Goal: Complete application form

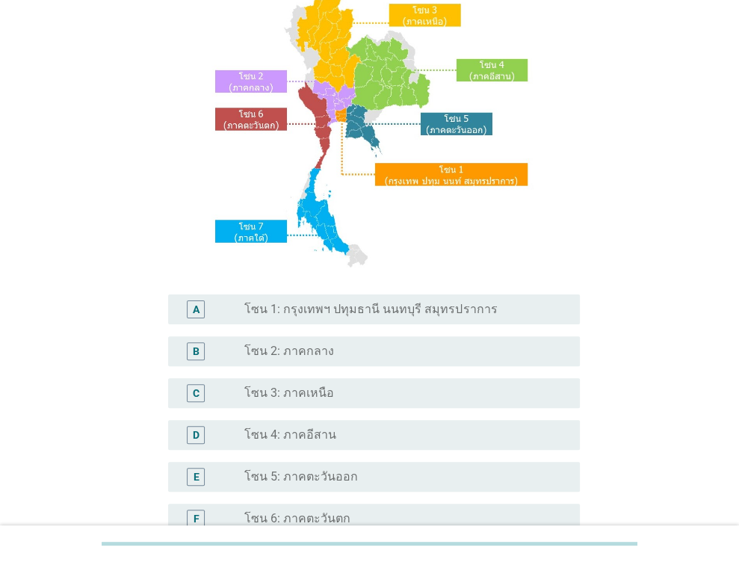
click at [396, 317] on div "radio_button_unchecked โซน 1: กรุงเทพฯ ปทุมธานี นนทบุรี สมุทรปราการ" at bounding box center [405, 309] width 323 height 18
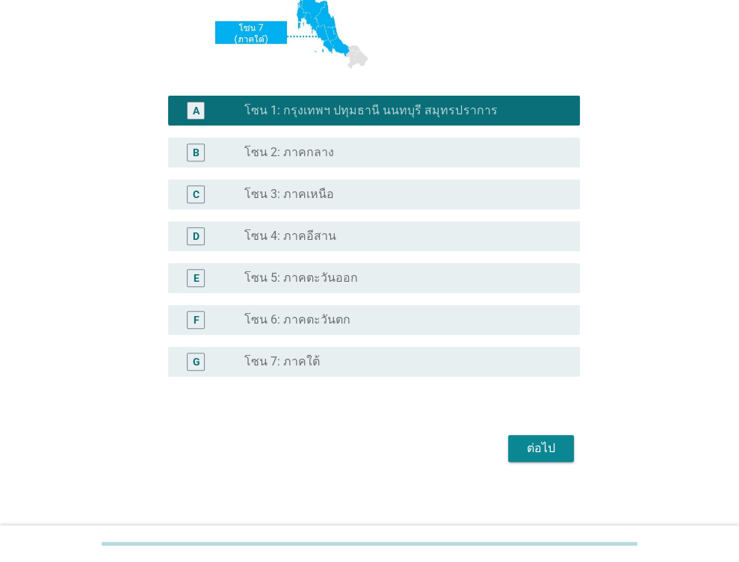
scroll to position [335, 0]
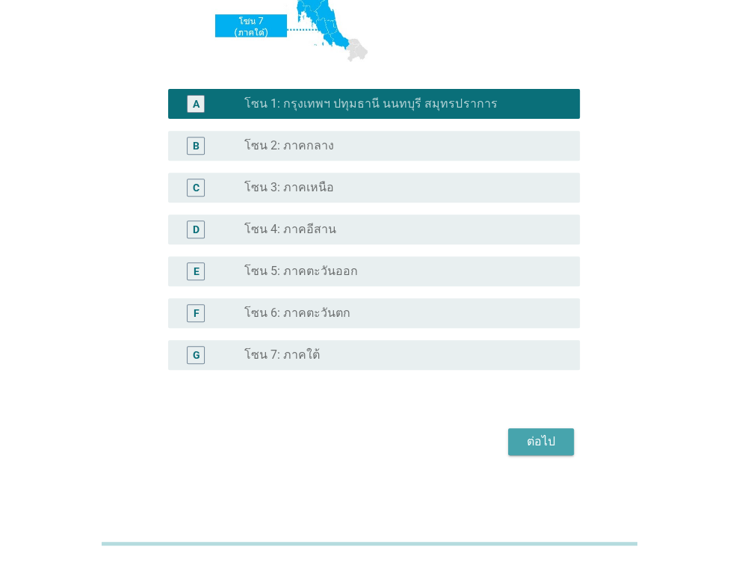
click at [562, 435] on button "ต่อไป" at bounding box center [541, 441] width 66 height 27
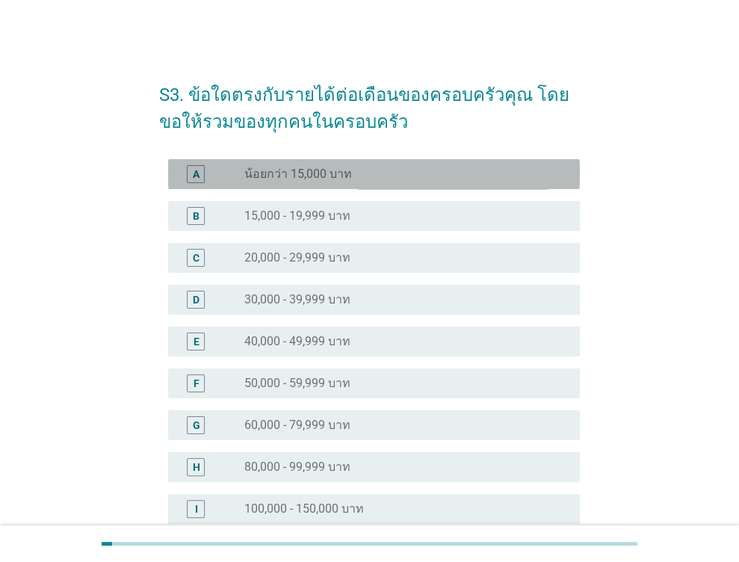
click at [350, 179] on div "radio_button_unchecked น้อยกว่า 15,000 บาท" at bounding box center [399, 174] width 311 height 15
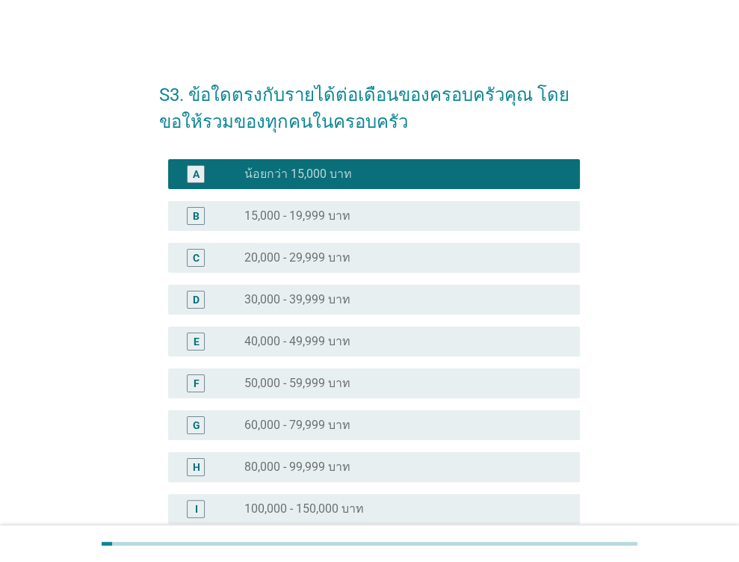
click at [365, 218] on div "radio_button_unchecked 15,000 - 19,999 บาท" at bounding box center [399, 215] width 311 height 15
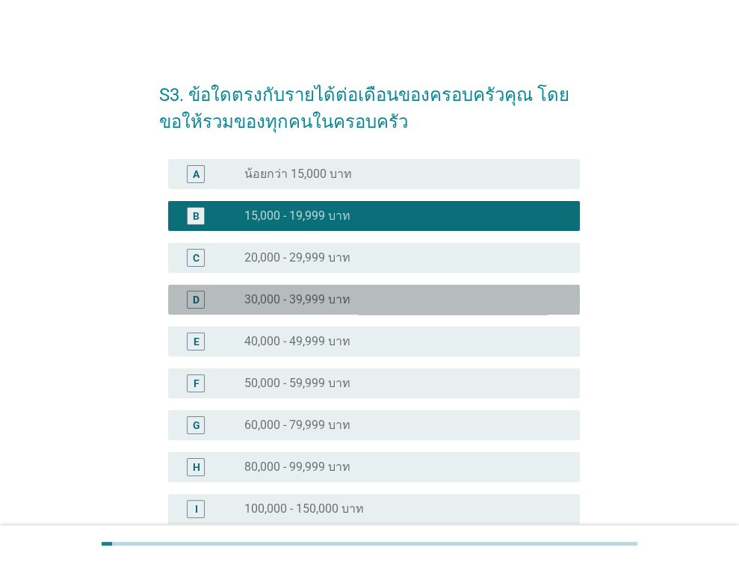
click at [355, 307] on div "radio_button_unchecked 30,000 - 39,999 บาท" at bounding box center [405, 300] width 323 height 18
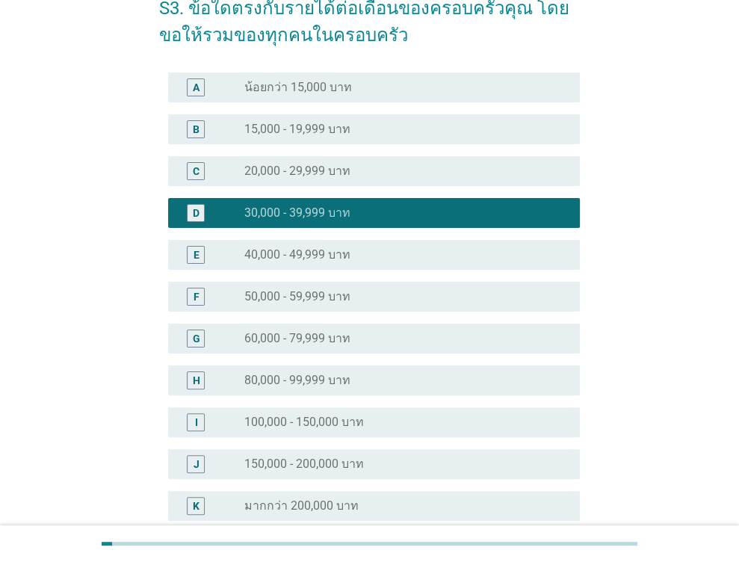
scroll to position [238, 0]
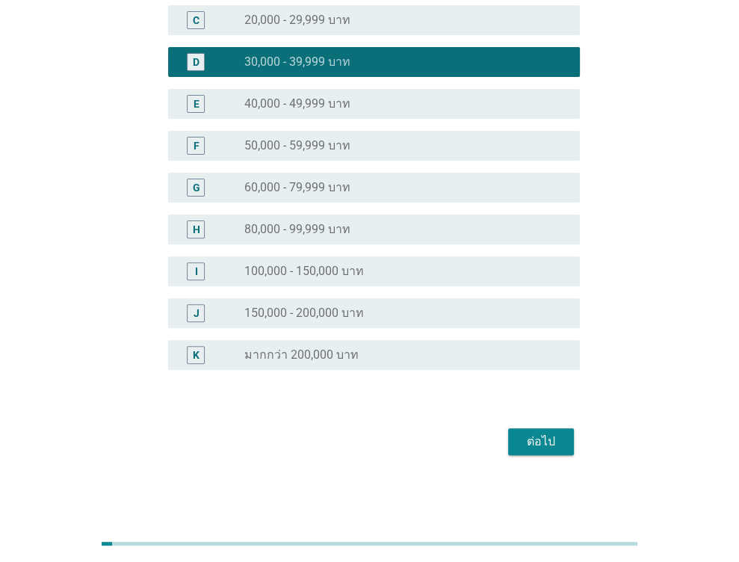
drag, startPoint x: 544, startPoint y: 456, endPoint x: 544, endPoint y: 448, distance: 8.2
click at [543, 454] on div "ต่อไป" at bounding box center [369, 442] width 421 height 36
click at [514, 429] on button "ต่อไป" at bounding box center [541, 441] width 66 height 27
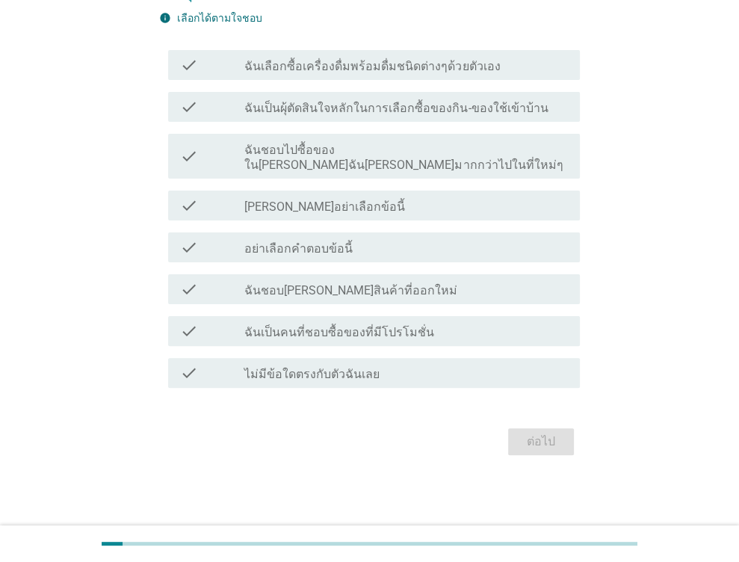
scroll to position [0, 0]
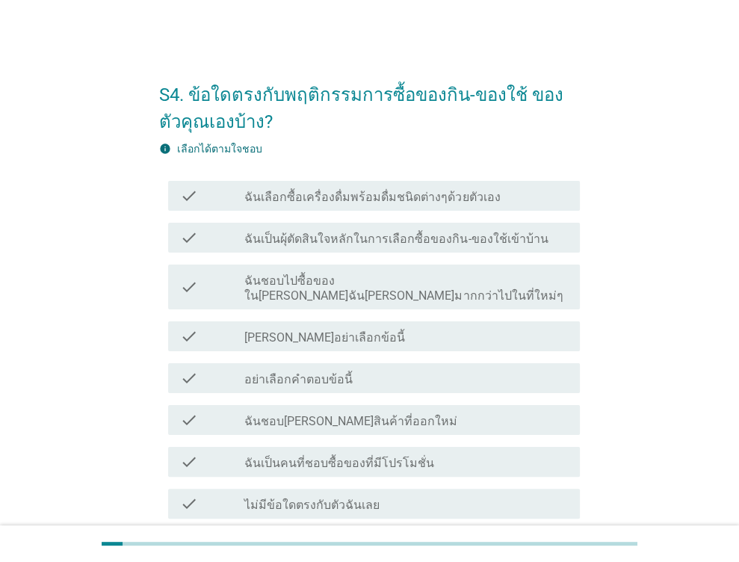
click at [370, 192] on label "ฉันเลือกซื้อเครื่องดื่มพร้อมดื่มชนิดต่างๆด้วยตัวเอง" at bounding box center [371, 197] width 255 height 15
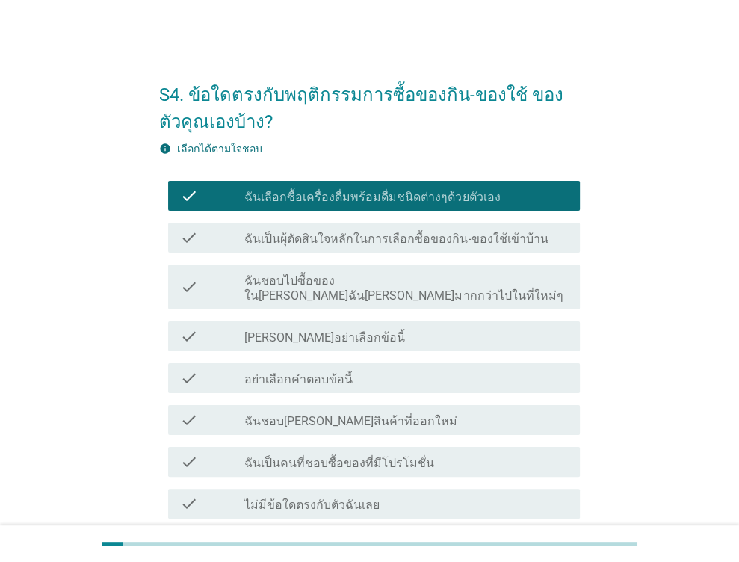
click at [370, 192] on label "ฉันเลือกซื้อเครื่องดื่มพร้อมดื่มชนิดต่างๆด้วยตัวเอง" at bounding box center [371, 197] width 255 height 15
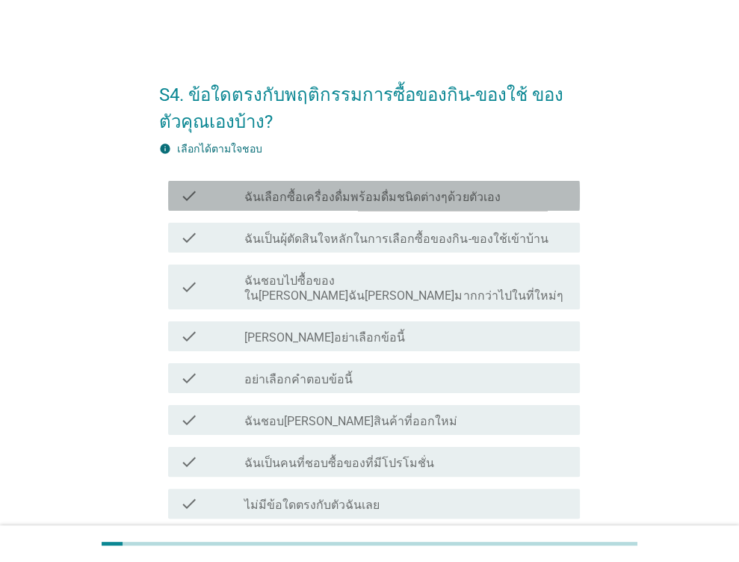
click at [370, 192] on label "ฉันเลือกซื้อเครื่องดื่มพร้อมดื่มชนิดต่างๆด้วยตัวเอง" at bounding box center [371, 197] width 255 height 15
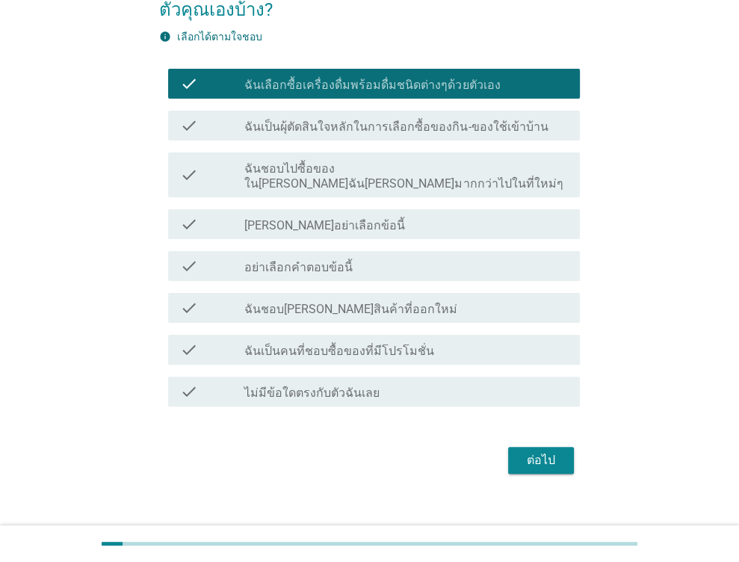
scroll to position [116, 0]
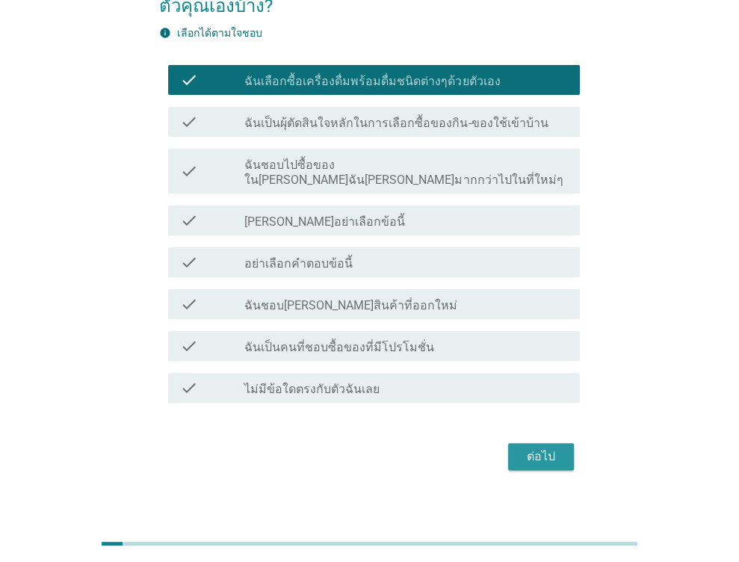
click at [522, 447] on div "ต่อไป" at bounding box center [541, 456] width 42 height 18
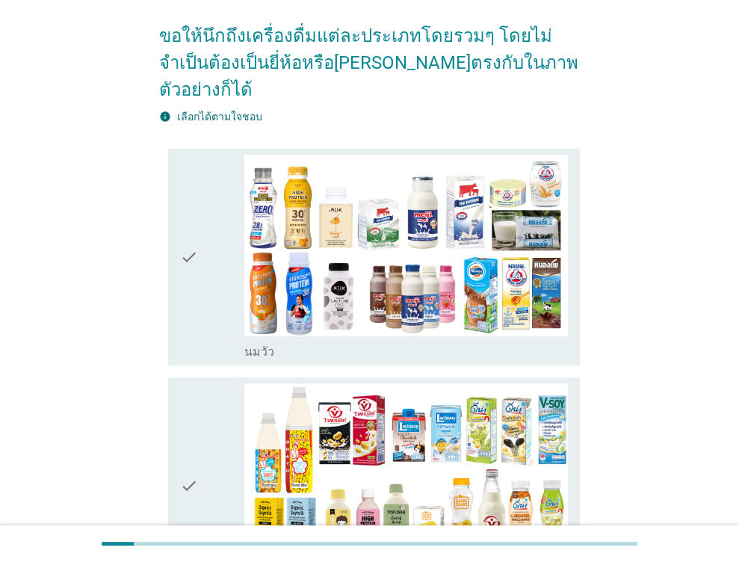
scroll to position [149, 0]
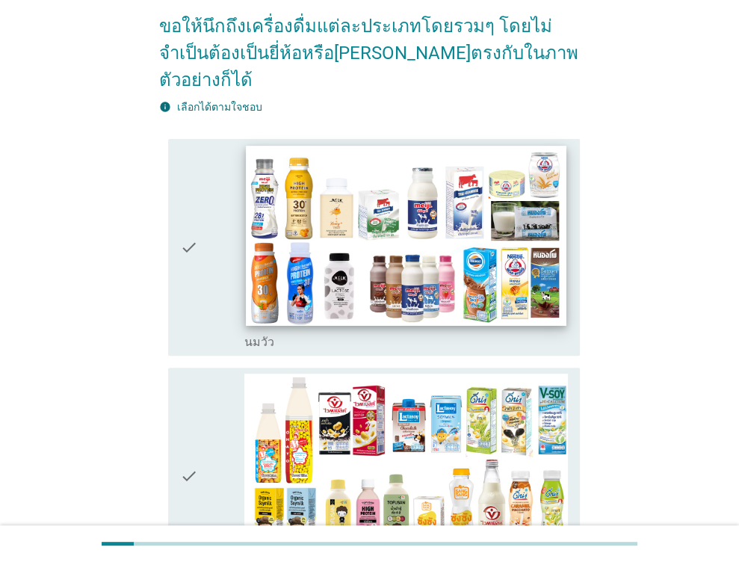
click at [415, 263] on img at bounding box center [406, 236] width 320 height 180
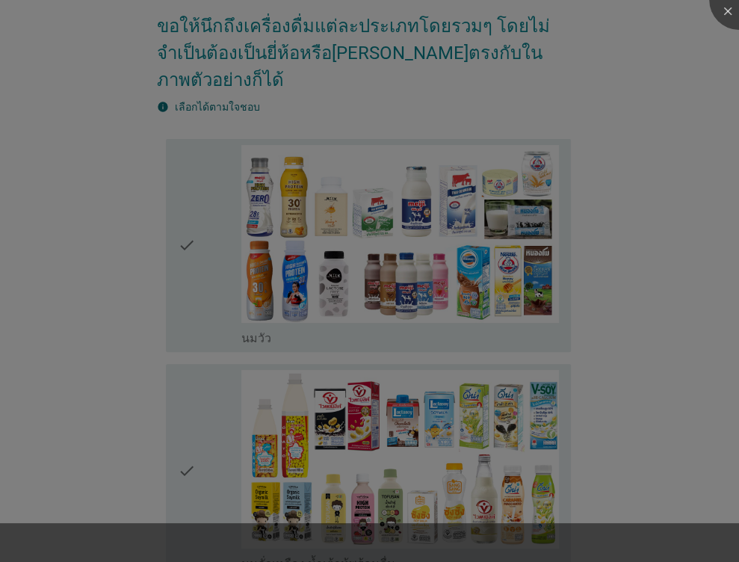
click at [368, 422] on div at bounding box center [369, 281] width 739 height 562
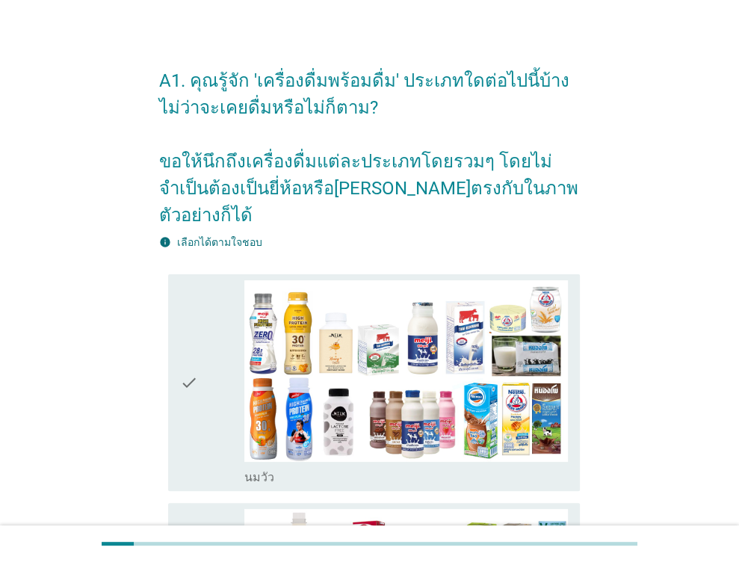
scroll to position [0, 0]
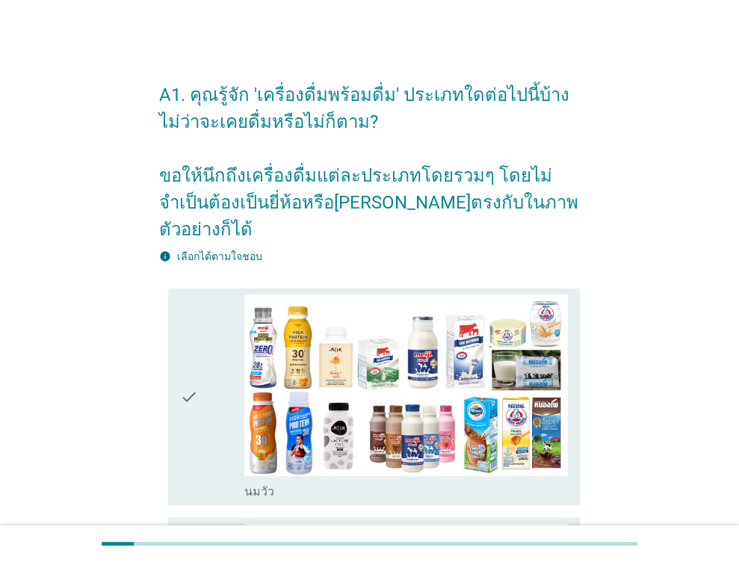
click at [220, 335] on div "check" at bounding box center [212, 396] width 65 height 205
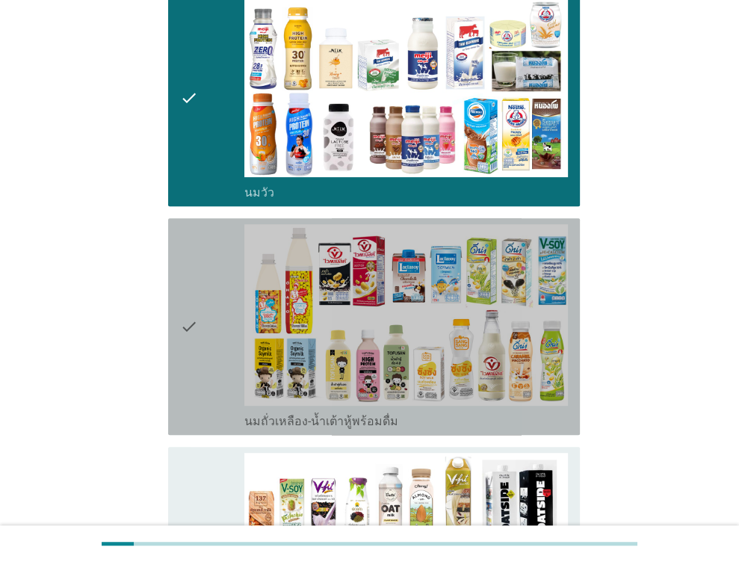
click at [233, 283] on div "check" at bounding box center [212, 326] width 65 height 205
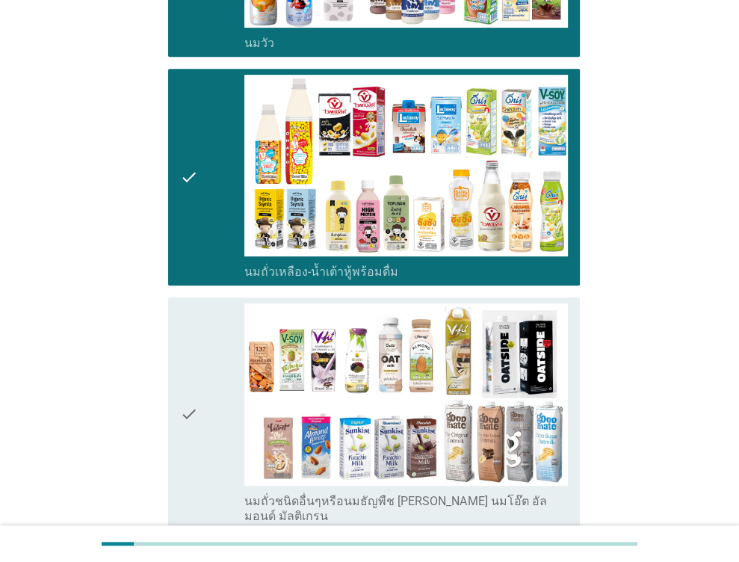
click at [202, 324] on div "check" at bounding box center [212, 413] width 65 height 220
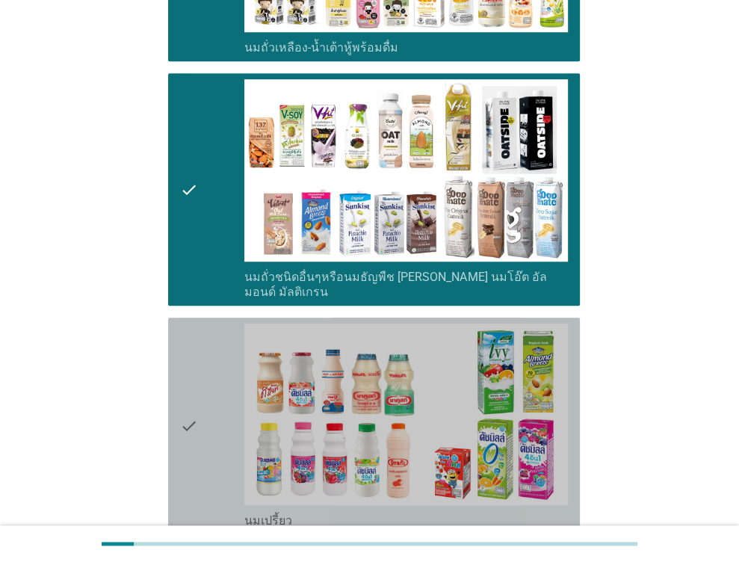
click at [211, 323] on div "check" at bounding box center [212, 425] width 65 height 205
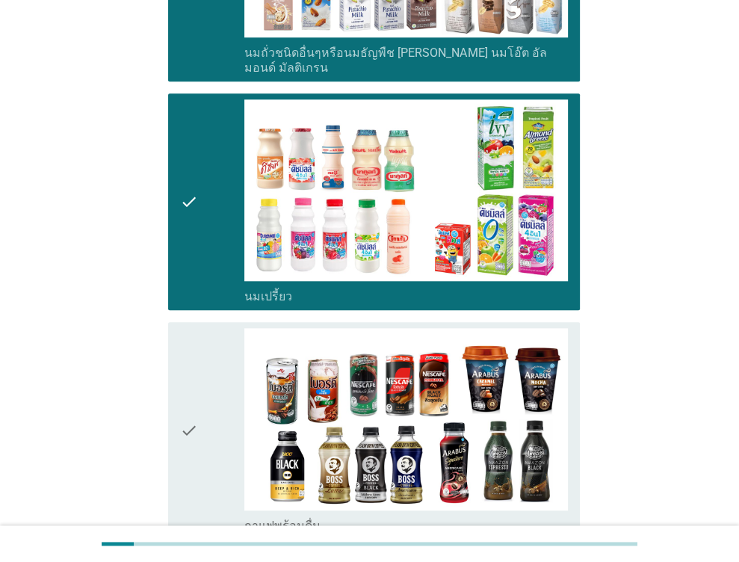
click at [205, 328] on div "check" at bounding box center [212, 430] width 65 height 205
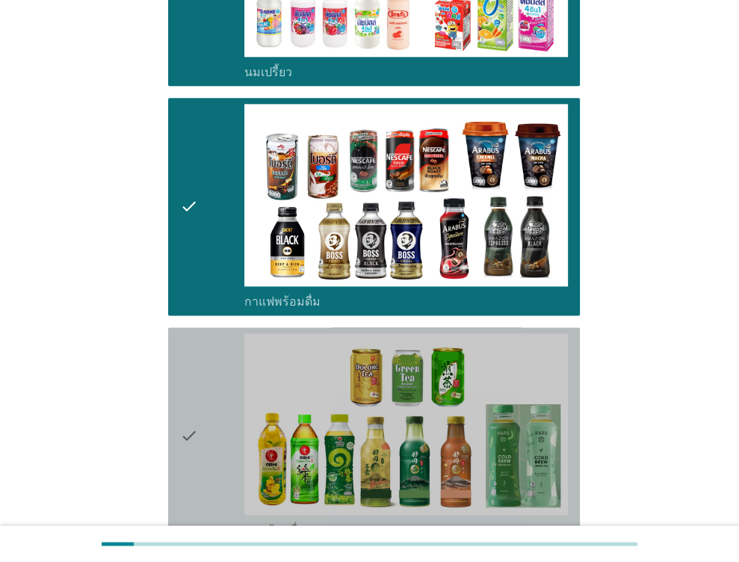
click at [198, 333] on div "check" at bounding box center [212, 435] width 65 height 205
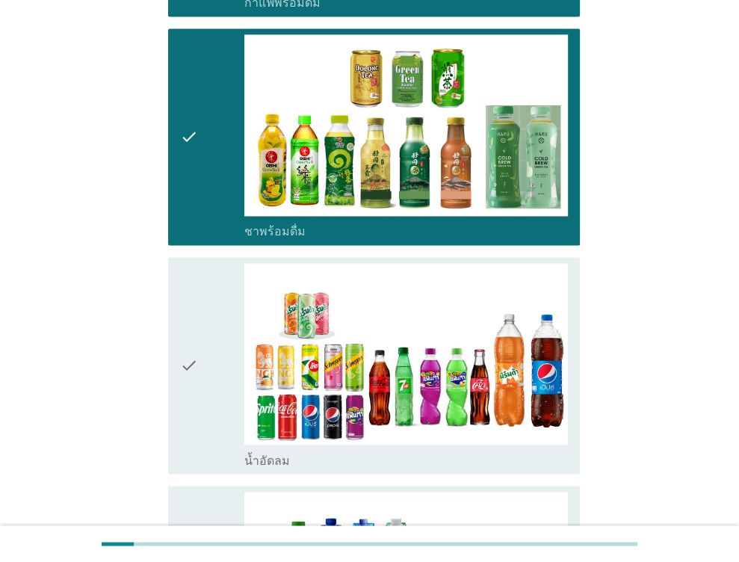
click at [198, 323] on div "check" at bounding box center [212, 365] width 65 height 205
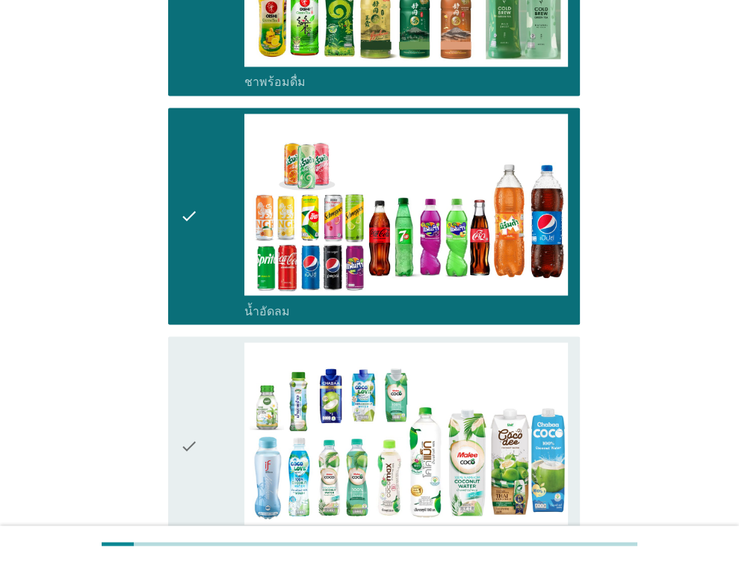
click at [202, 342] on div "check" at bounding box center [212, 444] width 65 height 205
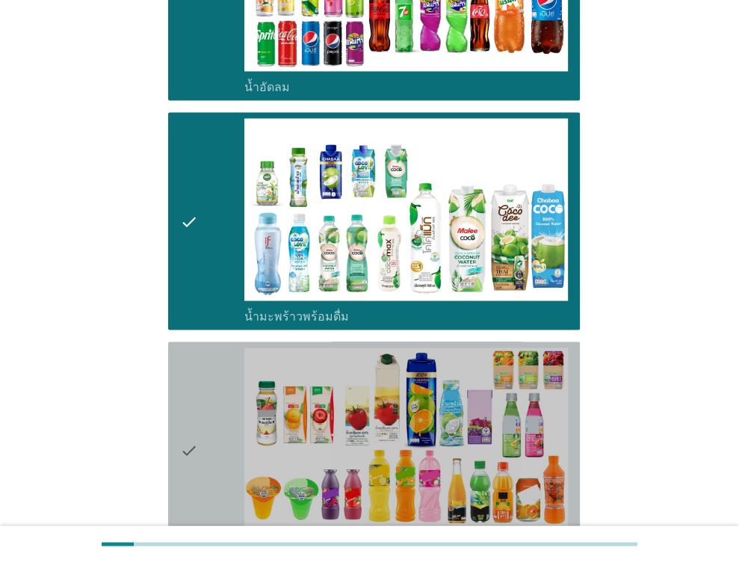
click at [195, 359] on icon "check" at bounding box center [189, 449] width 18 height 205
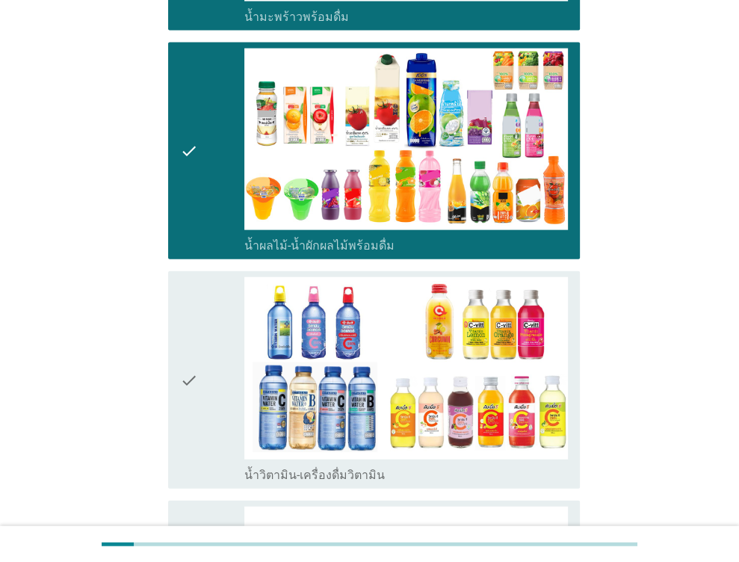
click at [203, 354] on div "check" at bounding box center [212, 379] width 65 height 205
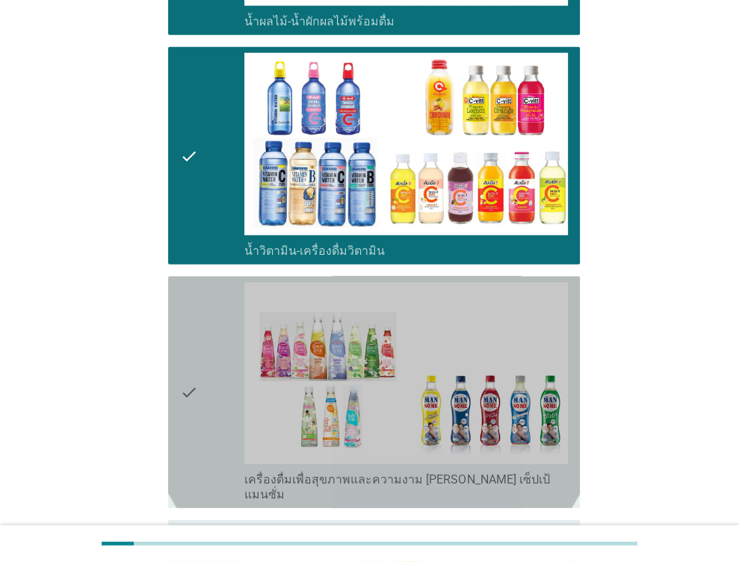
click at [210, 348] on div "check" at bounding box center [212, 392] width 65 height 220
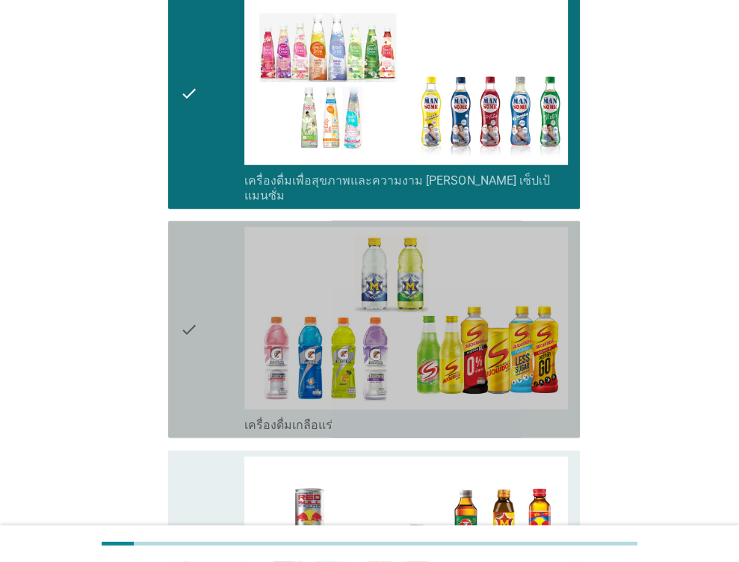
click at [212, 345] on div "check" at bounding box center [212, 329] width 65 height 205
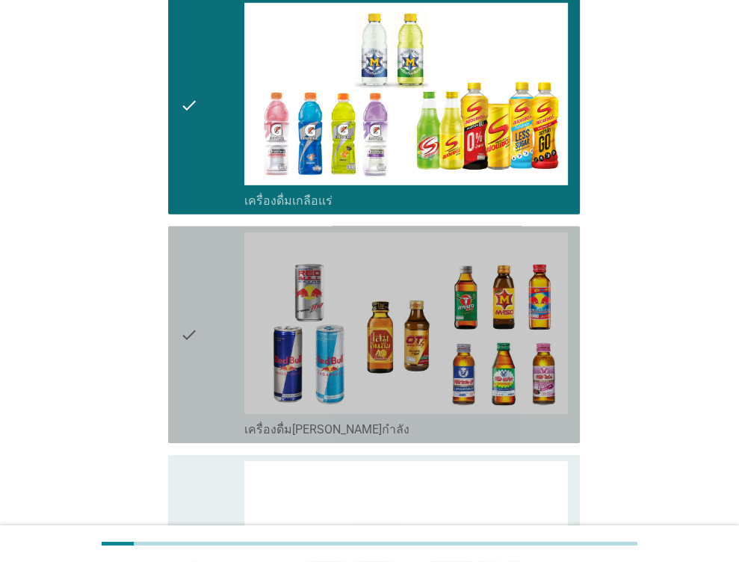
click at [222, 337] on div "check" at bounding box center [212, 334] width 65 height 205
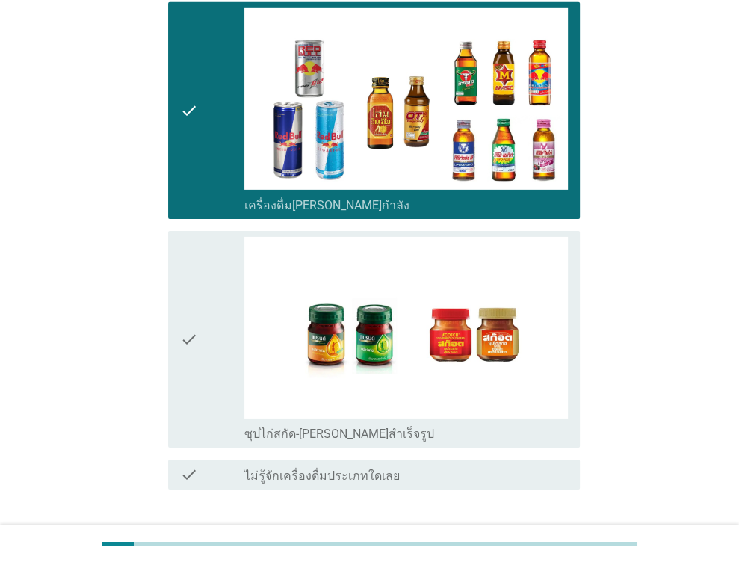
click at [227, 329] on div "check" at bounding box center [212, 339] width 65 height 205
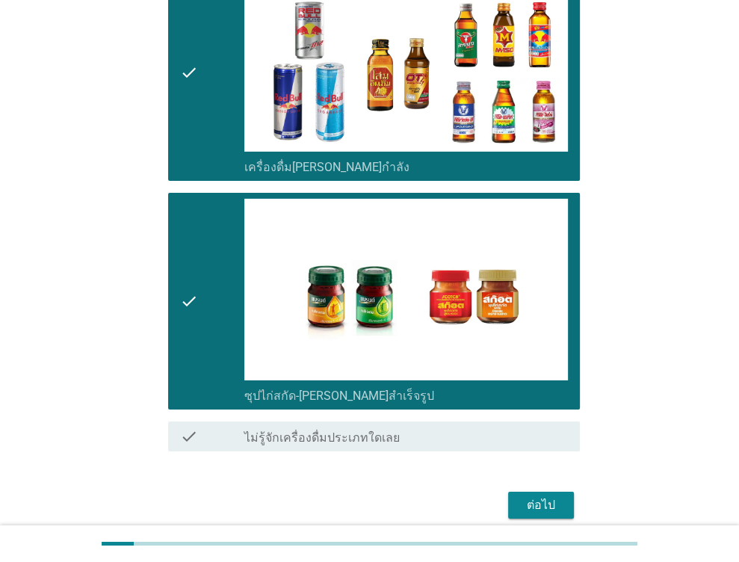
scroll to position [3101, 0]
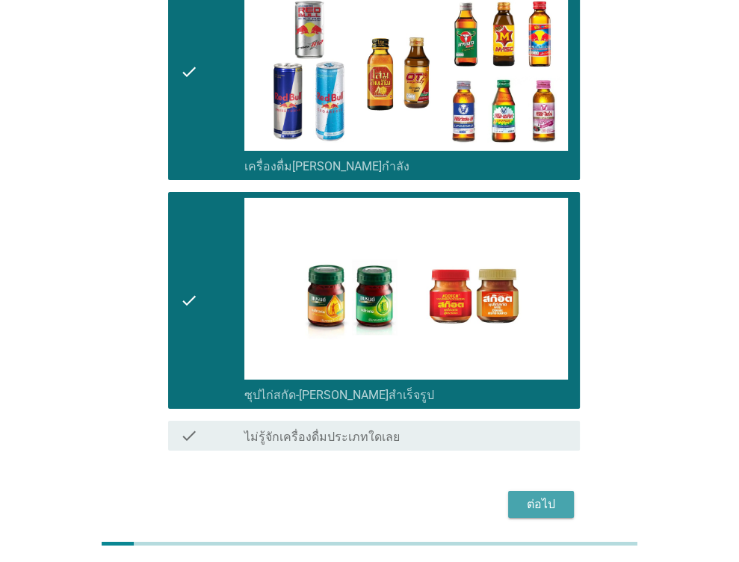
click at [554, 495] on div "ต่อไป" at bounding box center [541, 504] width 42 height 18
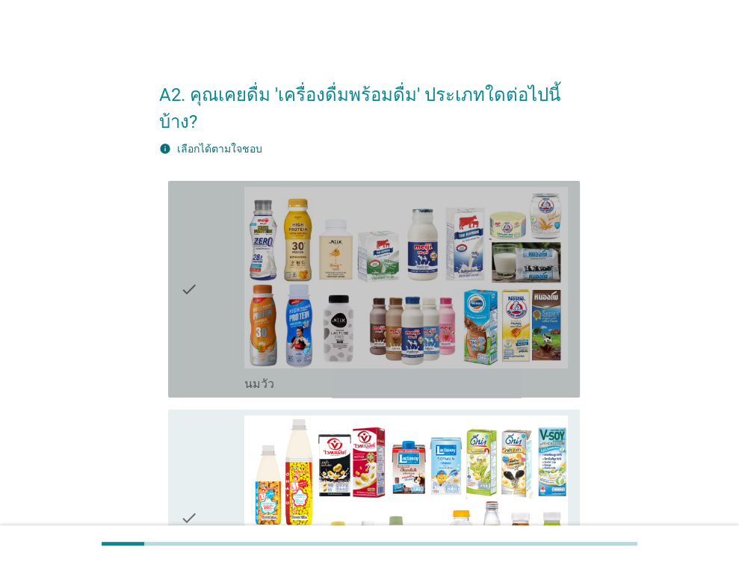
click at [215, 270] on div "check" at bounding box center [212, 289] width 65 height 205
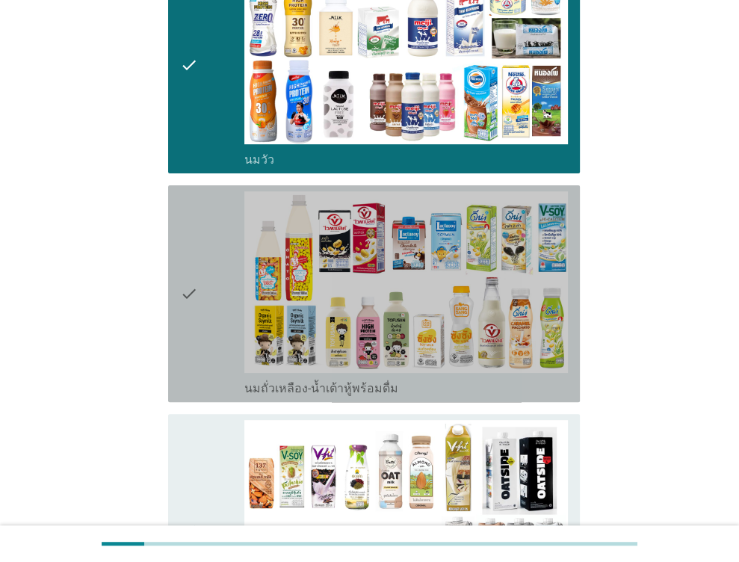
click at [209, 274] on div "check" at bounding box center [212, 293] width 65 height 205
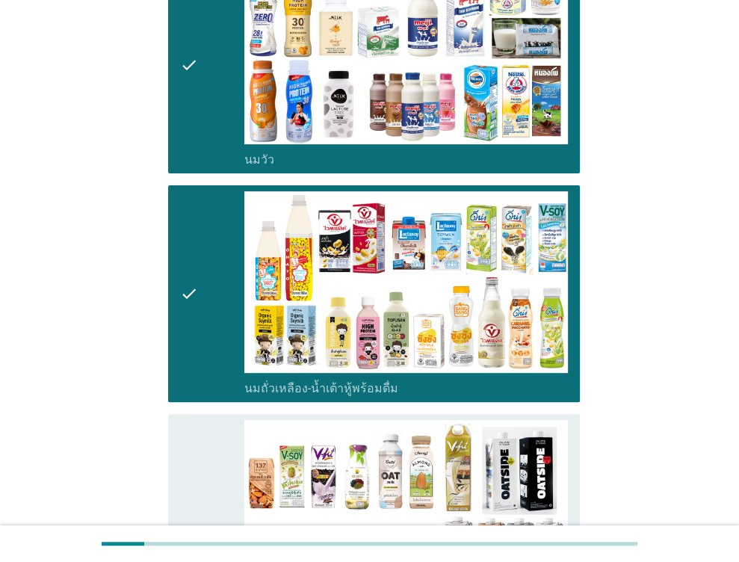
click at [197, 414] on div "check check_box_outline_blank นมถั่วชนิดอื่นๆหรือนมธัญพืช [PERSON_NAME] นมโอ๊ต …" at bounding box center [374, 530] width 412 height 232
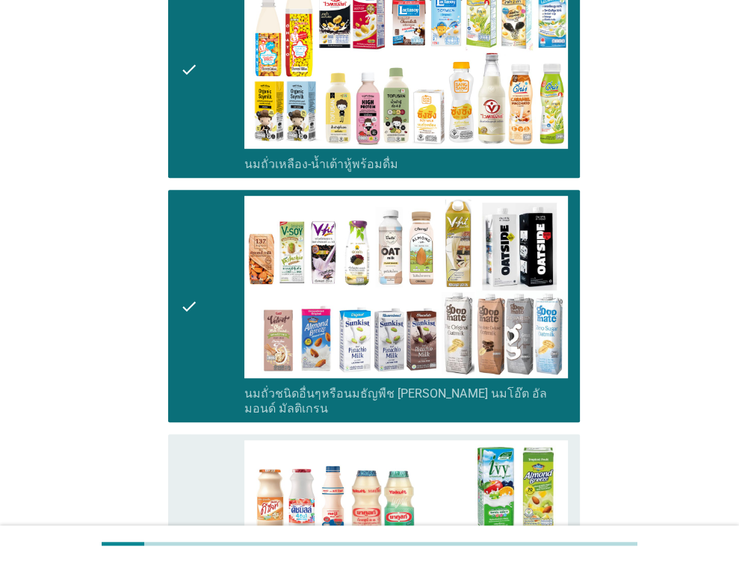
click at [200, 434] on div "check check_box_outline_blank นมเปรี้ยว" at bounding box center [374, 542] width 412 height 217
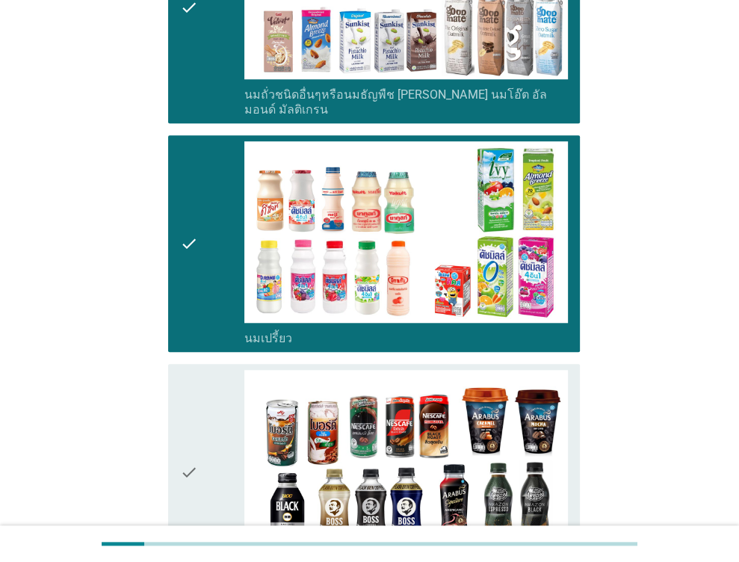
click at [227, 370] on div "check" at bounding box center [212, 472] width 65 height 205
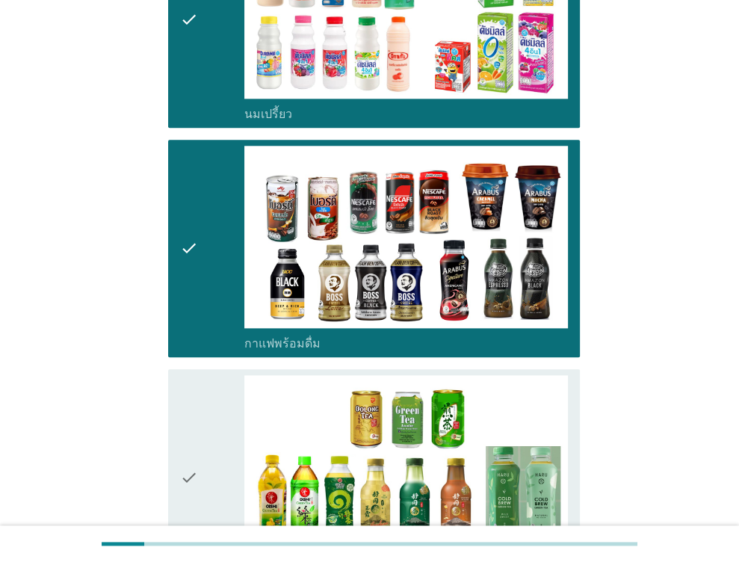
drag, startPoint x: 218, startPoint y: 407, endPoint x: 226, endPoint y: 404, distance: 8.7
click at [218, 408] on div "check" at bounding box center [212, 477] width 65 height 205
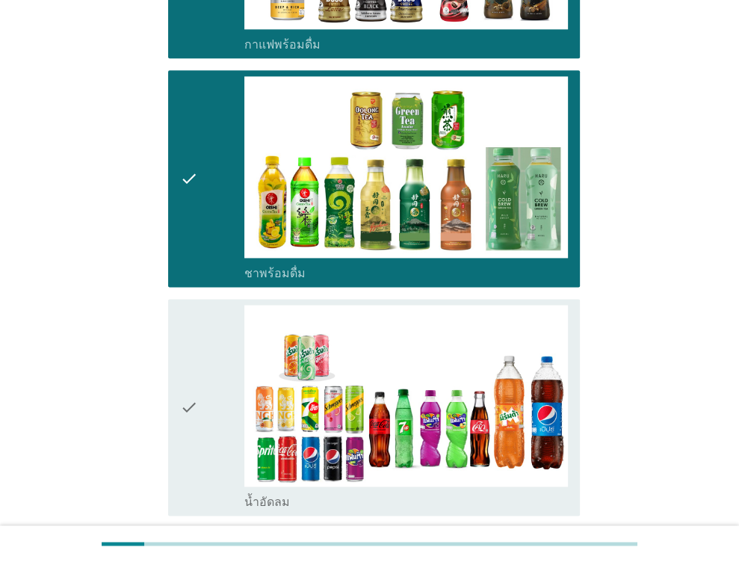
click at [237, 394] on div "check" at bounding box center [212, 407] width 65 height 205
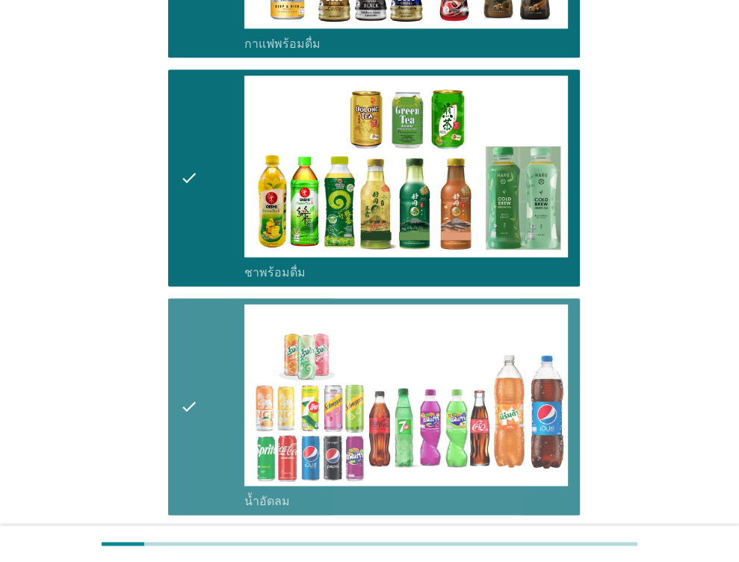
scroll to position [1569, 0]
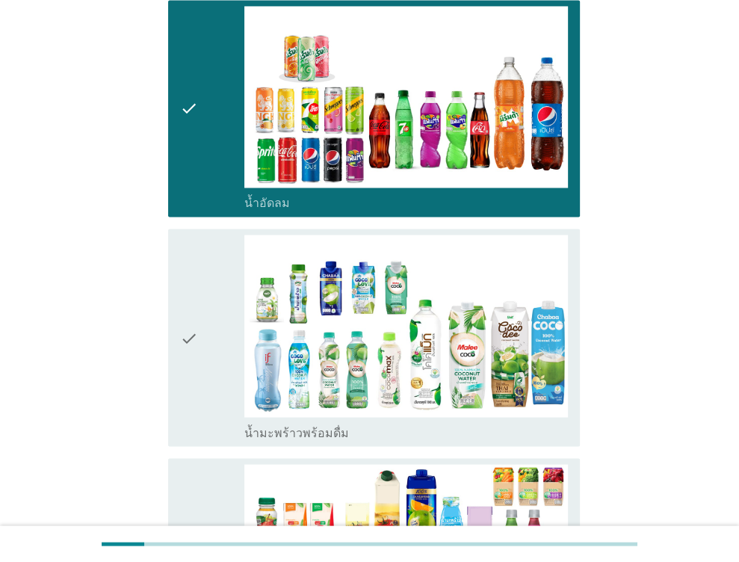
click at [254, 425] on label "น้ำมะพร้าวพร้อมดื่ม" at bounding box center [296, 432] width 105 height 15
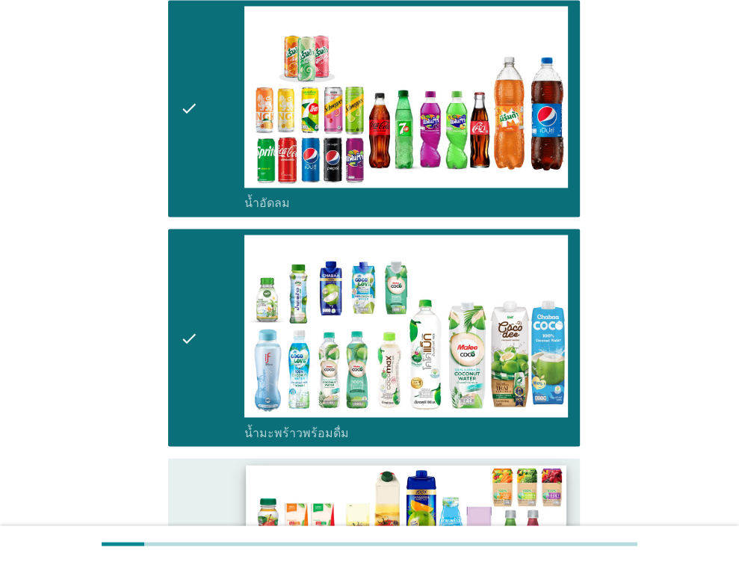
click at [264, 465] on img at bounding box center [406, 555] width 320 height 180
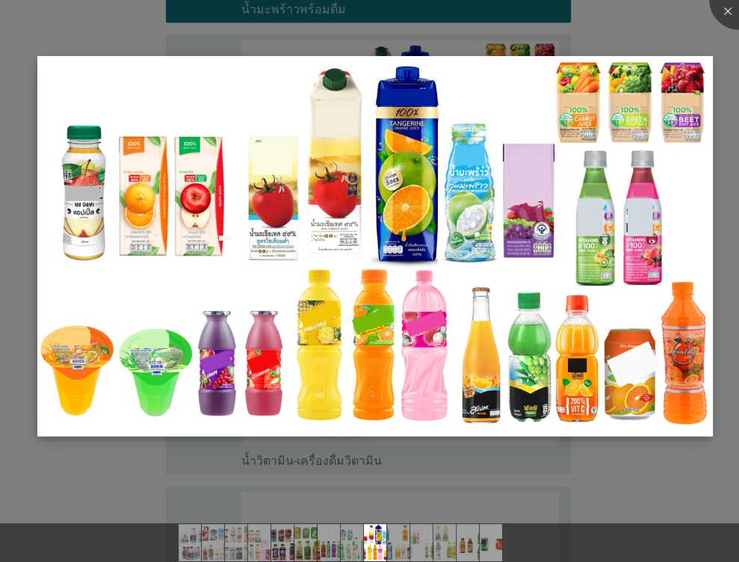
scroll to position [2017, 0]
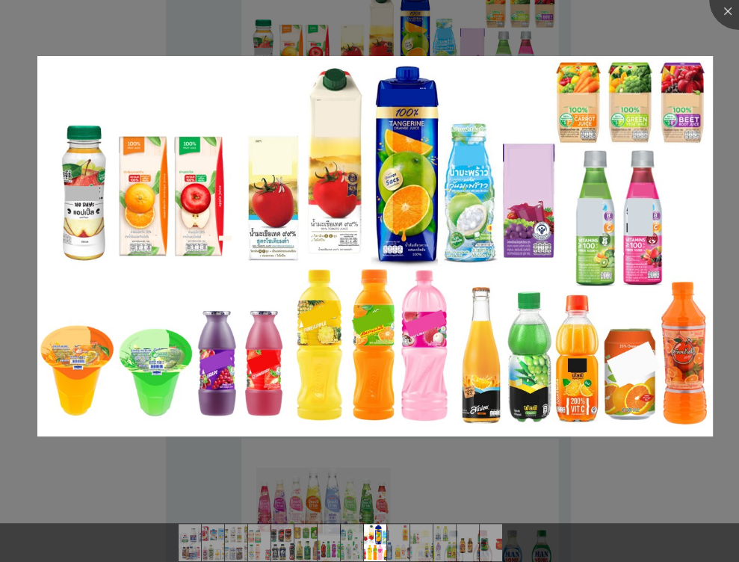
click at [687, 479] on div at bounding box center [369, 281] width 739 height 562
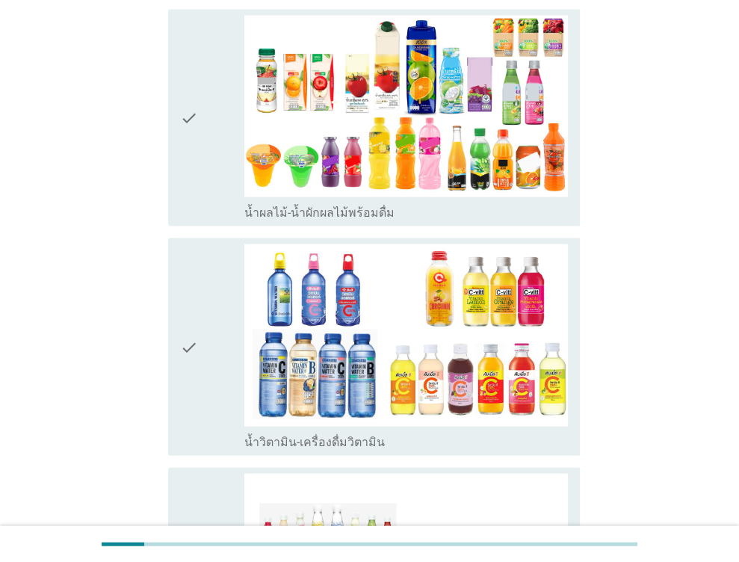
click at [180, 295] on icon "check" at bounding box center [189, 346] width 18 height 205
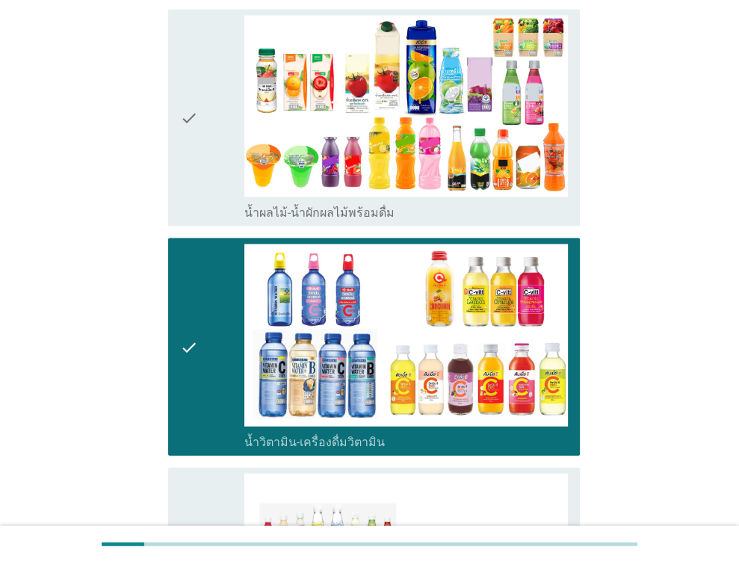
click at [190, 152] on icon "check" at bounding box center [189, 118] width 18 height 205
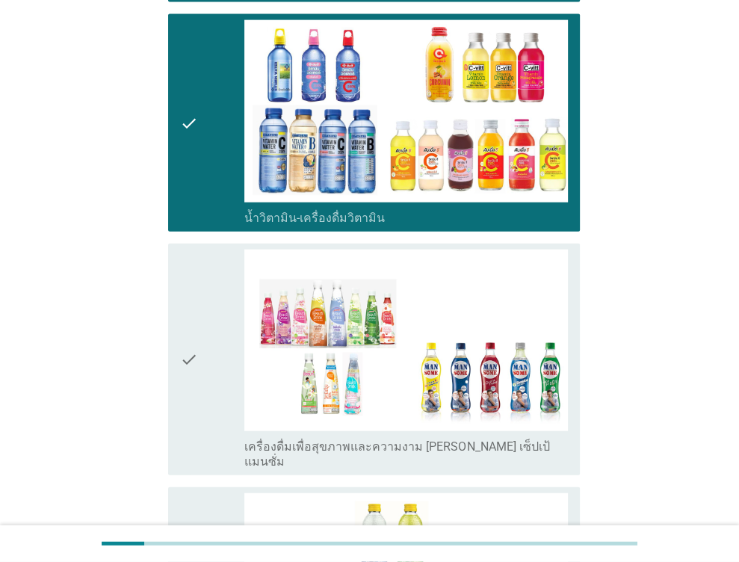
click at [224, 317] on div "check" at bounding box center [212, 359] width 65 height 220
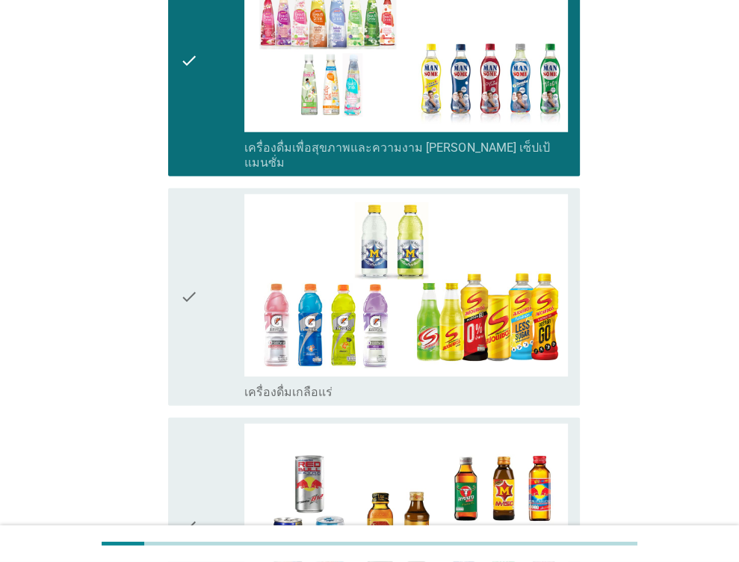
click at [223, 243] on div "check" at bounding box center [212, 296] width 65 height 205
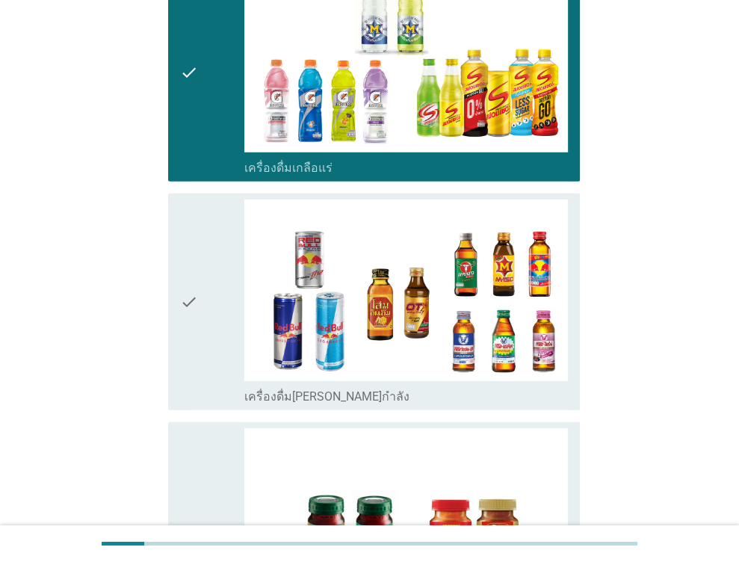
click at [202, 302] on div "check" at bounding box center [212, 301] width 65 height 205
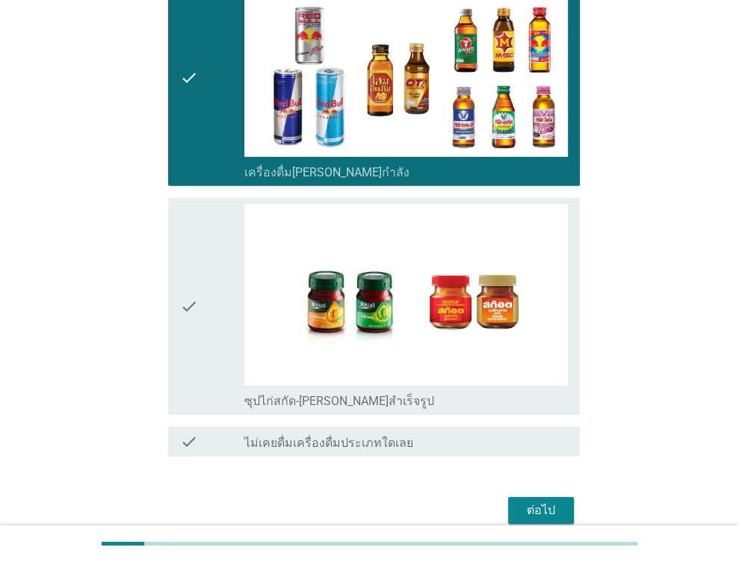
drag, startPoint x: 212, startPoint y: 285, endPoint x: 218, endPoint y: 268, distance: 18.2
click at [214, 278] on div "check" at bounding box center [212, 306] width 65 height 205
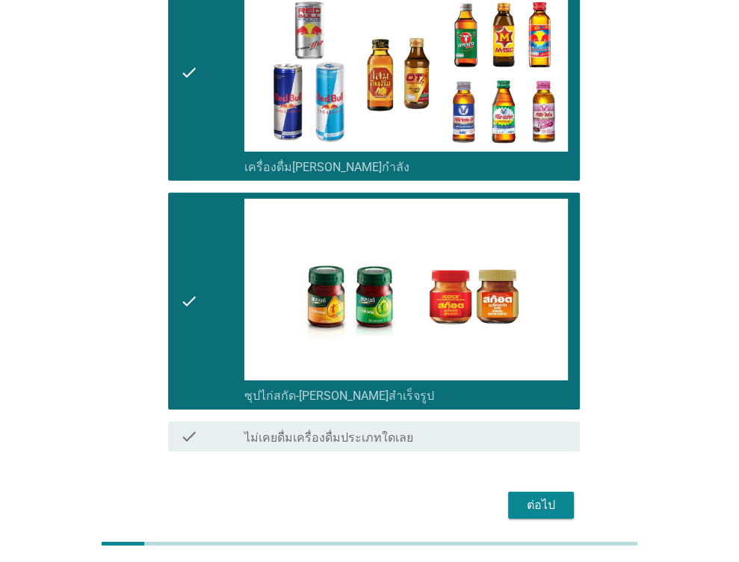
scroll to position [2994, 0]
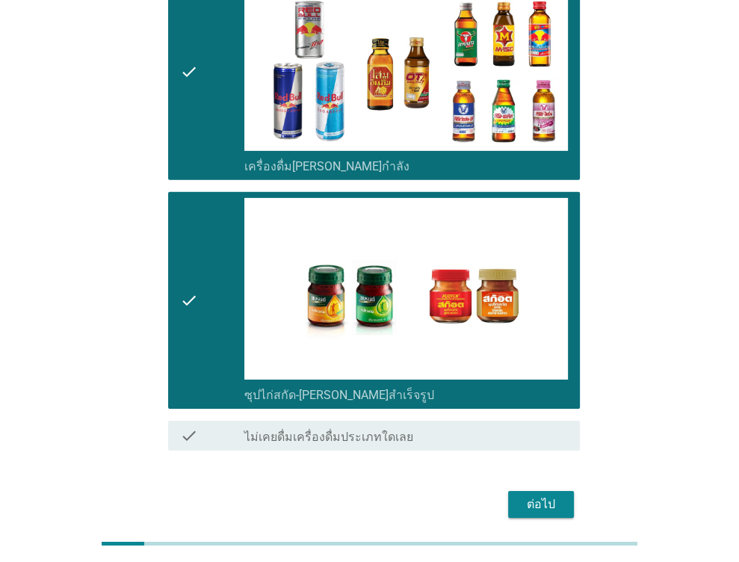
click at [542, 495] on div "ต่อไป" at bounding box center [541, 504] width 42 height 18
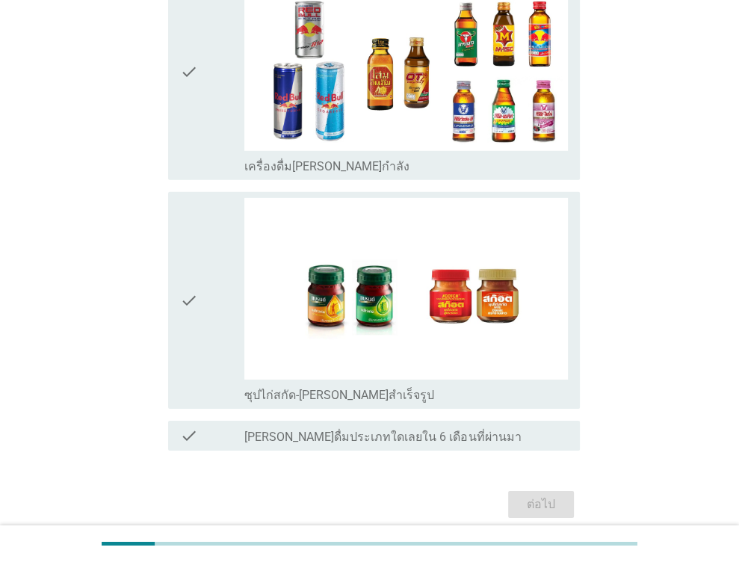
scroll to position [0, 0]
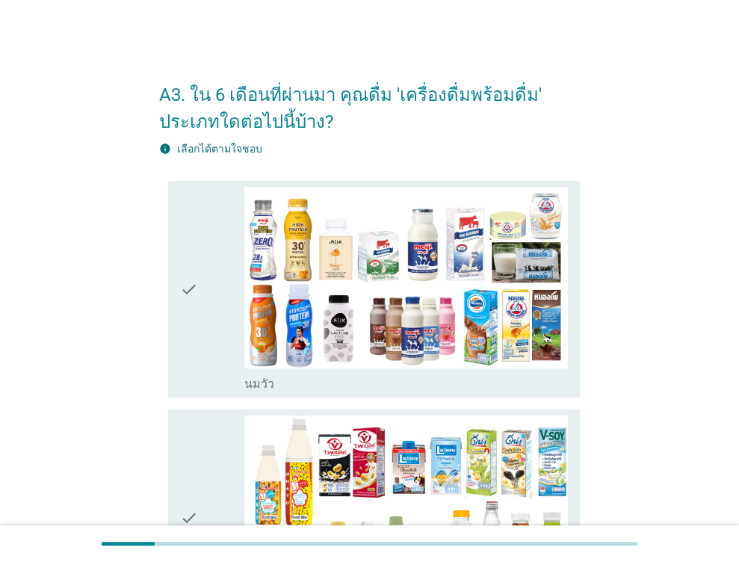
click at [197, 308] on div "check" at bounding box center [212, 289] width 65 height 205
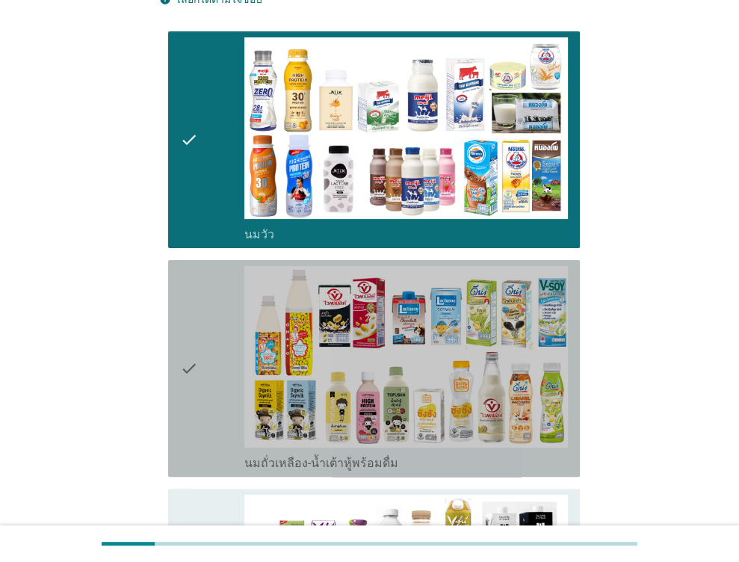
click at [198, 292] on div "check" at bounding box center [212, 368] width 65 height 205
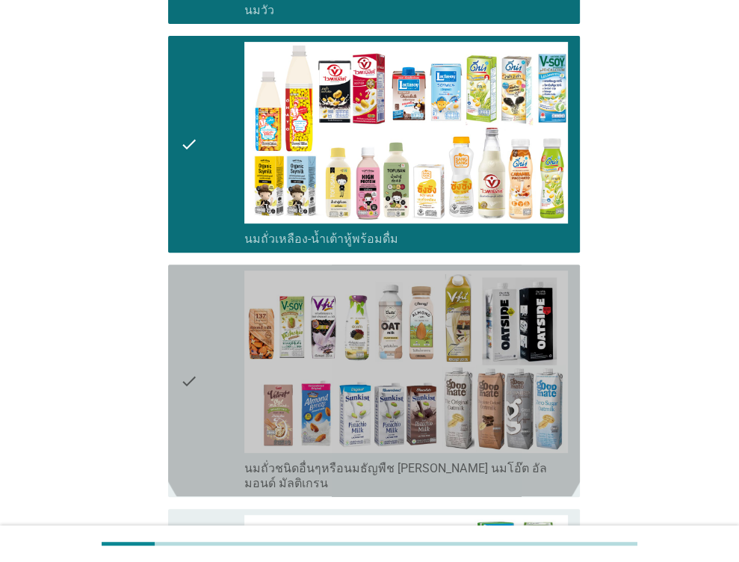
click at [184, 316] on icon "check" at bounding box center [189, 380] width 18 height 220
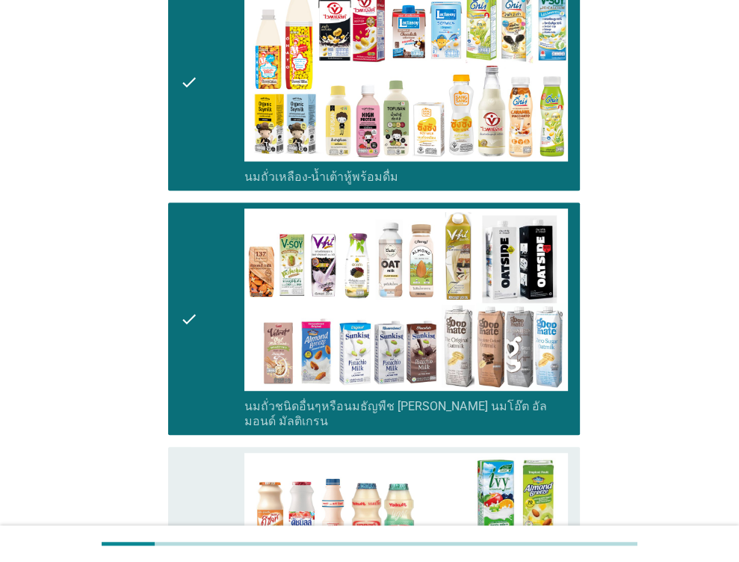
scroll to position [523, 0]
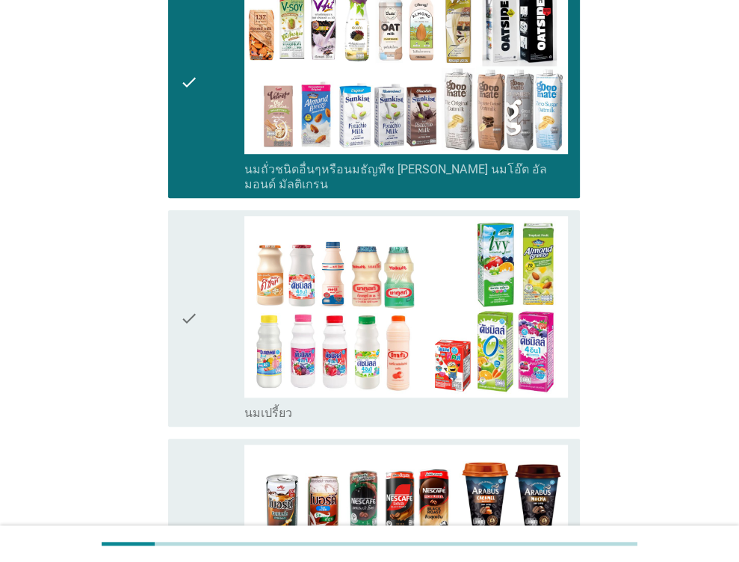
click at [169, 288] on div "check check_box_outline_blank นมเปรี้ยว" at bounding box center [374, 318] width 412 height 217
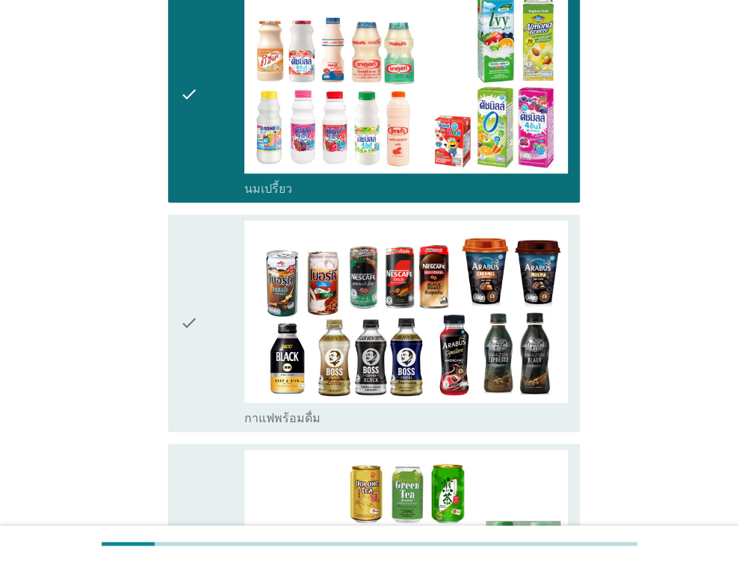
click at [169, 287] on div "check check_box_outline_blank กาแฟพร้อมดื่ม" at bounding box center [374, 322] width 412 height 217
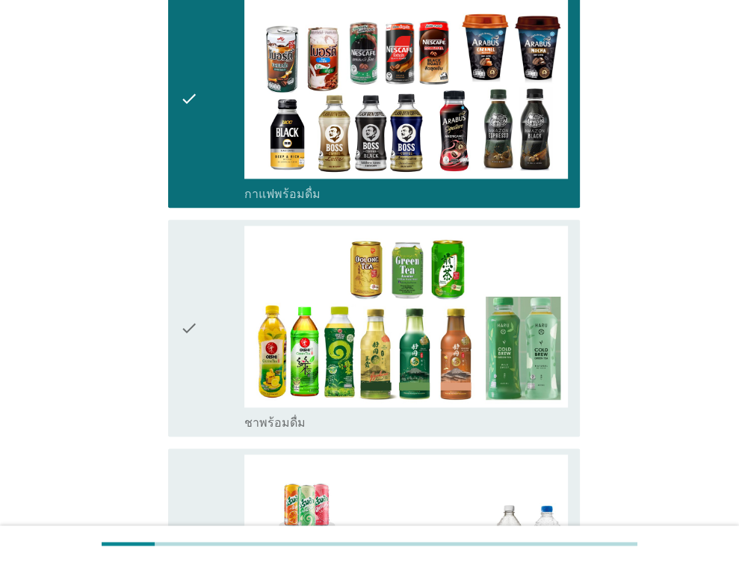
click at [169, 287] on div "check check_box_outline_blank ชาพร้อมดื่ม" at bounding box center [374, 328] width 412 height 217
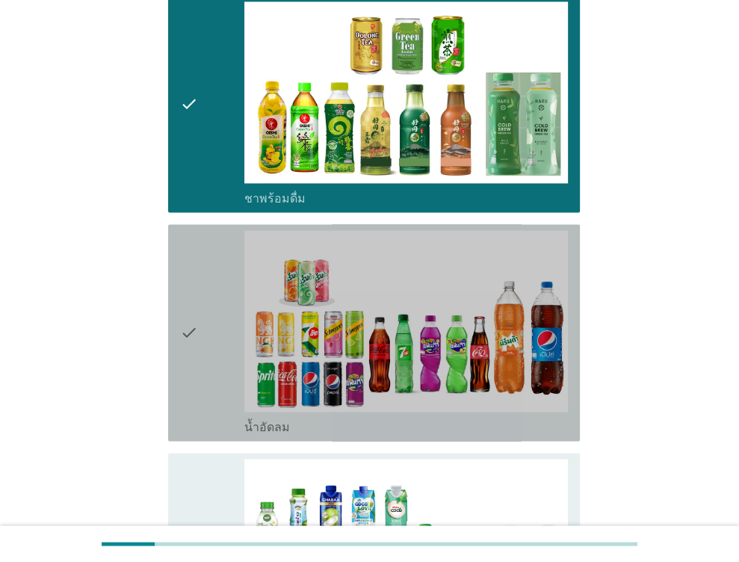
click at [170, 287] on div "check check_box_outline_blank น้ำอัดลม" at bounding box center [374, 332] width 412 height 217
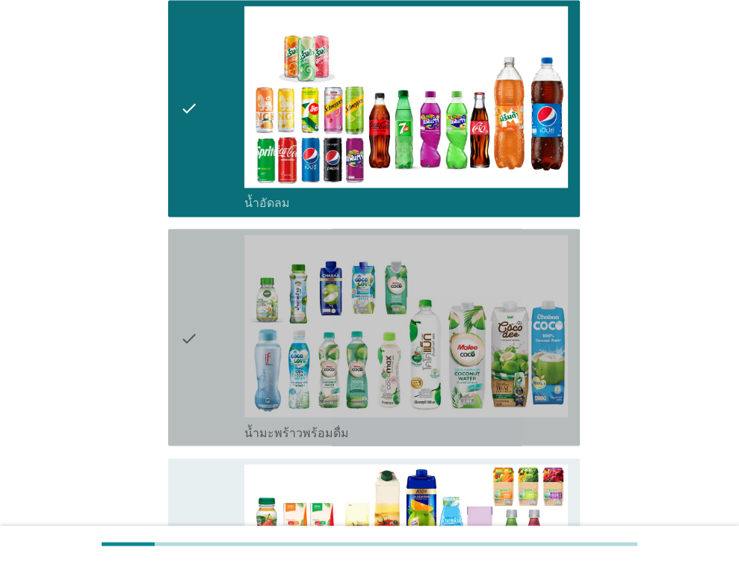
click at [170, 286] on div "check check_box น้ำมะพร้าวพร้อมดื่ม" at bounding box center [374, 337] width 412 height 217
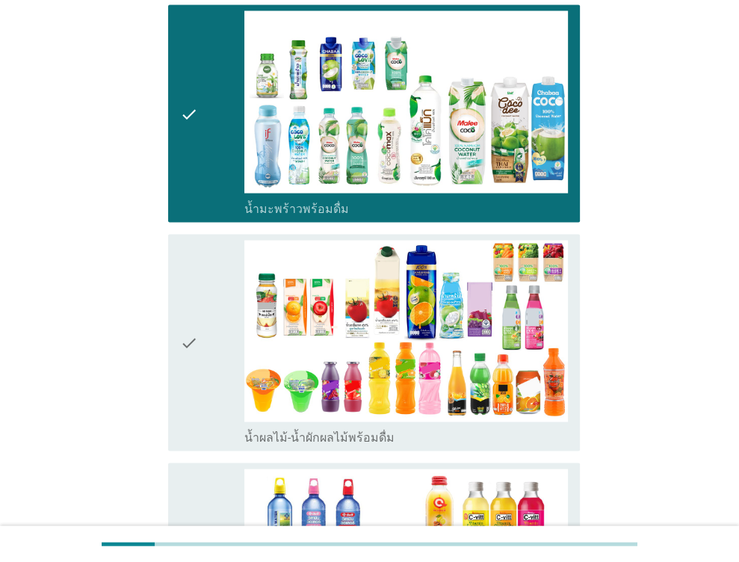
click at [173, 286] on div "check check_box_outline_blank น้ำผลไม้-น้ำผักผลไม้พร้อมดื่ม" at bounding box center [374, 342] width 412 height 217
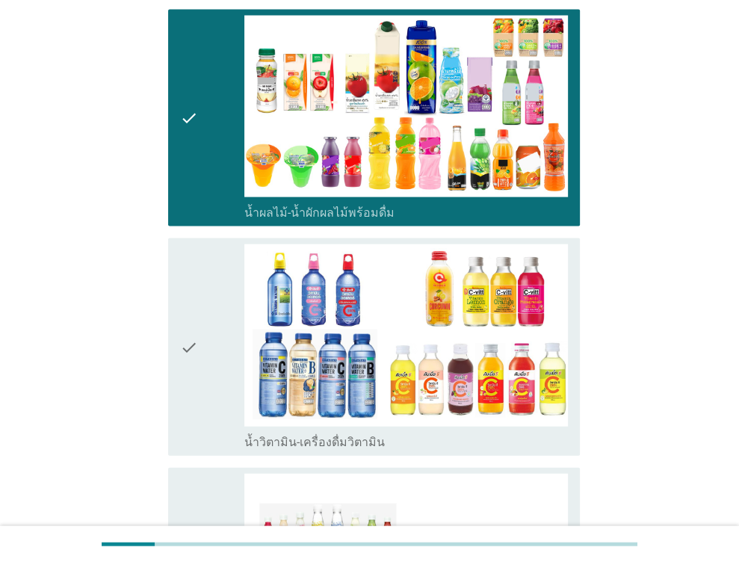
click at [176, 287] on div "check check_box_outline_blank น้ำวิตามิน-เครื่องดื่มวิตามิน" at bounding box center [374, 346] width 412 height 217
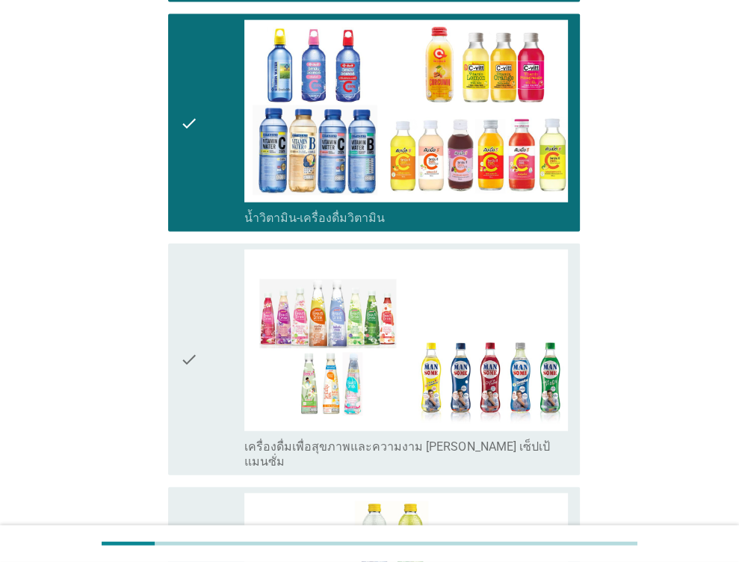
click at [185, 294] on icon "check" at bounding box center [189, 359] width 18 height 220
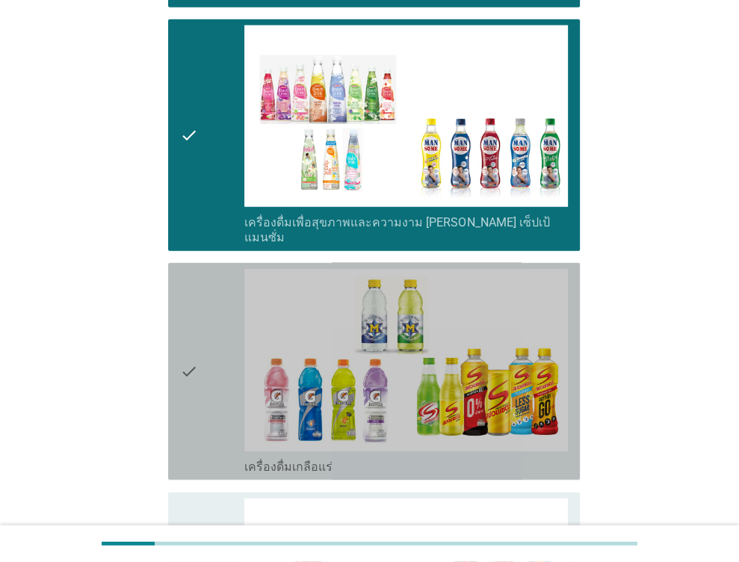
click at [185, 294] on icon "check" at bounding box center [189, 371] width 18 height 205
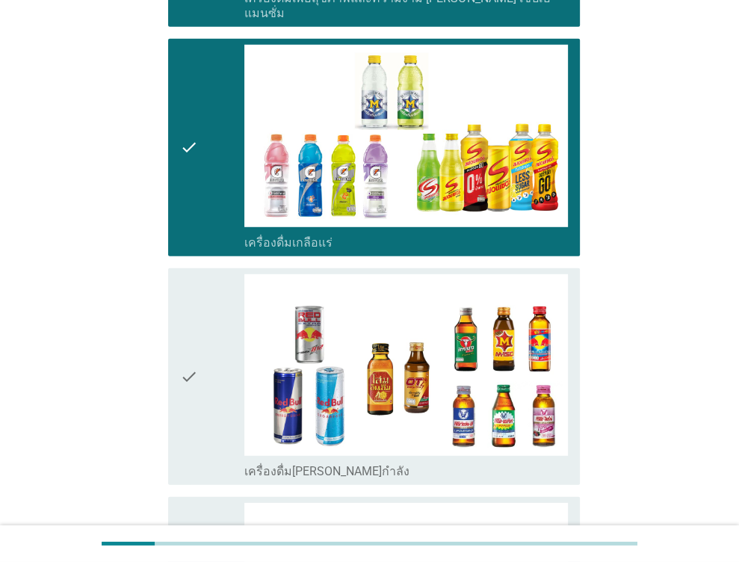
click at [185, 294] on icon "check" at bounding box center [189, 376] width 18 height 205
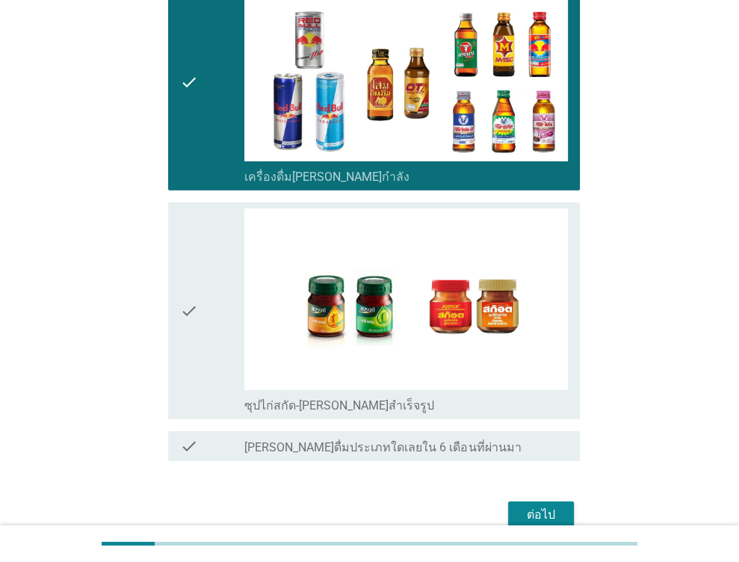
scroll to position [2988, 0]
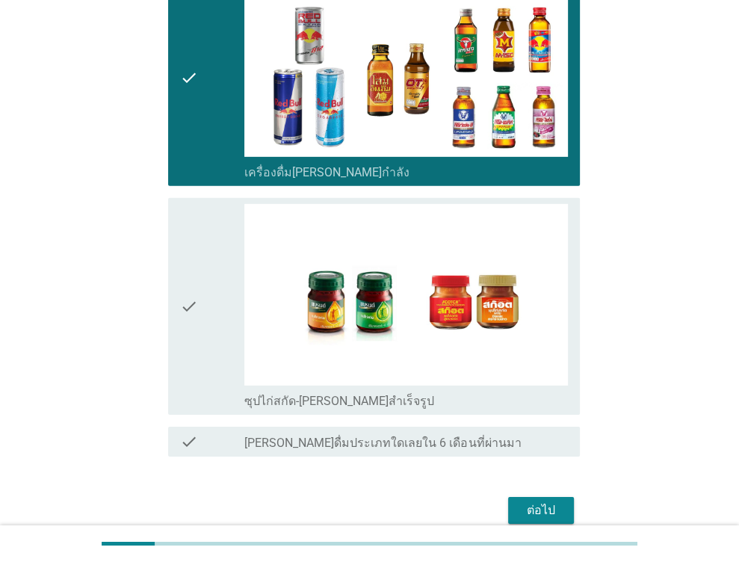
click at [185, 294] on icon "check" at bounding box center [189, 306] width 18 height 205
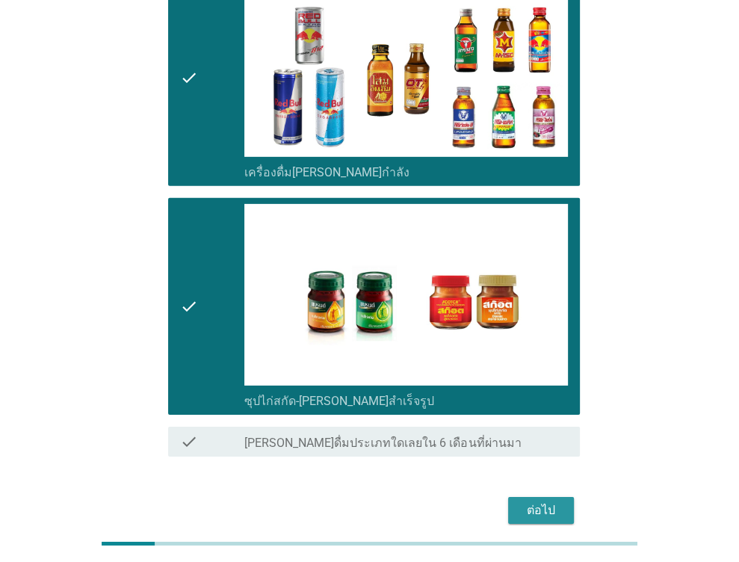
click at [560, 497] on button "ต่อไป" at bounding box center [541, 510] width 66 height 27
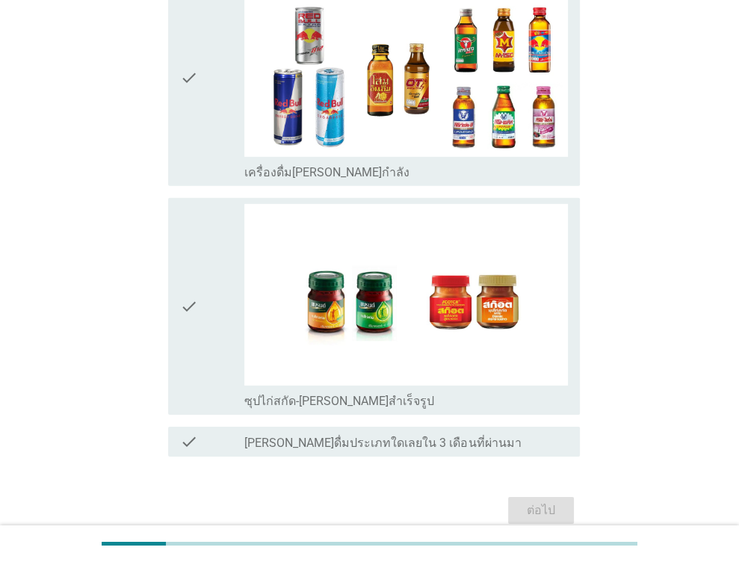
scroll to position [0, 0]
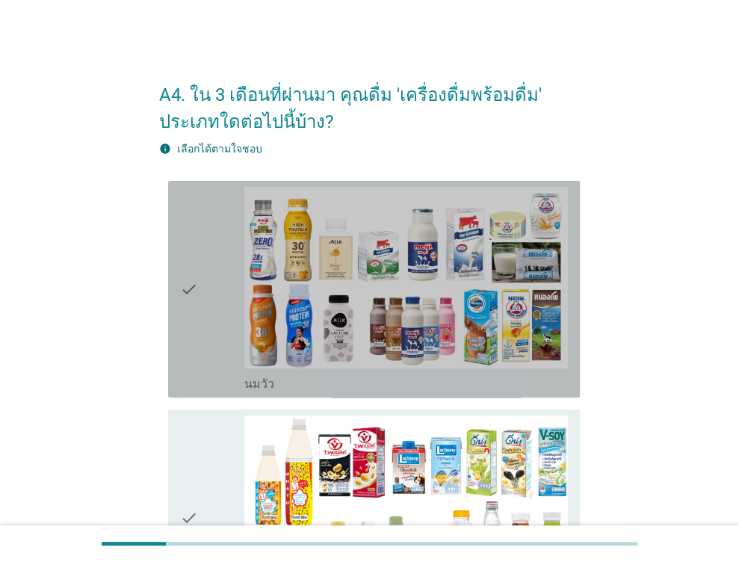
click at [176, 278] on div "check check_box_outline_blank [PERSON_NAME]" at bounding box center [374, 289] width 412 height 217
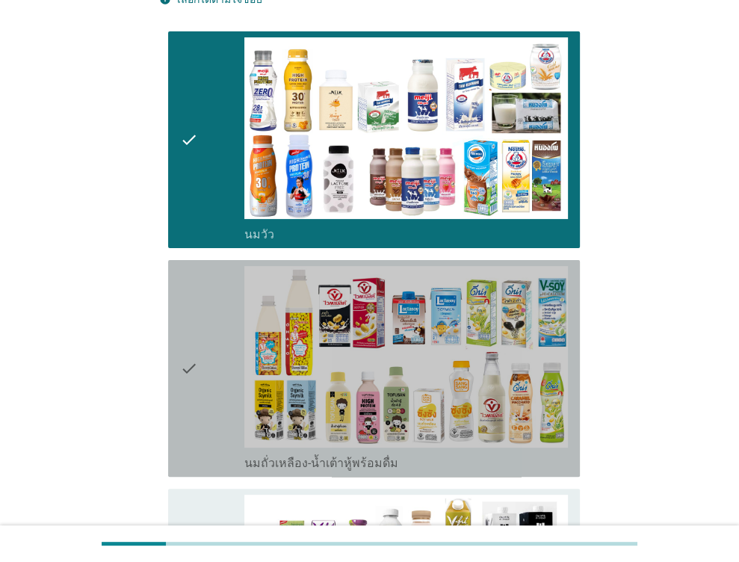
click at [194, 284] on icon "check" at bounding box center [189, 368] width 18 height 205
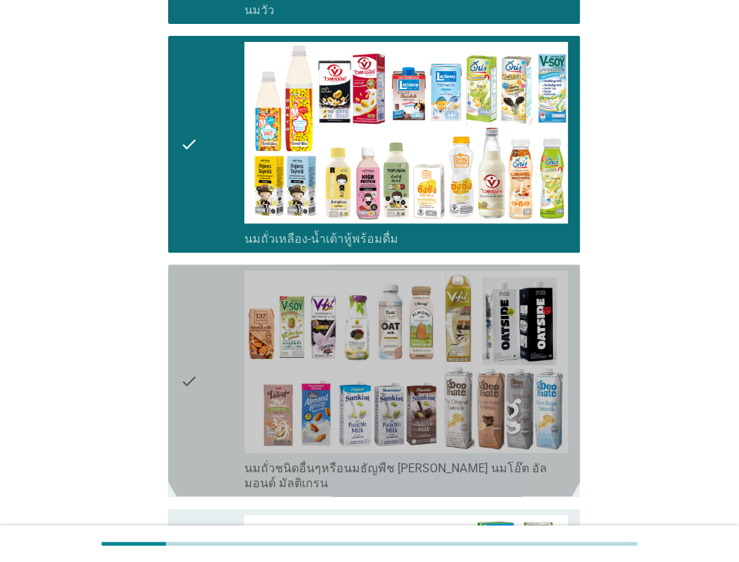
click at [211, 314] on div "check" at bounding box center [212, 380] width 65 height 220
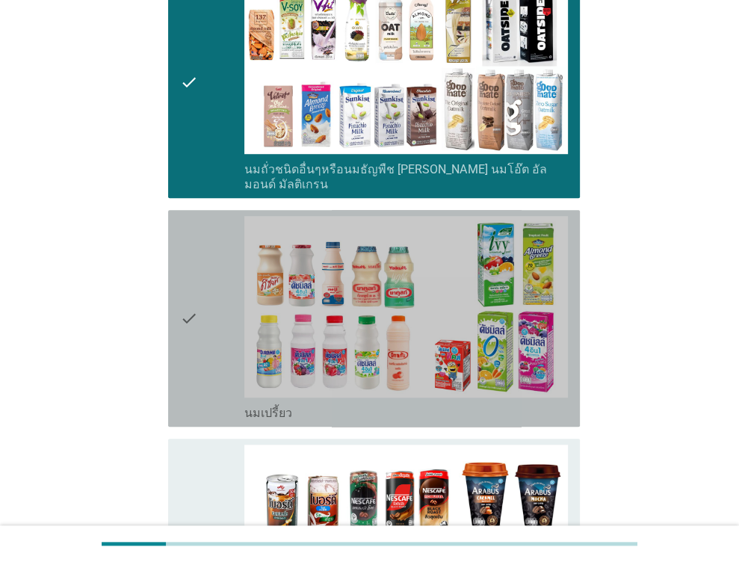
click at [212, 314] on div "check" at bounding box center [212, 318] width 65 height 205
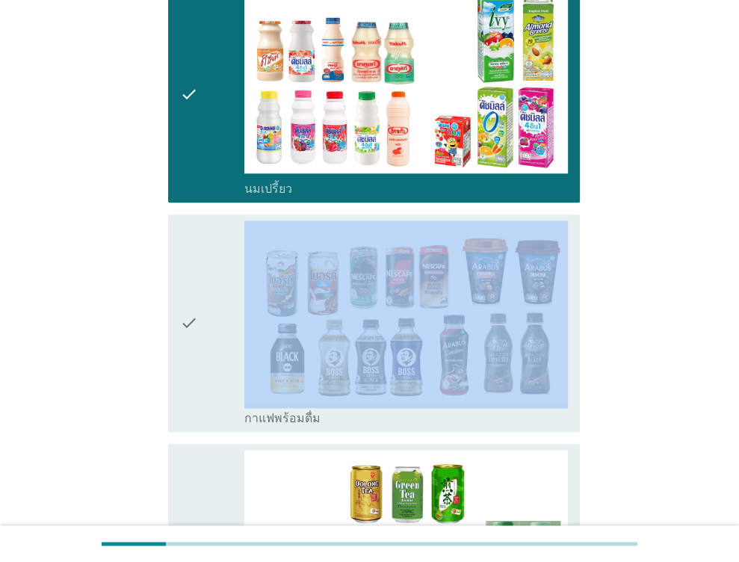
click at [213, 314] on div "check" at bounding box center [212, 322] width 65 height 205
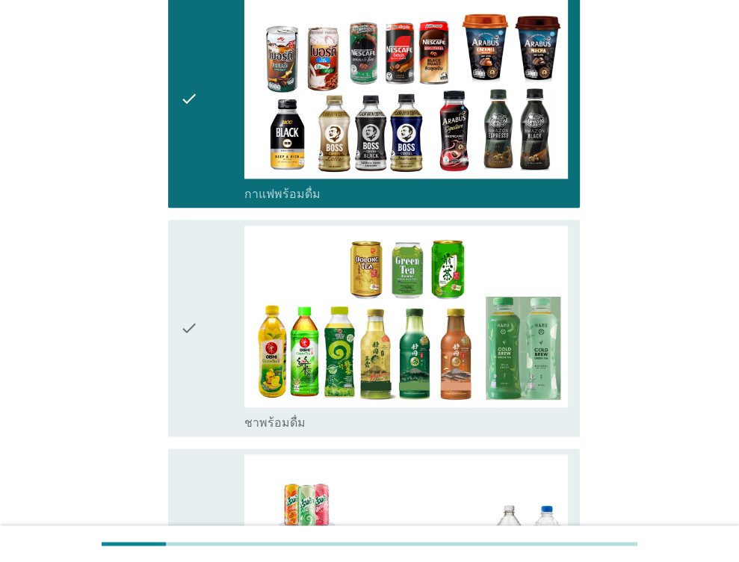
click at [216, 309] on div "check" at bounding box center [212, 328] width 65 height 205
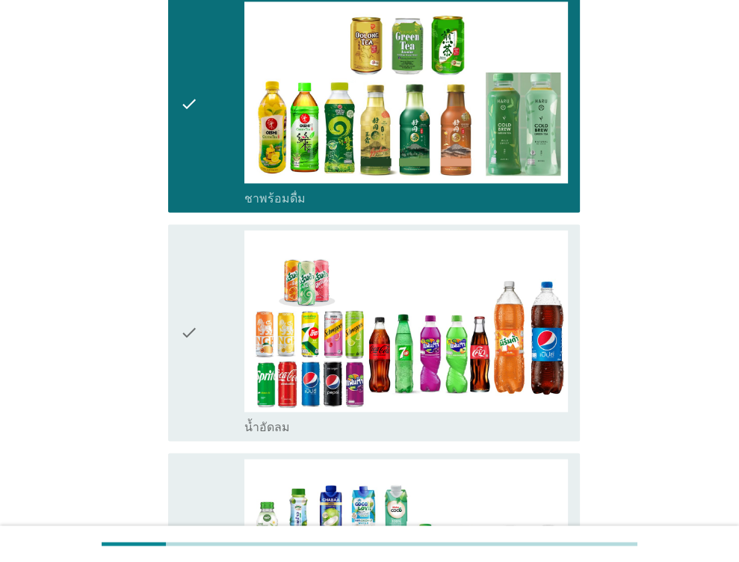
click at [216, 309] on div "check" at bounding box center [212, 332] width 65 height 205
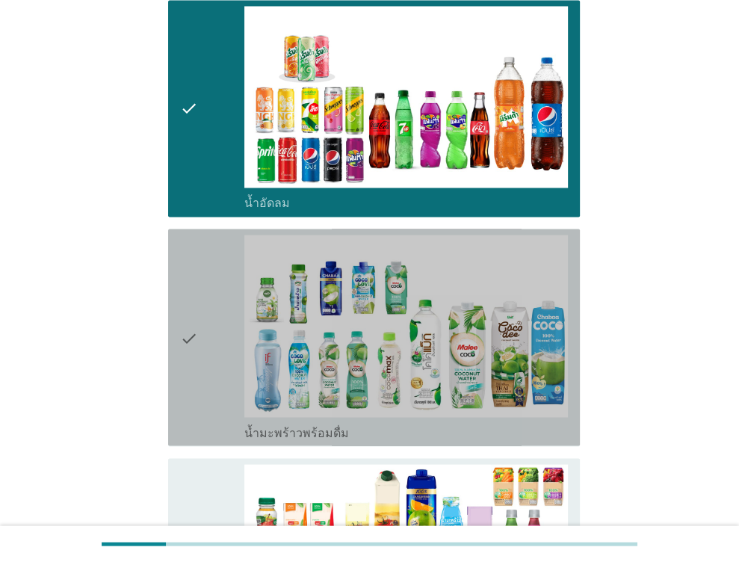
click at [216, 308] on div "check" at bounding box center [212, 337] width 65 height 205
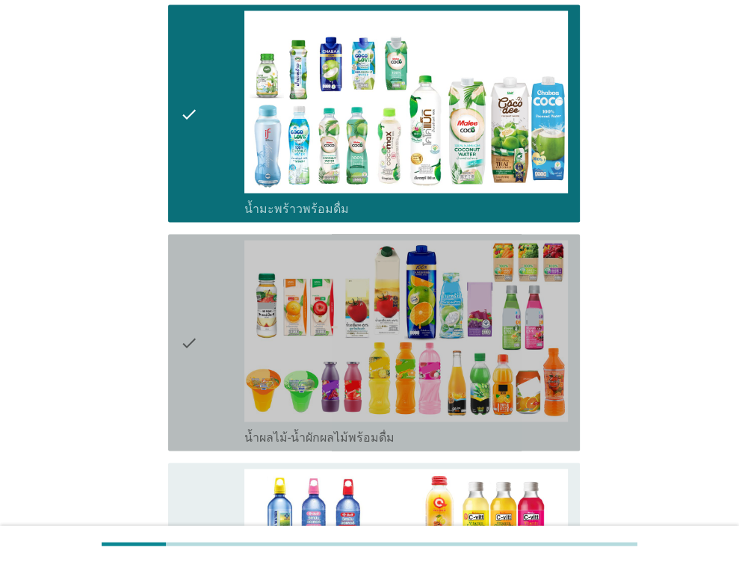
click at [216, 308] on div "check" at bounding box center [212, 342] width 65 height 205
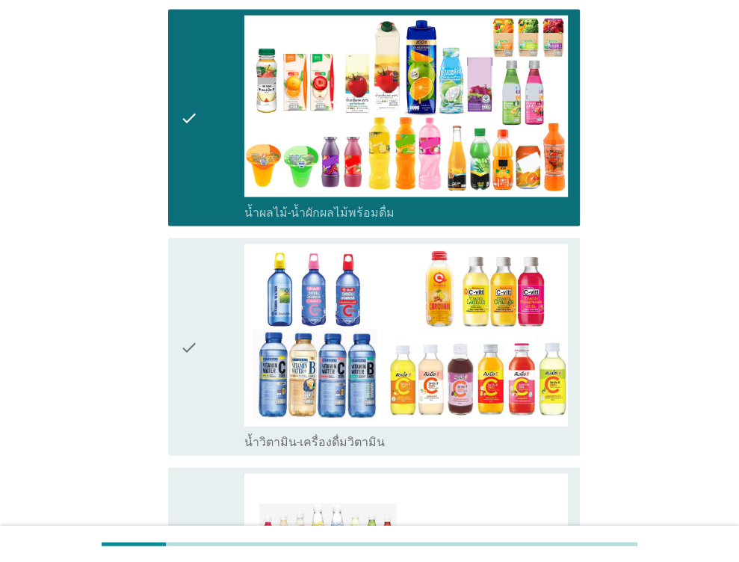
click at [217, 308] on div "check" at bounding box center [212, 346] width 65 height 205
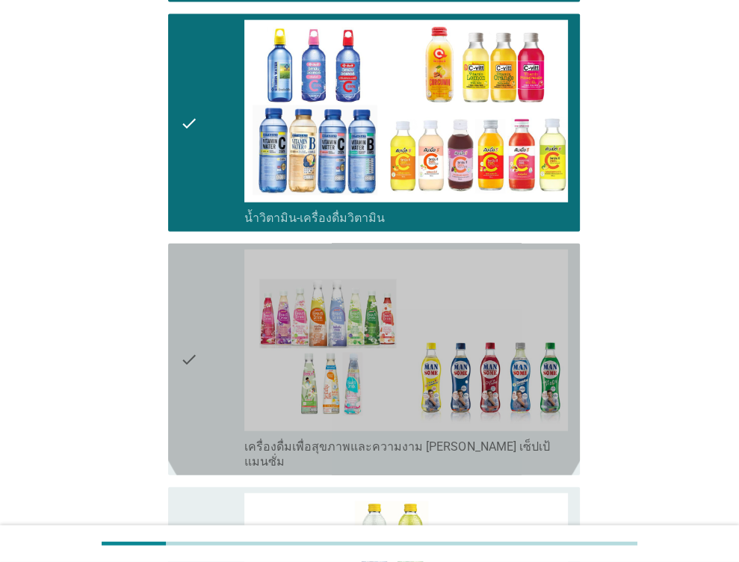
click at [217, 308] on div "check" at bounding box center [212, 359] width 65 height 220
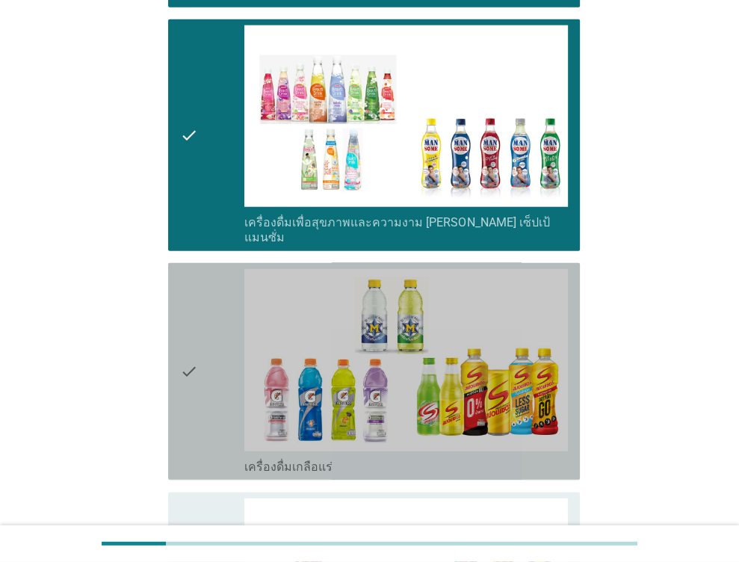
click at [218, 308] on div "check" at bounding box center [212, 371] width 65 height 205
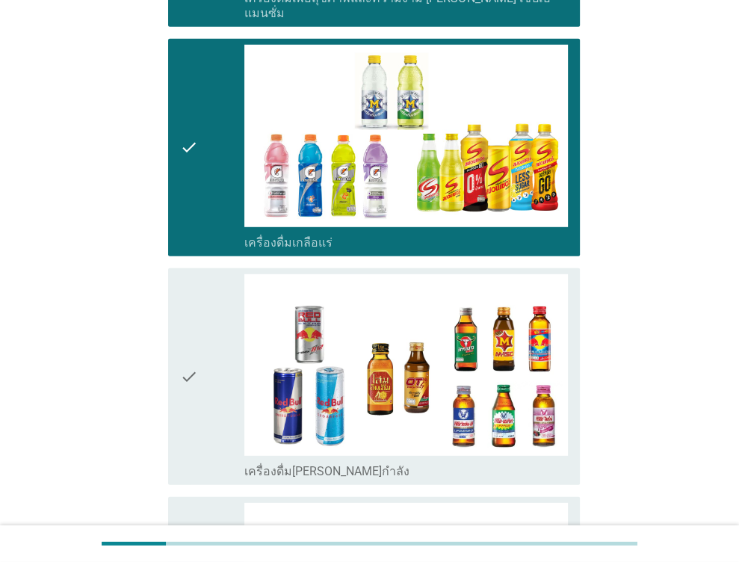
click at [218, 308] on div "check" at bounding box center [212, 376] width 65 height 205
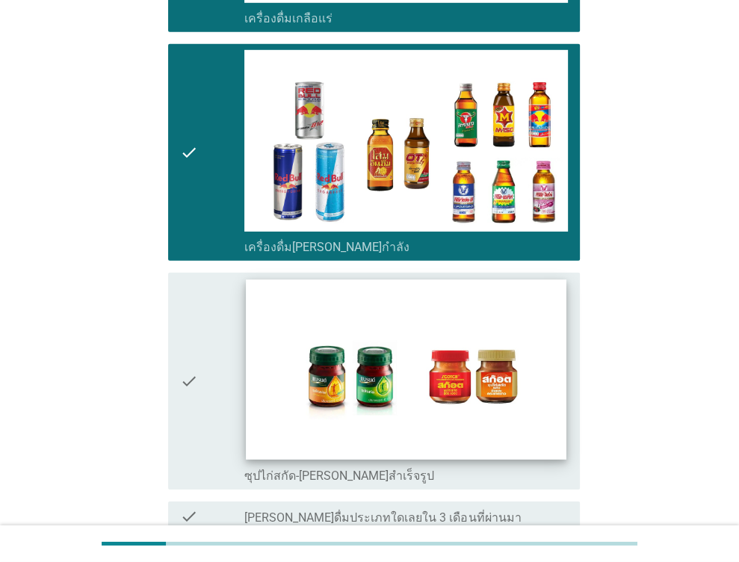
click at [456, 334] on img at bounding box center [406, 369] width 320 height 180
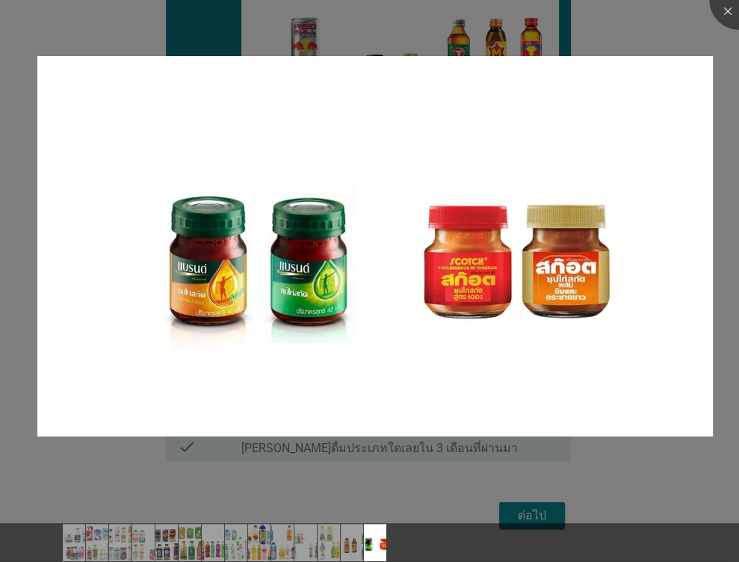
scroll to position [2934, 0]
click at [70, 310] on img at bounding box center [374, 245] width 675 height 379
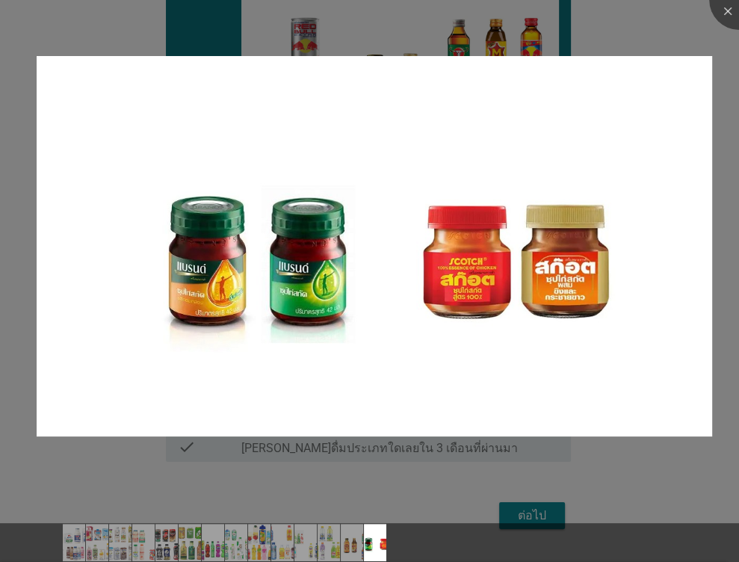
click at [33, 312] on div at bounding box center [369, 281] width 739 height 562
click at [220, 456] on div at bounding box center [369, 281] width 739 height 562
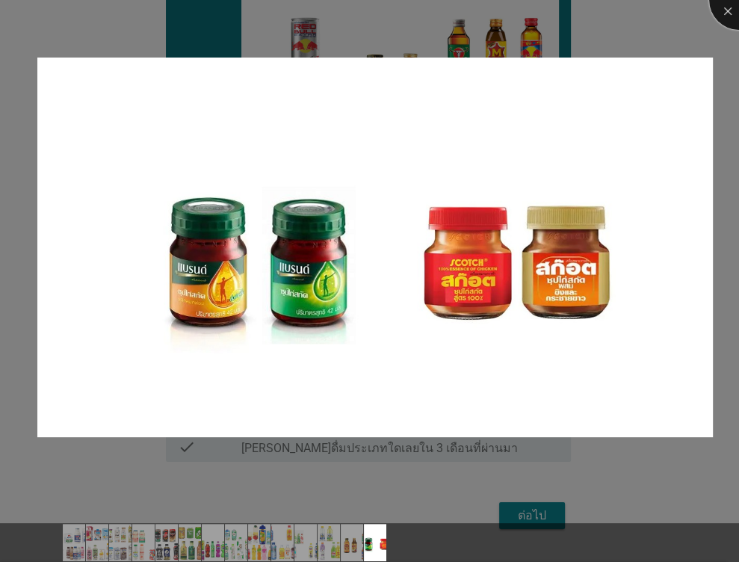
click at [731, 13] on div at bounding box center [739, 0] width 60 height 60
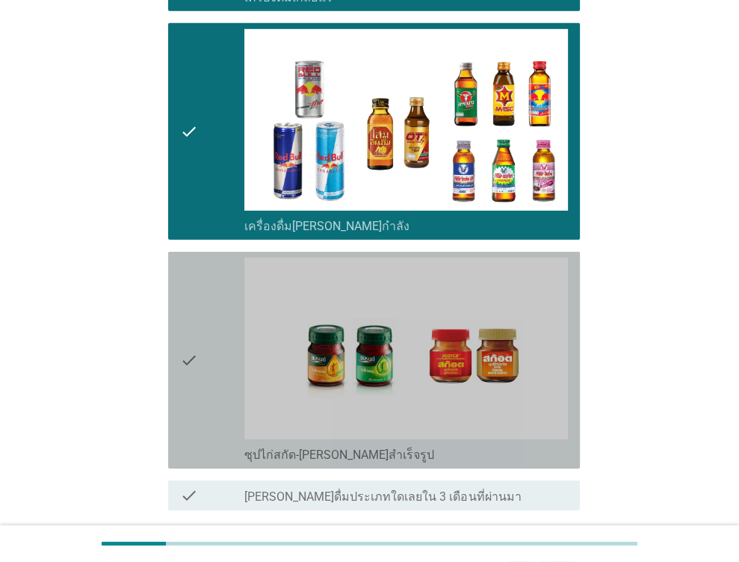
click at [209, 311] on div "check" at bounding box center [212, 360] width 65 height 205
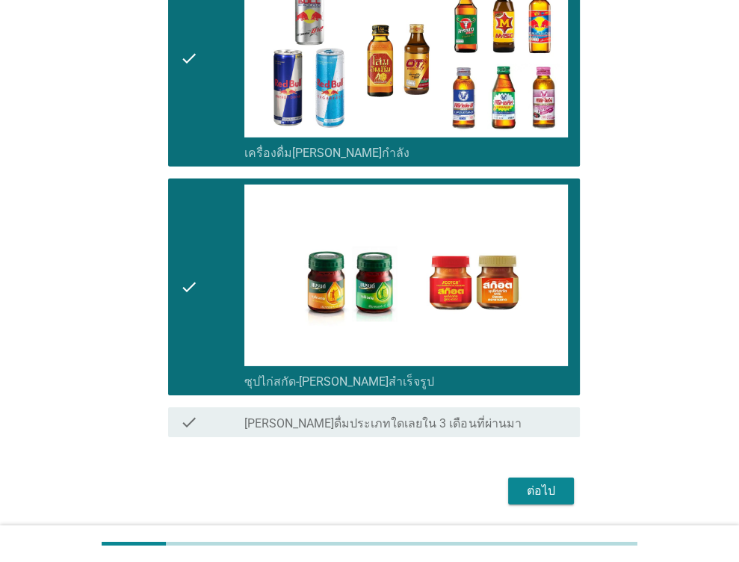
scroll to position [3021, 0]
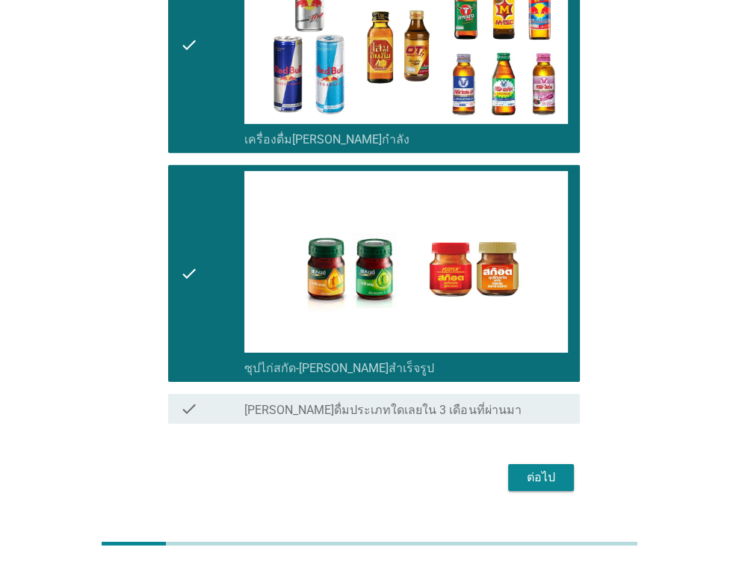
click at [547, 464] on button "ต่อไป" at bounding box center [541, 477] width 66 height 27
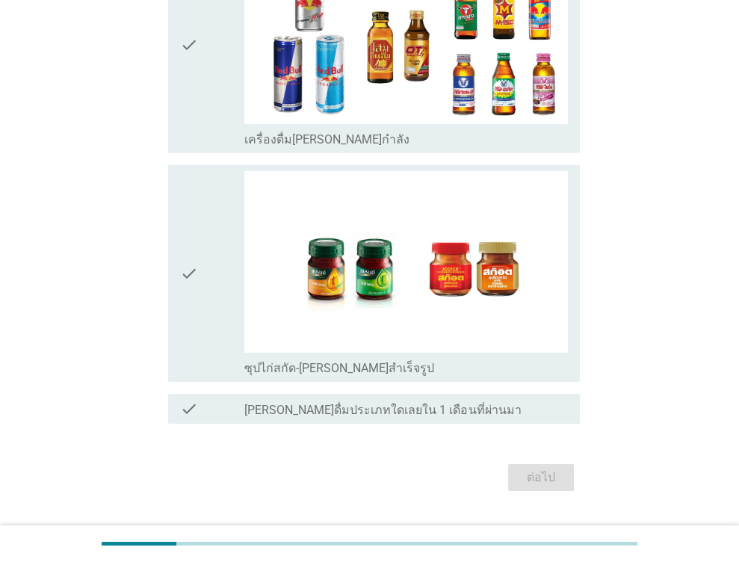
scroll to position [0, 0]
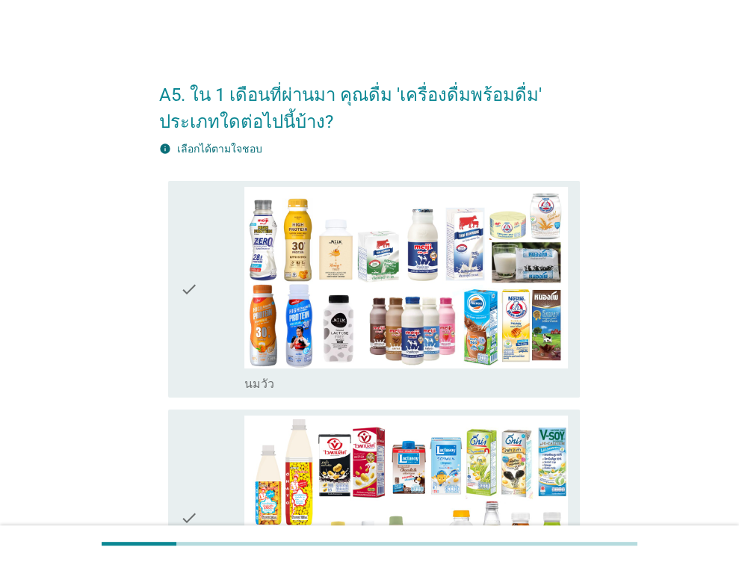
click at [178, 280] on div "check check_box_outline_blank [PERSON_NAME]" at bounding box center [374, 289] width 412 height 217
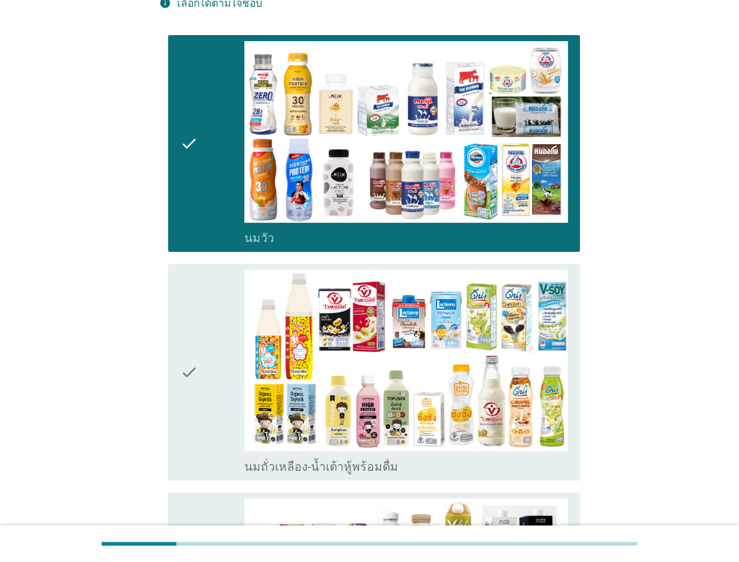
scroll to position [149, 0]
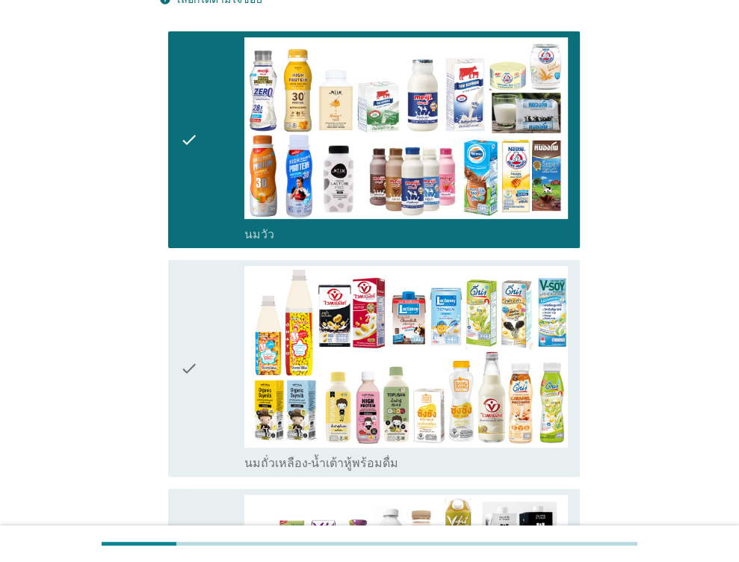
click at [192, 311] on icon "check" at bounding box center [189, 368] width 18 height 205
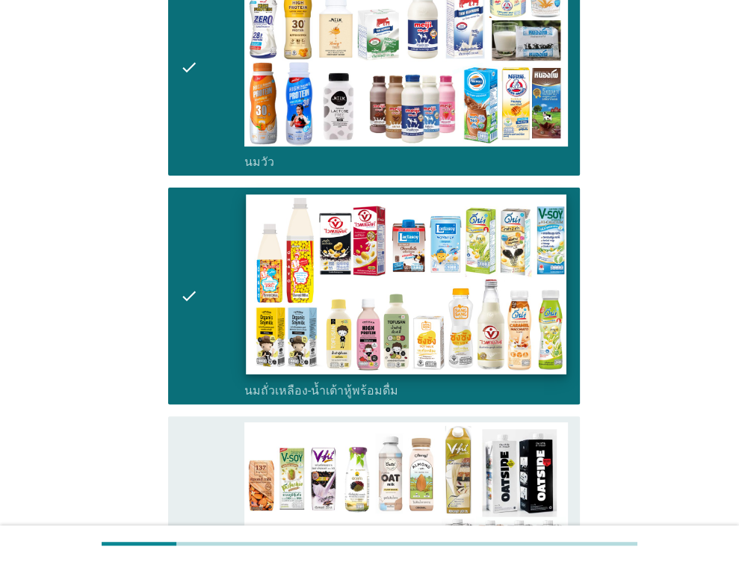
scroll to position [224, 0]
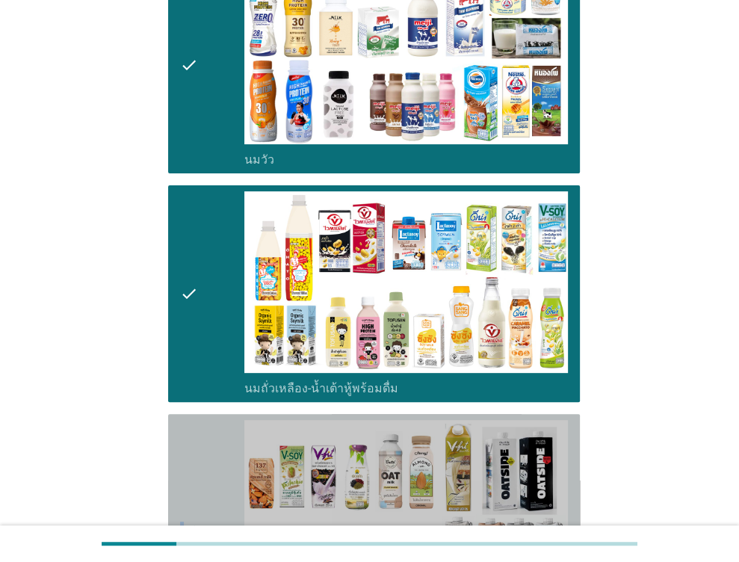
click at [183, 448] on icon "check" at bounding box center [189, 530] width 18 height 220
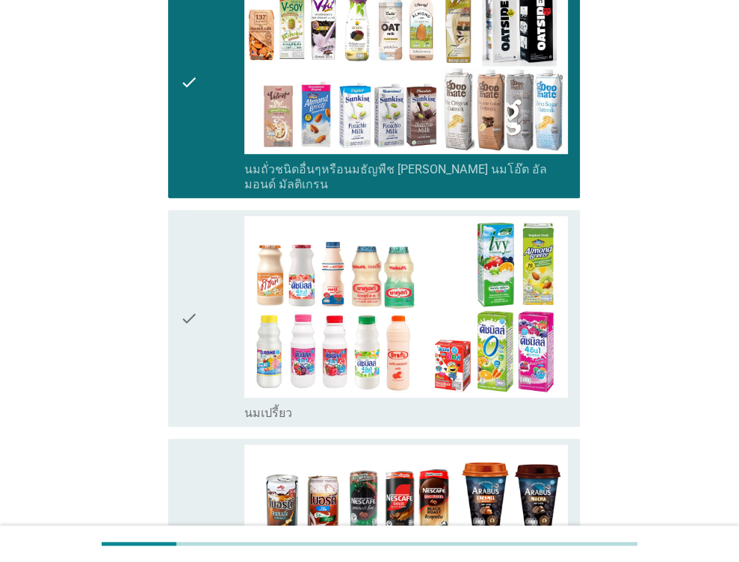
click at [233, 298] on div "check" at bounding box center [212, 318] width 65 height 205
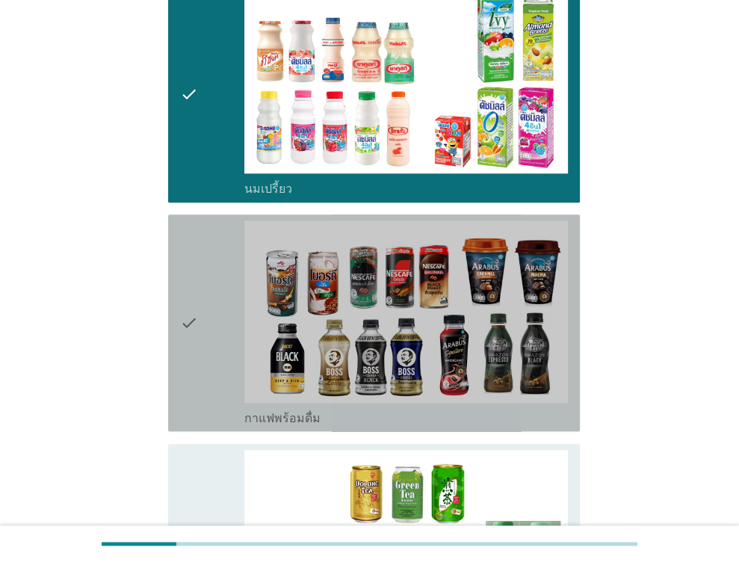
click at [227, 302] on div "check" at bounding box center [212, 322] width 65 height 205
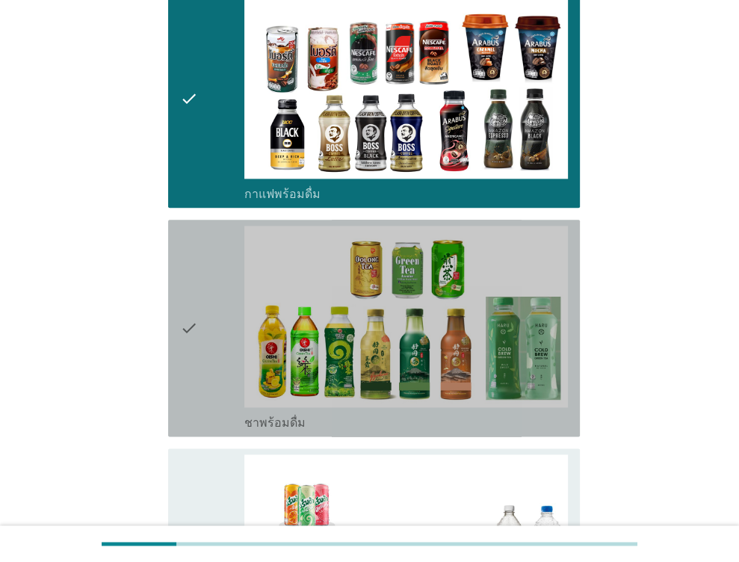
click at [227, 302] on div "check" at bounding box center [212, 328] width 65 height 205
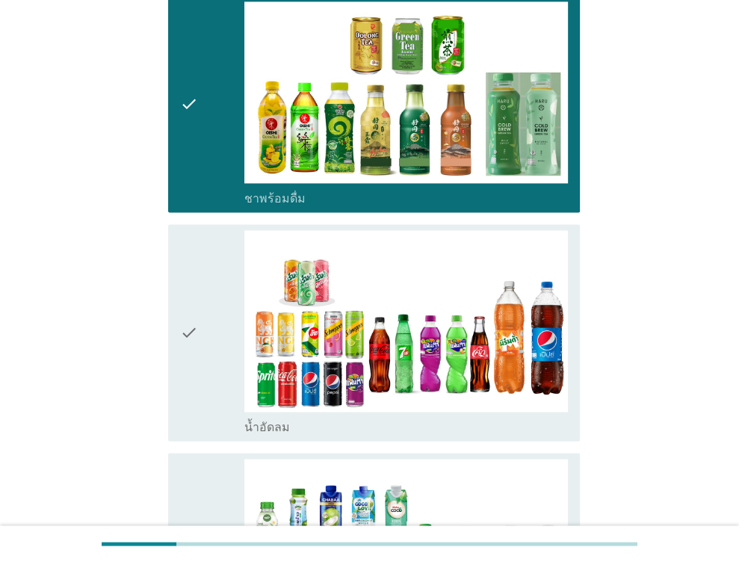
click at [233, 307] on div "check" at bounding box center [212, 332] width 65 height 205
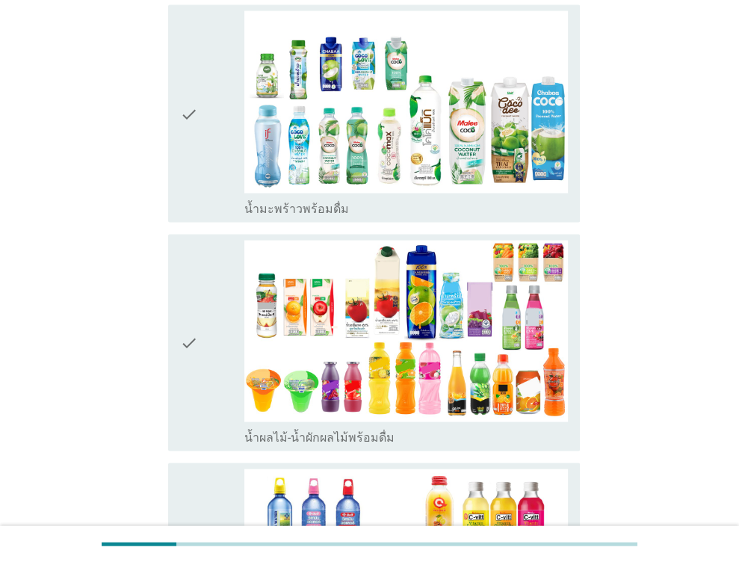
click at [213, 104] on div "check" at bounding box center [212, 112] width 65 height 205
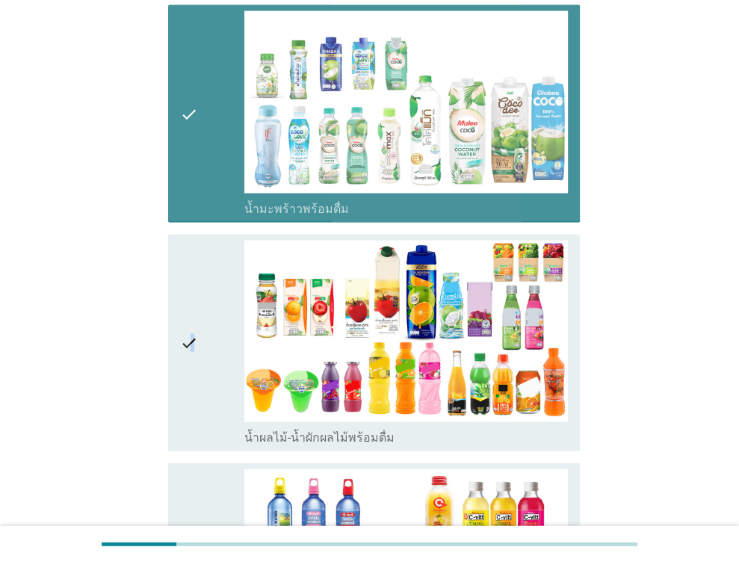
click at [192, 301] on icon "check" at bounding box center [189, 342] width 18 height 205
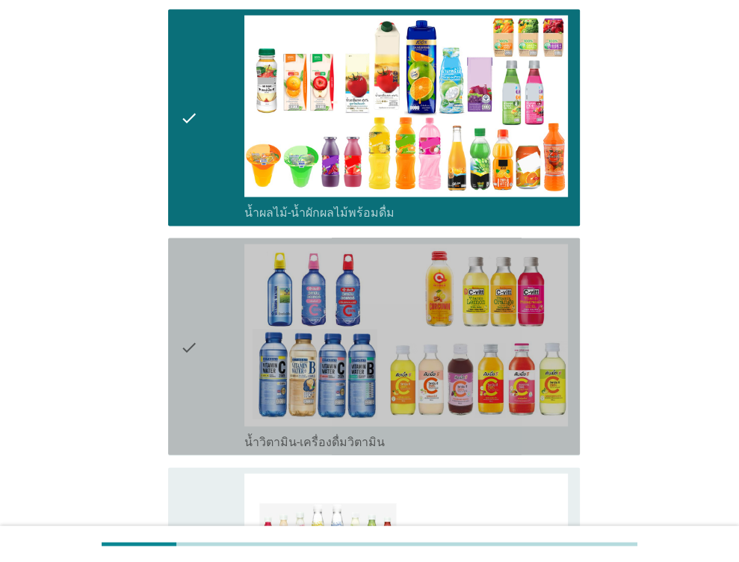
click at [192, 319] on icon "check" at bounding box center [189, 346] width 18 height 205
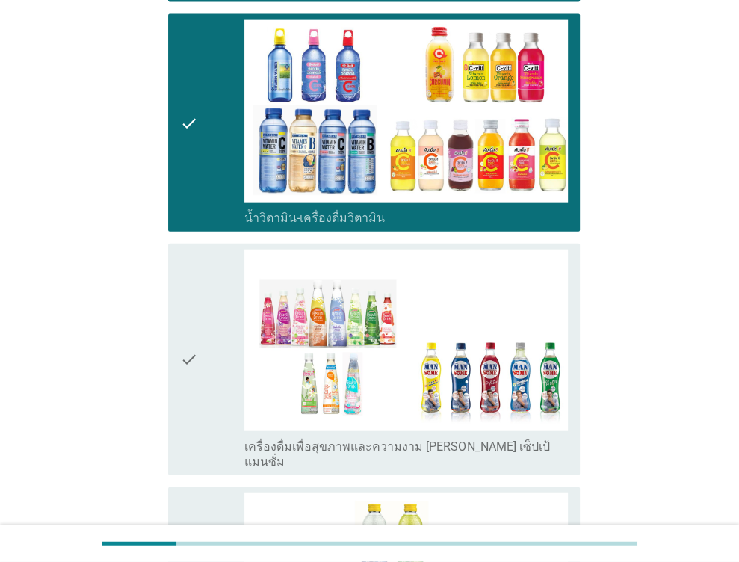
click at [193, 319] on icon "check" at bounding box center [189, 359] width 18 height 220
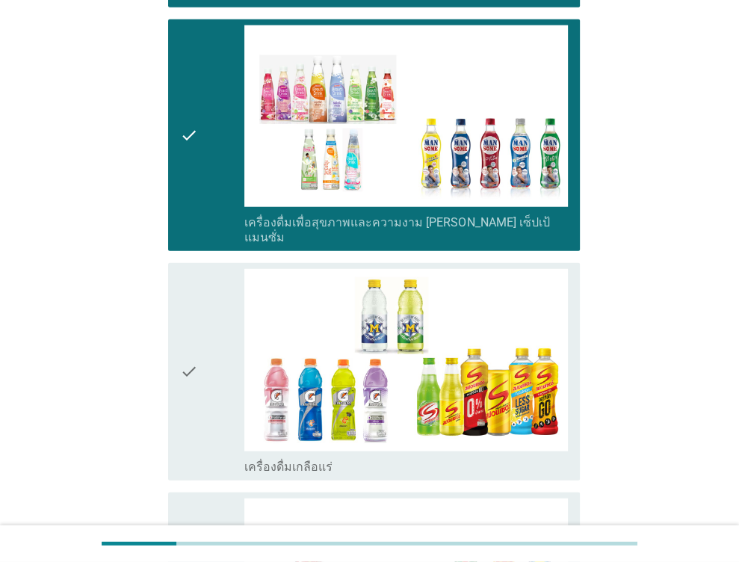
click at [209, 311] on div "check" at bounding box center [212, 371] width 65 height 205
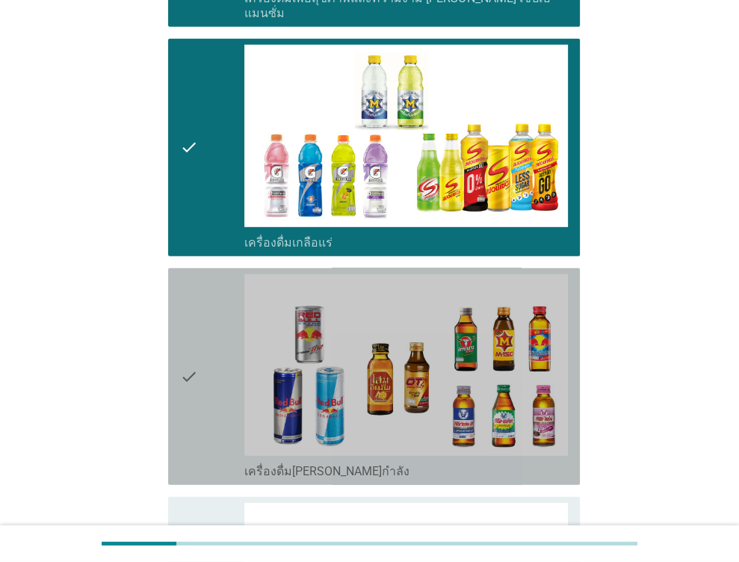
click at [209, 311] on div "check" at bounding box center [212, 376] width 65 height 205
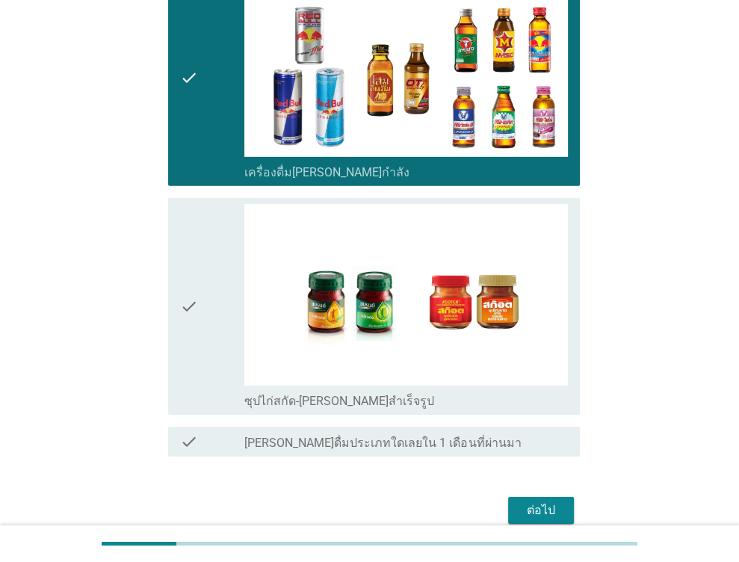
click at [224, 311] on div "check" at bounding box center [212, 306] width 65 height 205
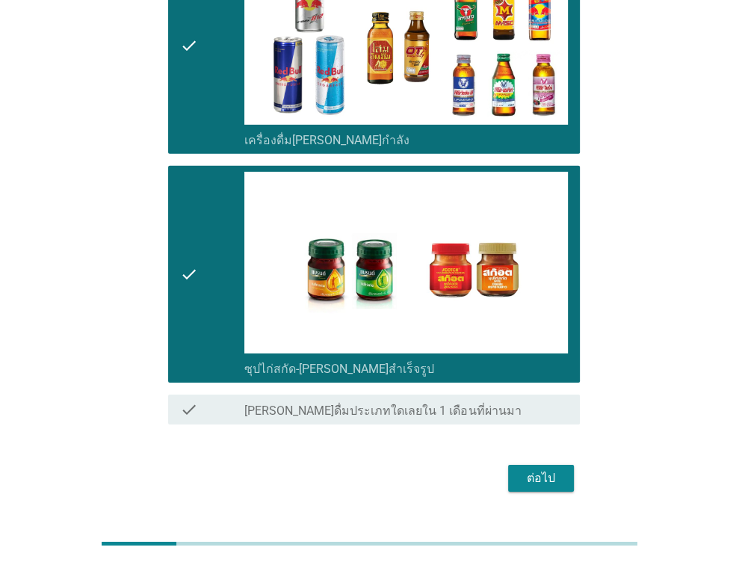
scroll to position [3021, 0]
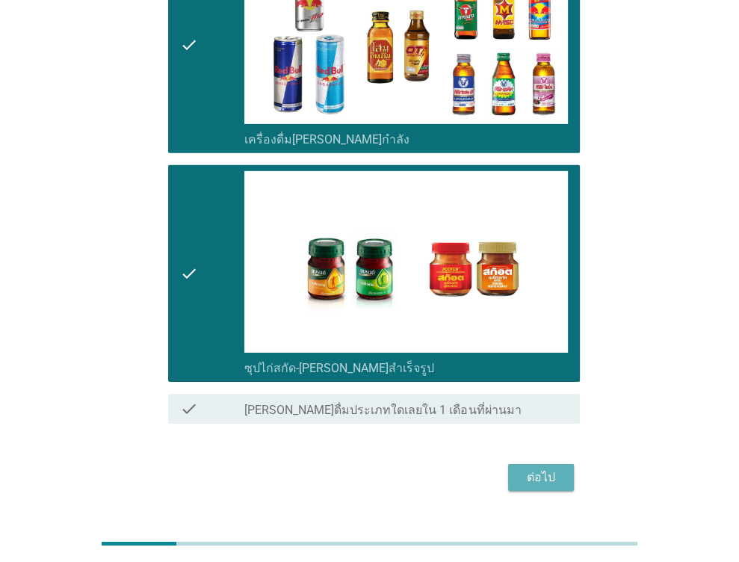
click at [568, 464] on button "ต่อไป" at bounding box center [541, 477] width 66 height 27
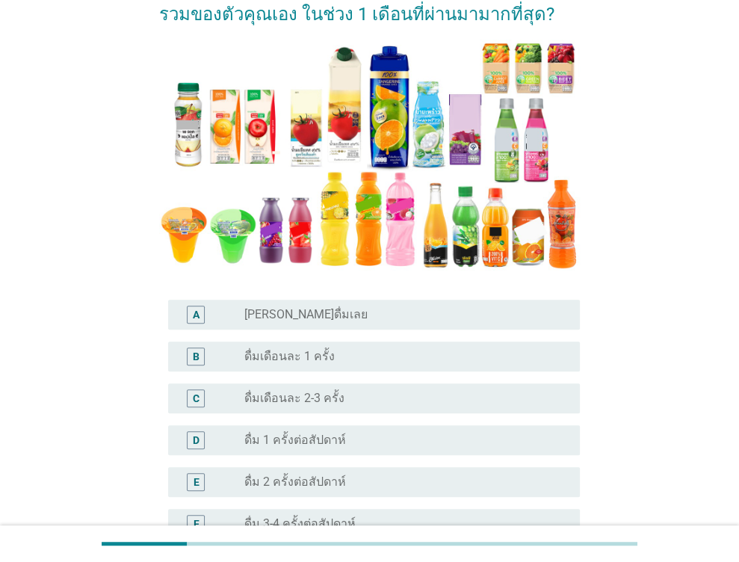
scroll to position [224, 0]
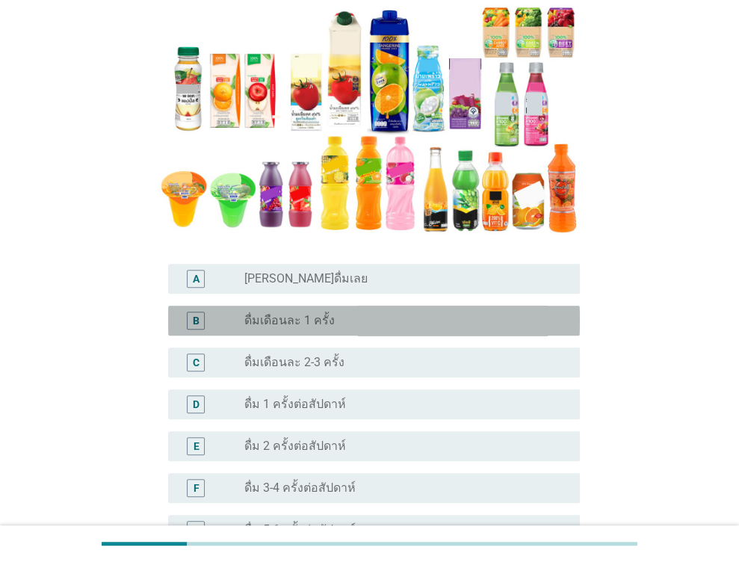
click at [320, 317] on label "ดื่มเดือนละ 1 ครั้ง" at bounding box center [289, 320] width 90 height 15
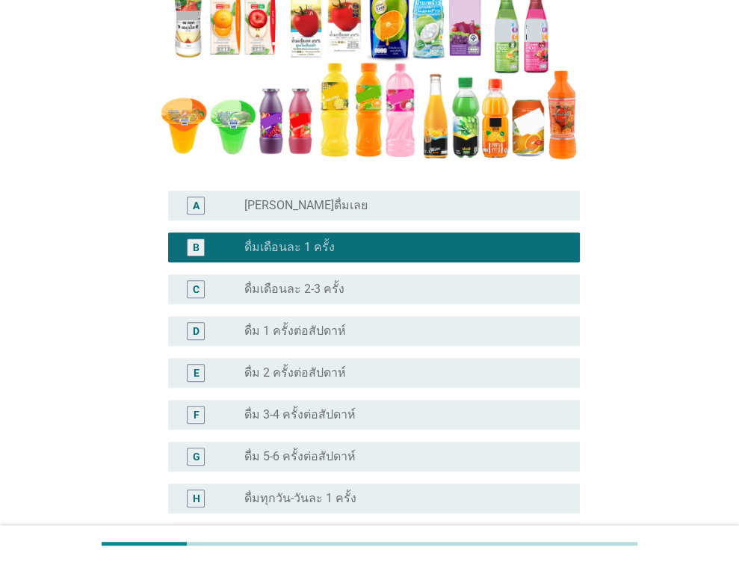
scroll to position [448, 0]
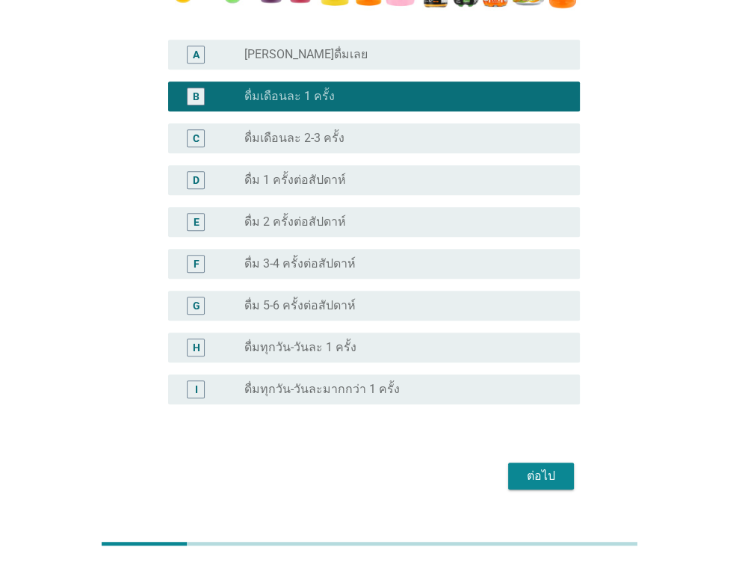
click at [326, 304] on label "ดื่ม 5-6 ครั้งต่อสัปดาห์" at bounding box center [299, 305] width 111 height 15
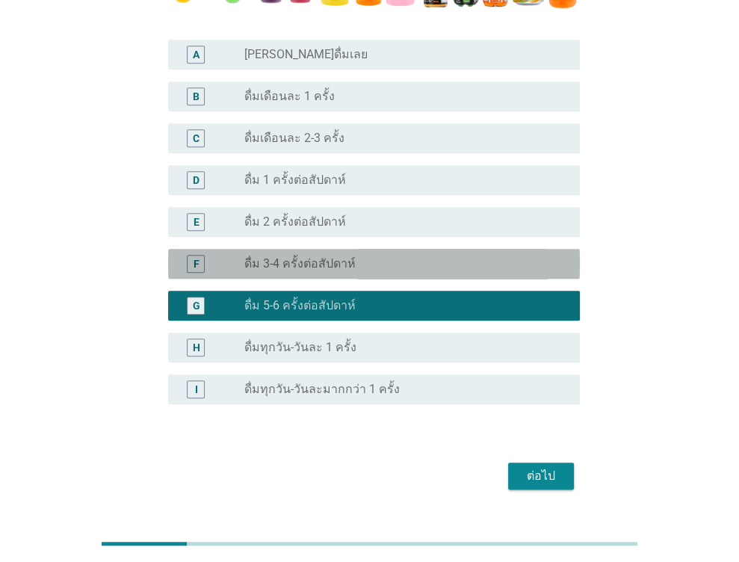
click at [367, 255] on div "radio_button_unchecked ดื่ม 3-4 ครั้งต่อสัปดาห์" at bounding box center [405, 264] width 323 height 18
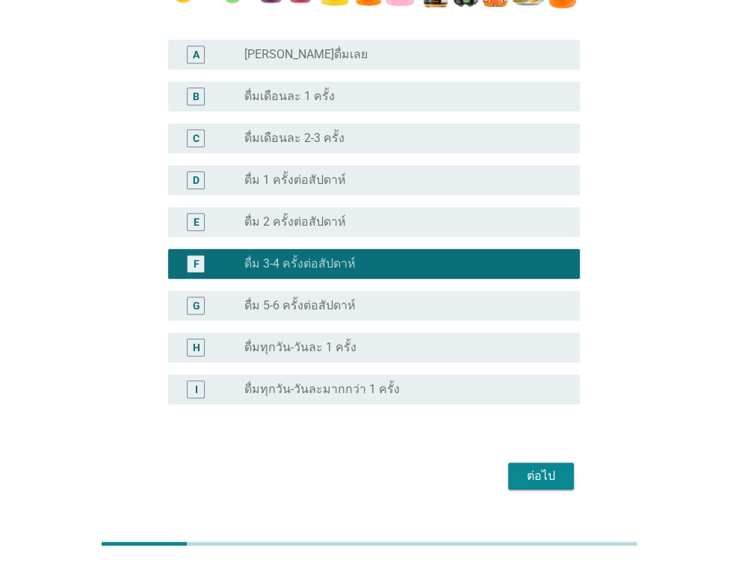
click at [365, 223] on div "radio_button_unchecked ดื่ม 2 ครั้งต่อสัปดาห์" at bounding box center [399, 221] width 311 height 15
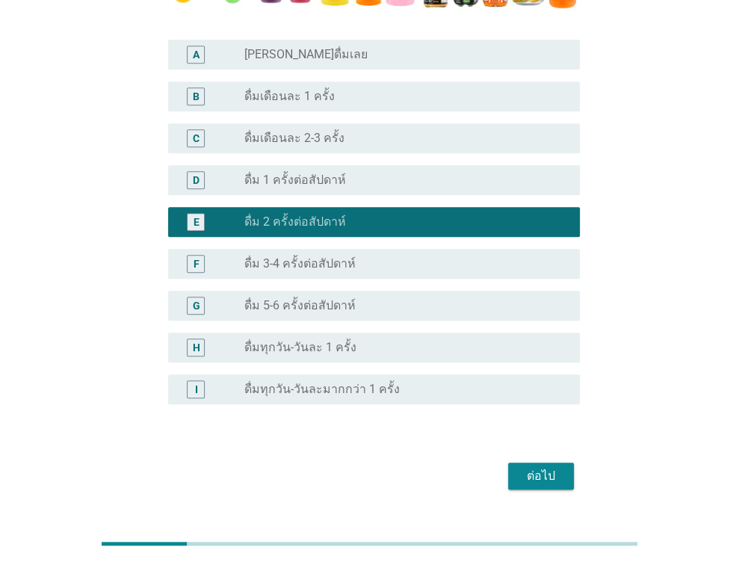
click at [362, 189] on div "D radio_button_unchecked ดื่ม 1 ครั้งต่อสัปดาห์" at bounding box center [374, 180] width 412 height 30
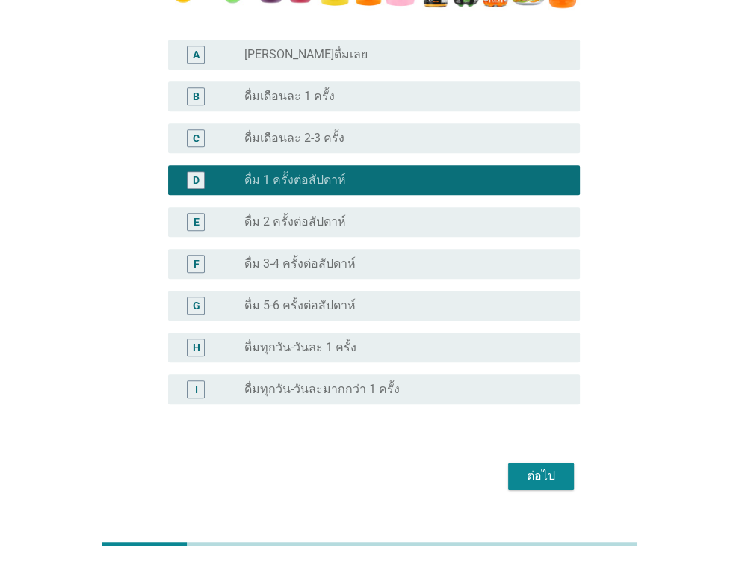
drag, startPoint x: 311, startPoint y: 139, endPoint x: 328, endPoint y: 166, distance: 31.9
click at [311, 138] on label "ดื่มเดือนละ 2-3 ครั้ง" at bounding box center [294, 138] width 100 height 15
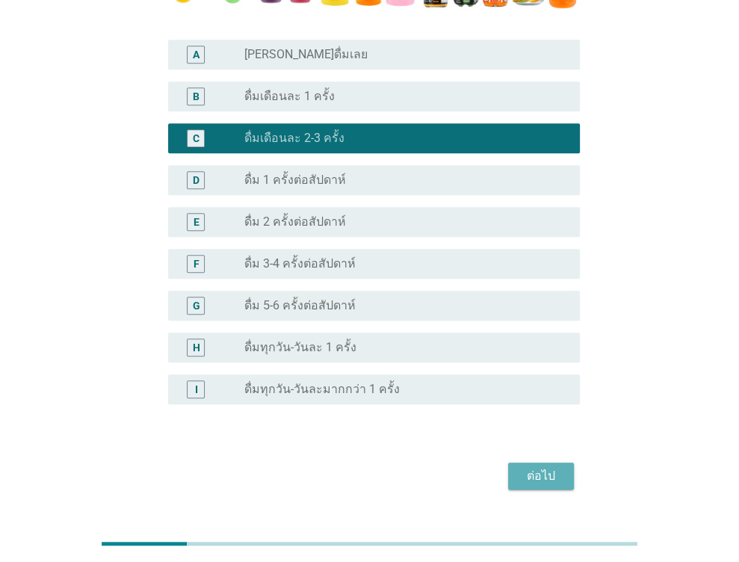
click at [550, 476] on div "ต่อไป" at bounding box center [541, 476] width 42 height 18
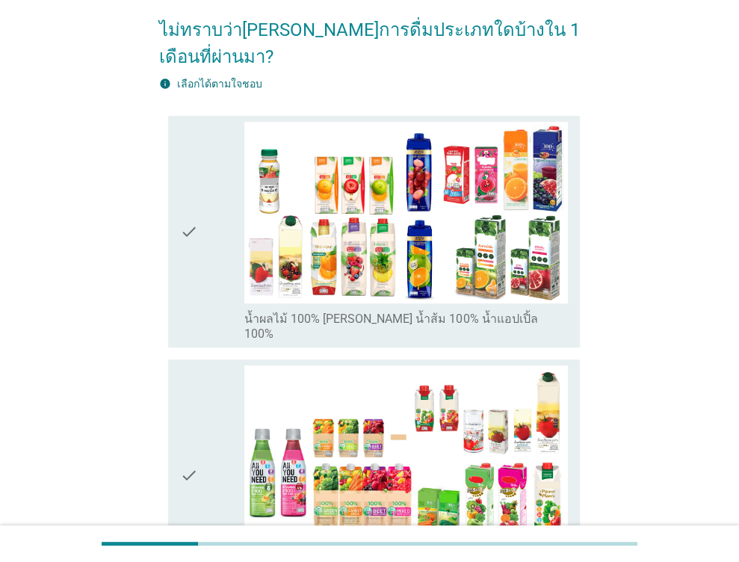
scroll to position [149, 0]
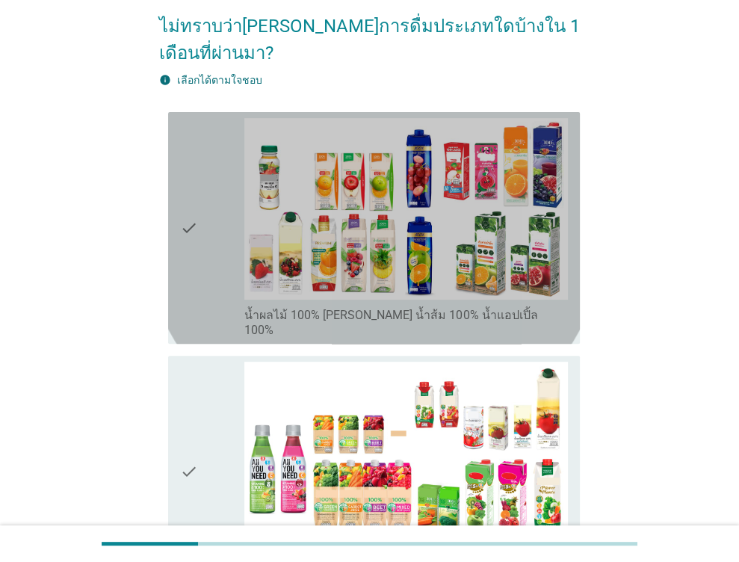
click at [190, 196] on icon "check" at bounding box center [189, 228] width 18 height 220
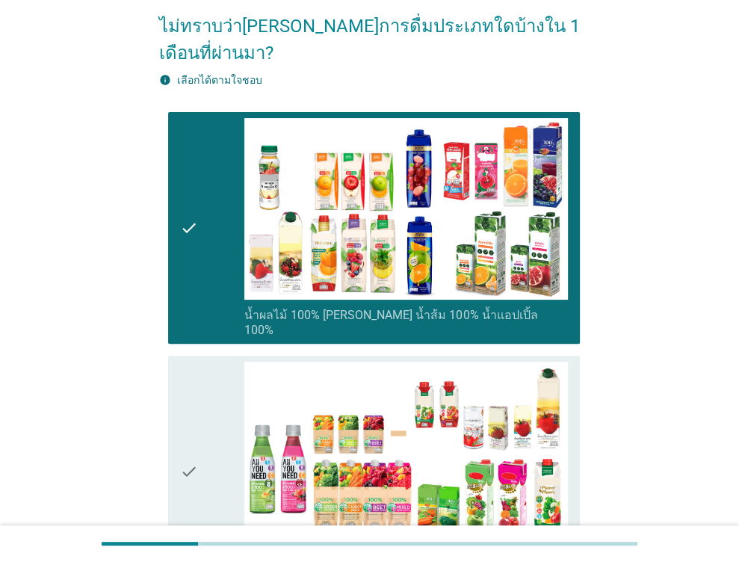
click at [228, 364] on div "check" at bounding box center [212, 472] width 65 height 220
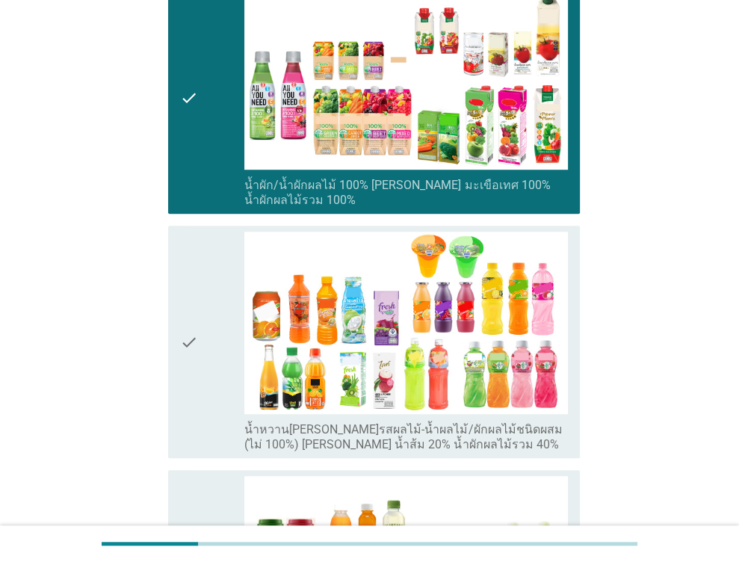
click at [232, 314] on div "check" at bounding box center [212, 342] width 65 height 220
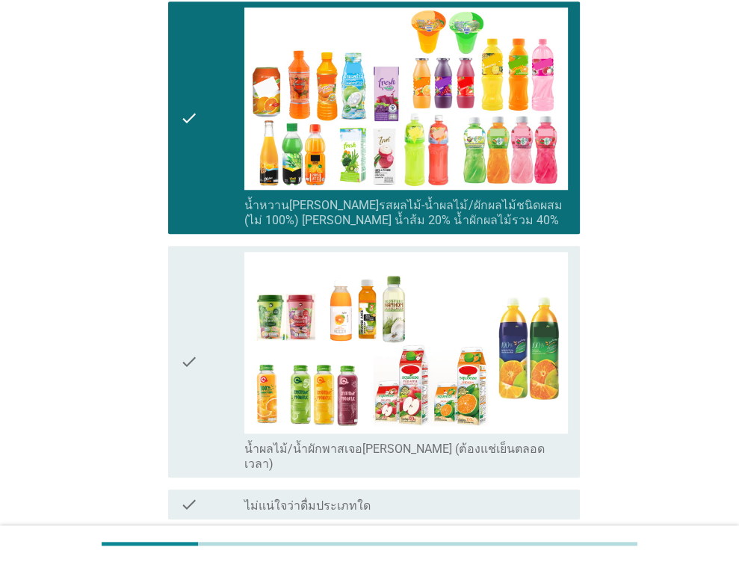
click at [232, 307] on div "check" at bounding box center [212, 362] width 65 height 220
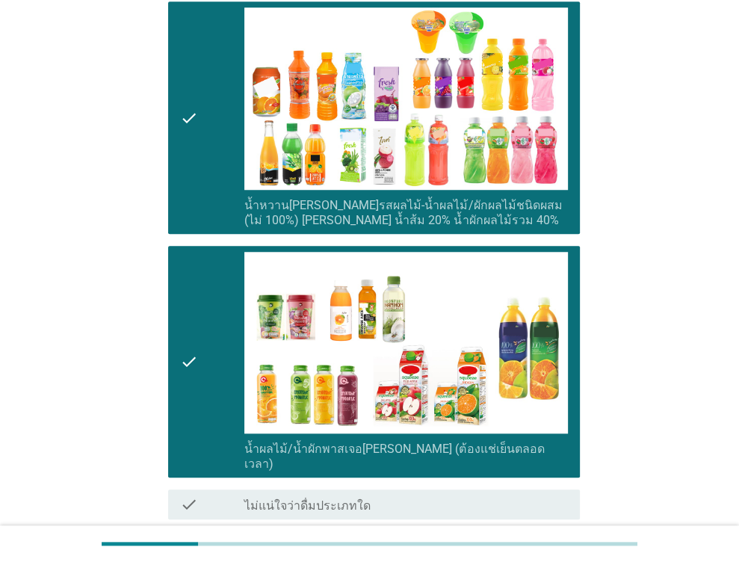
scroll to position [862, 0]
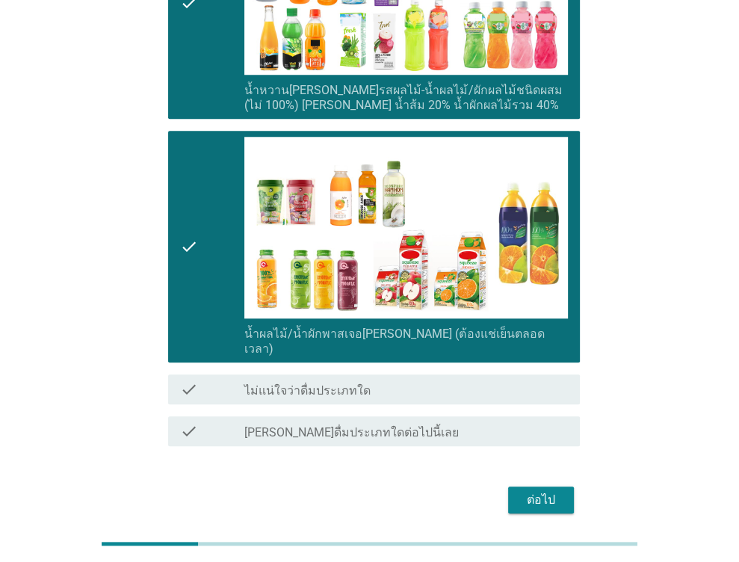
click at [545, 491] on div "ต่อไป" at bounding box center [541, 500] width 42 height 18
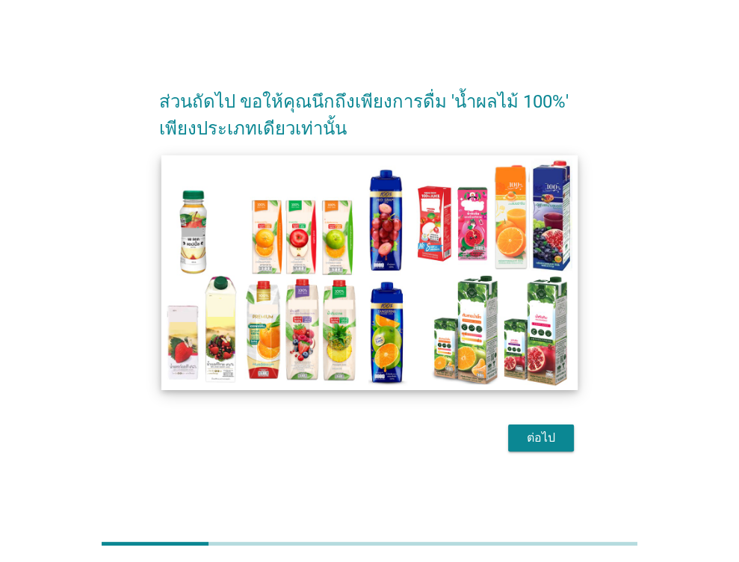
scroll to position [36, 0]
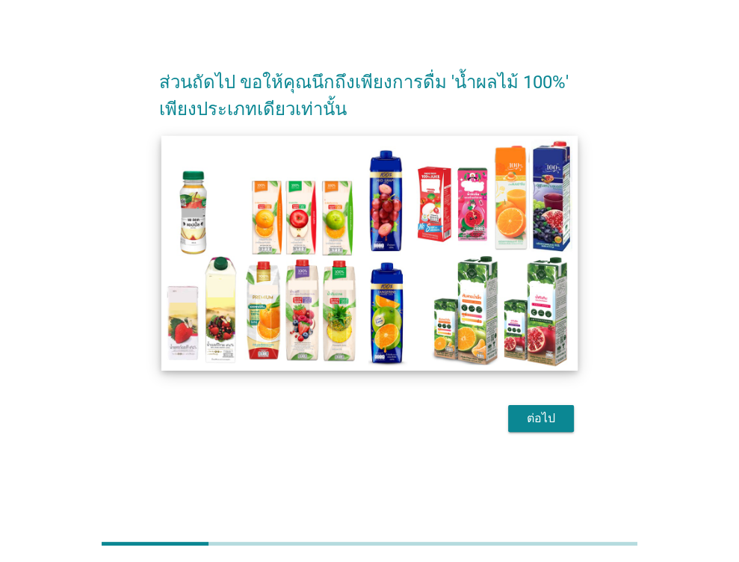
click at [380, 240] on img at bounding box center [369, 252] width 417 height 235
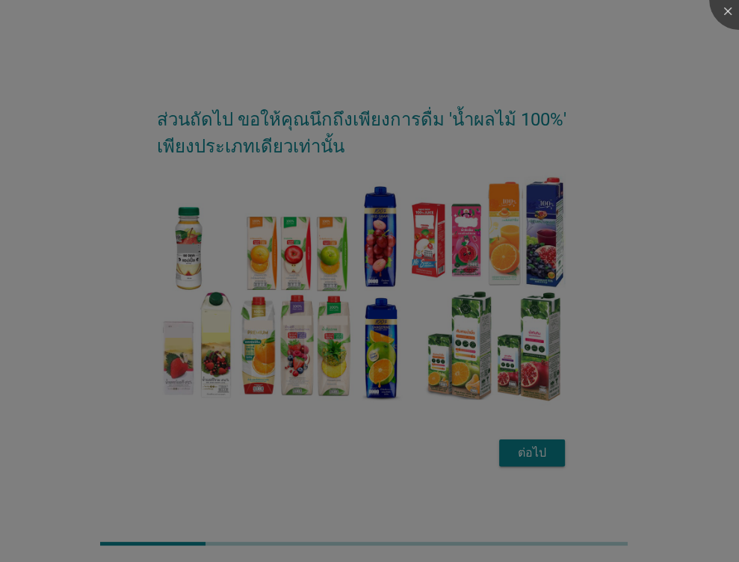
scroll to position [0, 0]
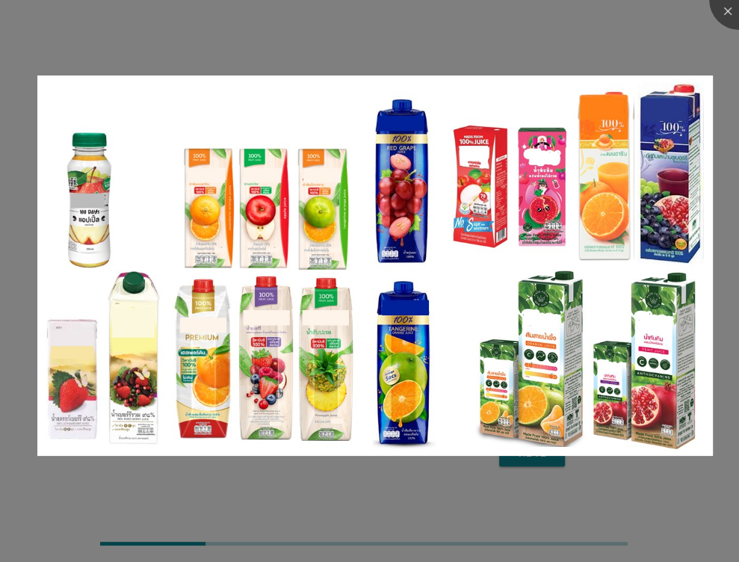
click at [593, 503] on div at bounding box center [369, 281] width 739 height 562
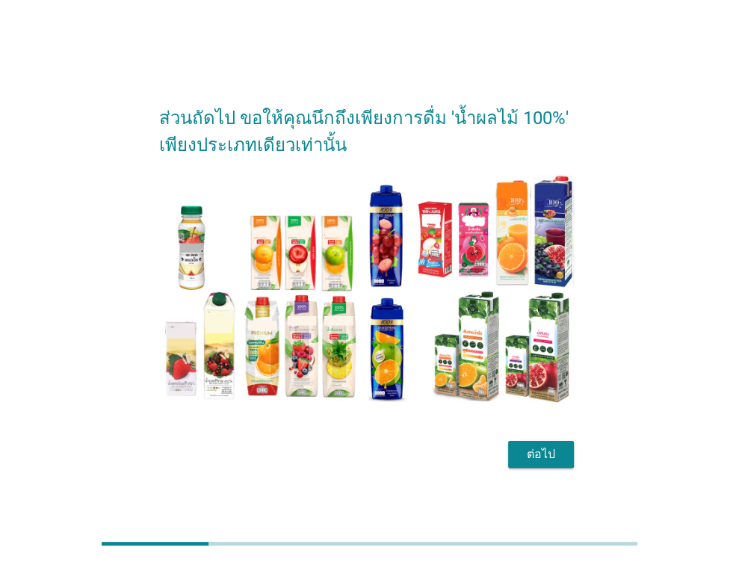
click at [532, 461] on body "ส่วนถัดไป ขอให้คุณนึกถึงเพียงการดื่ม 'น้ำผลไม้ 100%' เพียงประเภทเดียวเท่านั้น ต…" at bounding box center [369, 281] width 739 height 562
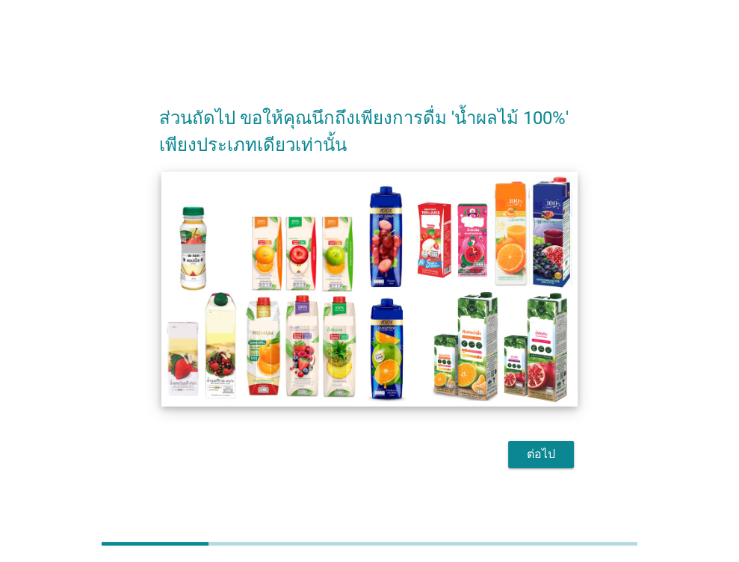
click at [262, 290] on img at bounding box center [369, 288] width 417 height 235
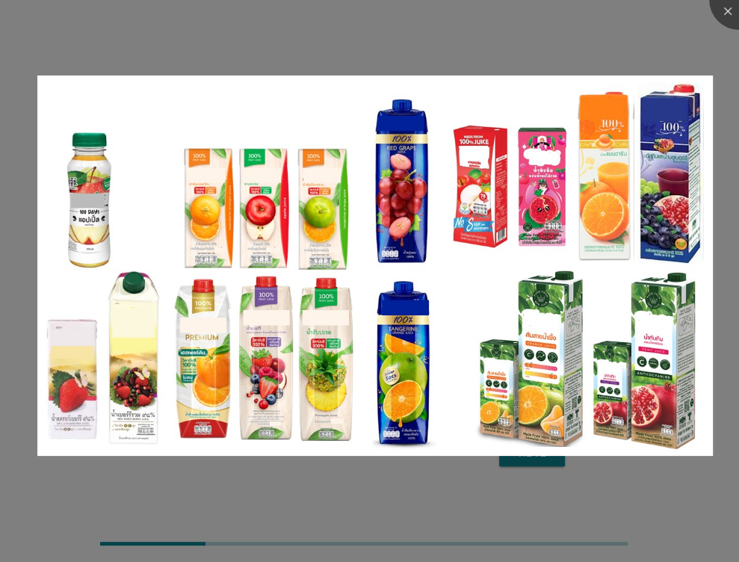
click at [460, 504] on div at bounding box center [369, 281] width 739 height 562
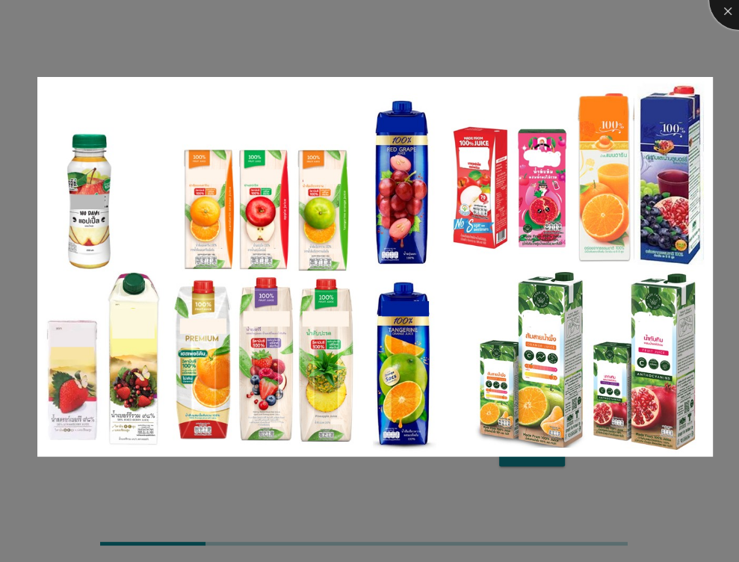
click at [732, 9] on div at bounding box center [739, 0] width 60 height 60
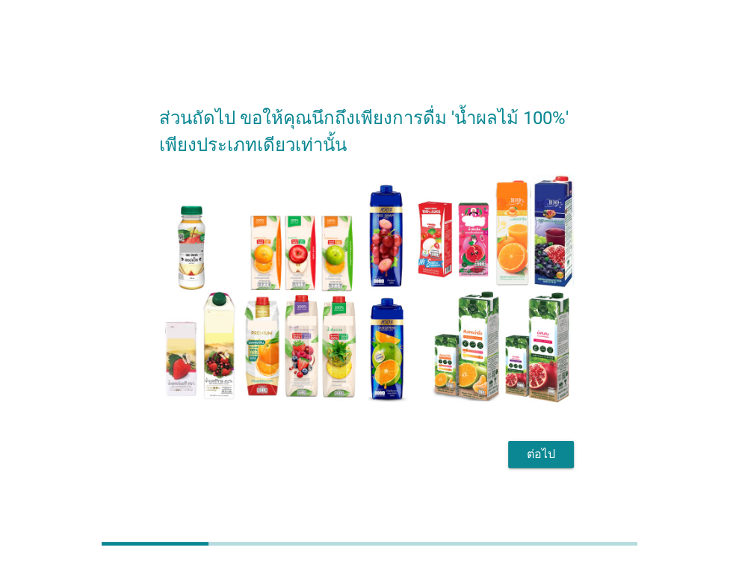
click at [529, 455] on div "ต่อไป" at bounding box center [541, 454] width 42 height 18
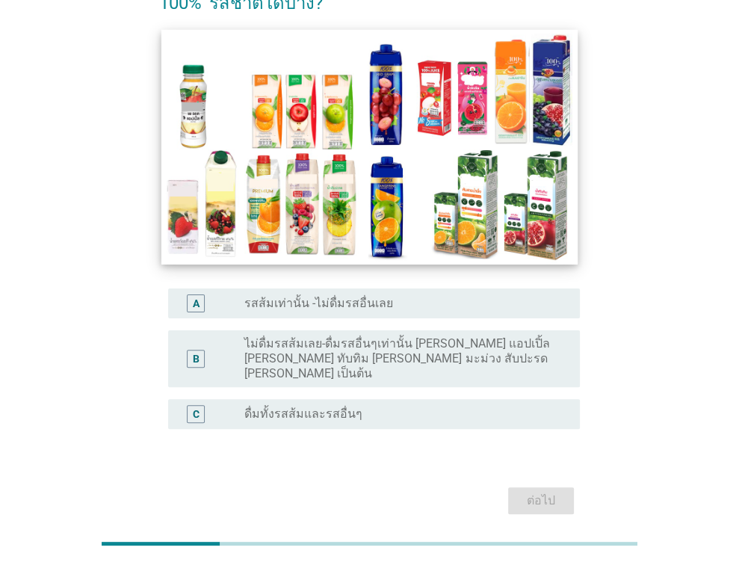
scroll to position [149, 0]
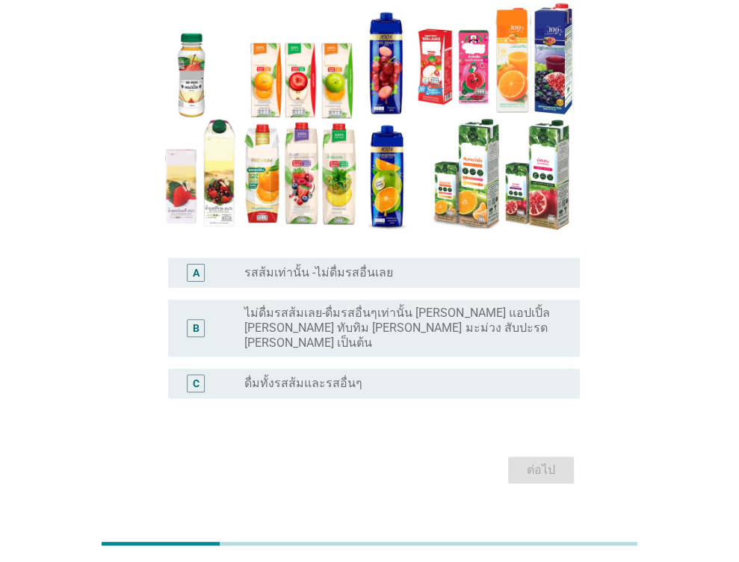
click at [301, 376] on label "ดื่มทั้งรสส้มและรสอื่นๆ" at bounding box center [303, 383] width 118 height 15
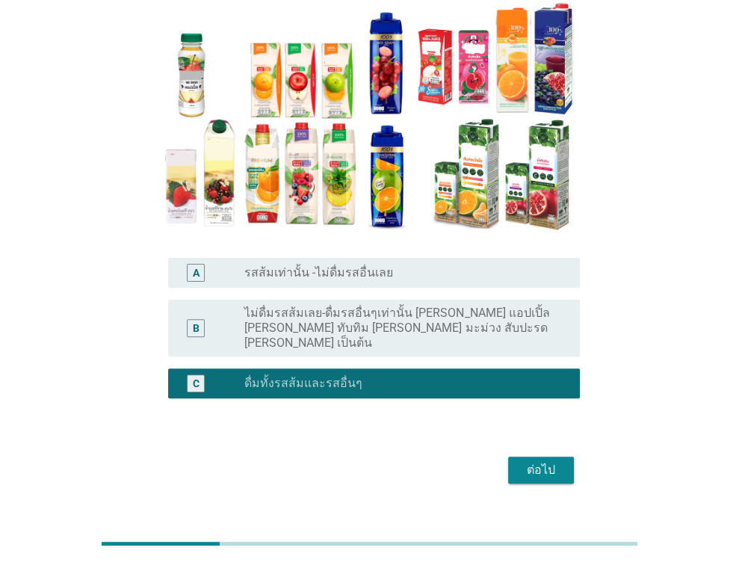
click at [533, 461] on div "ต่อไป" at bounding box center [541, 470] width 42 height 18
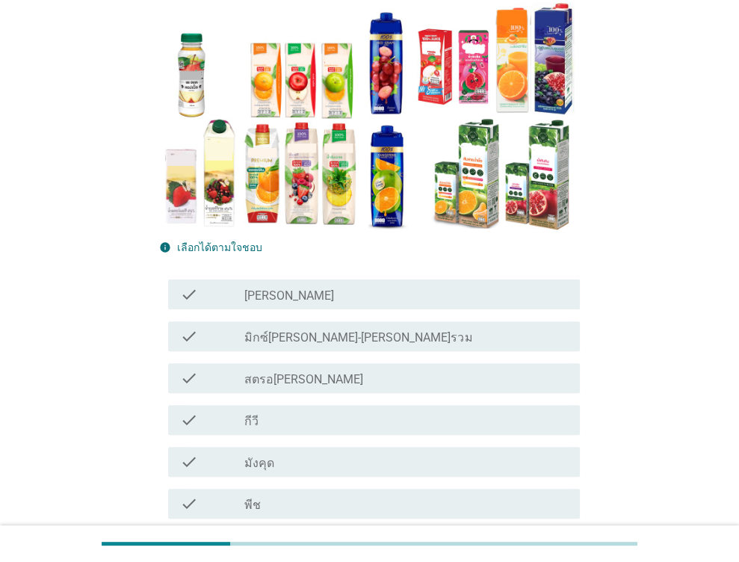
scroll to position [0, 0]
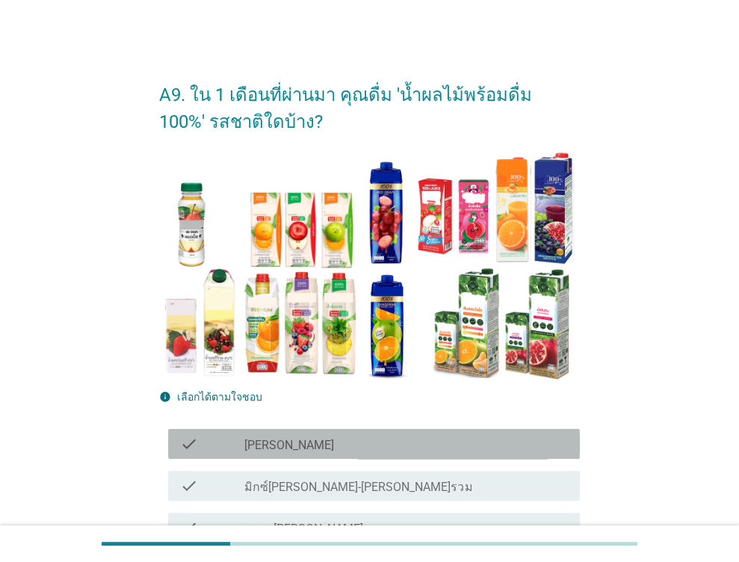
click at [285, 437] on div "check_box_outline_blank [PERSON_NAME]" at bounding box center [405, 444] width 323 height 18
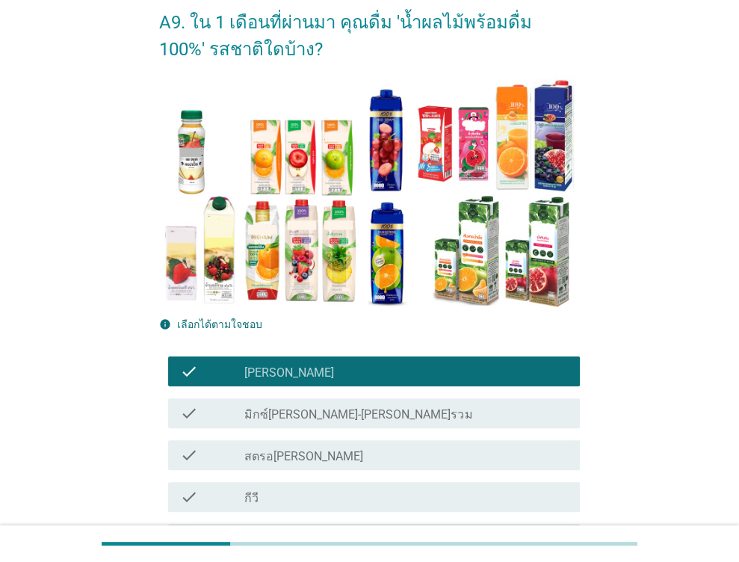
scroll to position [75, 0]
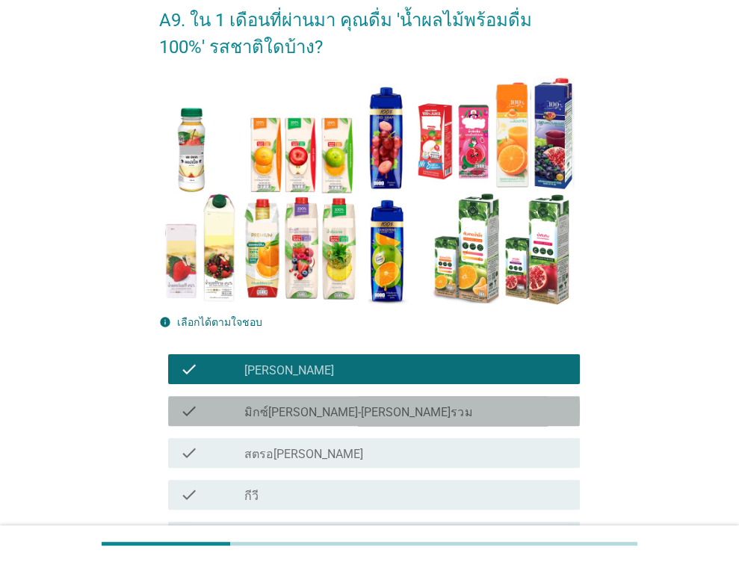
click at [307, 412] on label "มิกซ์[PERSON_NAME]-[PERSON_NAME]รวม" at bounding box center [358, 412] width 228 height 15
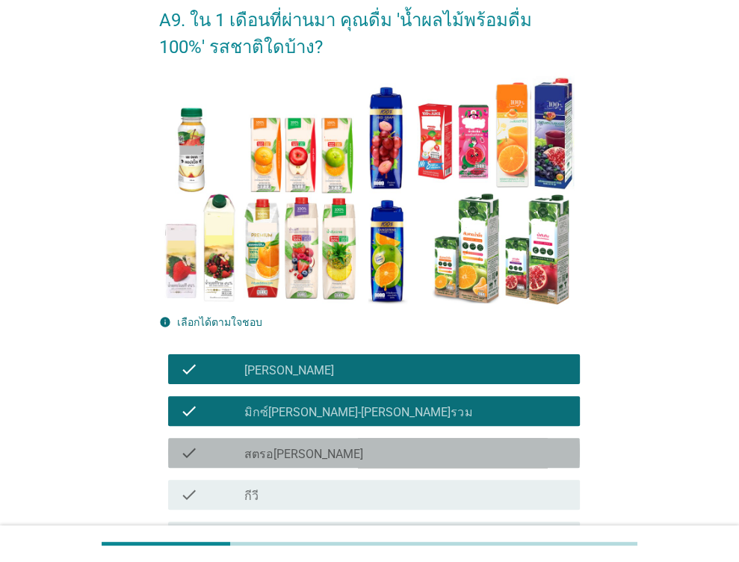
click at [299, 453] on div "check_box_outline_blank สตรอ[PERSON_NAME]" at bounding box center [405, 453] width 323 height 18
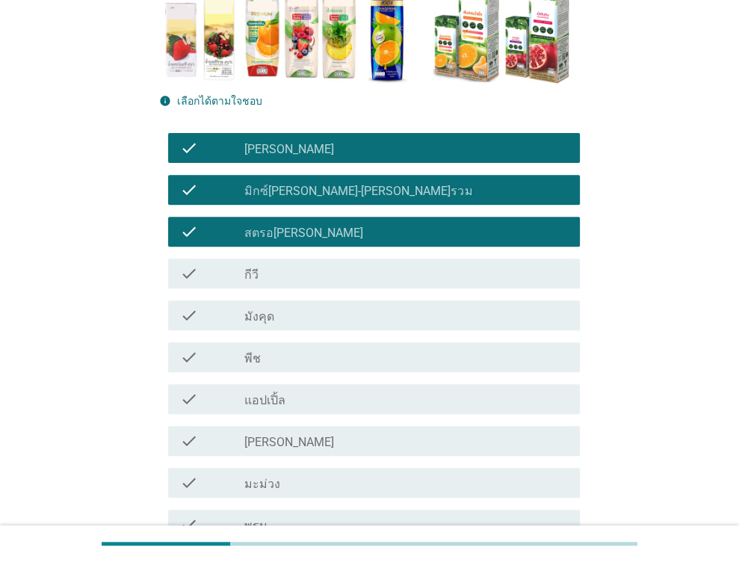
scroll to position [299, 0]
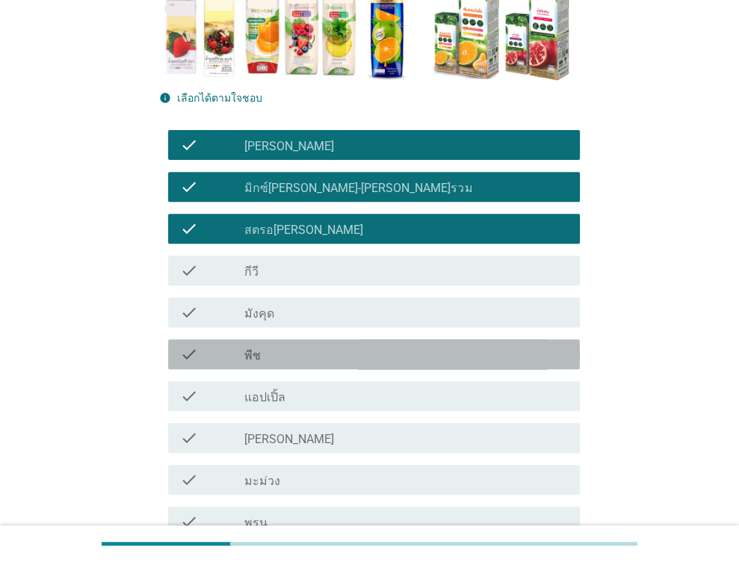
click at [260, 358] on div "check_box_outline_blank พีช" at bounding box center [405, 354] width 323 height 18
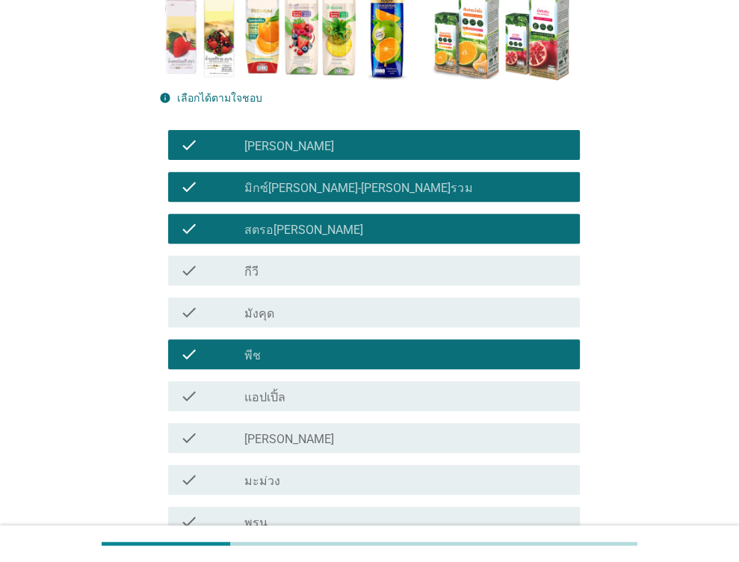
click at [284, 391] on label "แอปเปิ้ล" at bounding box center [264, 397] width 41 height 15
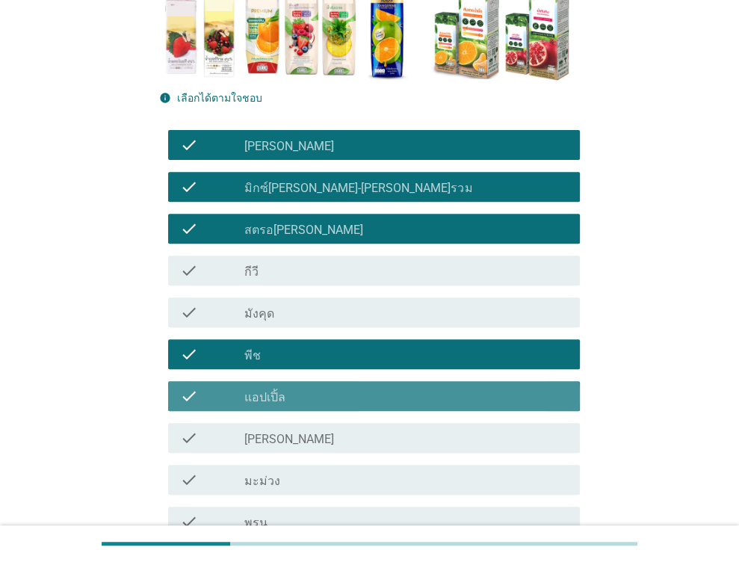
click at [284, 391] on label "แอปเปิ้ล" at bounding box center [264, 397] width 41 height 15
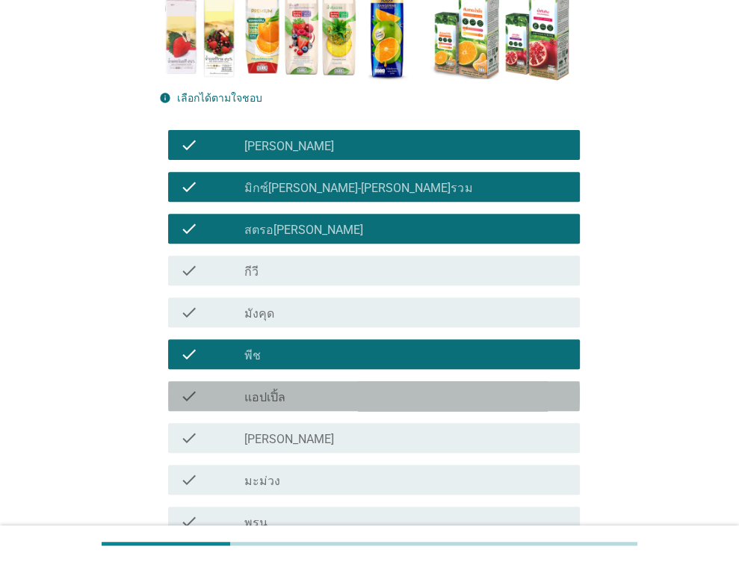
click at [284, 391] on label "แอปเปิ้ล" at bounding box center [264, 397] width 41 height 15
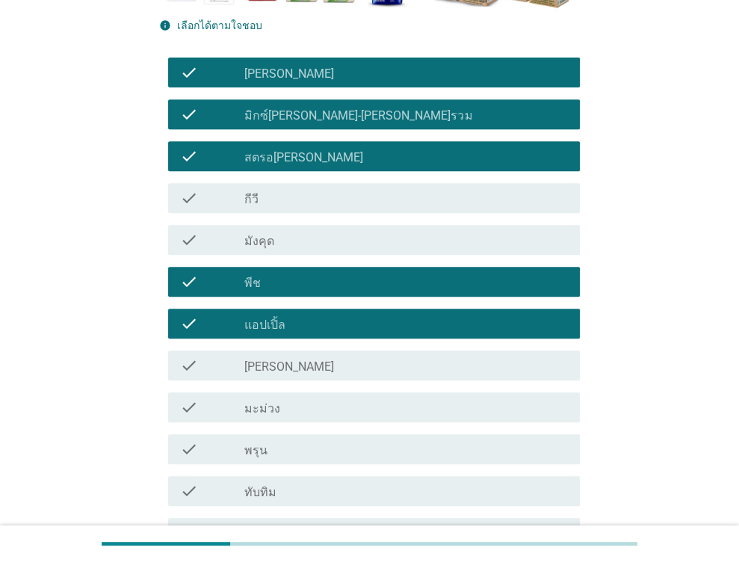
scroll to position [373, 0]
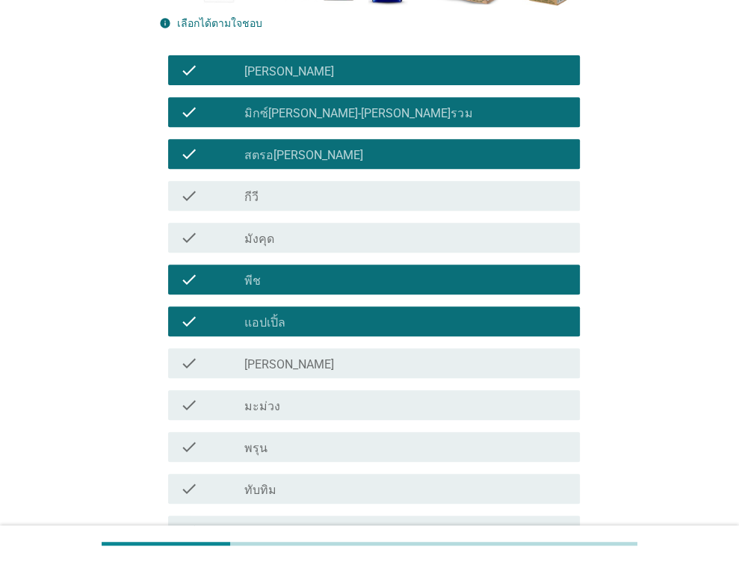
click at [286, 364] on div "check_box_outline_blank [PERSON_NAME]" at bounding box center [405, 363] width 323 height 18
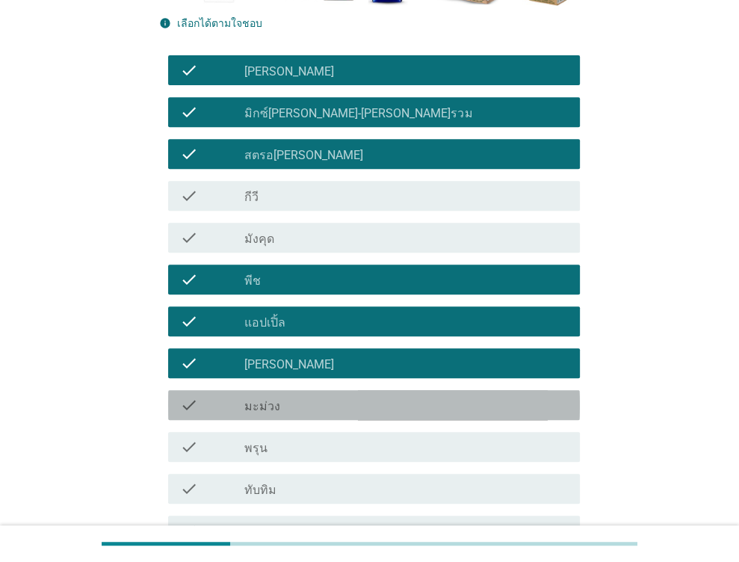
click at [282, 397] on div "check_box_outline_blank มะม่วง" at bounding box center [405, 405] width 323 height 18
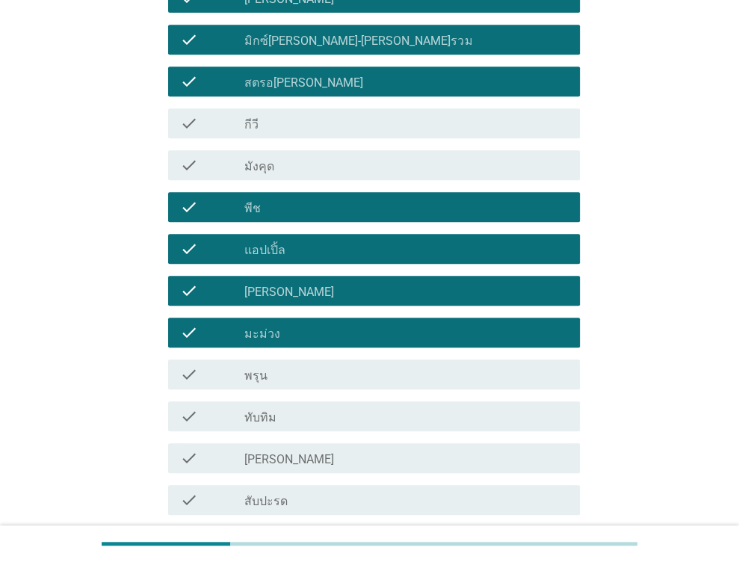
scroll to position [448, 0]
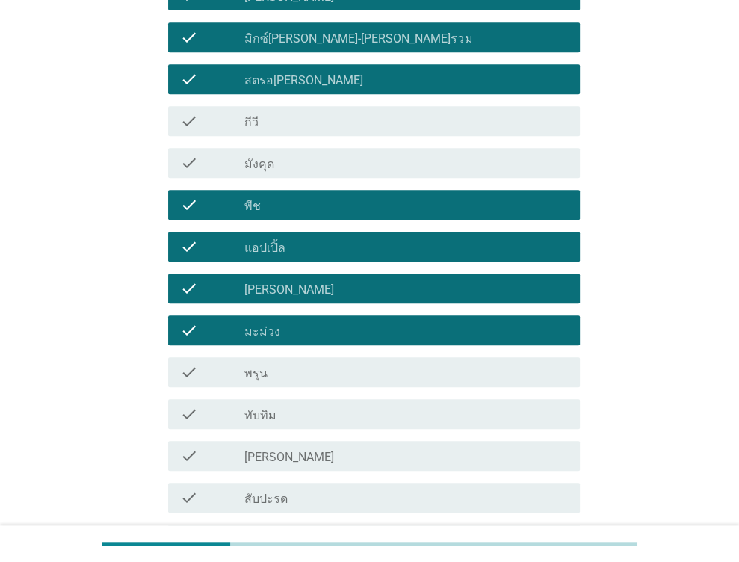
click at [282, 415] on div "check_box_outline_blank ทับทิม" at bounding box center [405, 414] width 323 height 18
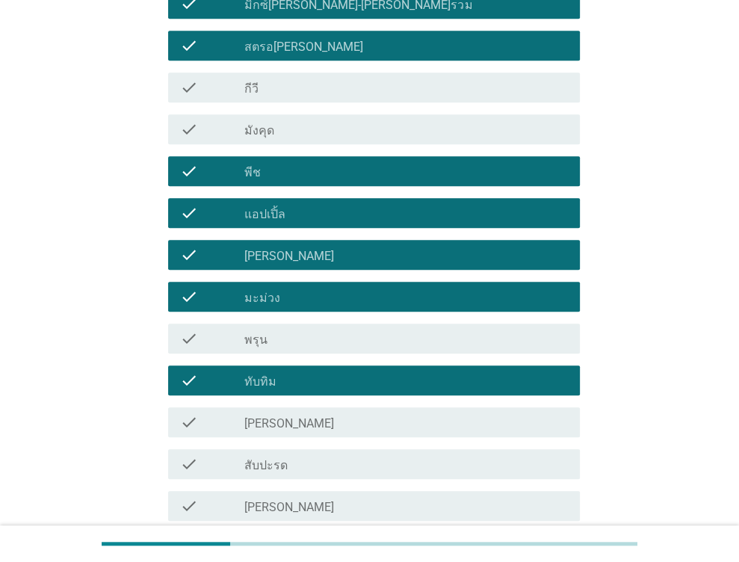
scroll to position [598, 0]
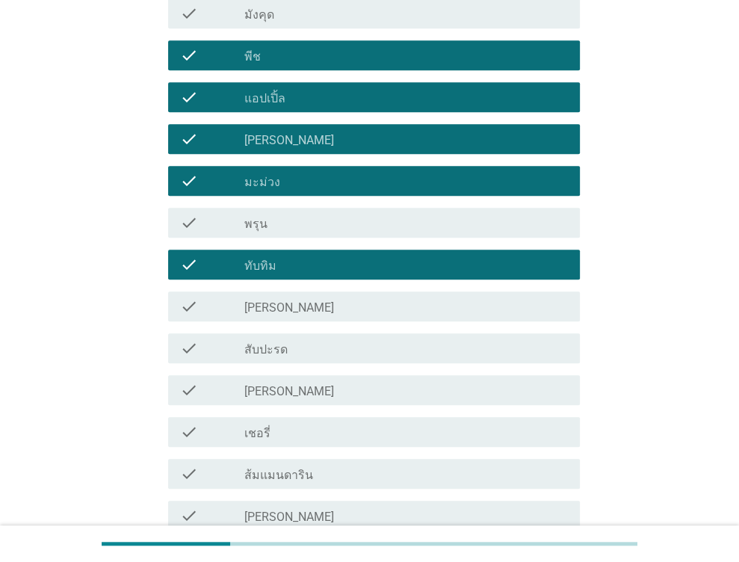
click at [288, 352] on div "check_box_outline_blank สับปะรด" at bounding box center [405, 348] width 323 height 18
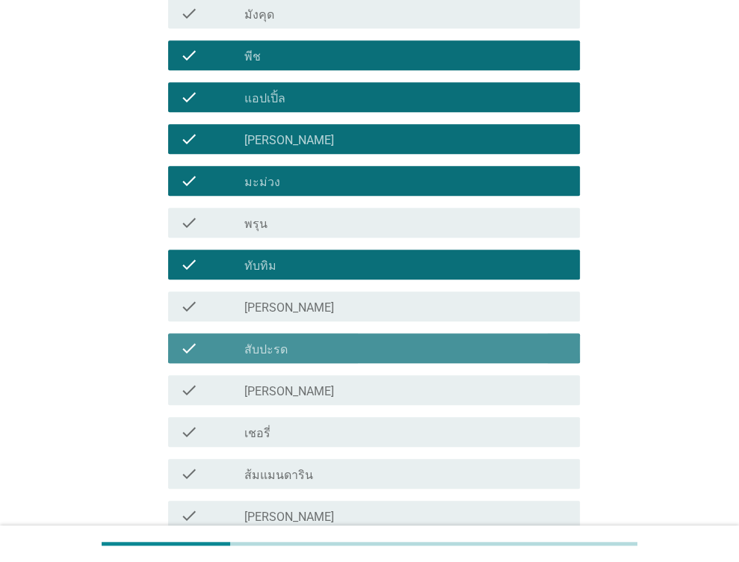
click at [284, 390] on div "check_box_outline_blank [PERSON_NAME]" at bounding box center [405, 390] width 323 height 18
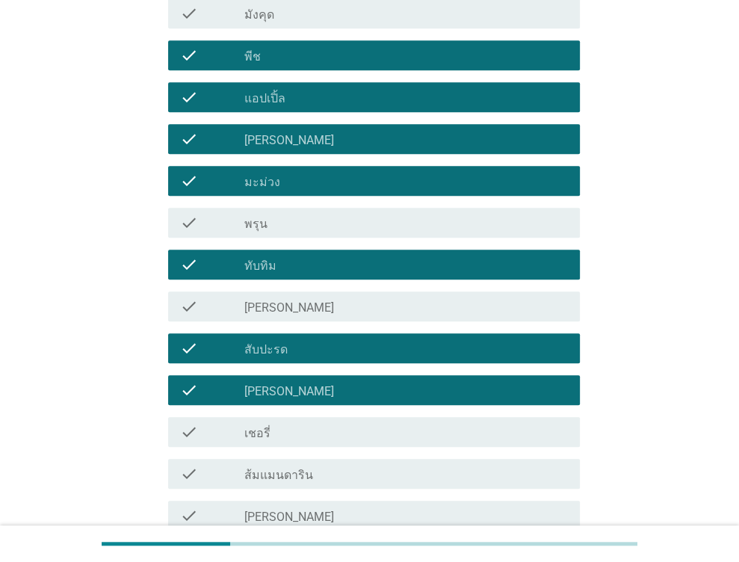
click at [287, 420] on div "check check_box_outline_blank เชอรี่" at bounding box center [374, 432] width 412 height 30
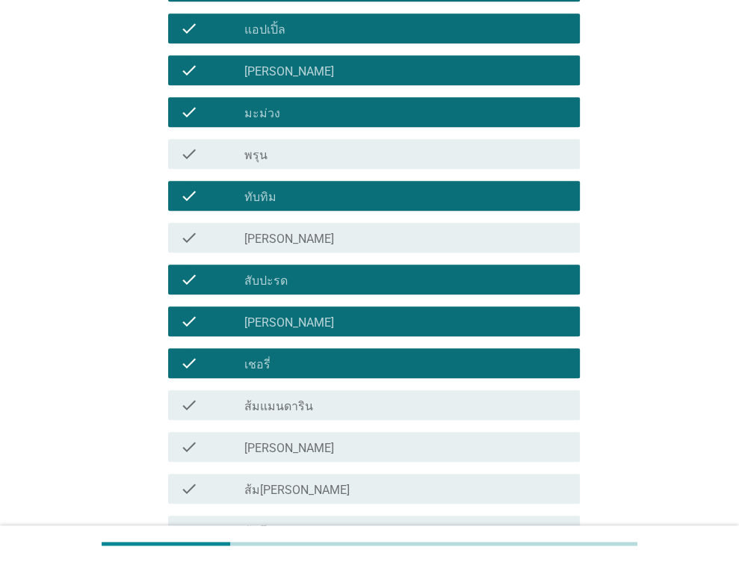
scroll to position [672, 0]
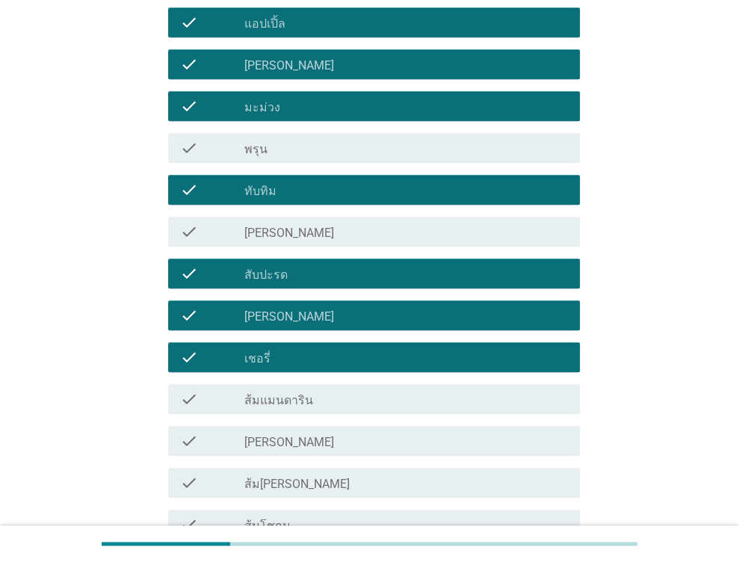
click at [311, 406] on div "check_box_outline_blank ส้มแมนดาริน" at bounding box center [405, 399] width 323 height 18
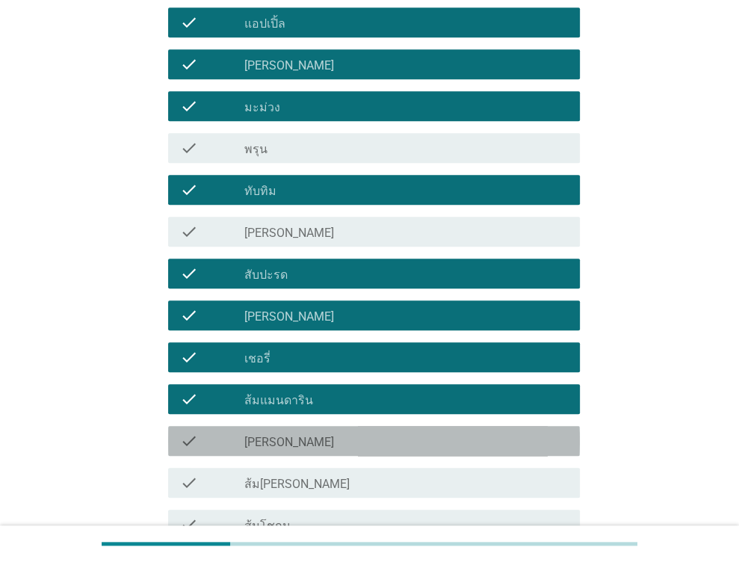
drag, startPoint x: 317, startPoint y: 438, endPoint x: 320, endPoint y: 453, distance: 15.2
click at [317, 442] on div "check_box_outline_blank [PERSON_NAME]" at bounding box center [405, 441] width 323 height 18
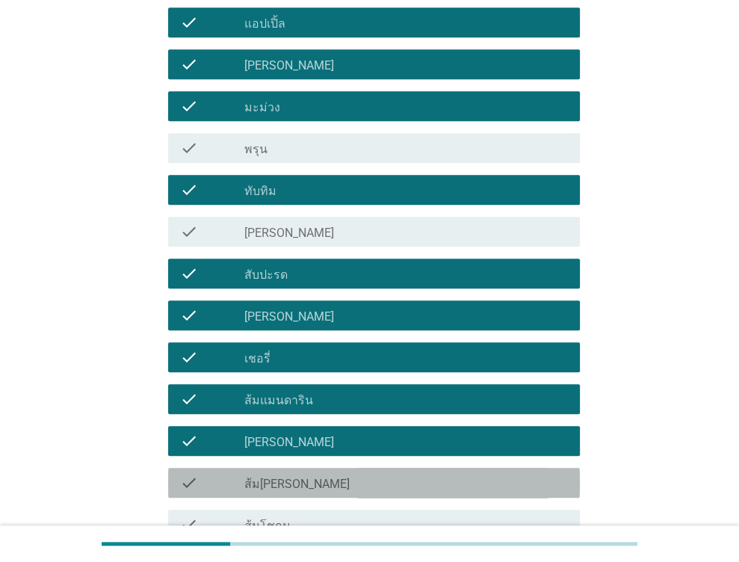
click at [322, 476] on div "check_box_outline_blank ส้ม[PERSON_NAME]" at bounding box center [405, 483] width 323 height 18
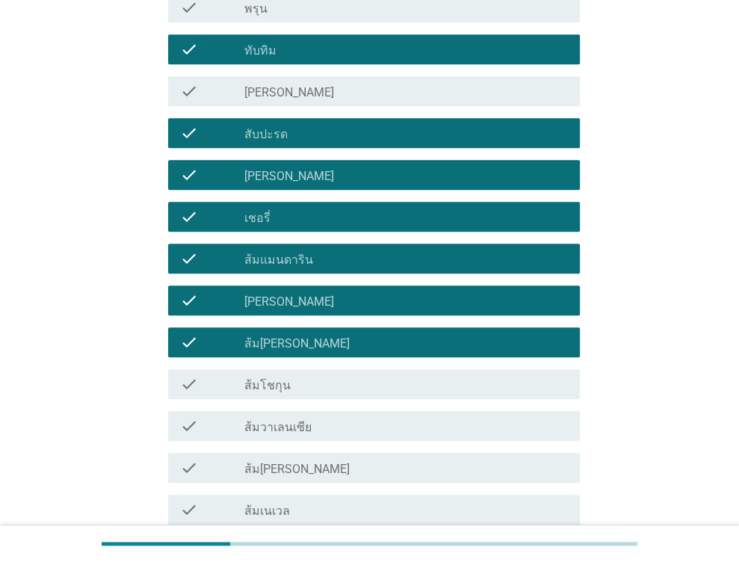
scroll to position [822, 0]
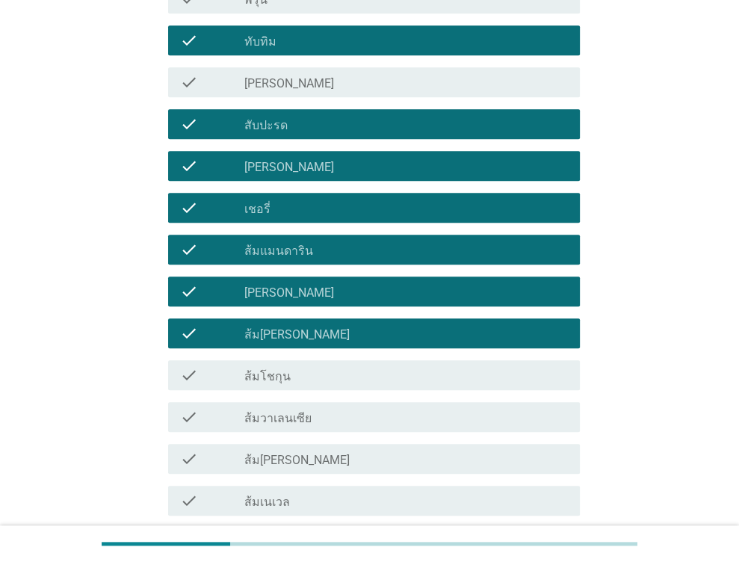
click at [325, 376] on div "check_box_outline_blank ส้มโชกุน" at bounding box center [405, 375] width 323 height 18
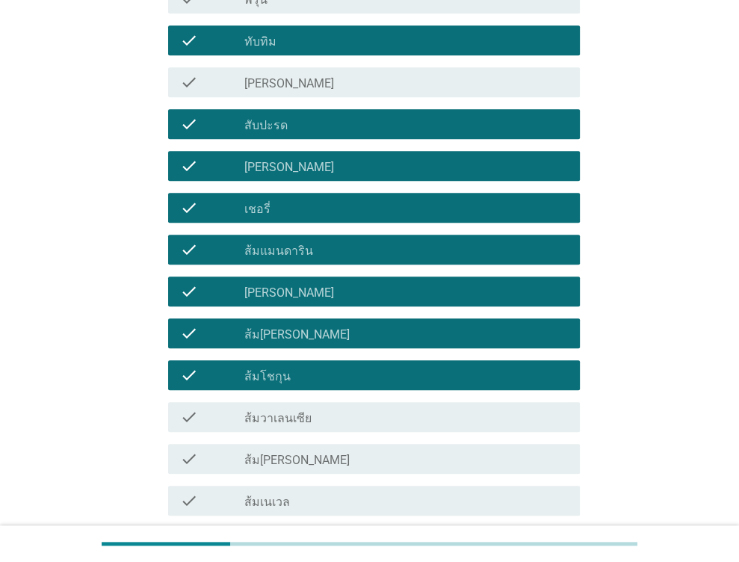
click at [323, 415] on div "check_box_outline_blank ส้มวาเลนเซีย" at bounding box center [405, 417] width 323 height 18
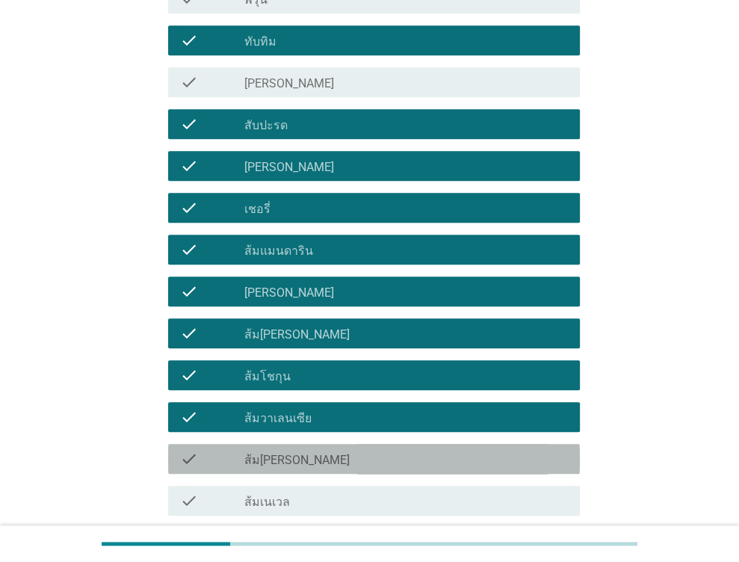
click at [317, 453] on div "check_box_outline_blank ส้ม[PERSON_NAME]" at bounding box center [405, 459] width 323 height 18
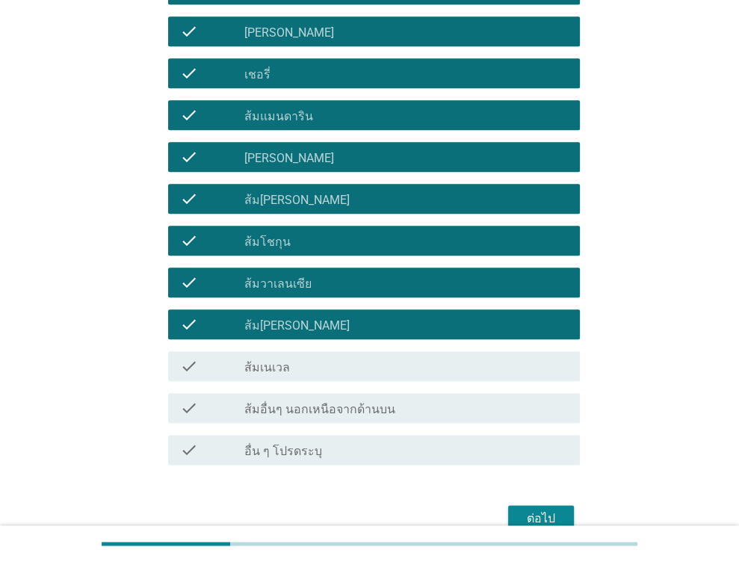
scroll to position [971, 0]
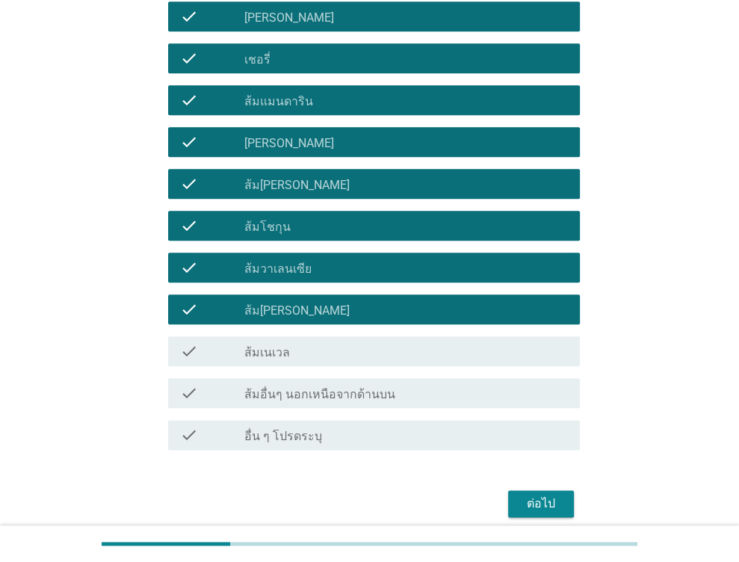
click at [304, 357] on div "check_box_outline_blank ส้มเนเวล" at bounding box center [405, 351] width 323 height 18
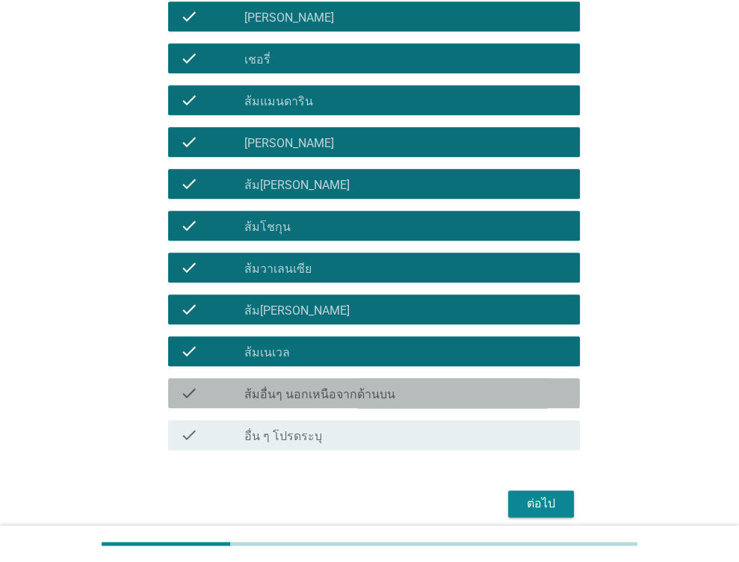
click at [350, 403] on div "check check_box_outline_blank ส้มอื่นๆ นอกเหนือจากด้านบน" at bounding box center [374, 393] width 412 height 30
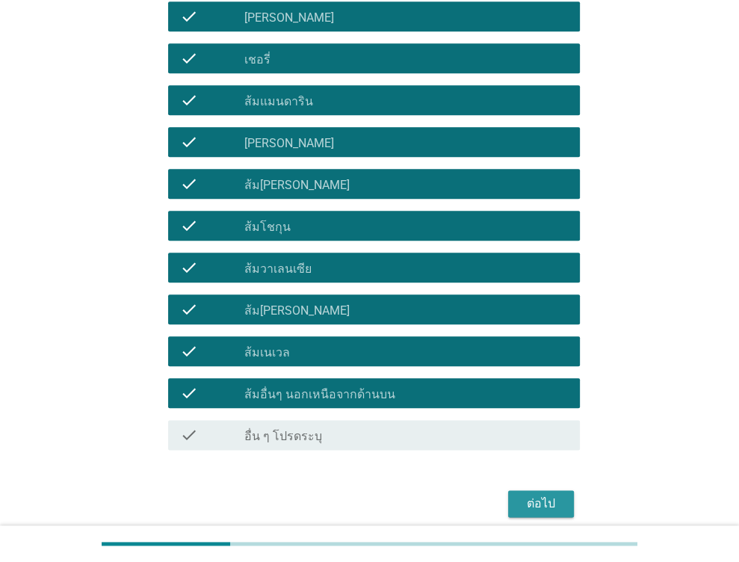
click at [542, 498] on div "ต่อไป" at bounding box center [541, 503] width 42 height 18
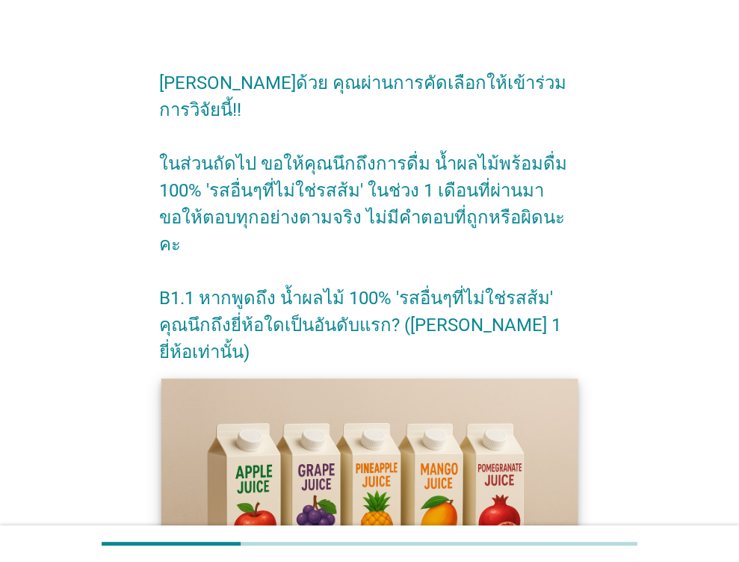
scroll to position [0, 0]
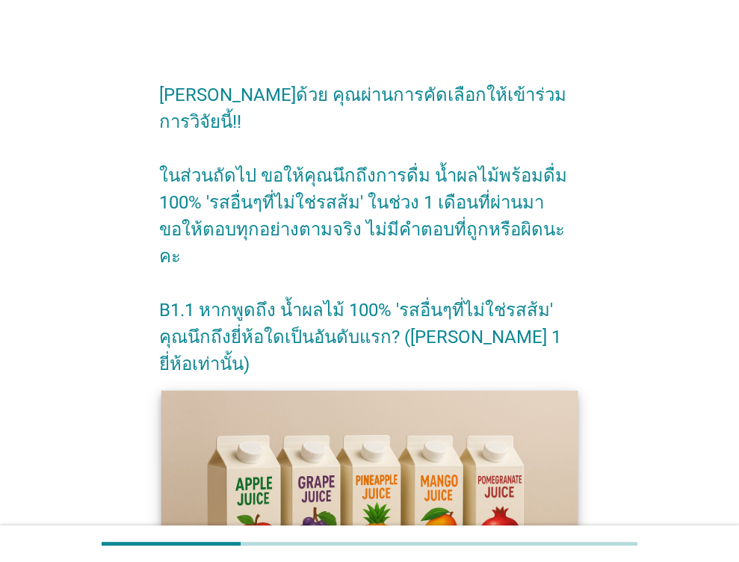
click at [187, 432] on img at bounding box center [369, 507] width 417 height 235
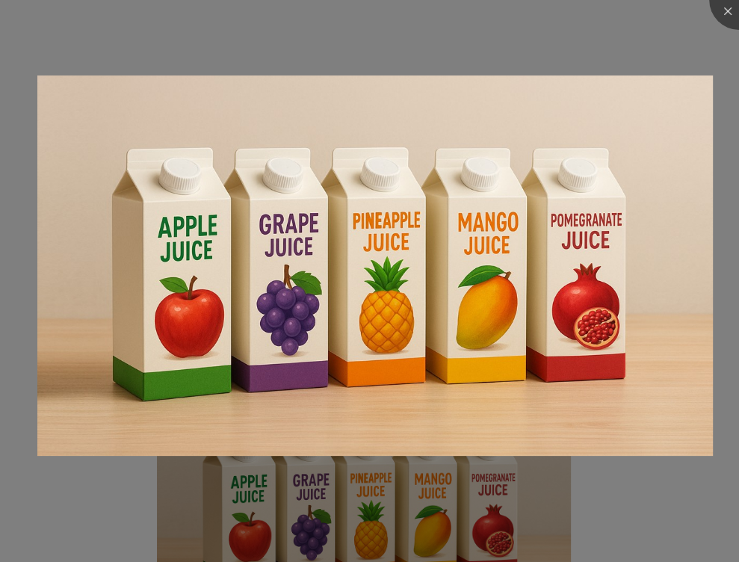
click at [625, 484] on div at bounding box center [369, 281] width 739 height 562
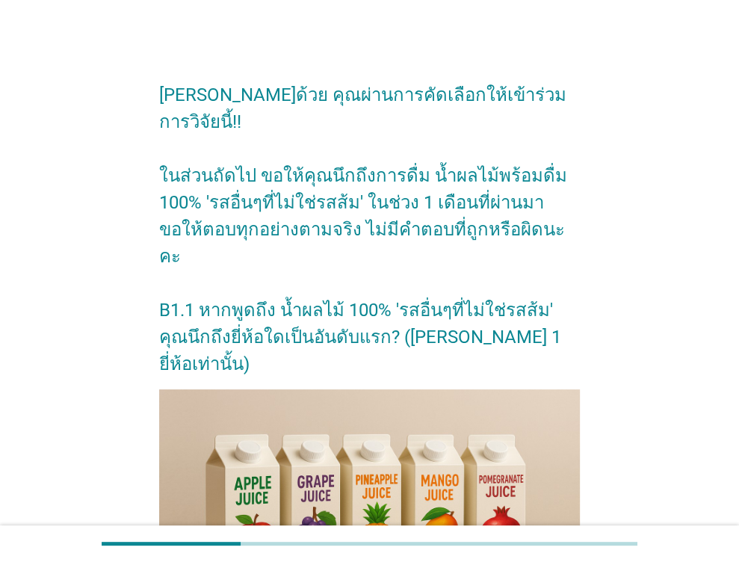
scroll to position [299, 0]
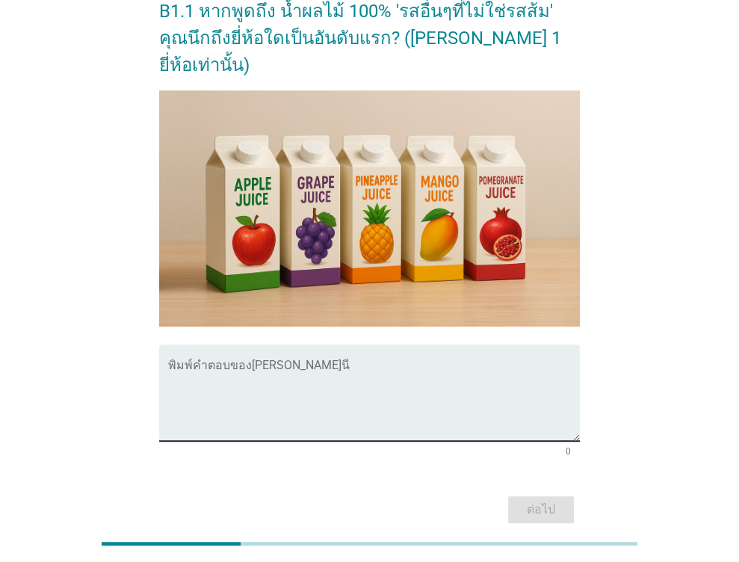
click at [245, 362] on textarea "พิมพ์คำตอบของคุณ ที่นี่" at bounding box center [374, 401] width 412 height 78
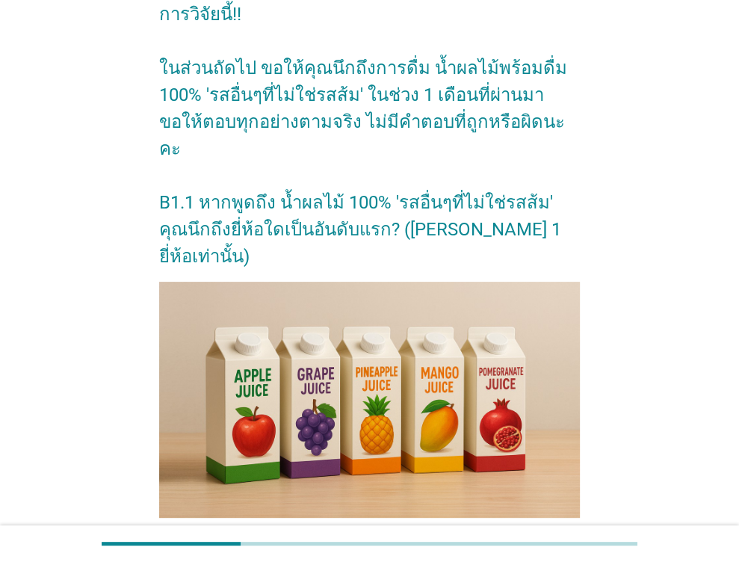
scroll to position [149, 0]
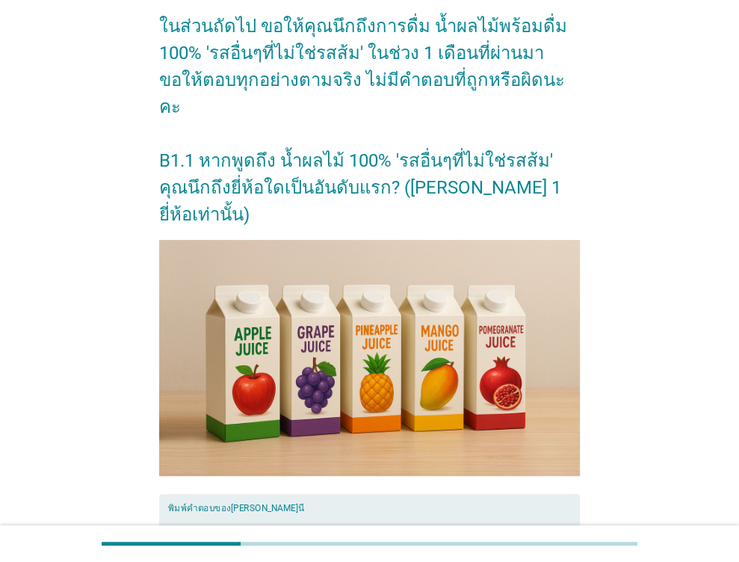
click at [252, 512] on textarea "พิมพ์คำตอบของคุณ ที่นี่" at bounding box center [374, 551] width 412 height 78
type textarea "v"
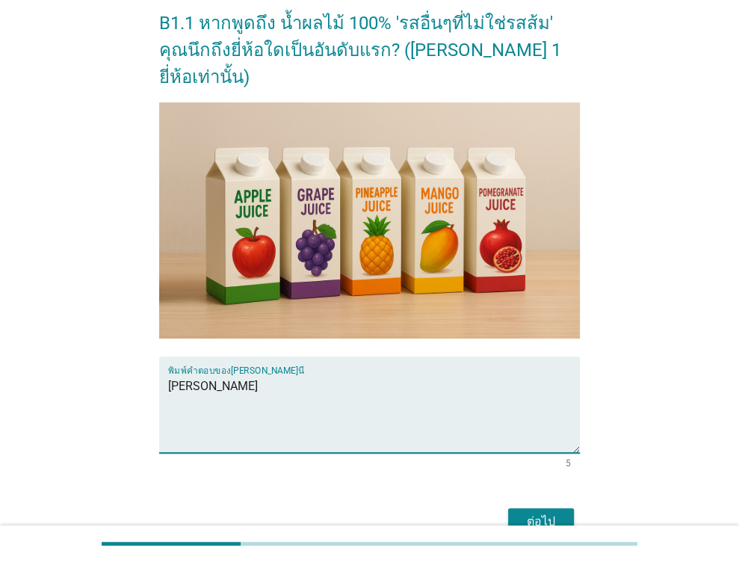
scroll to position [314, 0]
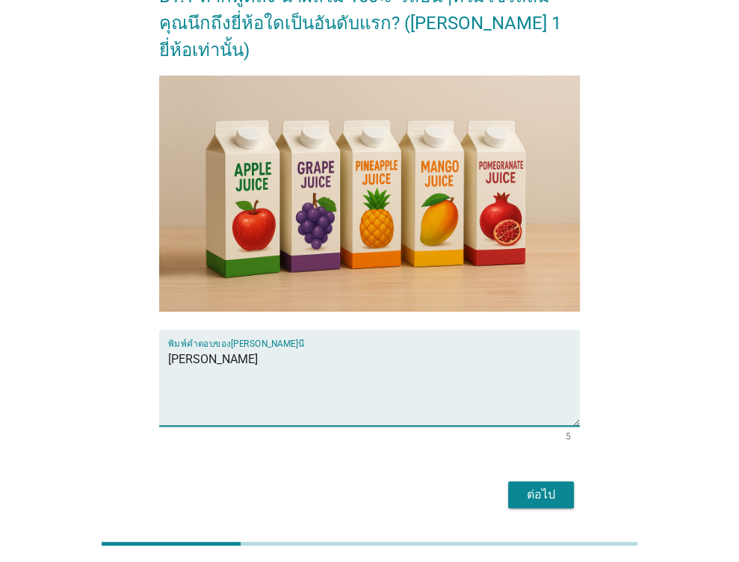
type textarea "[PERSON_NAME]"
click at [512, 481] on button "ต่อไป" at bounding box center [541, 494] width 66 height 27
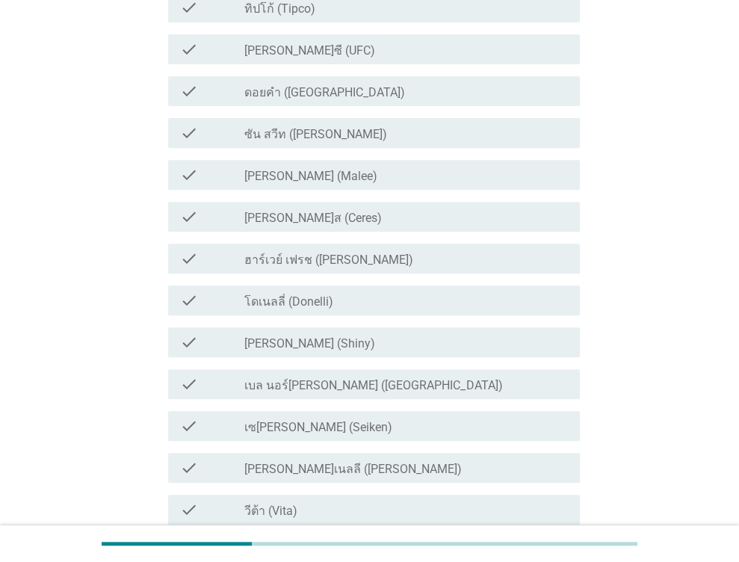
scroll to position [0, 0]
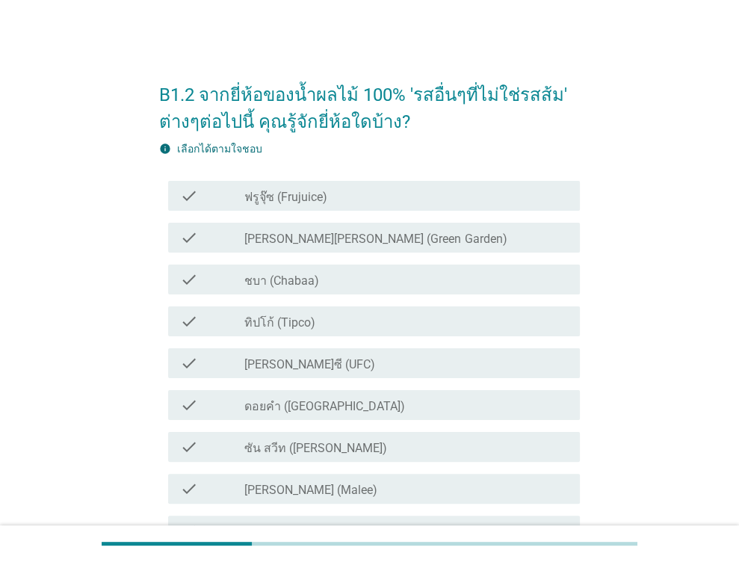
click at [314, 268] on div "check check_box_outline_blank ชบา (Chabaa)" at bounding box center [374, 279] width 412 height 30
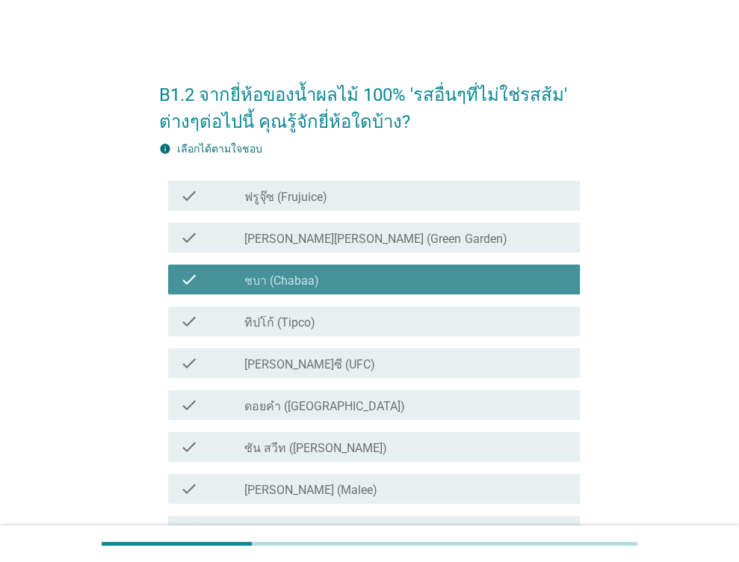
click at [293, 280] on label "ชบา (Chabaa)" at bounding box center [281, 280] width 75 height 15
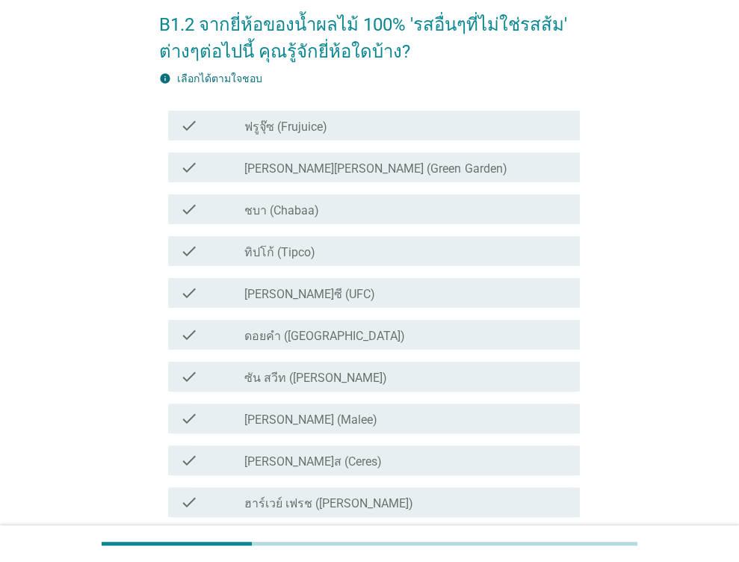
scroll to position [75, 0]
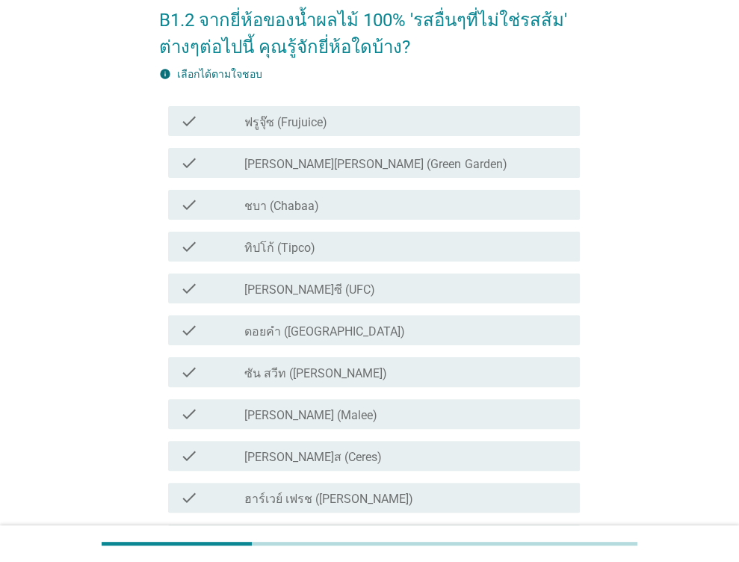
drag, startPoint x: 324, startPoint y: 160, endPoint x: 323, endPoint y: 128, distance: 32.2
click at [324, 157] on label "[PERSON_NAME][PERSON_NAME] (Green Garden)" at bounding box center [375, 164] width 262 height 15
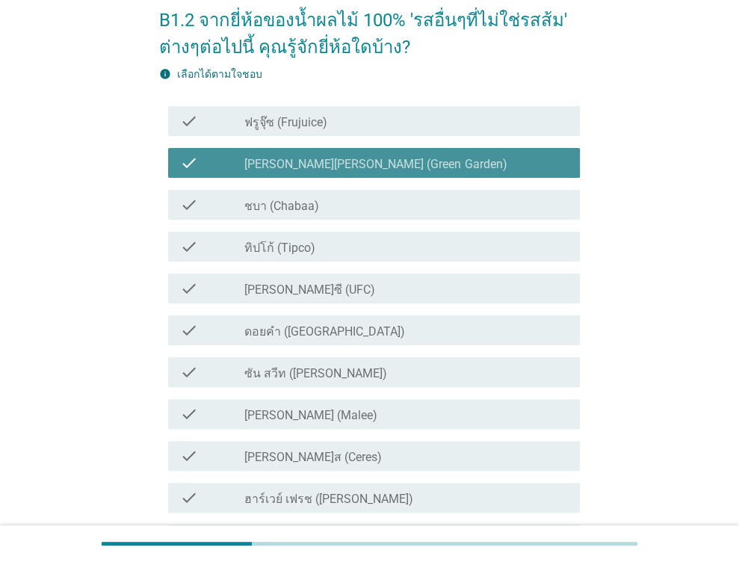
click at [323, 128] on label "ฟรูจุ๊ซ (Frujuice)" at bounding box center [285, 122] width 83 height 15
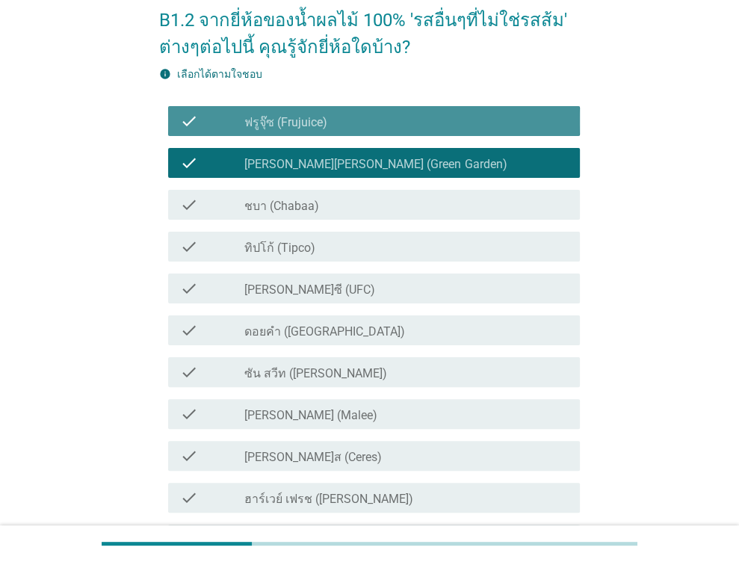
click at [296, 212] on label "ชบา (Chabaa)" at bounding box center [281, 206] width 75 height 15
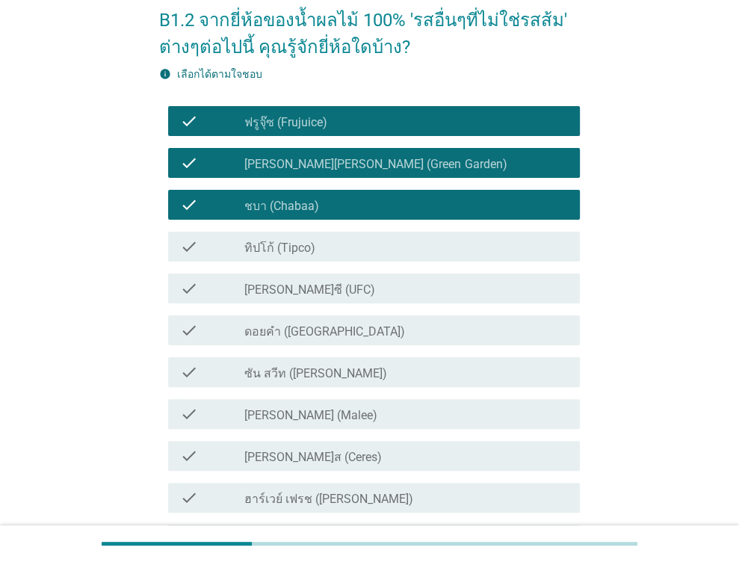
click at [291, 259] on div "check check_box_outline_blank ทิปโก้ (Tipco)" at bounding box center [374, 247] width 412 height 30
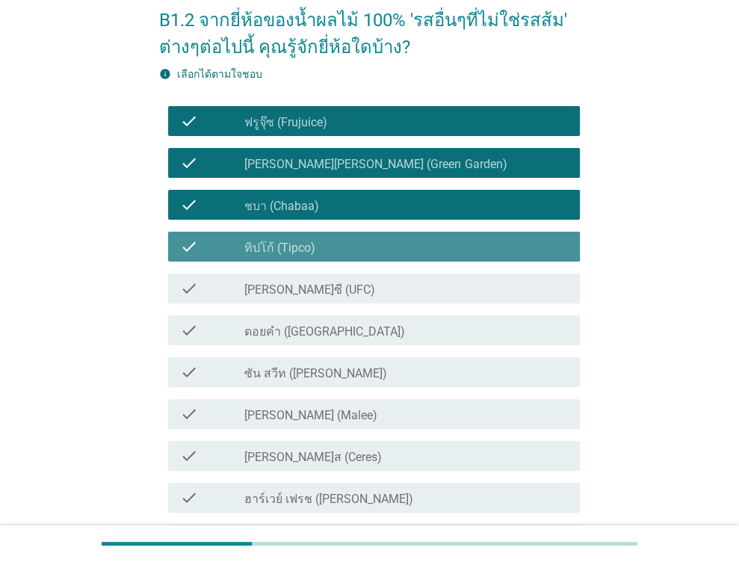
drag, startPoint x: 294, startPoint y: 296, endPoint x: 300, endPoint y: 318, distance: 23.0
click at [297, 305] on div "check check_box_outline_blank [PERSON_NAME]ซี (UFC)" at bounding box center [369, 288] width 421 height 42
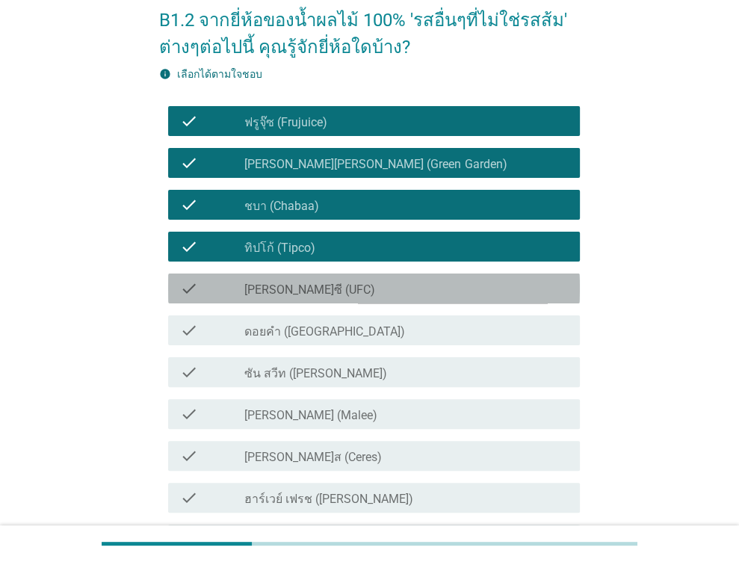
drag, startPoint x: 300, startPoint y: 340, endPoint x: 305, endPoint y: 349, distance: 10.0
click at [301, 341] on div "check check_box_outline_blank ดอยคำ (Doi-Khham)" at bounding box center [374, 330] width 412 height 30
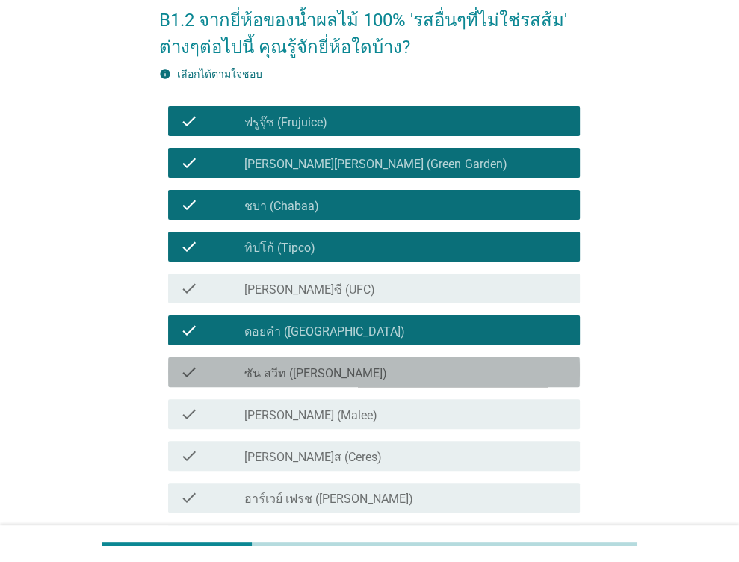
drag, startPoint x: 305, startPoint y: 376, endPoint x: 305, endPoint y: 419, distance: 43.3
click at [305, 381] on div "check check_box_outline_blank ซัน สวีท (Sun sweet)" at bounding box center [374, 372] width 412 height 30
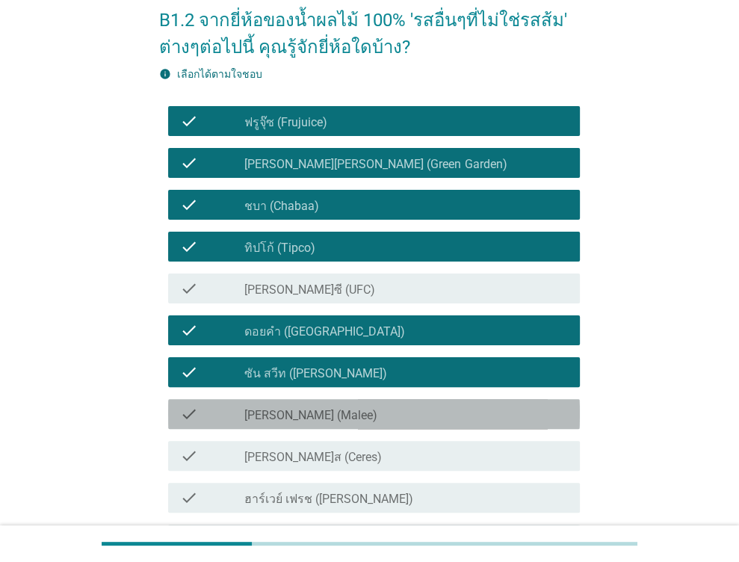
click at [304, 421] on label "[PERSON_NAME] (Malee)" at bounding box center [310, 415] width 133 height 15
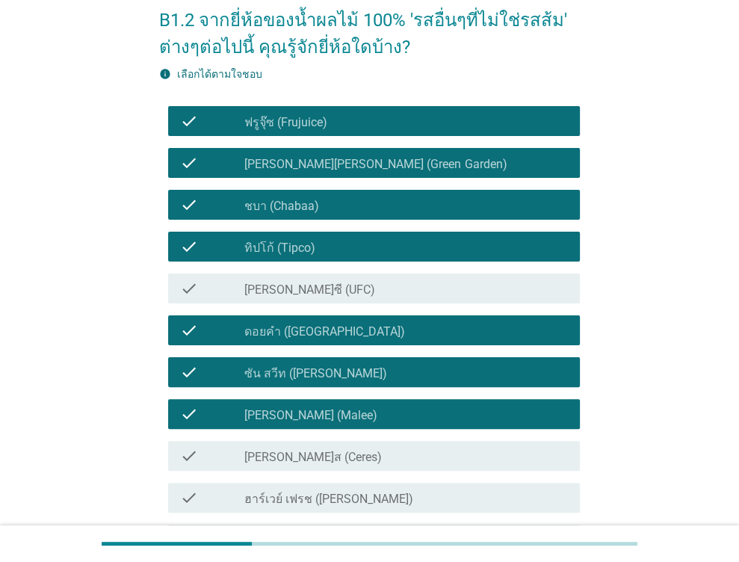
click at [300, 447] on div "check_box_outline_blank [PERSON_NAME]ส (Ceres)" at bounding box center [405, 456] width 323 height 18
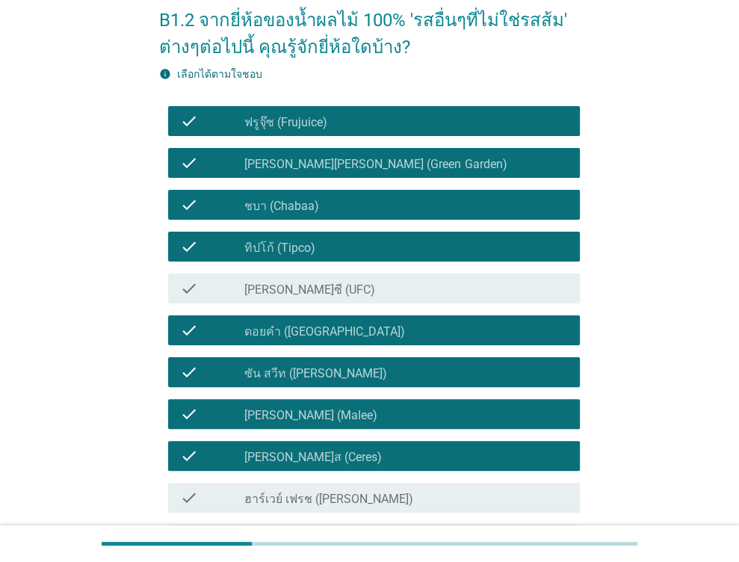
click at [302, 290] on label "[PERSON_NAME]ซี (UFC)" at bounding box center [309, 289] width 131 height 15
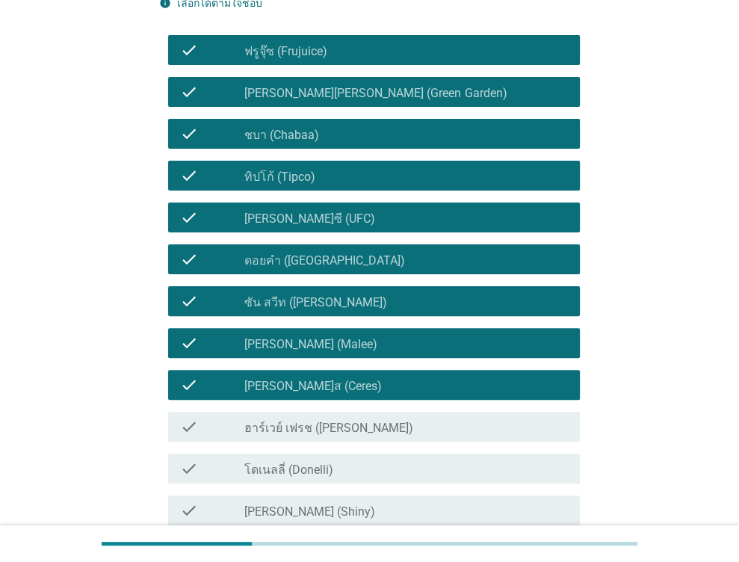
scroll to position [149, 0]
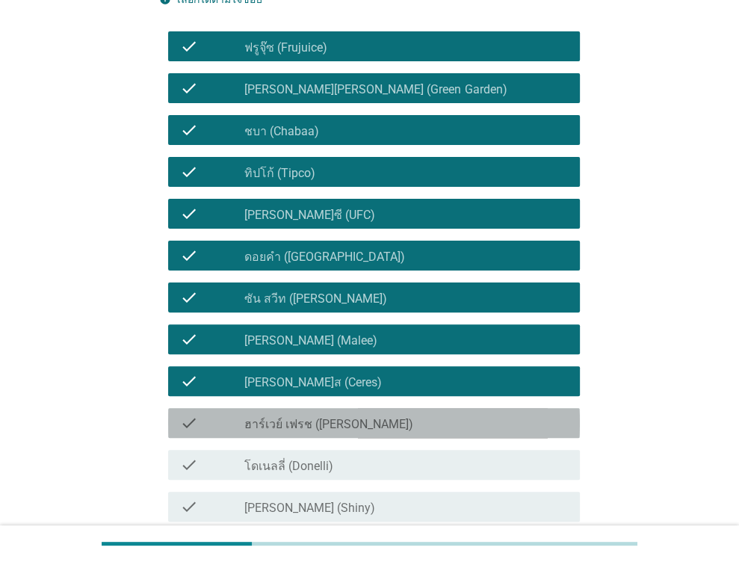
click at [314, 420] on label "ฮาร์เวย์ เฟรช ([PERSON_NAME])" at bounding box center [328, 424] width 169 height 15
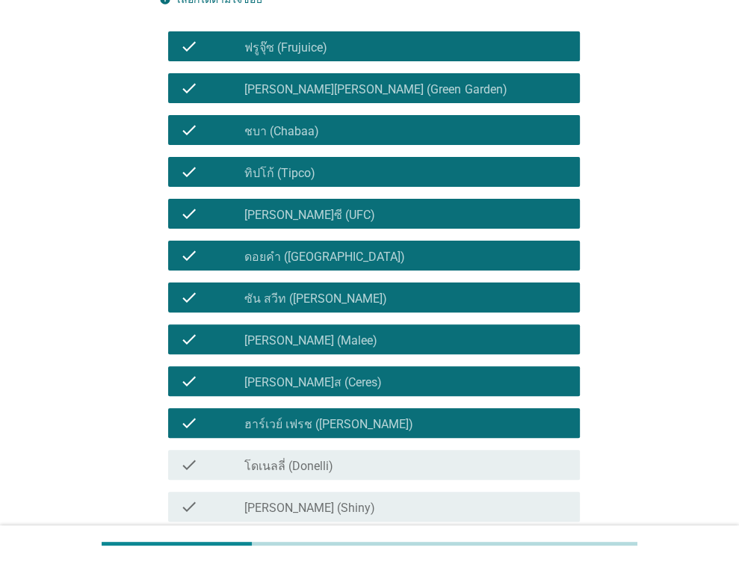
click at [317, 453] on div "check check_box_outline_blank โดเนลลี่ (Donelli)" at bounding box center [374, 465] width 412 height 30
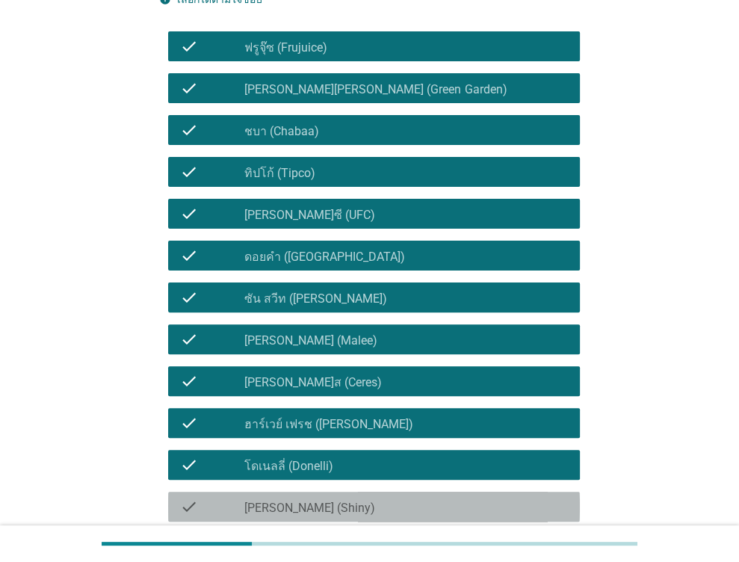
drag, startPoint x: 300, startPoint y: 504, endPoint x: 319, endPoint y: 486, distance: 26.9
click at [301, 501] on label "[PERSON_NAME] (Shiny)" at bounding box center [309, 507] width 131 height 15
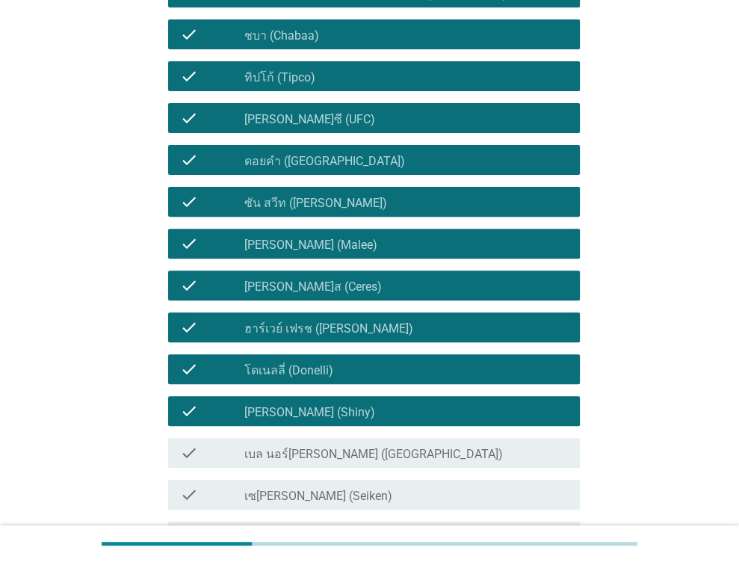
scroll to position [448, 0]
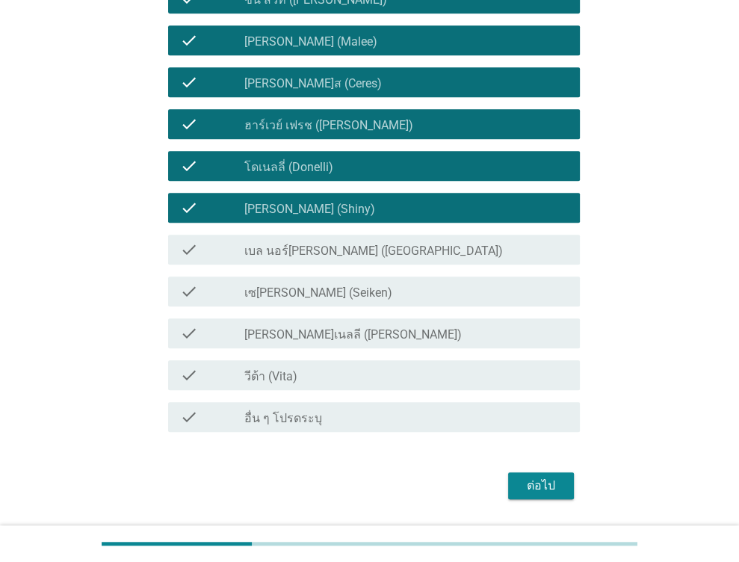
click at [332, 259] on div "check check_box_outline_blank เบล นอร์[PERSON_NAME] ([GEOGRAPHIC_DATA])" at bounding box center [374, 250] width 412 height 30
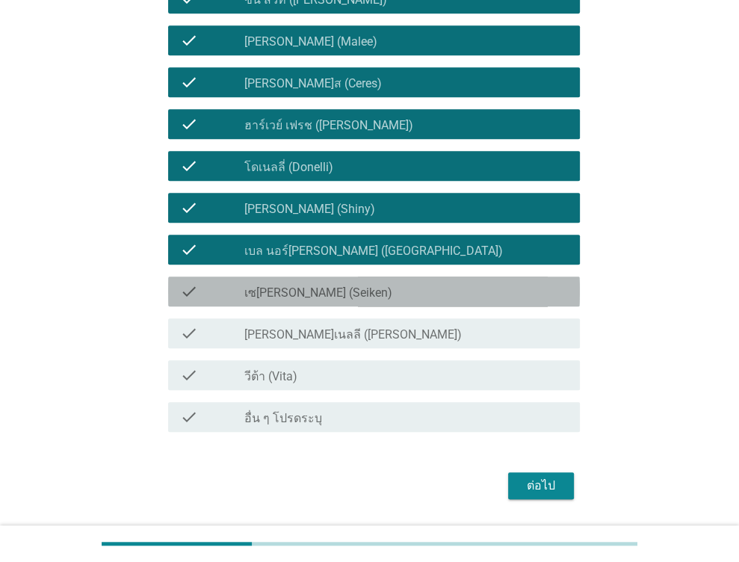
drag, startPoint x: 317, startPoint y: 294, endPoint x: 317, endPoint y: 332, distance: 38.8
click at [317, 308] on div "check check_box_outline_blank เซ[PERSON_NAME] (Seiken)" at bounding box center [369, 291] width 421 height 42
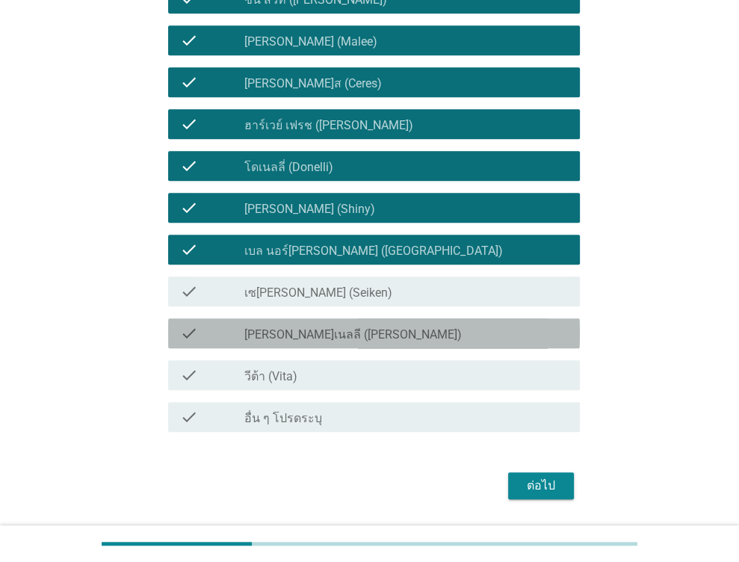
click at [316, 344] on div "check check_box_outline_blank [PERSON_NAME]เนลลี ([PERSON_NAME])" at bounding box center [374, 333] width 412 height 30
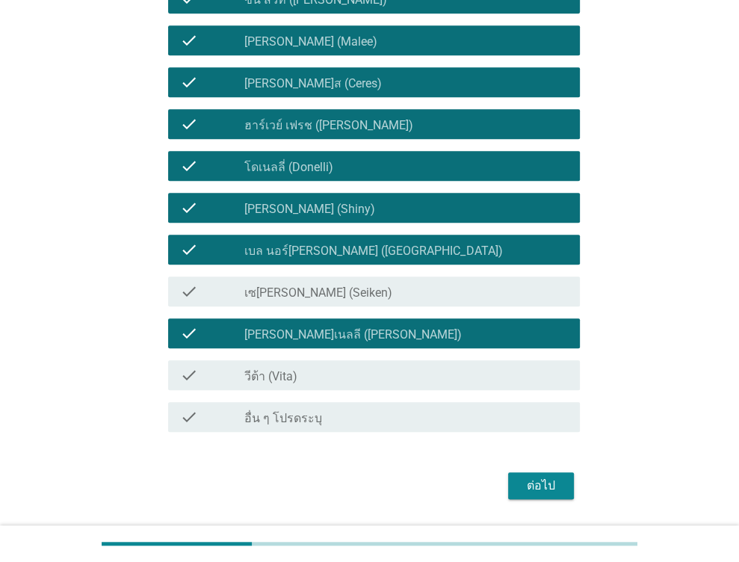
drag, startPoint x: 304, startPoint y: 382, endPoint x: 308, endPoint y: 340, distance: 42.7
click at [301, 377] on div "check_box_outline_blank วีต้า (Vita)" at bounding box center [405, 375] width 323 height 18
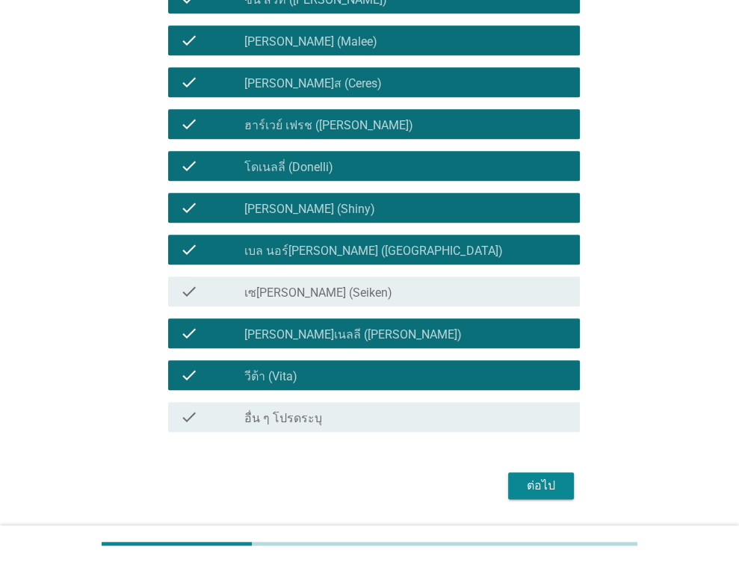
click at [300, 301] on div "check check_box_outline_blank เซ[PERSON_NAME] (Seiken)" at bounding box center [374, 291] width 412 height 30
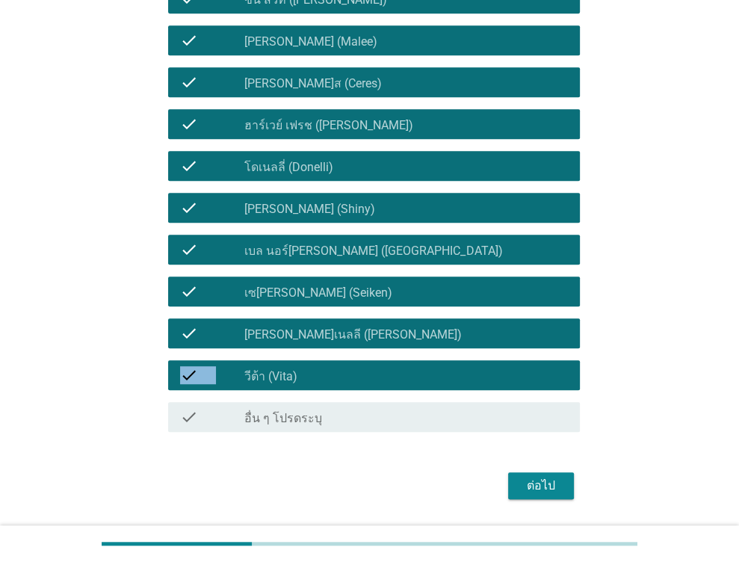
click at [293, 346] on div "check check_box ฟรูจุ๊ซ (Frujuice) check check_box [PERSON_NAME][PERSON_NAME] (…" at bounding box center [369, 82] width 421 height 711
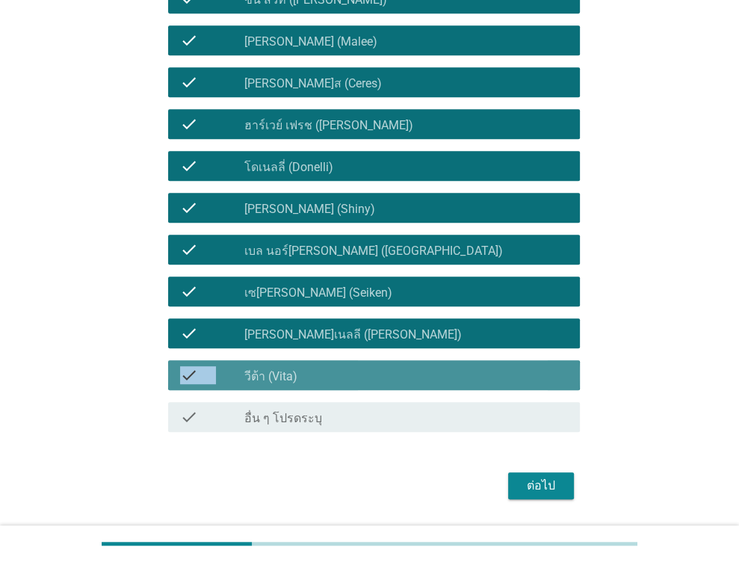
click at [285, 375] on label "วีต้า (Vita)" at bounding box center [270, 376] width 53 height 15
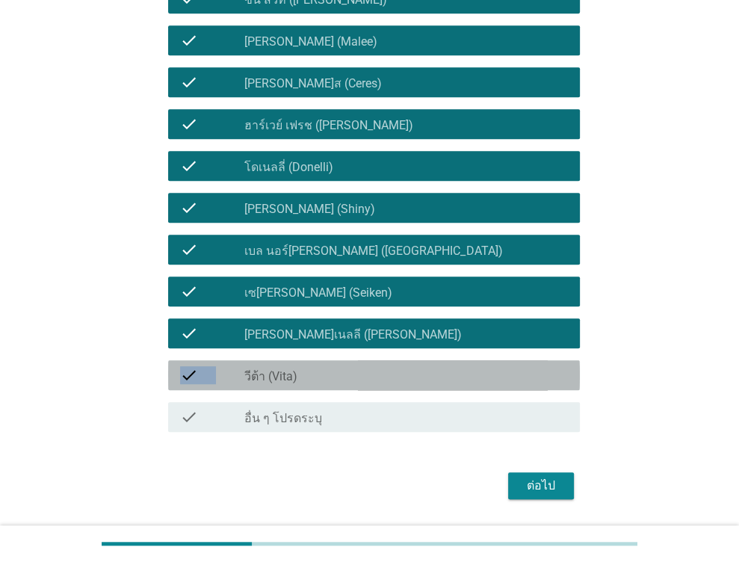
click at [281, 362] on div "check check_box วีต้า (Vita)" at bounding box center [374, 375] width 412 height 30
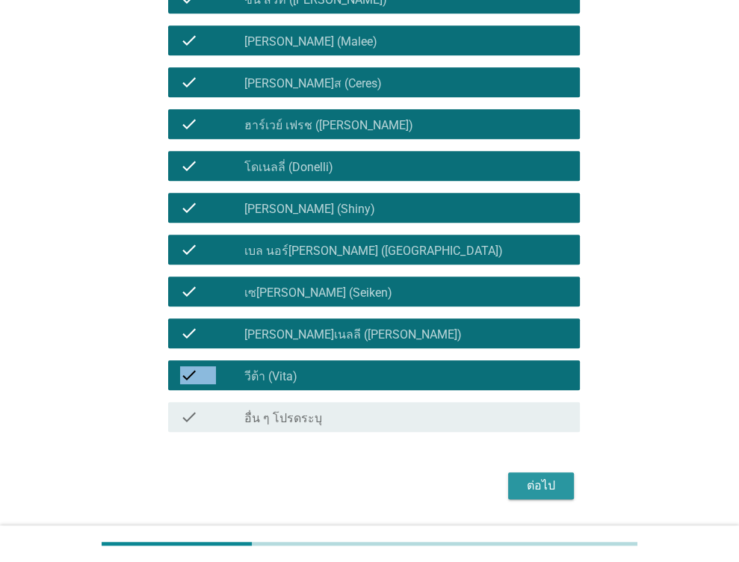
click at [525, 477] on div "ต่อไป" at bounding box center [541, 486] width 42 height 18
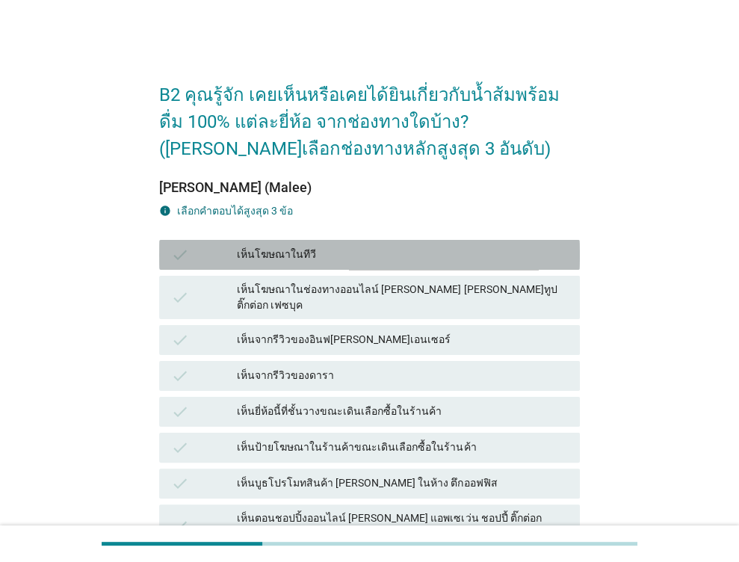
click at [267, 252] on div "เห็นโฆษณาในทีวี" at bounding box center [402, 255] width 331 height 18
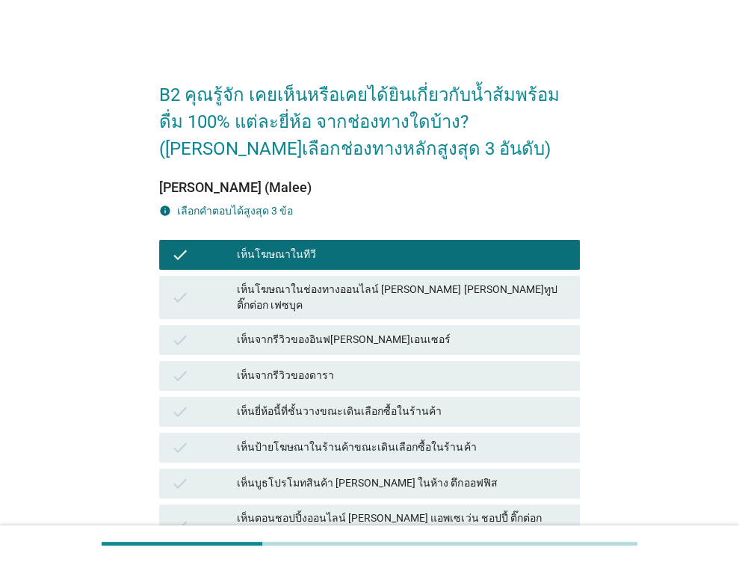
click at [255, 283] on div "เห็นโฆษณาในช่องทางออนไลน์ [PERSON_NAME] [PERSON_NAME]ทูป ติ๊กต่อก เฟซบุค" at bounding box center [402, 297] width 331 height 31
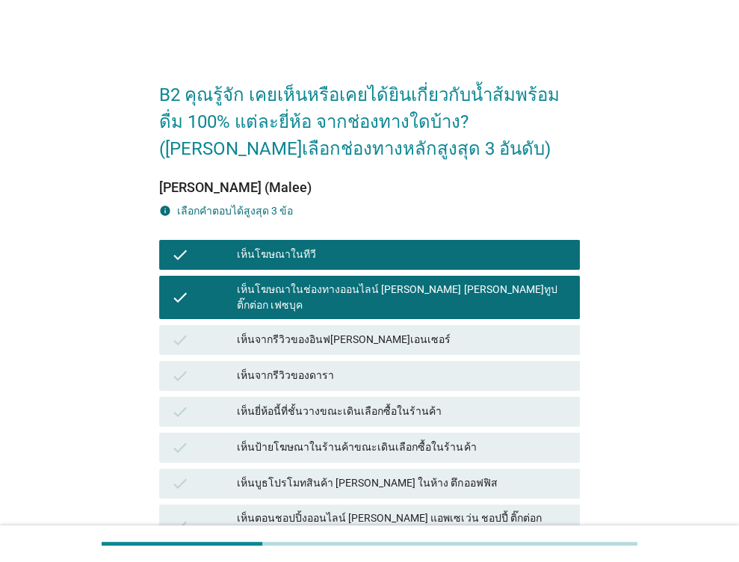
click at [284, 331] on div "เห็นจากรีวิวของอินฟ[PERSON_NAME]เอนเซอร์" at bounding box center [402, 340] width 331 height 18
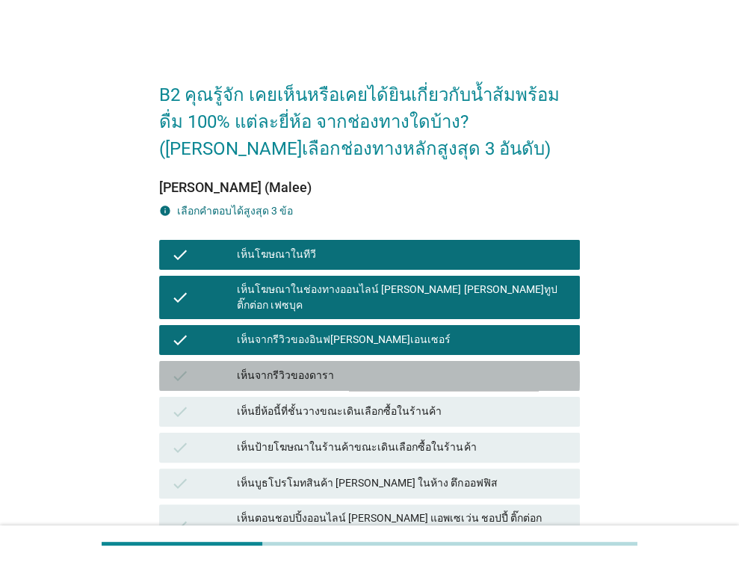
click at [293, 370] on div "เห็นจากรีวิวของดารา" at bounding box center [402, 376] width 331 height 18
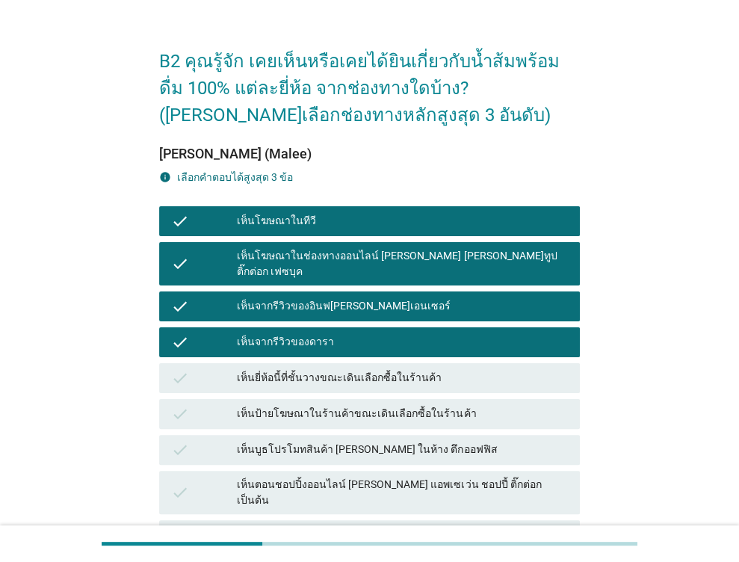
scroll to position [75, 0]
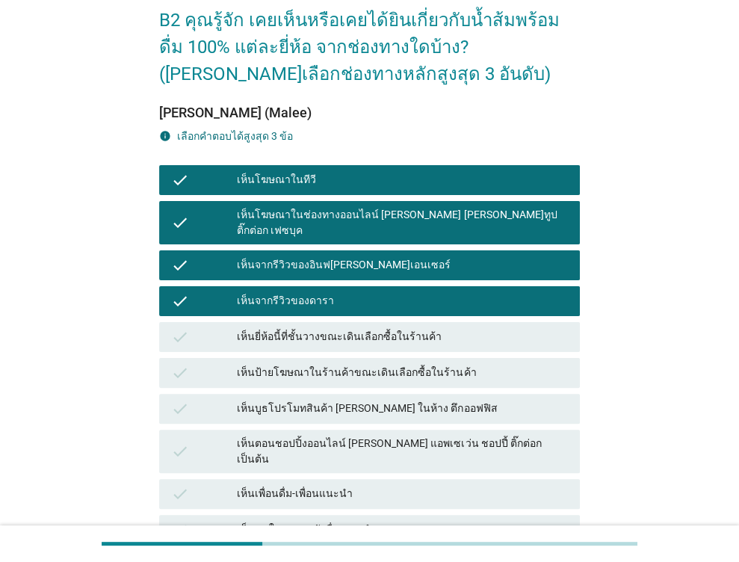
click at [372, 329] on div "เห็นยี่ห้อนี้ที่ชั้นวางขณะเดินเลือกซื้อในร้านค้า" at bounding box center [402, 337] width 331 height 18
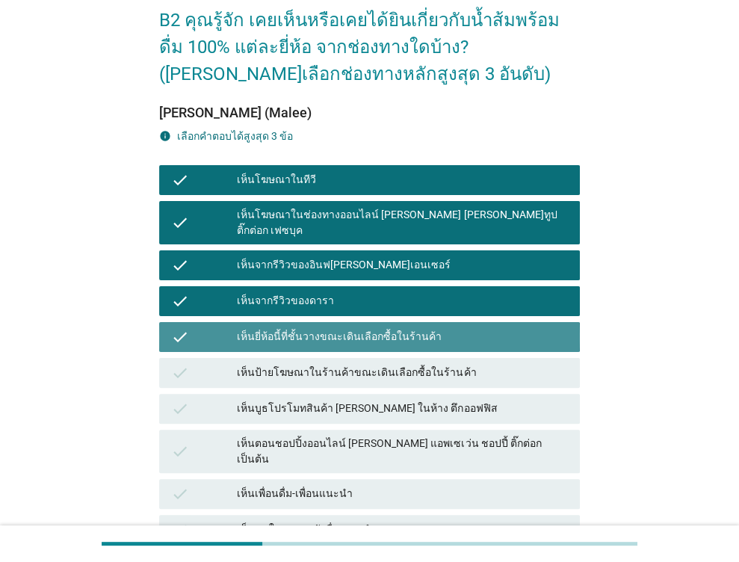
click at [379, 373] on div "check เห็นป้ายโฆษณาในร้านค้าขณะเดินเลือกซื้อในร้านค้า" at bounding box center [369, 373] width 426 height 36
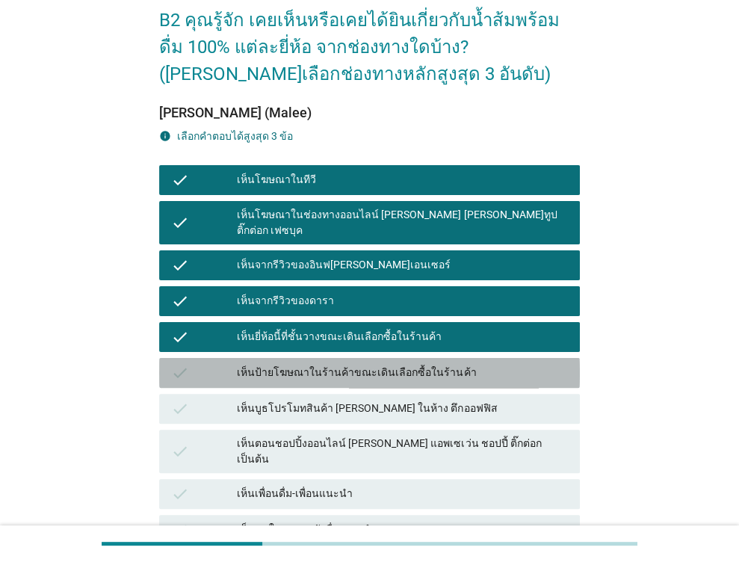
click at [378, 409] on div "check เห็นบูธโปรโมทสินค้า [PERSON_NAME] ในห้าง ตึกออฟฟิส" at bounding box center [369, 409] width 426 height 36
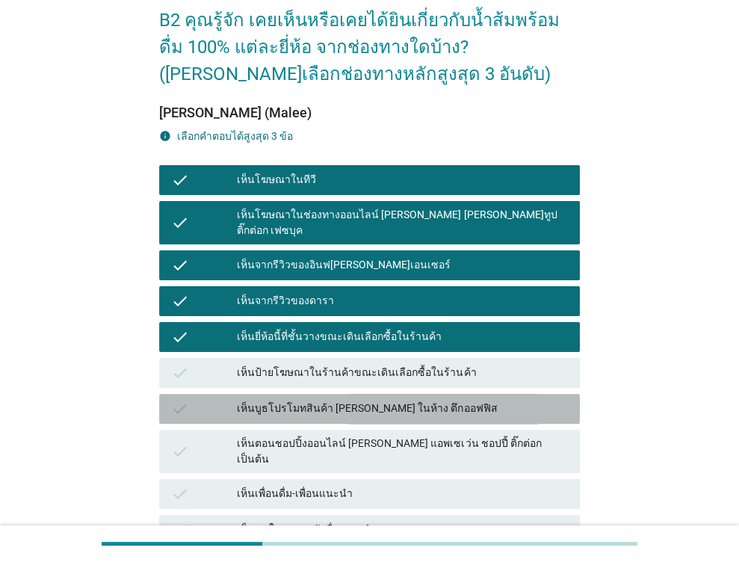
drag, startPoint x: 376, startPoint y: 441, endPoint x: 365, endPoint y: 461, distance: 22.4
click at [376, 442] on div "check เห็นตอนชอปปิ้งออนไลน์ [PERSON_NAME] แอพเซเว่น ชอปปี้ ติ๊กต่อก เป็นต้น" at bounding box center [369, 450] width 421 height 43
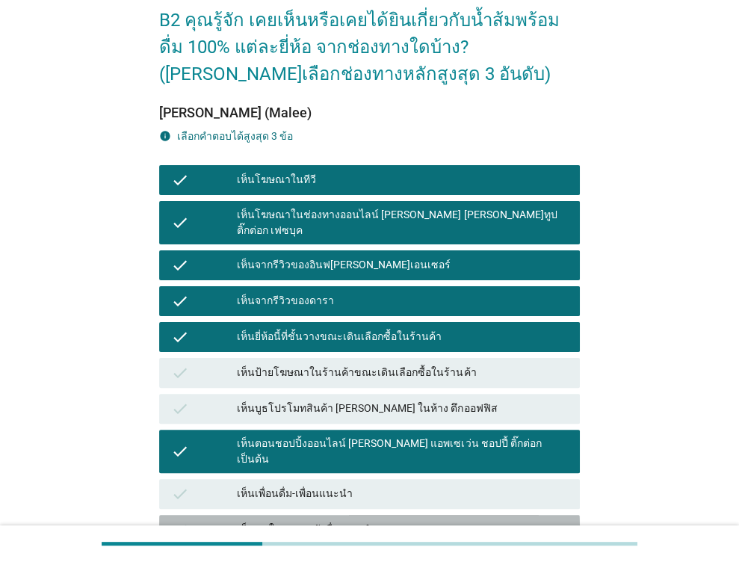
drag, startPoint x: 336, startPoint y: 488, endPoint x: 356, endPoint y: 370, distance: 120.3
click at [335, 515] on div "check เห็นคนในครอบครัวดื่ม-แนะนำ" at bounding box center [369, 530] width 421 height 30
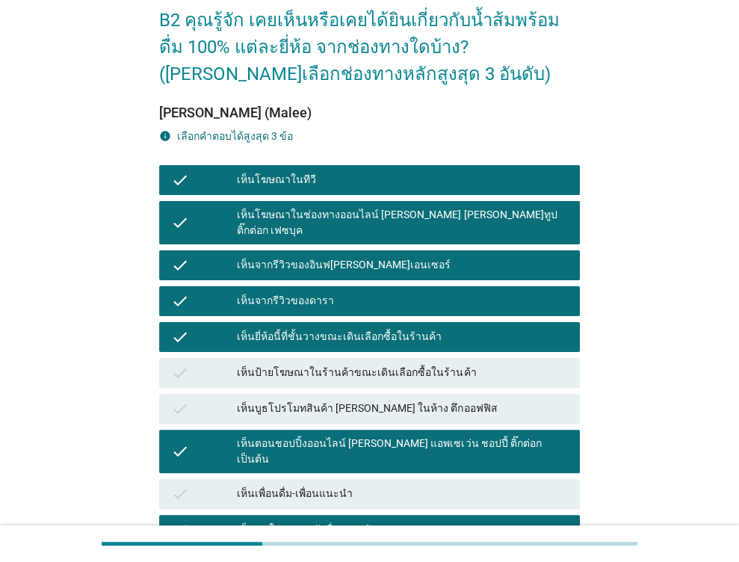
click at [353, 368] on div "check เห็นป้ายโฆษณาในร้านค้าขณะเดินเลือกซื้อในร้านค้า" at bounding box center [369, 373] width 421 height 30
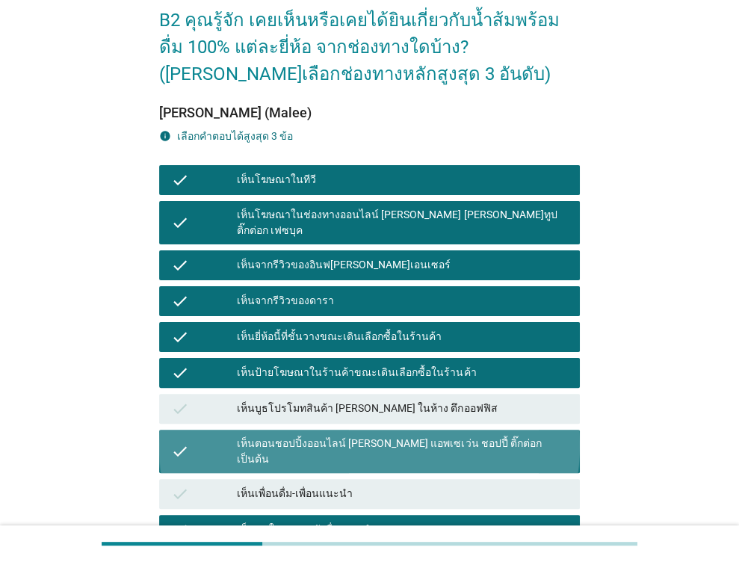
click at [329, 435] on div "เห็นตอนชอปปิ้งออนไลน์ [PERSON_NAME] แอพเซเว่น ชอปปี้ ติ๊กต่อก เป็นต้น" at bounding box center [402, 450] width 331 height 31
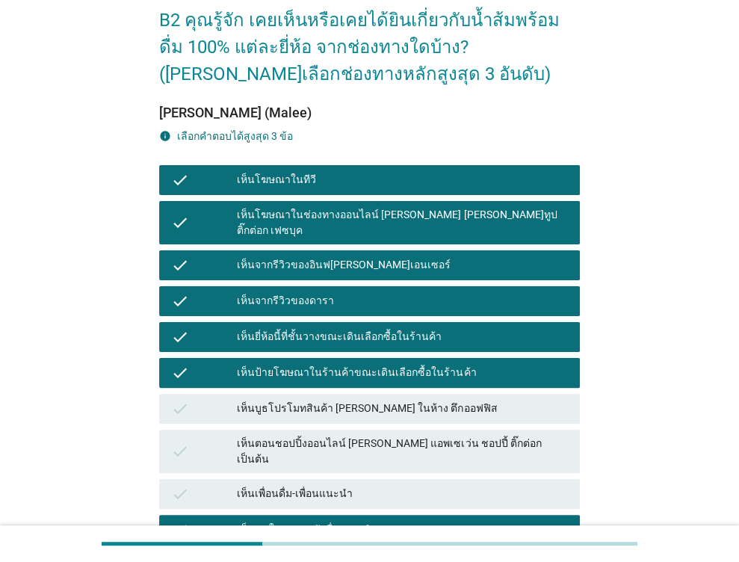
click at [326, 400] on div "เห็นบูธโปรโมทสินค้า [PERSON_NAME] ในห้าง ตึกออฟฟิส" at bounding box center [402, 409] width 331 height 18
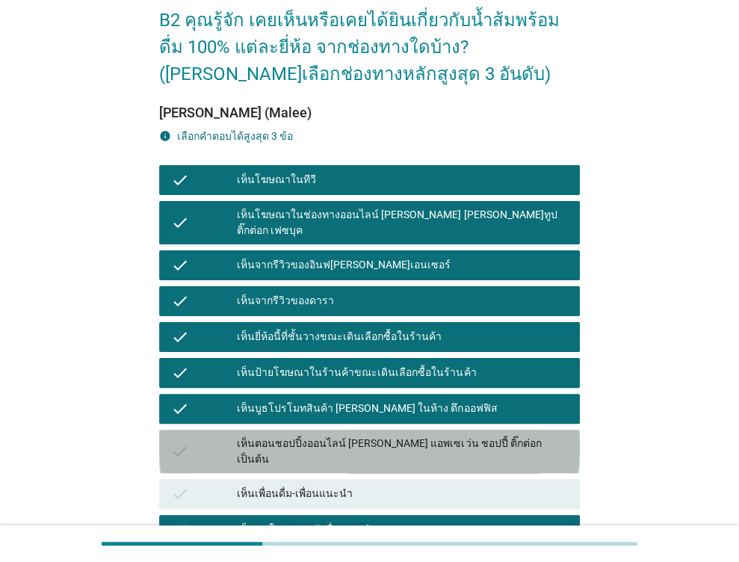
drag, startPoint x: 318, startPoint y: 438, endPoint x: 320, endPoint y: 447, distance: 9.1
click at [318, 441] on div "check เห็นตอนชอปปิ้งออนไลน์ [PERSON_NAME] แอพเซเว่น ชอปปี้ ติ๊กต่อก เป็นต้น" at bounding box center [369, 450] width 421 height 43
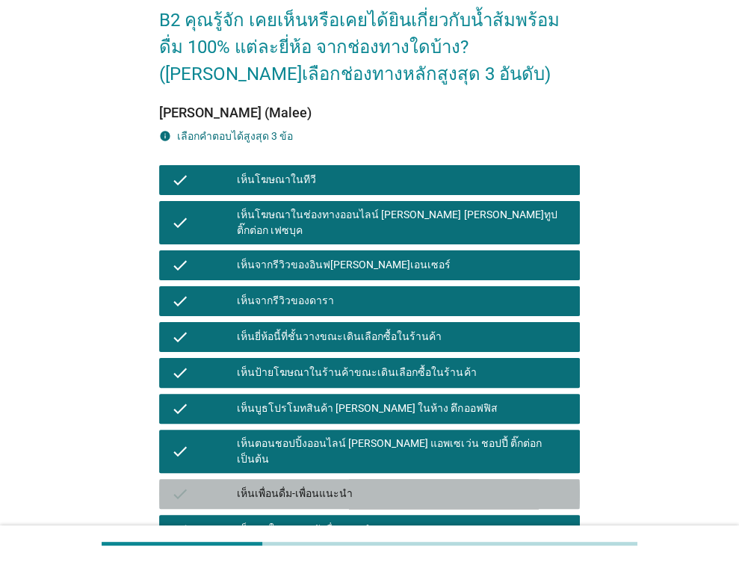
drag, startPoint x: 321, startPoint y: 468, endPoint x: 364, endPoint y: 403, distance: 77.1
click at [322, 485] on div "เห็นเพื่อนดื่ม-เพื่อนแนะนำ" at bounding box center [402, 494] width 331 height 18
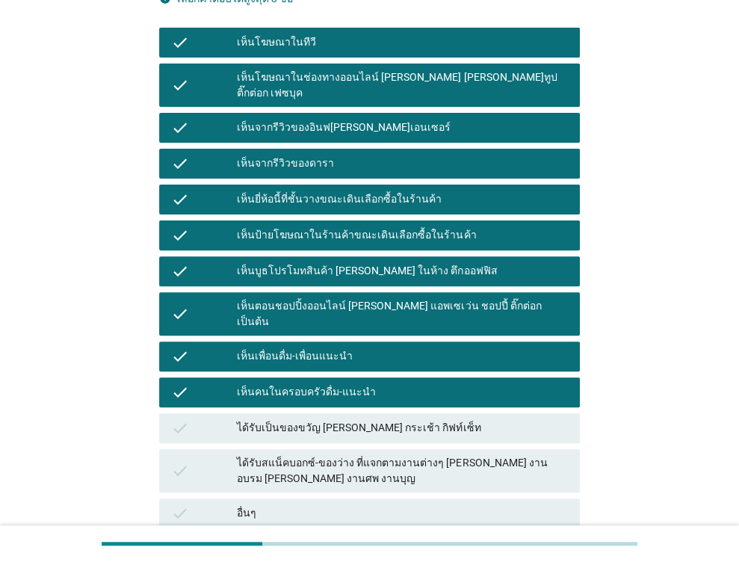
scroll to position [224, 0]
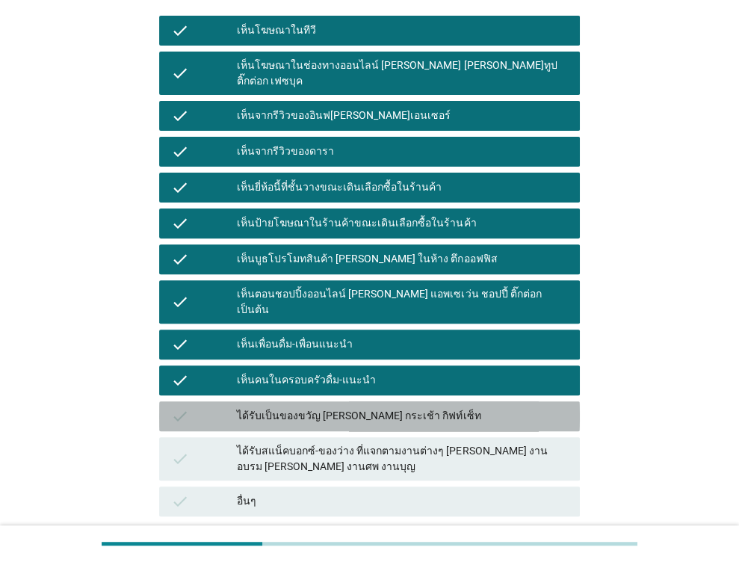
click at [415, 407] on div "ได้รับเป็นของขวัญ [PERSON_NAME] กระเช้า กิฟท์เซ็ท" at bounding box center [402, 416] width 331 height 18
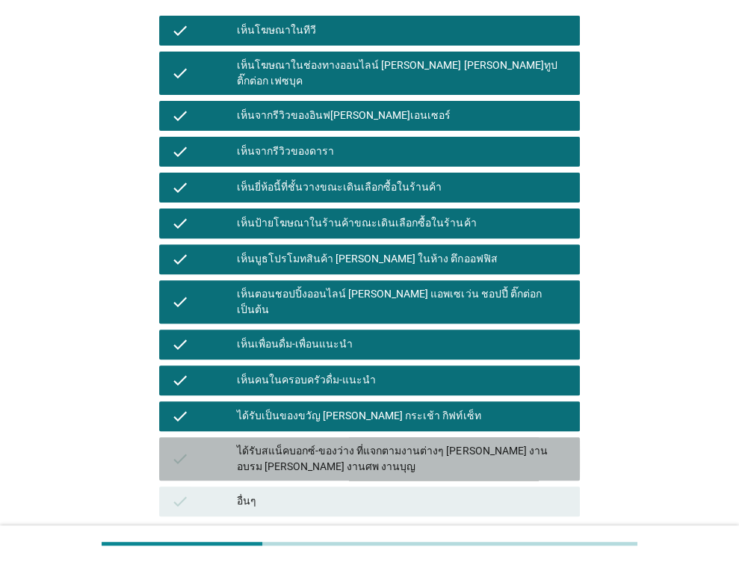
click at [412, 443] on div "ได้รับสแน็คบอกซ์-ของว่าง ที่แจกตามงานต่างๆ [PERSON_NAME] งานอบรม [PERSON_NAME] …" at bounding box center [402, 458] width 331 height 31
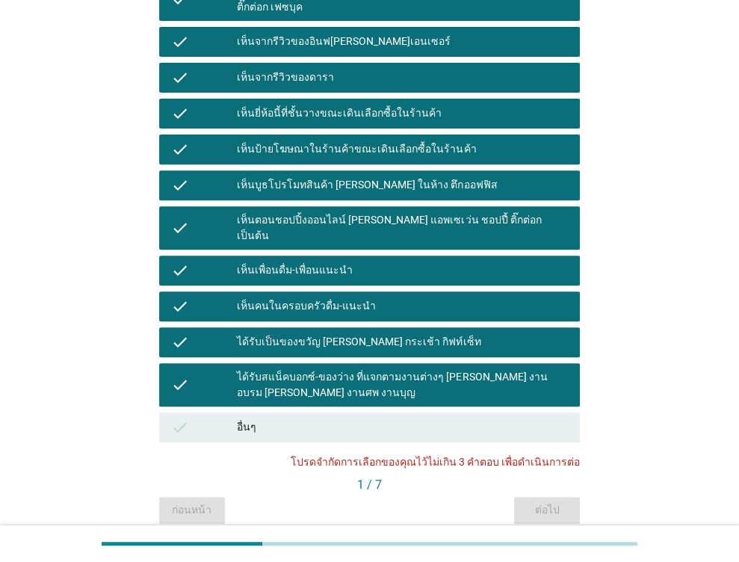
scroll to position [299, 0]
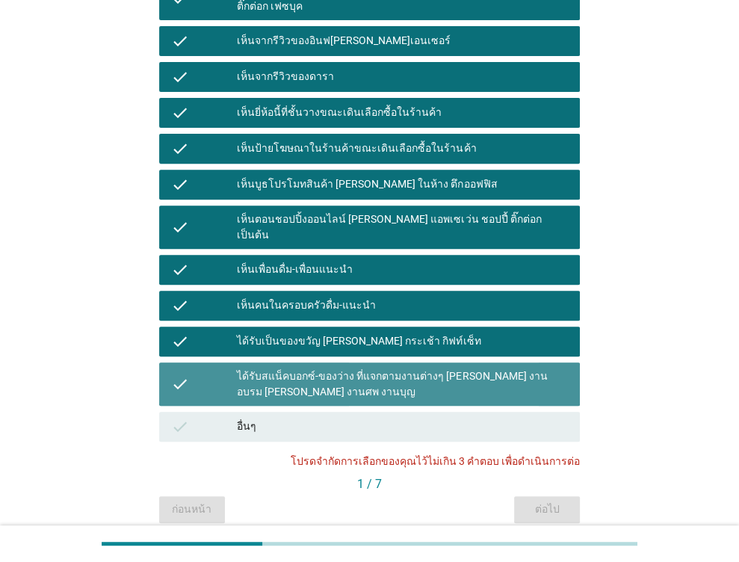
click at [471, 368] on div "ได้รับสแน็คบอกซ์-ของว่าง ที่แจกตามงานต่างๆ [PERSON_NAME] งานอบรม [PERSON_NAME] …" at bounding box center [402, 383] width 331 height 31
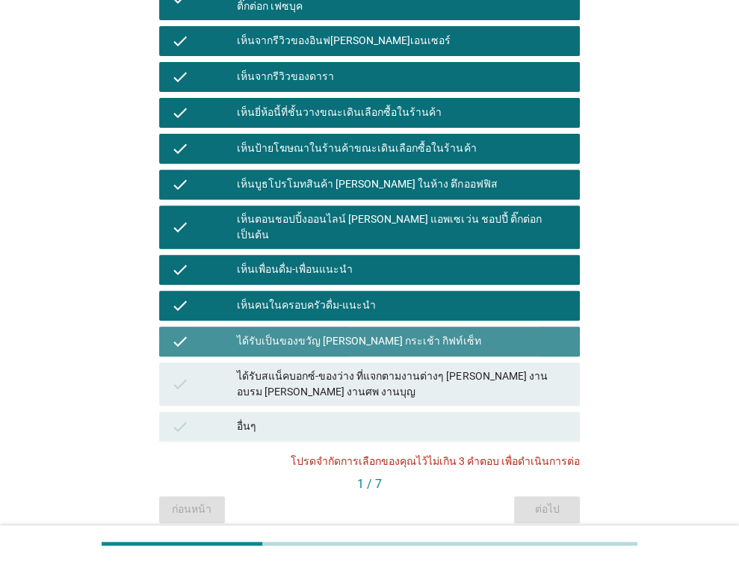
click at [453, 332] on div "ได้รับเป็นของขวัญ [PERSON_NAME] กระเช้า กิฟท์เซ็ท" at bounding box center [402, 341] width 331 height 18
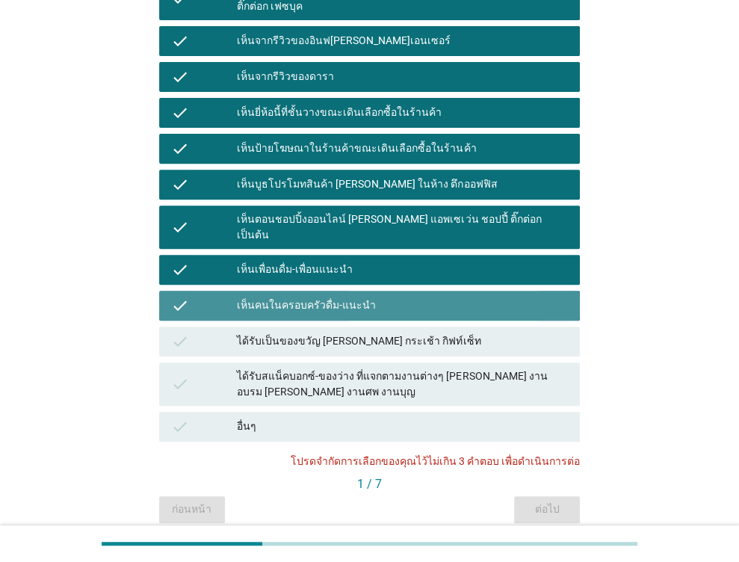
click at [437, 297] on div "เห็นคนในครอบครัวดื่ม-แนะนำ" at bounding box center [402, 306] width 331 height 18
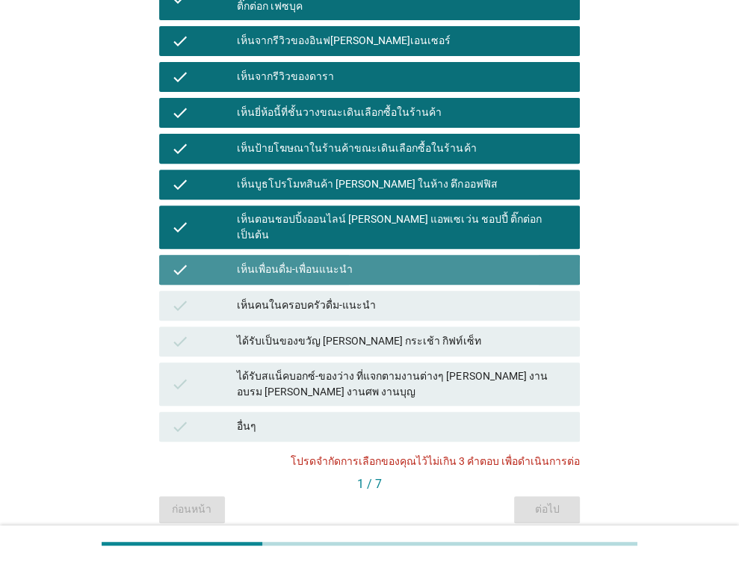
click at [419, 261] on div "เห็นเพื่อนดื่ม-เพื่อนแนะนำ" at bounding box center [402, 270] width 331 height 18
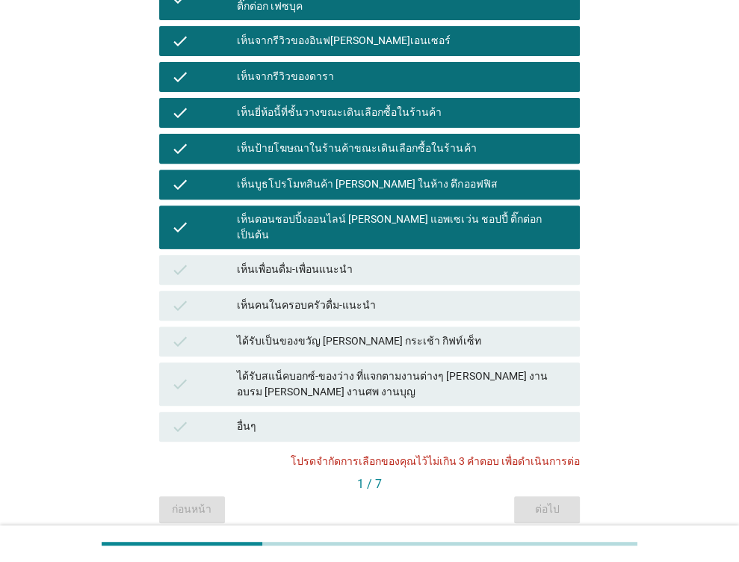
drag, startPoint x: 414, startPoint y: 225, endPoint x: 414, endPoint y: 187, distance: 37.3
click at [414, 252] on div "check เห็นเพื่อนดื่ม-เพื่อนแนะนำ" at bounding box center [369, 270] width 426 height 36
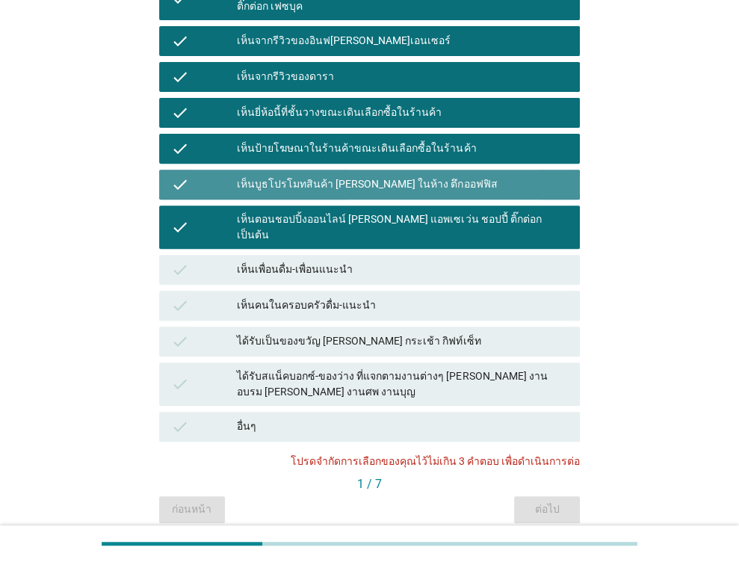
click at [414, 183] on div "check เห็นบูธโปรโมทสินค้า [PERSON_NAME] ในห้าง ตึกออฟฟิส" at bounding box center [369, 185] width 421 height 30
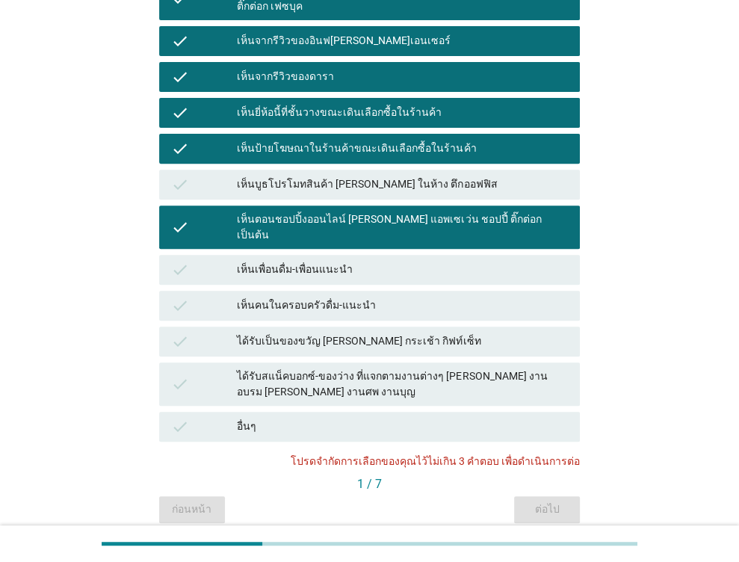
click at [415, 167] on div "check เห็นบูธโปรโมทสินค้า [PERSON_NAME] ในห้าง ตึกออฟฟิส" at bounding box center [369, 185] width 426 height 36
click at [423, 140] on div "เห็นป้ายโฆษณาในร้านค้าขณะเดินเลือกซื้อในร้านค้า" at bounding box center [402, 149] width 331 height 18
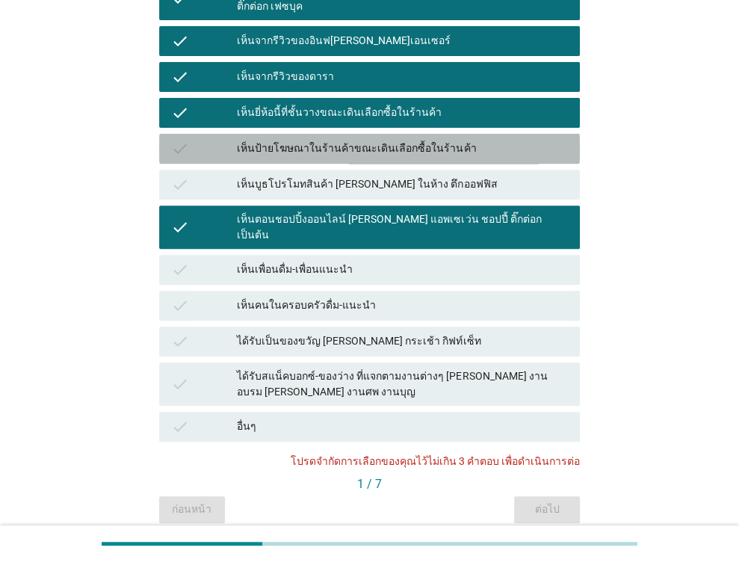
click at [424, 78] on div "check เห็นจากรีวิวของดารา" at bounding box center [369, 77] width 426 height 36
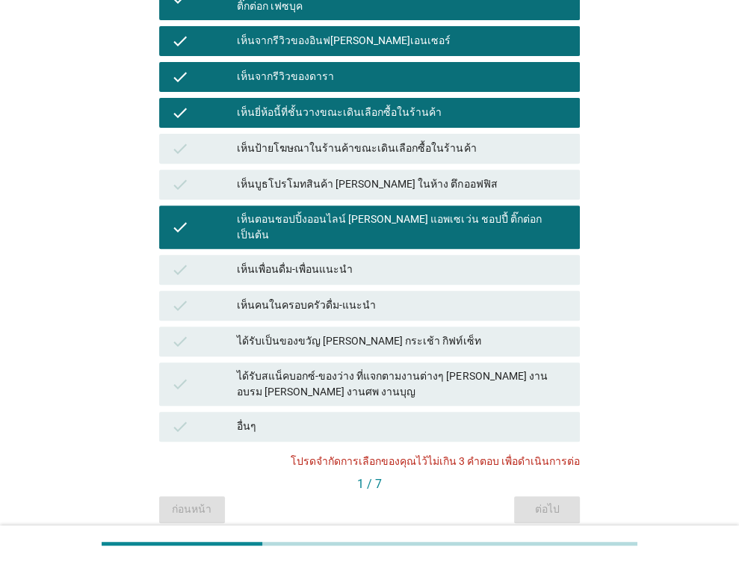
click at [419, 68] on div "เห็นจากรีวิวของดารา" at bounding box center [402, 77] width 331 height 18
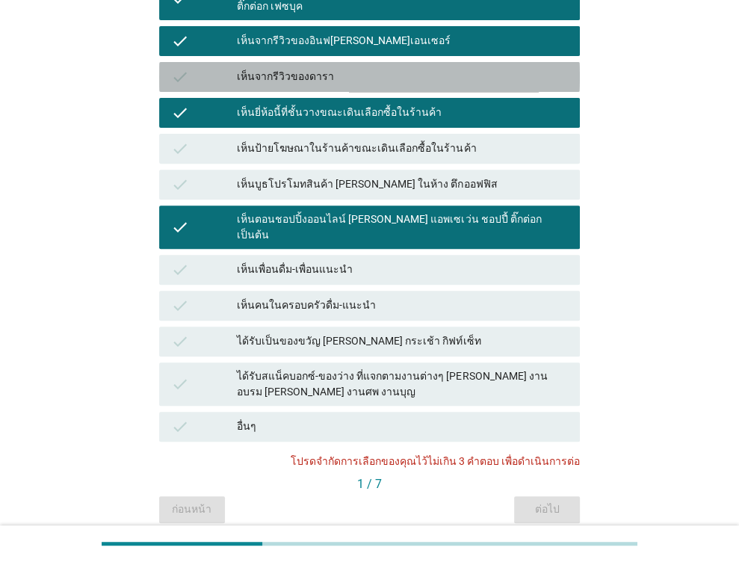
click at [418, 32] on div "เห็นจากรีวิวของอินฟ[PERSON_NAME]เอนเซอร์" at bounding box center [402, 41] width 331 height 18
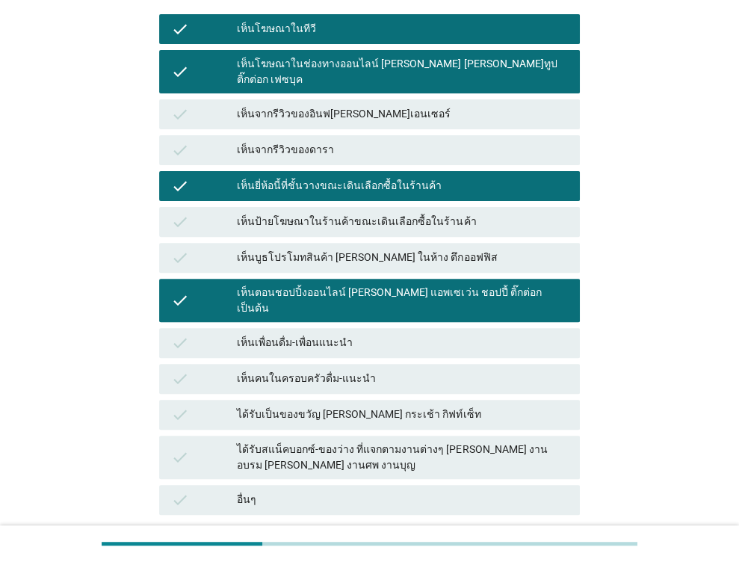
scroll to position [224, 0]
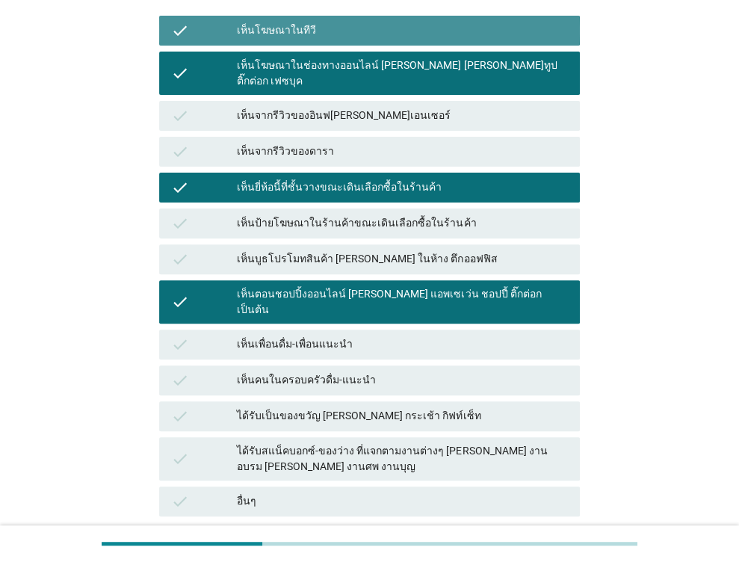
click at [367, 37] on div "เห็นโฆษณาในทีวี" at bounding box center [402, 31] width 331 height 18
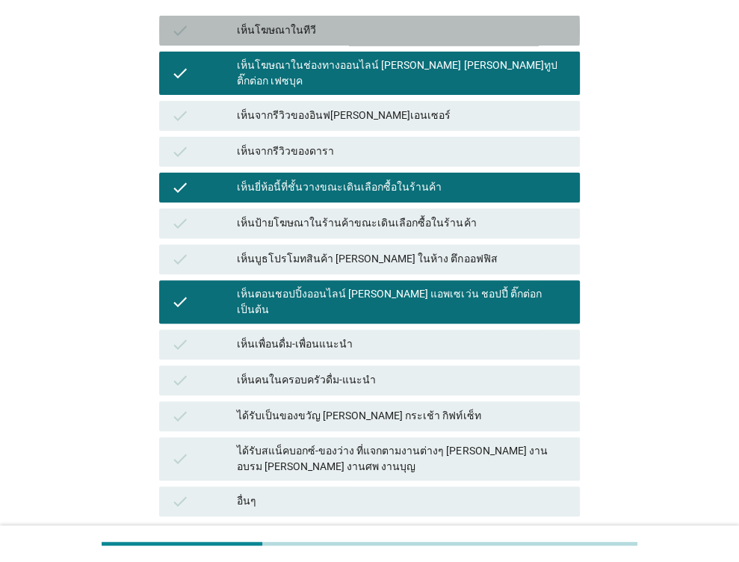
click at [371, 16] on div "check เห็นโฆษณาในทีวี" at bounding box center [369, 31] width 421 height 30
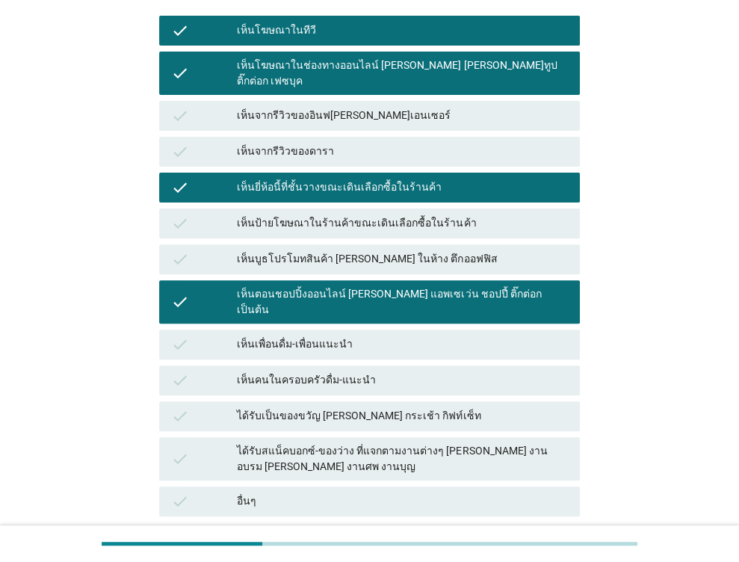
click at [373, 208] on div "check เห็นป้ายโฆษณาในร้านค้าขณะเดินเลือกซื้อในร้านค้า" at bounding box center [369, 223] width 421 height 30
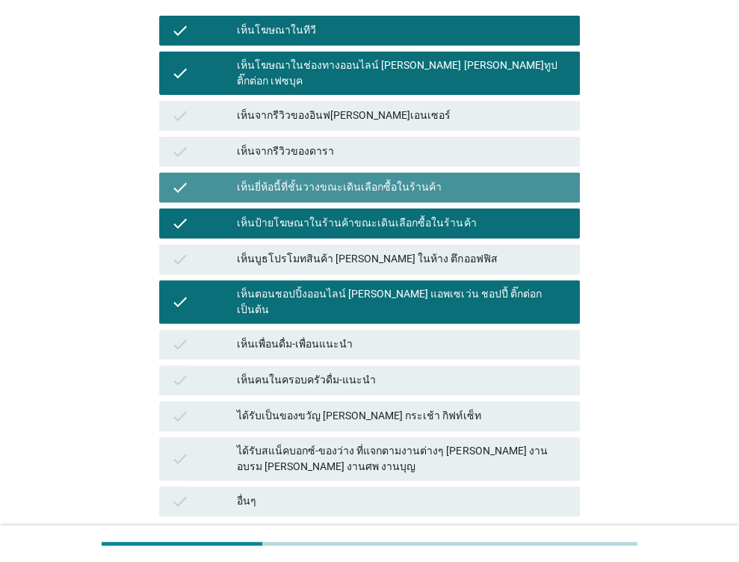
click at [376, 179] on div "เห็นยี่ห้อนี้ที่ชั้นวางขณะเดินเลือกซื้อในร้านค้า" at bounding box center [402, 188] width 331 height 18
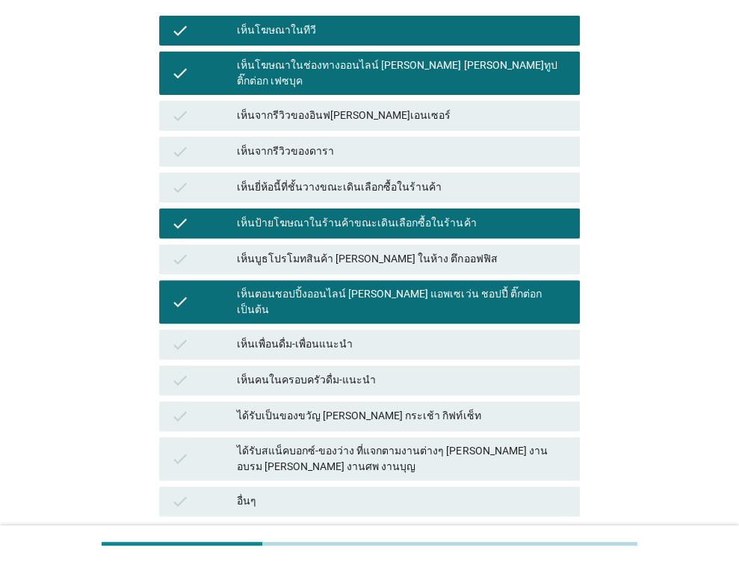
drag, startPoint x: 379, startPoint y: 285, endPoint x: 382, endPoint y: 277, distance: 7.8
click at [379, 286] on div "เห็นตอนชอปปิ้งออนไลน์ [PERSON_NAME] แอพเซเว่น ชอปปี้ ติ๊กต่อก เป็นต้น" at bounding box center [402, 301] width 331 height 31
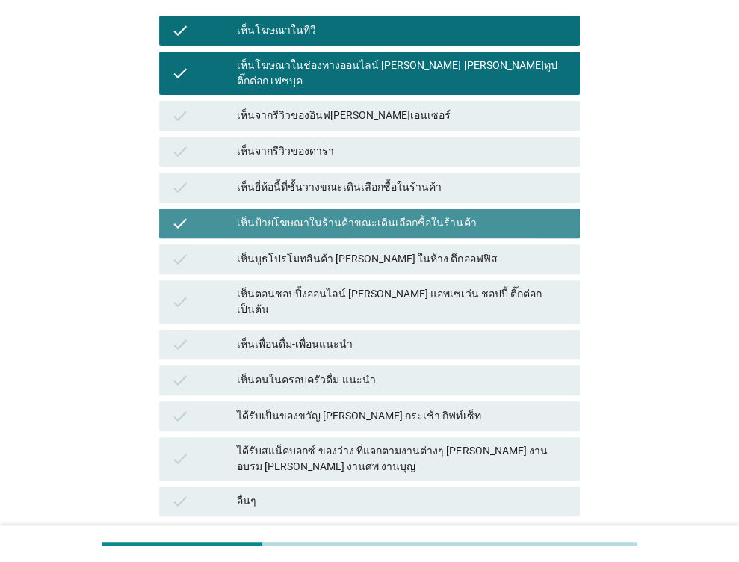
click at [392, 214] on div "เห็นป้ายโฆษณาในร้านค้าขณะเดินเลือกซื้อในร้านค้า" at bounding box center [402, 223] width 331 height 18
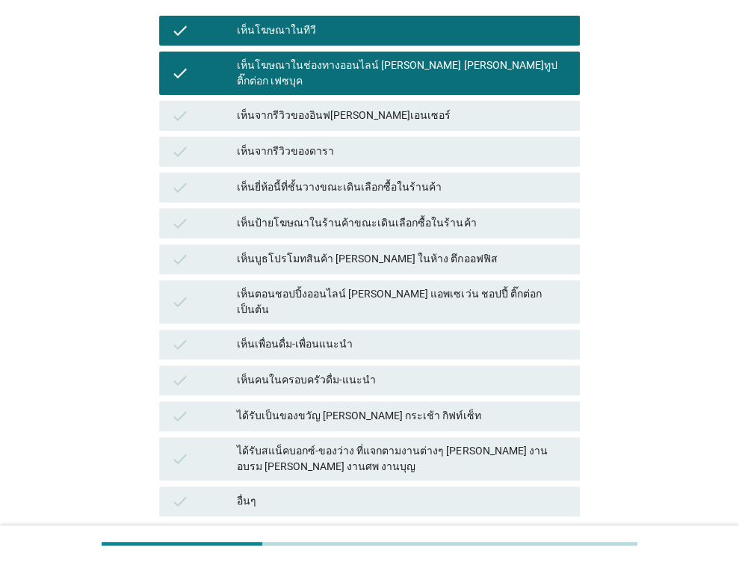
click at [423, 44] on div "check เห็นโฆษณาในทีวี" at bounding box center [369, 31] width 421 height 30
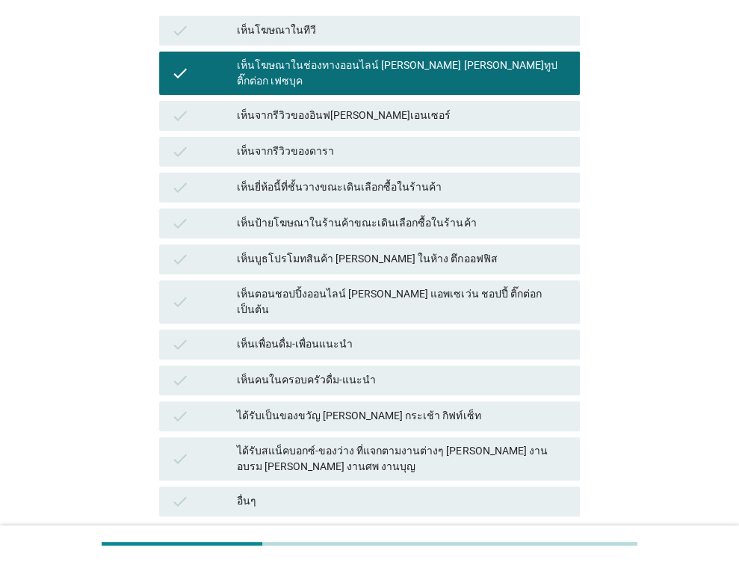
drag, startPoint x: 424, startPoint y: 58, endPoint x: 424, endPoint y: 65, distance: 7.5
click at [424, 59] on div "เห็นโฆษณาในช่องทางออนไลน์ [PERSON_NAME] [PERSON_NAME]ทูป ติ๊กต่อก เฟซบุค" at bounding box center [402, 73] width 331 height 31
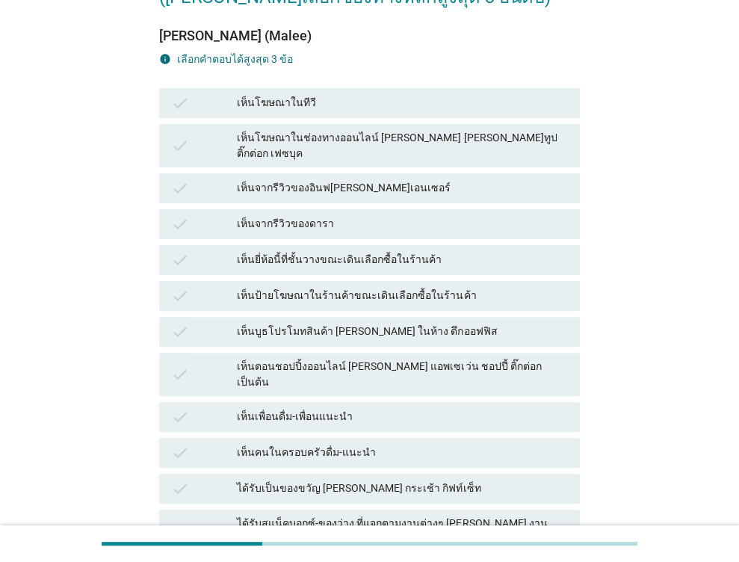
scroll to position [149, 0]
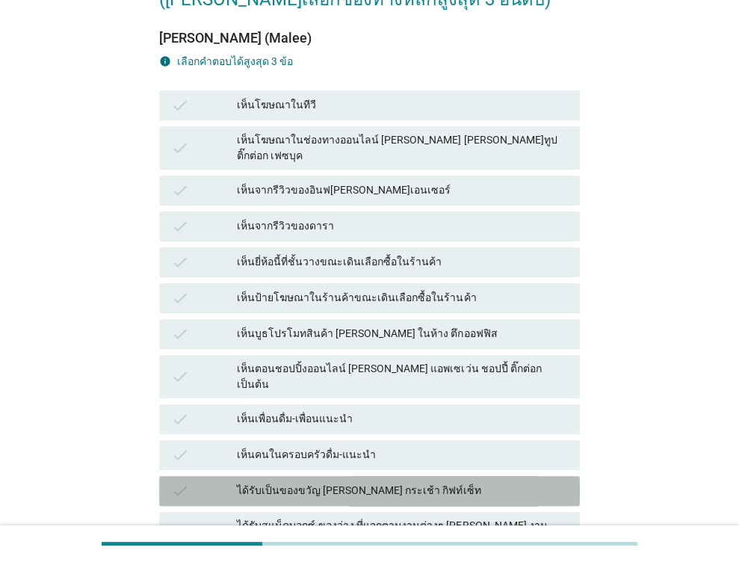
click at [284, 482] on div "ได้รับเป็นของขวัญ [PERSON_NAME] กระเช้า กิฟท์เซ็ท" at bounding box center [402, 491] width 331 height 18
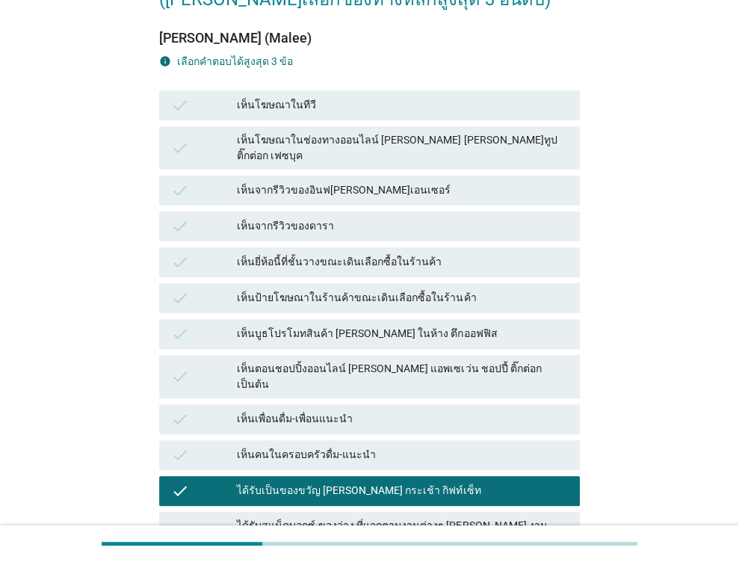
click at [278, 446] on div "เห็นคนในครอบครัวดื่ม-แนะนำ" at bounding box center [402, 455] width 331 height 18
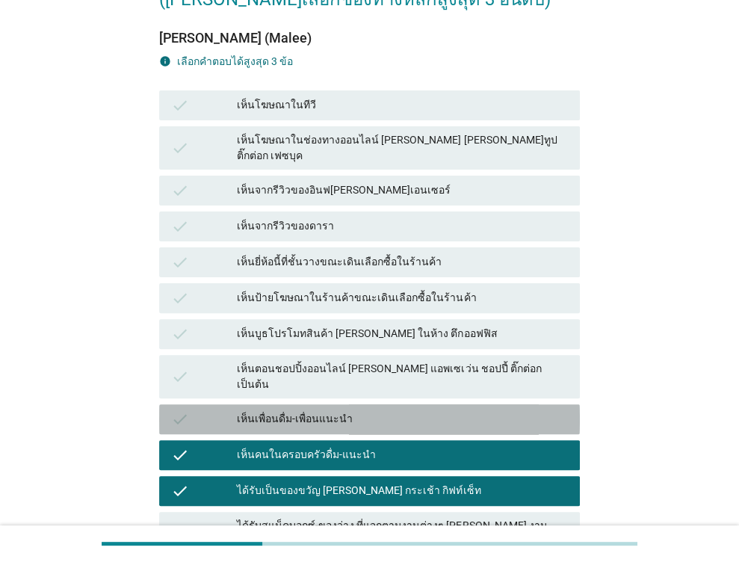
click at [284, 410] on div "เห็นเพื่อนดื่ม-เพื่อนแนะนำ" at bounding box center [402, 419] width 331 height 18
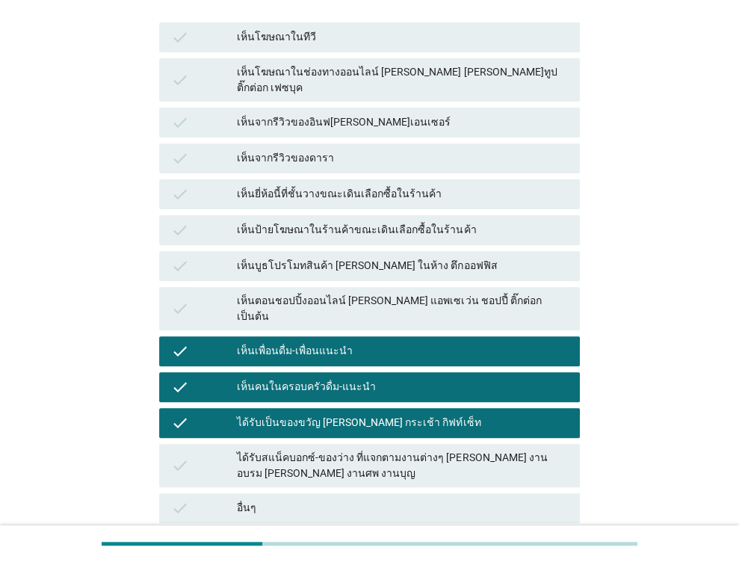
scroll to position [335, 0]
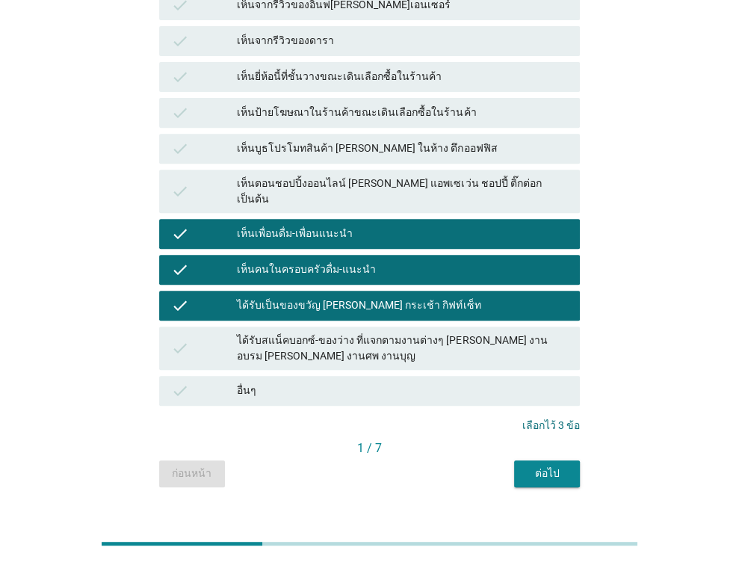
click at [539, 465] on div "ต่อไป" at bounding box center [547, 473] width 42 height 16
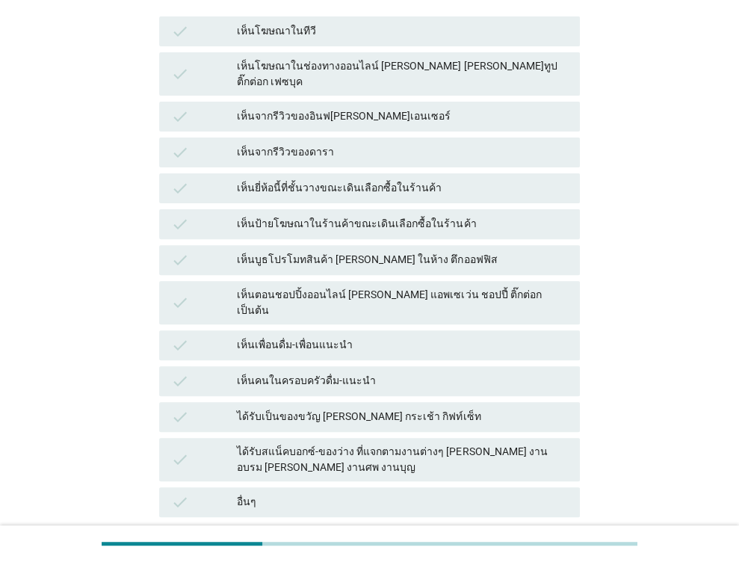
scroll to position [224, 0]
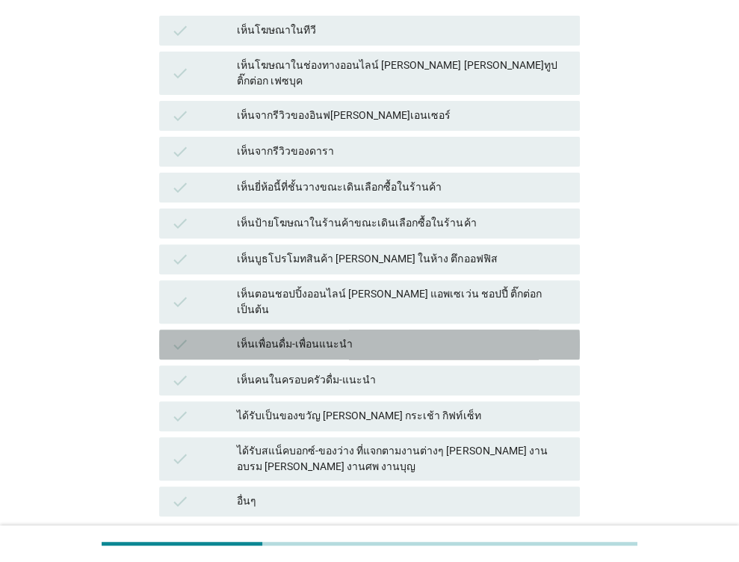
click at [287, 335] on div "เห็นเพื่อนดื่ม-เพื่อนแนะนำ" at bounding box center [402, 344] width 331 height 18
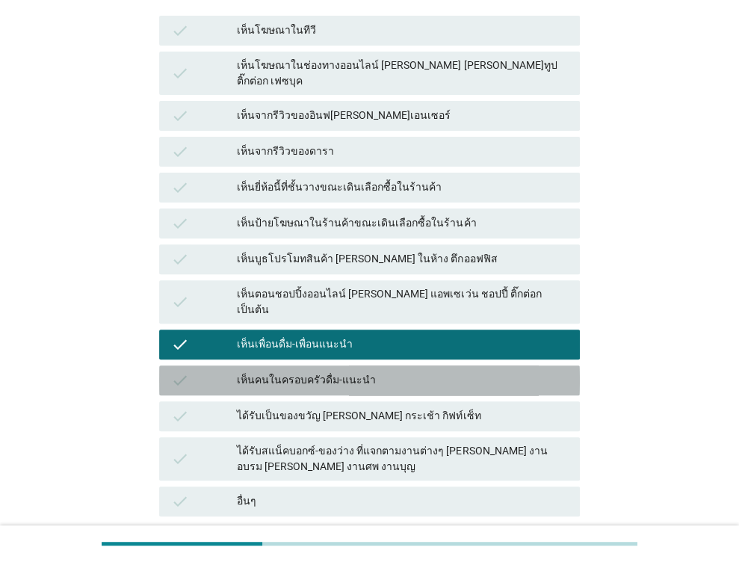
drag, startPoint x: 289, startPoint y: 358, endPoint x: 292, endPoint y: 383, distance: 25.6
click at [289, 371] on div "เห็นคนในครอบครัวดื่ม-แนะนำ" at bounding box center [402, 380] width 331 height 18
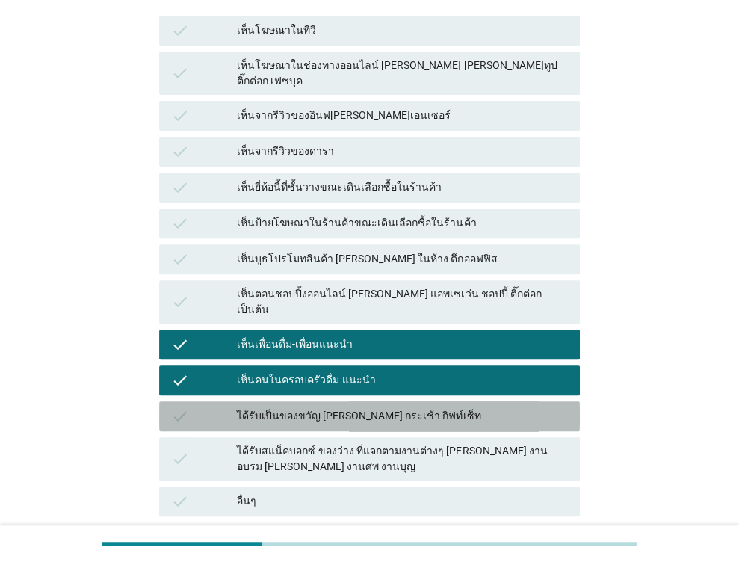
click at [293, 407] on div "ได้รับเป็นของขวัญ [PERSON_NAME] กระเช้า กิฟท์เซ็ท" at bounding box center [402, 416] width 331 height 18
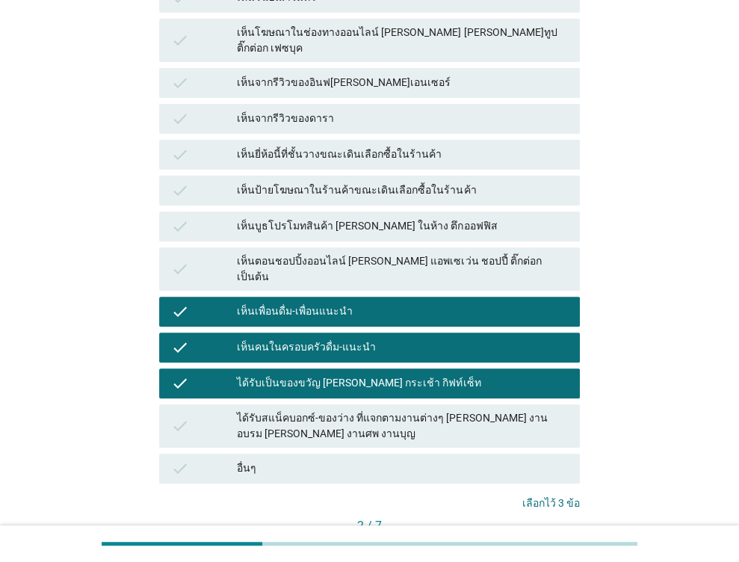
scroll to position [335, 0]
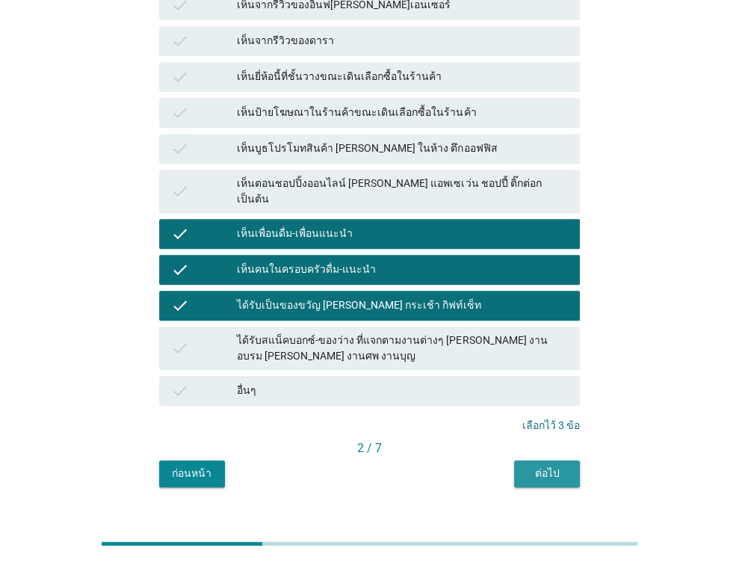
click at [560, 460] on button "ต่อไป" at bounding box center [547, 473] width 66 height 27
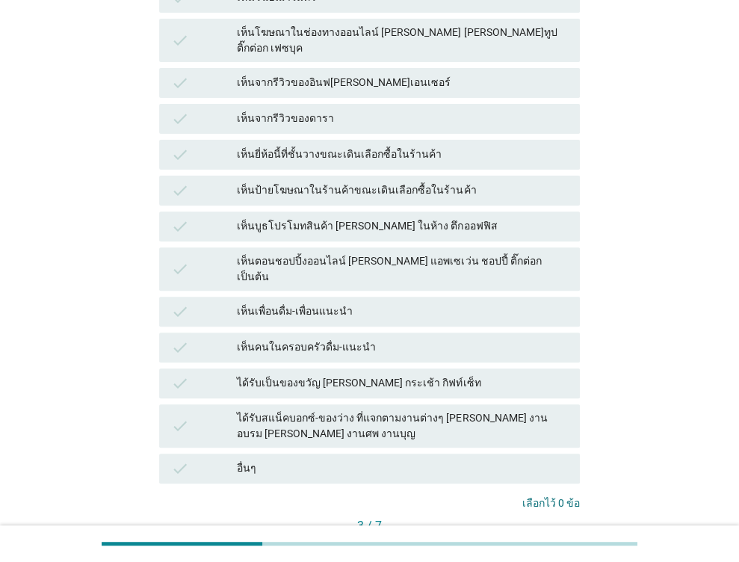
scroll to position [299, 0]
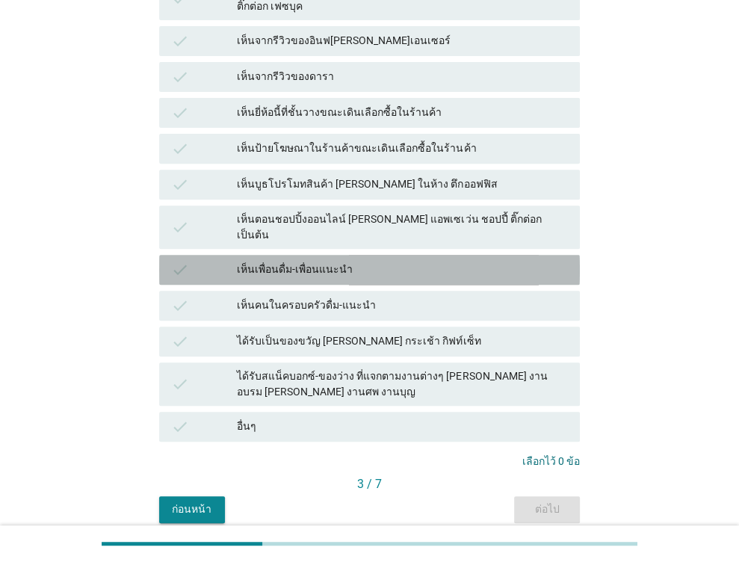
click at [290, 261] on div "เห็นเพื่อนดื่ม-เพื่อนแนะนำ" at bounding box center [402, 270] width 331 height 18
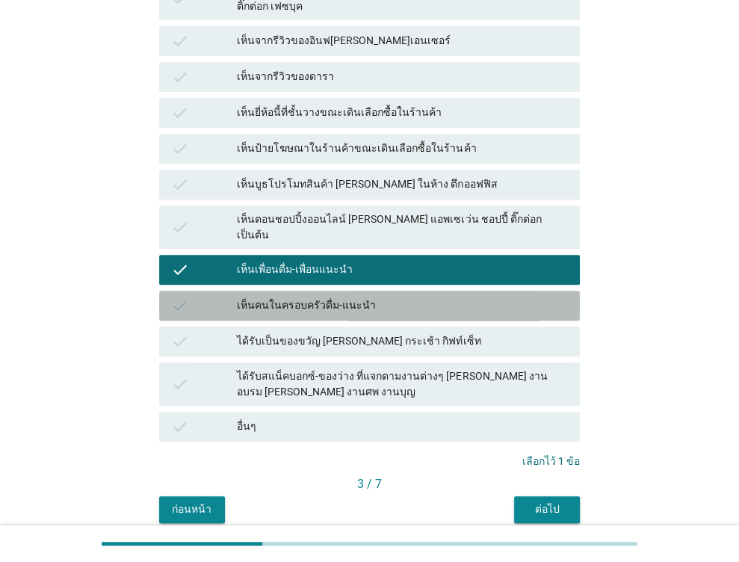
drag, startPoint x: 289, startPoint y: 283, endPoint x: 291, endPoint y: 308, distance: 25.5
click at [291, 291] on div "check เห็นคนในครอบครัวดื่ม-แนะนำ" at bounding box center [369, 306] width 421 height 30
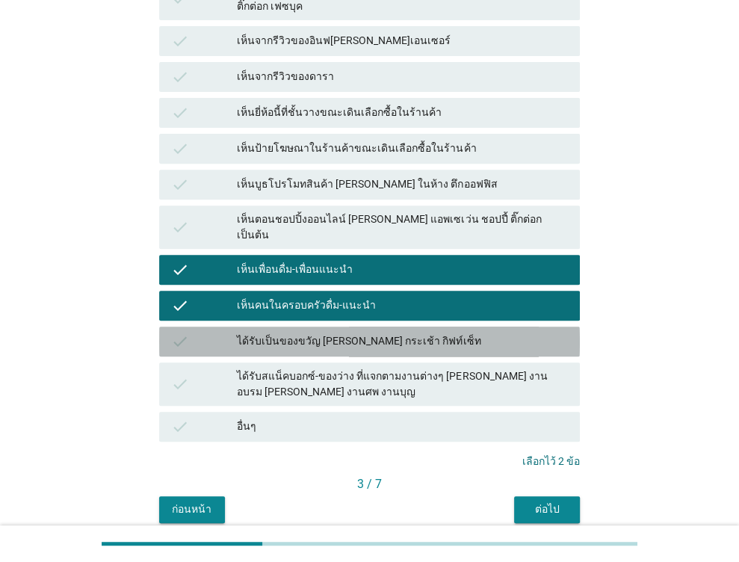
click at [291, 332] on div "ได้รับเป็นของขวัญ [PERSON_NAME] กระเช้า กิฟท์เซ็ท" at bounding box center [402, 341] width 331 height 18
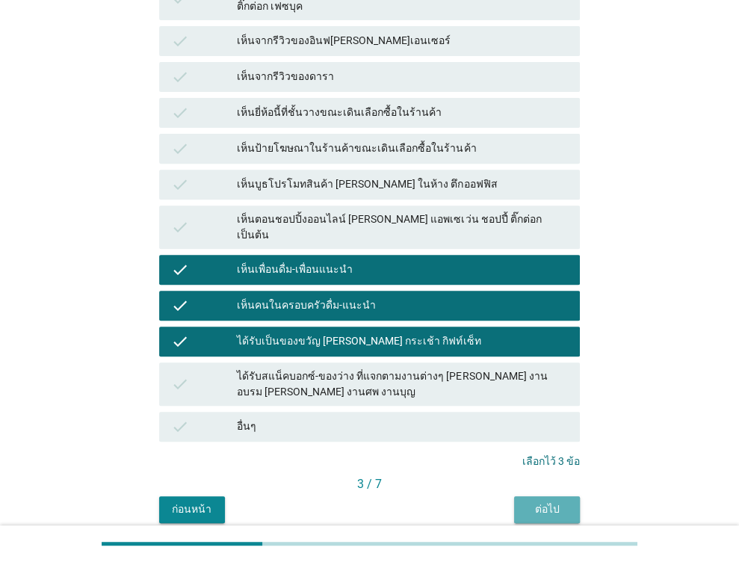
click at [555, 496] on button "ต่อไป" at bounding box center [547, 509] width 66 height 27
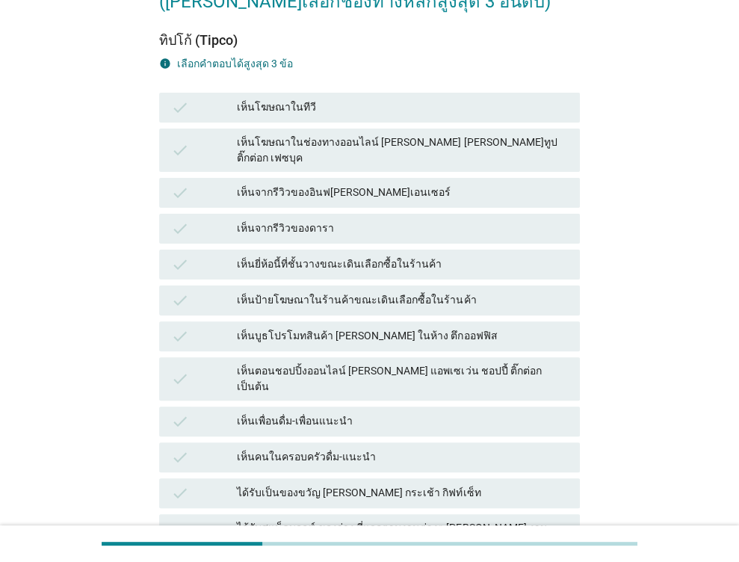
scroll to position [149, 0]
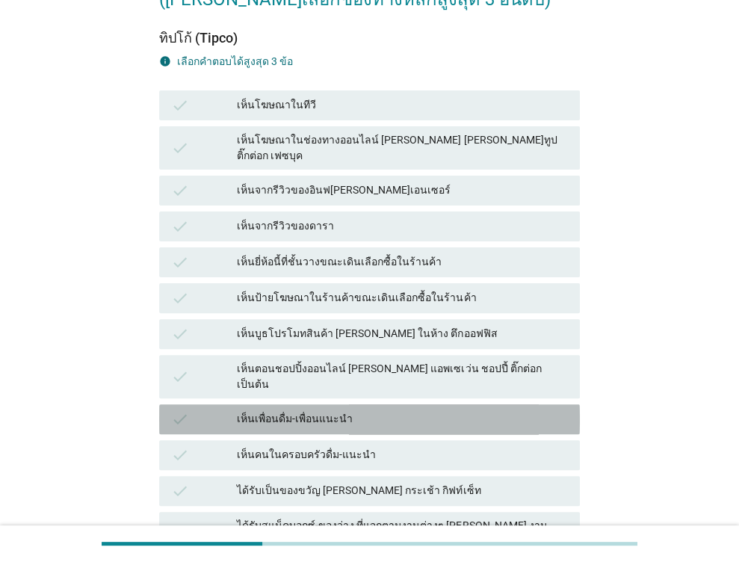
click at [309, 410] on div "เห็นเพื่อนดื่ม-เพื่อนแนะนำ" at bounding box center [402, 419] width 331 height 18
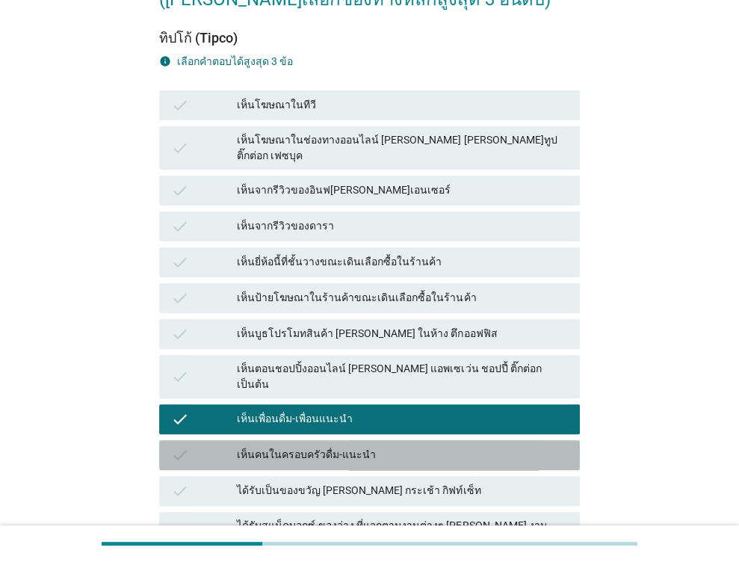
drag, startPoint x: 308, startPoint y: 421, endPoint x: 308, endPoint y: 450, distance: 28.4
click at [308, 446] on div "เห็นคนในครอบครัวดื่ม-แนะนำ" at bounding box center [402, 455] width 331 height 18
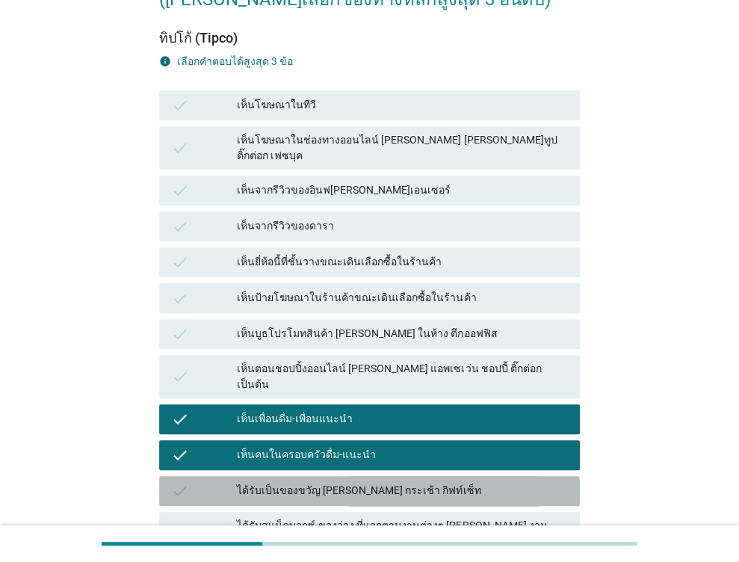
click at [308, 476] on div "check ได้รับเป็นของขวัญ [PERSON_NAME] กระเช้า กิฟท์เซ็ท" at bounding box center [369, 491] width 421 height 30
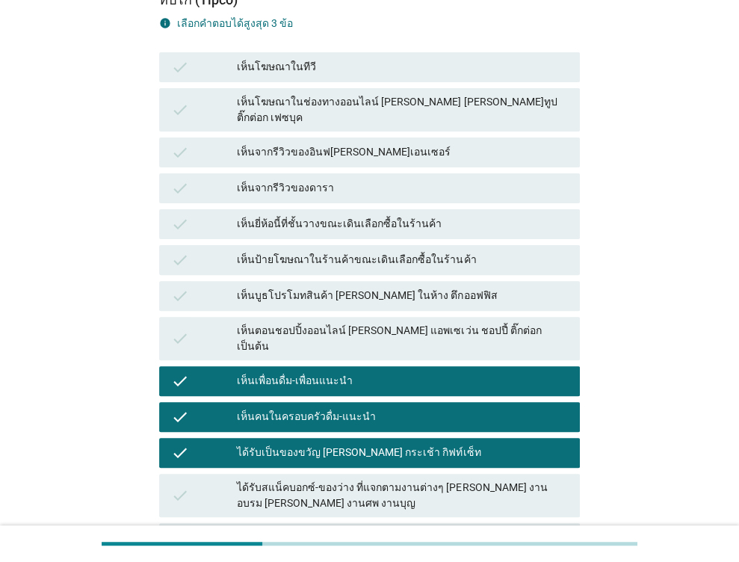
scroll to position [335, 0]
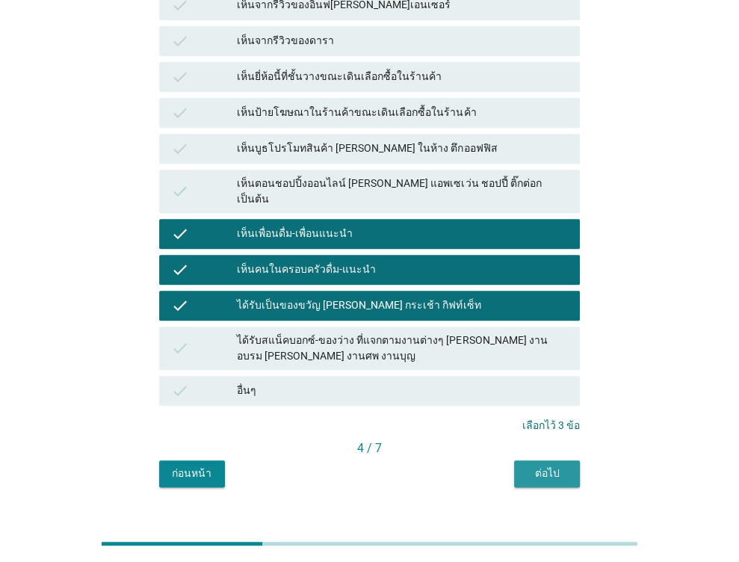
click at [530, 460] on button "ต่อไป" at bounding box center [547, 473] width 66 height 27
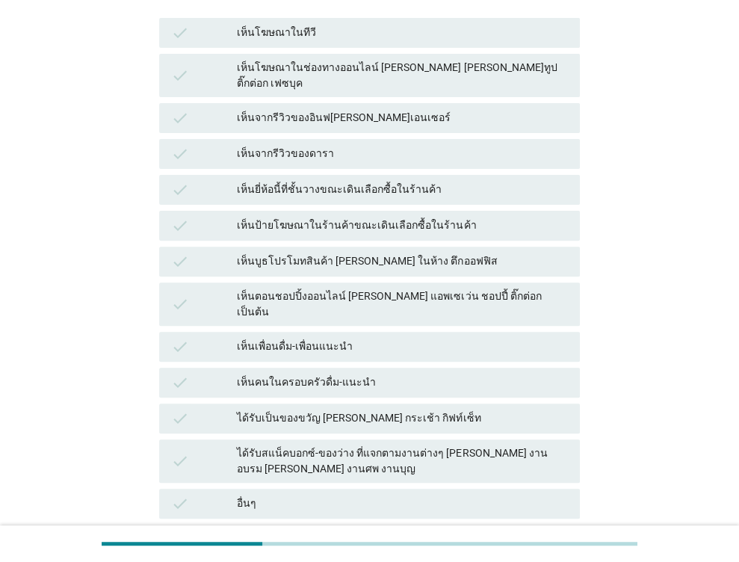
scroll to position [224, 0]
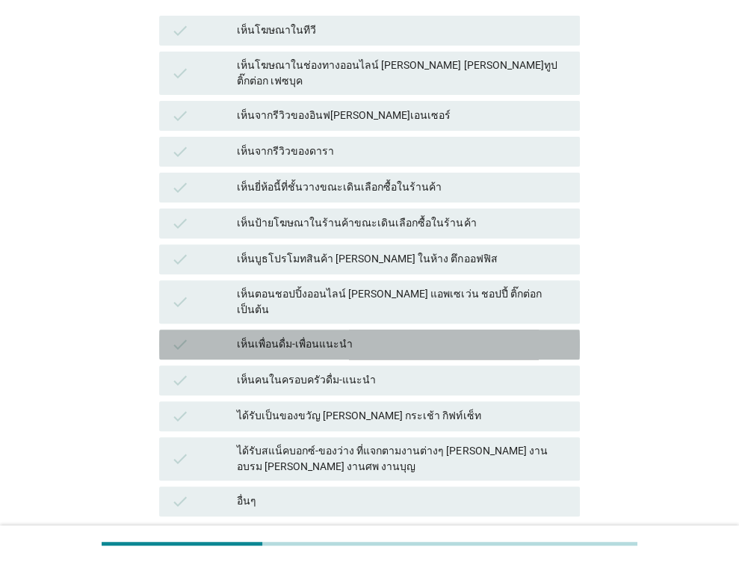
drag, startPoint x: 326, startPoint y: 319, endPoint x: 320, endPoint y: 357, distance: 38.6
click at [326, 335] on div "เห็นเพื่อนดื่ม-เพื่อนแนะนำ" at bounding box center [402, 344] width 331 height 18
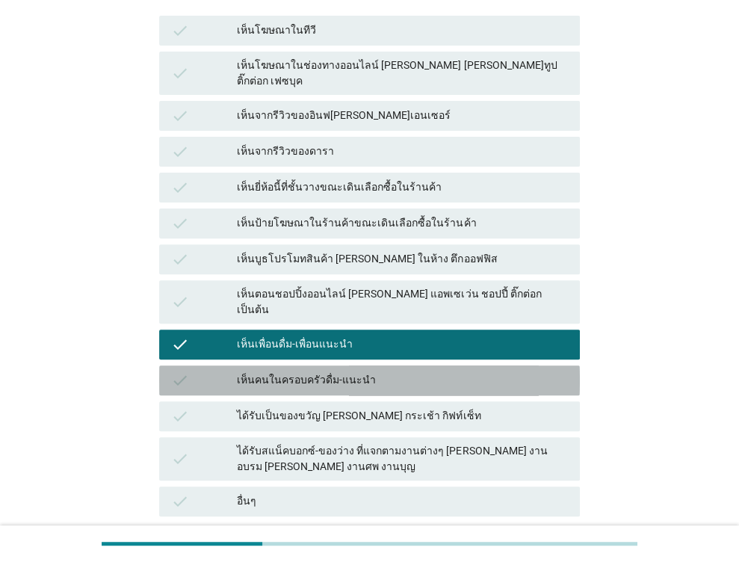
click at [320, 371] on div "เห็นคนในครอบครัวดื่ม-แนะนำ" at bounding box center [402, 380] width 331 height 18
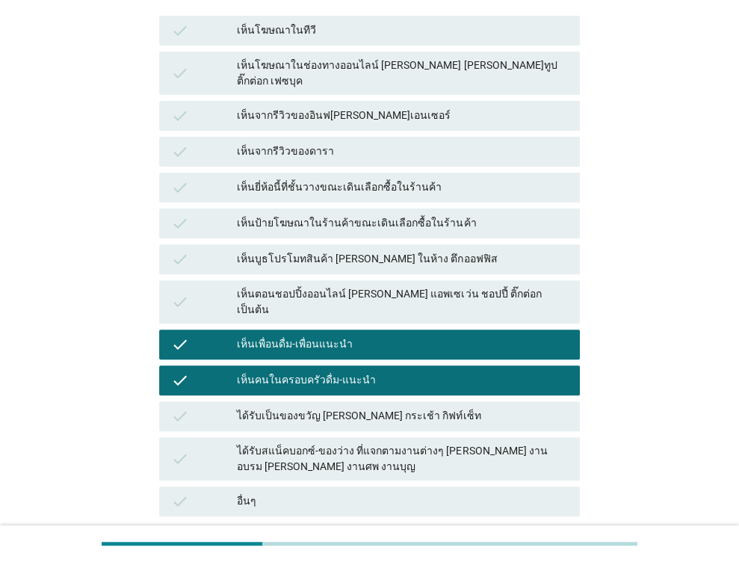
click at [320, 407] on div "ได้รับเป็นของขวัญ [PERSON_NAME] กระเช้า กิฟท์เซ็ท" at bounding box center [402, 416] width 331 height 18
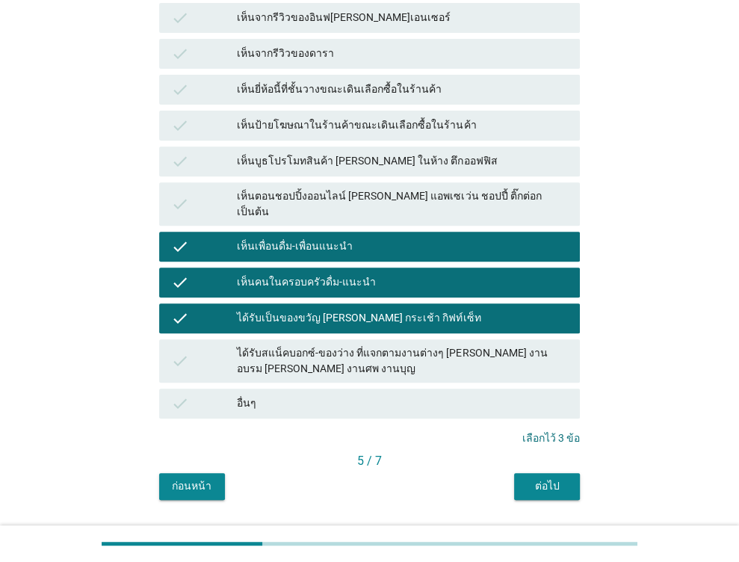
scroll to position [335, 0]
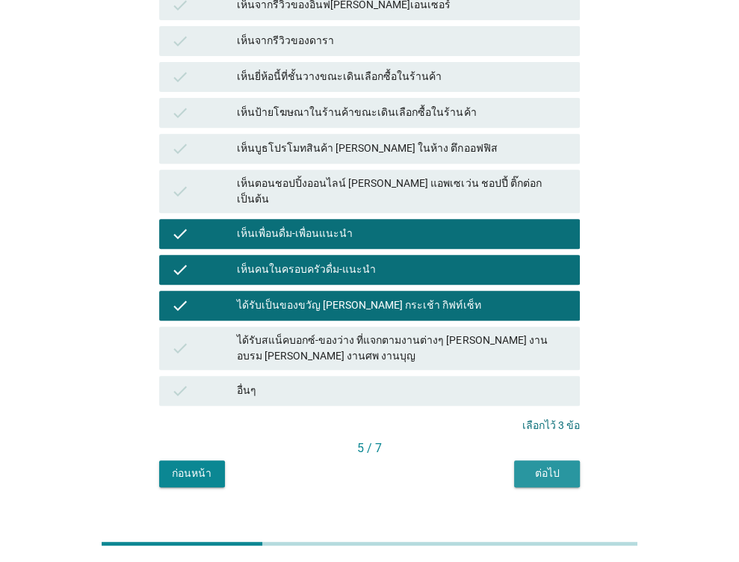
click at [528, 460] on button "ต่อไป" at bounding box center [547, 473] width 66 height 27
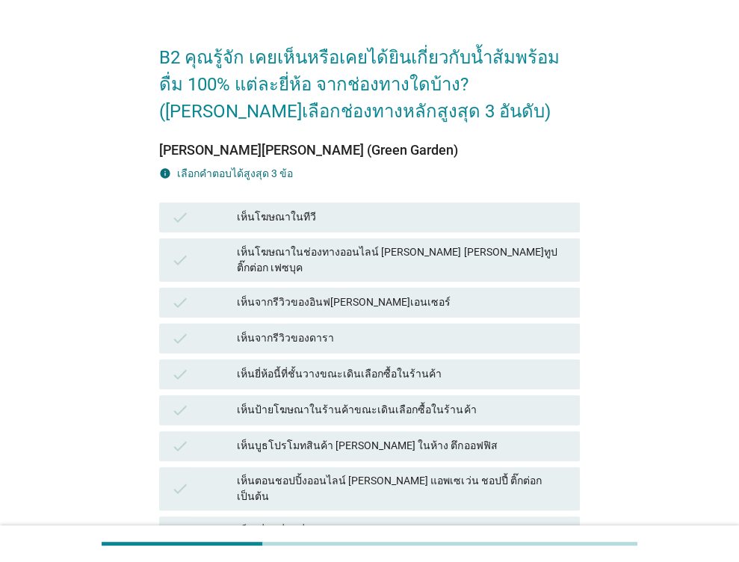
scroll to position [149, 0]
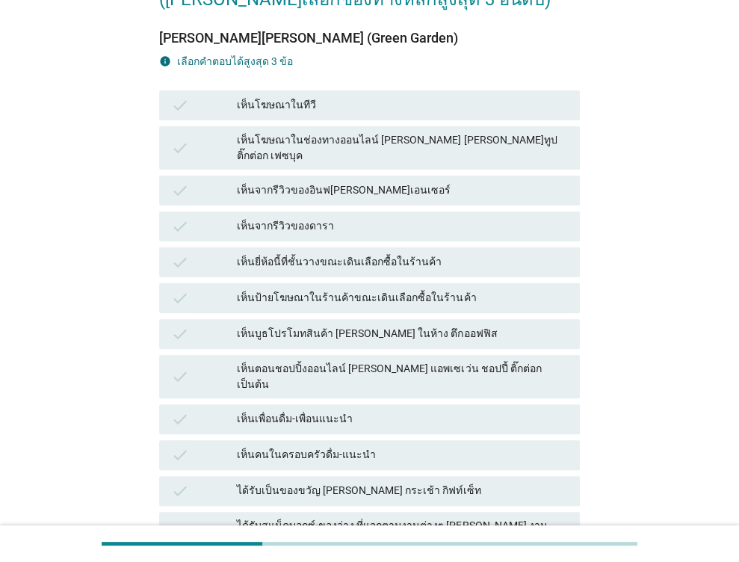
drag, startPoint x: 331, startPoint y: 402, endPoint x: 335, endPoint y: 426, distance: 25.1
click at [331, 404] on div "check เห็นเพื่อนดื่ม-เพื่อนแนะนำ" at bounding box center [369, 419] width 421 height 30
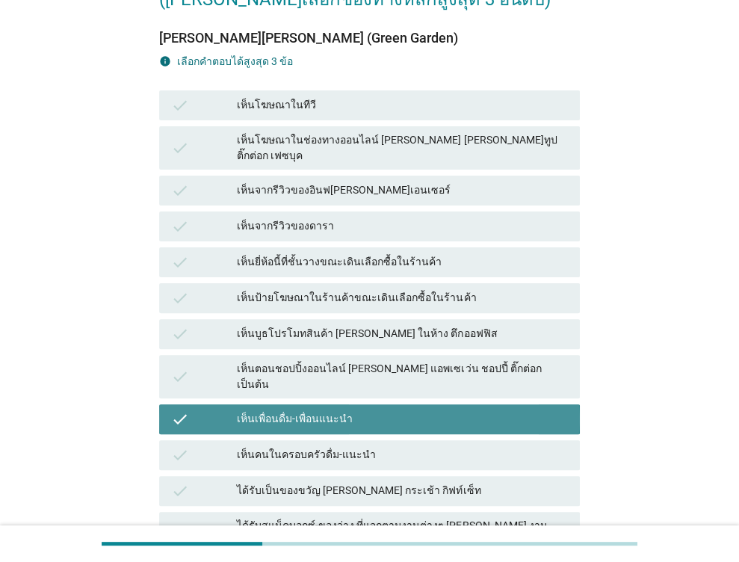
drag, startPoint x: 335, startPoint y: 427, endPoint x: 339, endPoint y: 445, distance: 18.3
click at [337, 446] on div "เห็นคนในครอบครัวดื่ม-แนะนำ" at bounding box center [402, 455] width 331 height 18
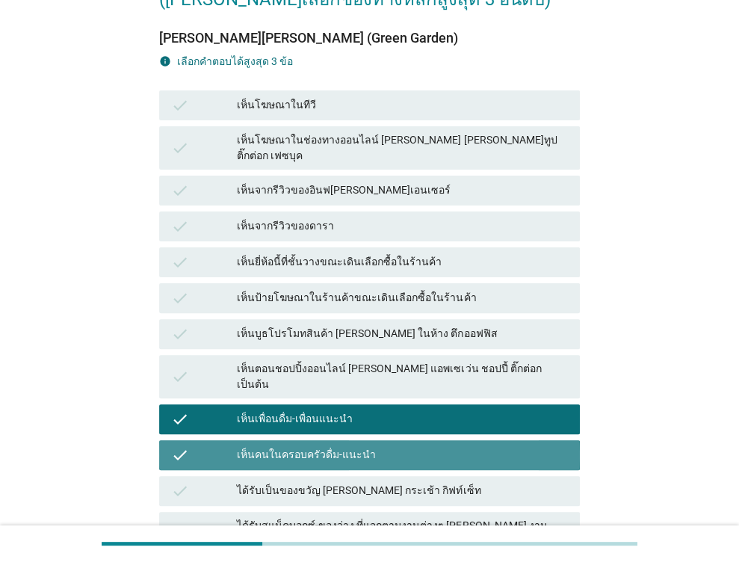
click at [341, 482] on div "ได้รับเป็นของขวัญ [PERSON_NAME] กระเช้า กิฟท์เซ็ท" at bounding box center [402, 491] width 331 height 18
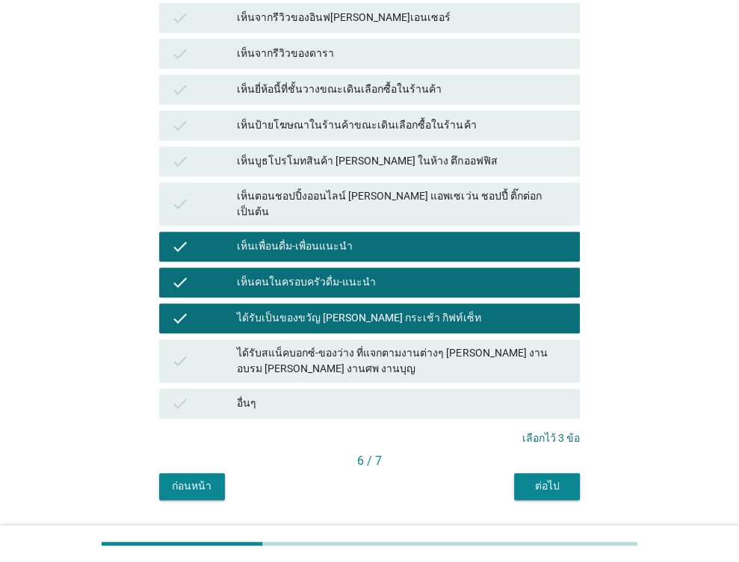
scroll to position [335, 0]
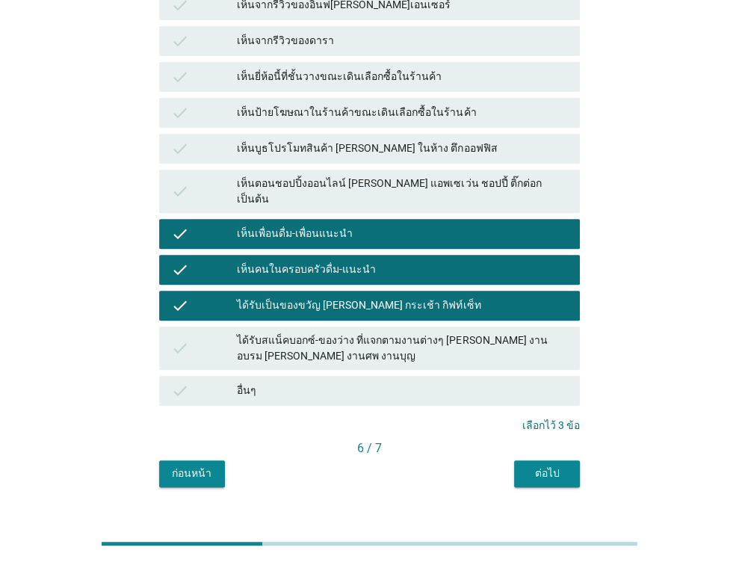
click at [548, 460] on div "B2 คุณรู้จัก เคยเห็นหรือเคยได้ยินเกี่ยวกับน้ำส้มพร้อมดื่ม 100% แต่ละยี่ห้อ จากช…" at bounding box center [369, 109] width 444 height 779
click at [526, 465] on div "ต่อไป" at bounding box center [547, 473] width 42 height 16
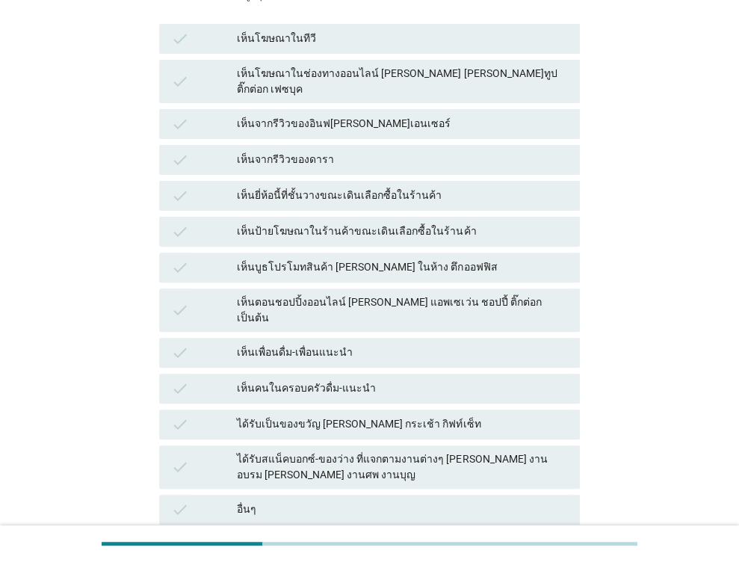
scroll to position [224, 0]
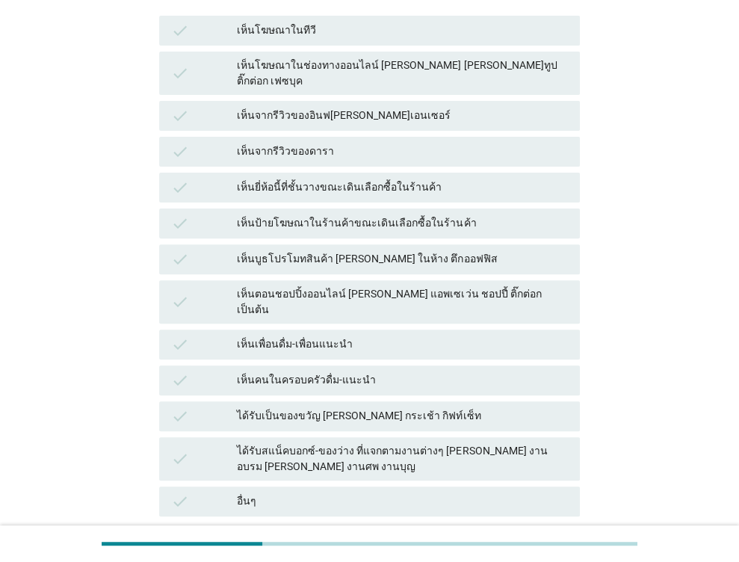
click at [352, 332] on div "check เห็นเพื่อนดื่ม-เพื่อนแนะนำ" at bounding box center [369, 344] width 426 height 36
click at [349, 365] on div "check เห็นคนในครอบครัวดื่ม-แนะนำ" at bounding box center [369, 380] width 421 height 30
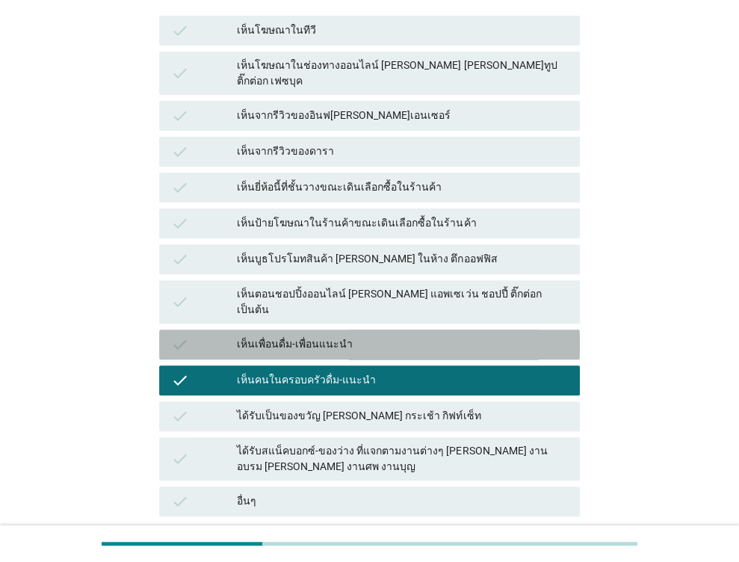
click at [347, 335] on div "เห็นเพื่อนดื่ม-เพื่อนแนะนำ" at bounding box center [402, 344] width 331 height 18
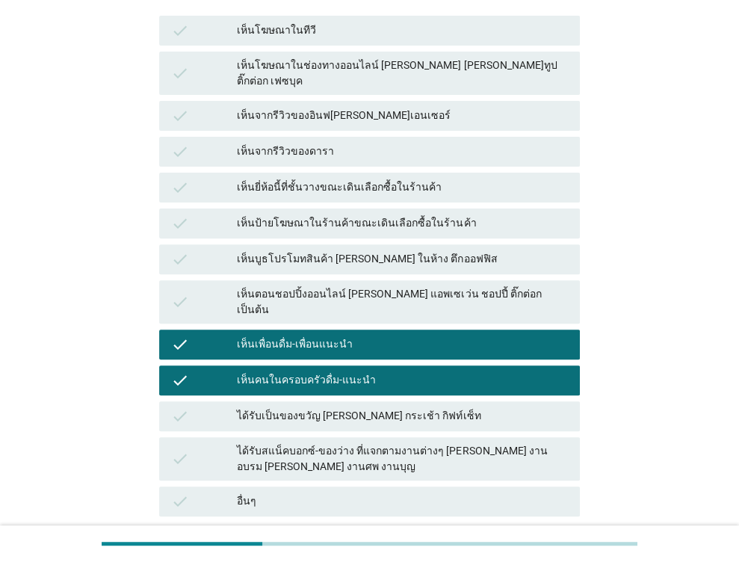
click at [369, 407] on div "ได้รับเป็นของขวัญ [PERSON_NAME] กระเช้า กิฟท์เซ็ท" at bounding box center [402, 416] width 331 height 18
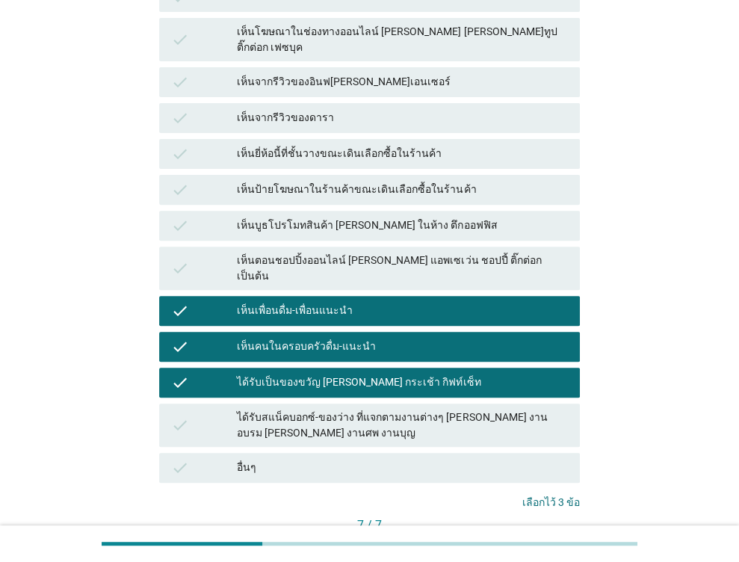
scroll to position [335, 0]
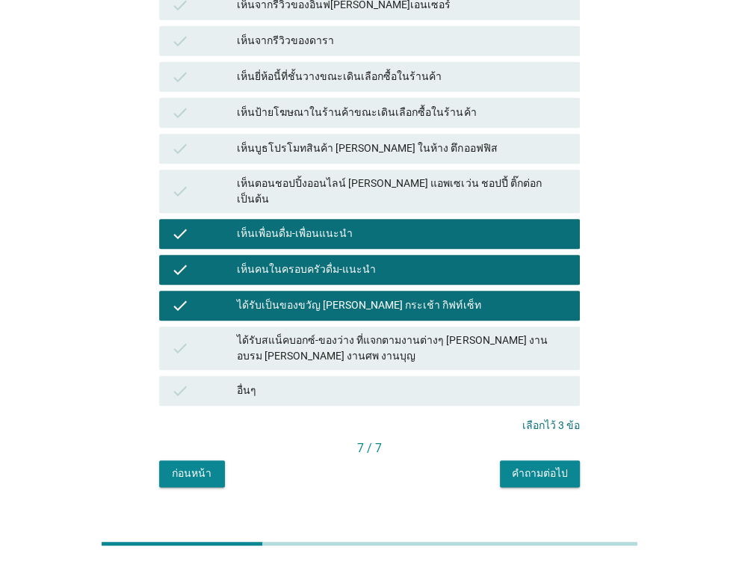
click at [562, 465] on div "คำถามต่อไป" at bounding box center [540, 473] width 56 height 16
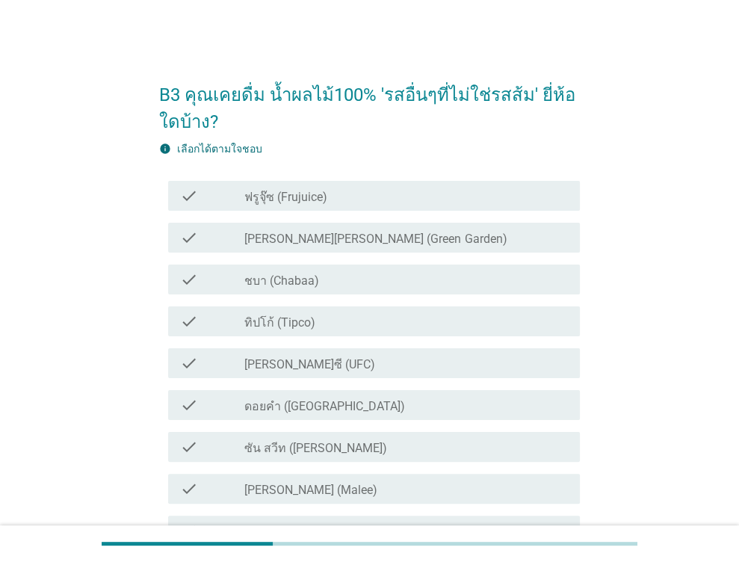
click at [327, 190] on div "check_box_outline_blank ฟรูจุ๊ซ (Frujuice)" at bounding box center [405, 196] width 323 height 18
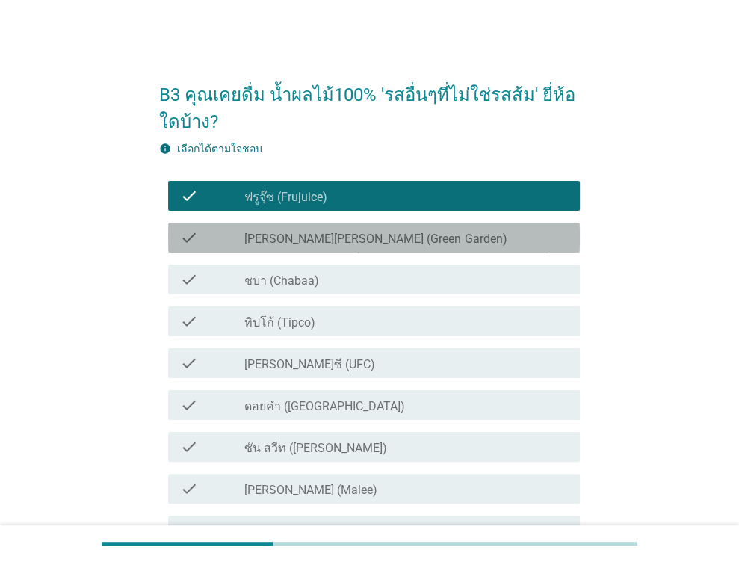
click at [335, 240] on label "[PERSON_NAME][PERSON_NAME] (Green Garden)" at bounding box center [375, 239] width 262 height 15
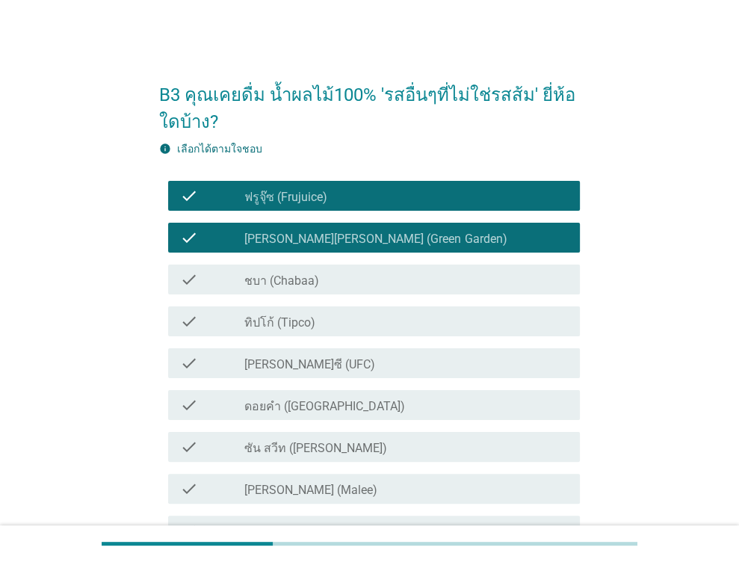
drag, startPoint x: 302, startPoint y: 305, endPoint x: 296, endPoint y: 298, distance: 9.6
click at [300, 306] on div "check check_box_outline_blank ทิปโก้ (Tipco)" at bounding box center [374, 321] width 412 height 30
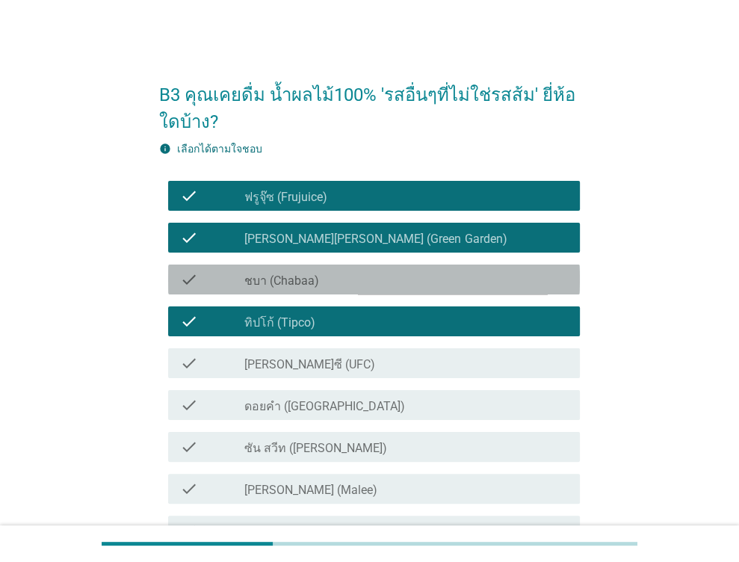
click at [298, 265] on div "check check_box_outline_blank ชบา (Chabaa)" at bounding box center [374, 279] width 412 height 30
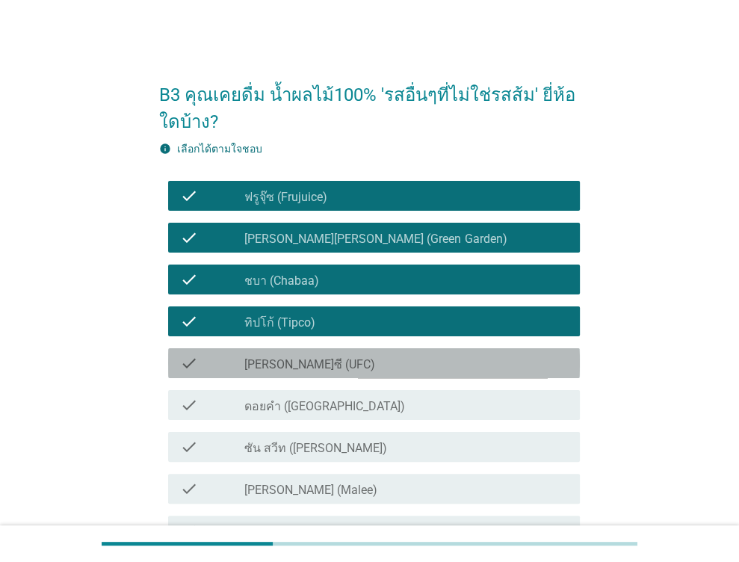
click at [311, 362] on div "check_box_outline_blank [PERSON_NAME]ซี (UFC)" at bounding box center [405, 363] width 323 height 18
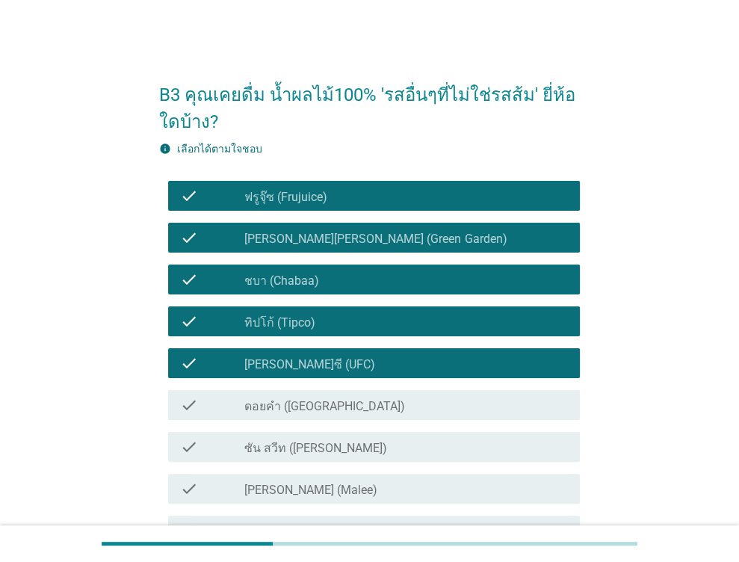
drag, startPoint x: 305, startPoint y: 409, endPoint x: 305, endPoint y: 441, distance: 32.9
click at [305, 410] on label "ดอยคำ ([GEOGRAPHIC_DATA])" at bounding box center [324, 406] width 161 height 15
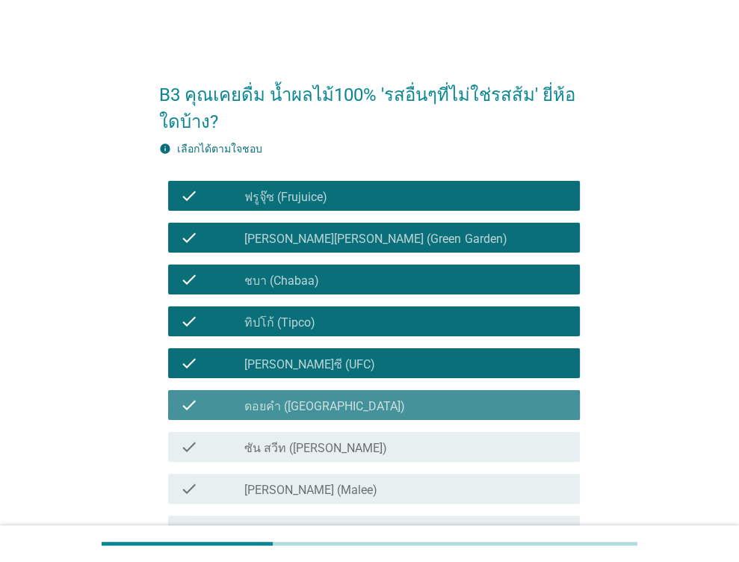
click at [305, 444] on label "ซัน สวีท ([PERSON_NAME])" at bounding box center [315, 448] width 143 height 15
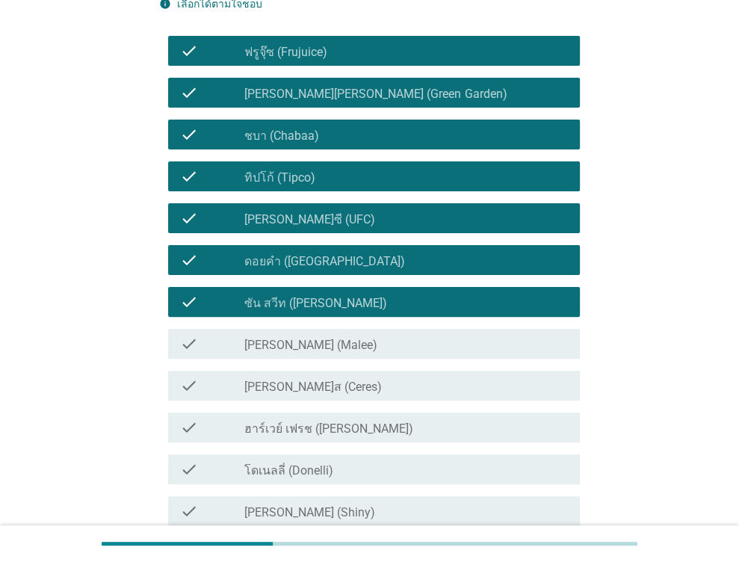
scroll to position [149, 0]
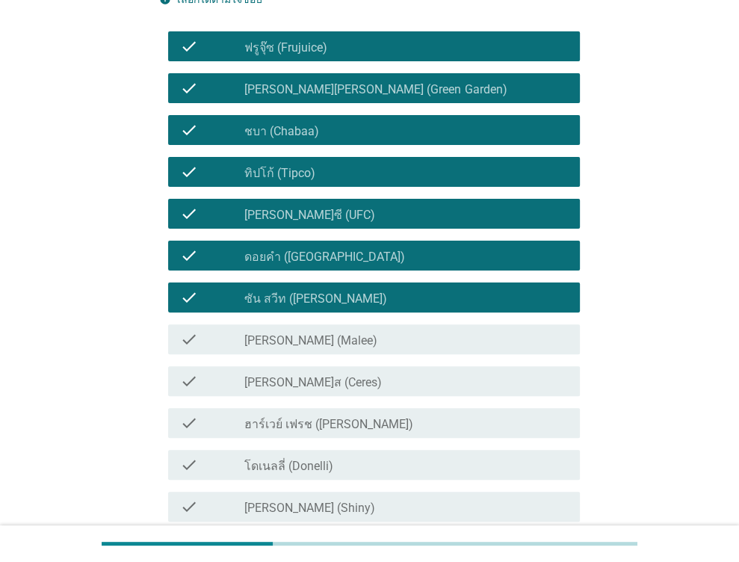
click at [290, 333] on label "[PERSON_NAME] (Malee)" at bounding box center [310, 340] width 133 height 15
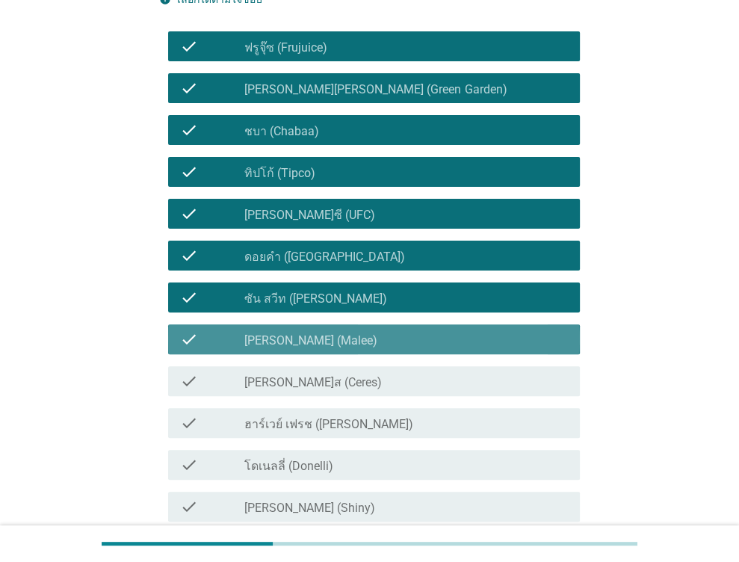
drag, startPoint x: 292, startPoint y: 376, endPoint x: 294, endPoint y: 406, distance: 30.7
click at [294, 382] on label "[PERSON_NAME]ส (Ceres)" at bounding box center [312, 382] width 137 height 15
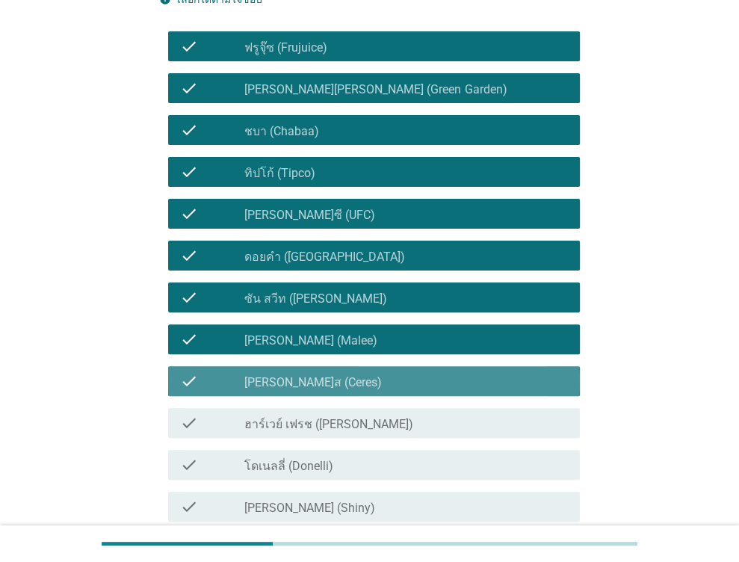
click at [294, 424] on label "ฮาร์เวย์ เฟรช ([PERSON_NAME])" at bounding box center [328, 424] width 169 height 15
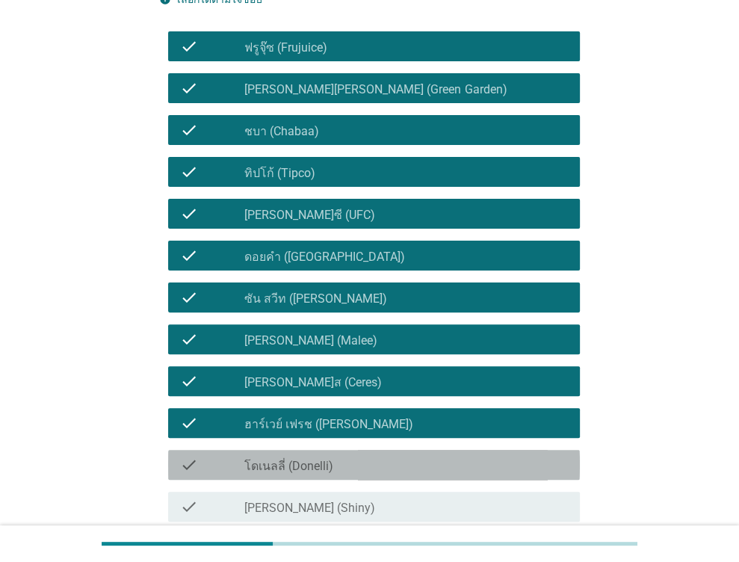
click at [296, 457] on div "check_box_outline_blank โดเนลลี่ (Donelli)" at bounding box center [405, 465] width 323 height 18
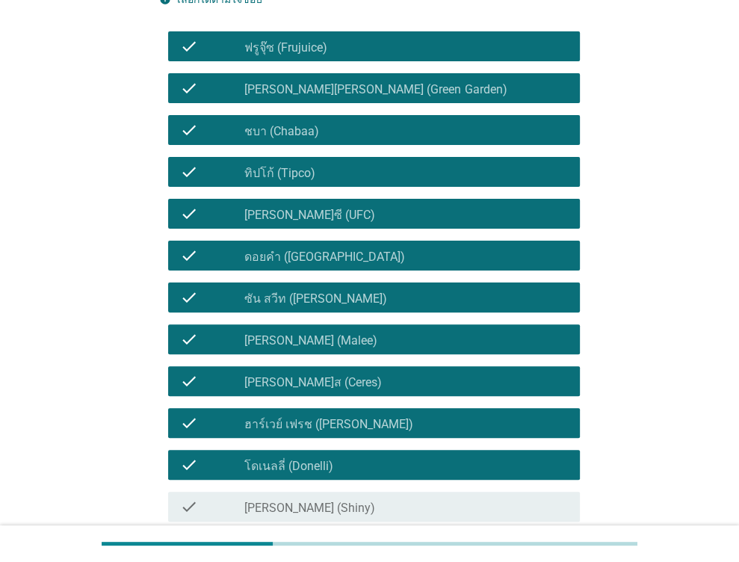
click at [293, 500] on label "[PERSON_NAME] (Shiny)" at bounding box center [309, 507] width 131 height 15
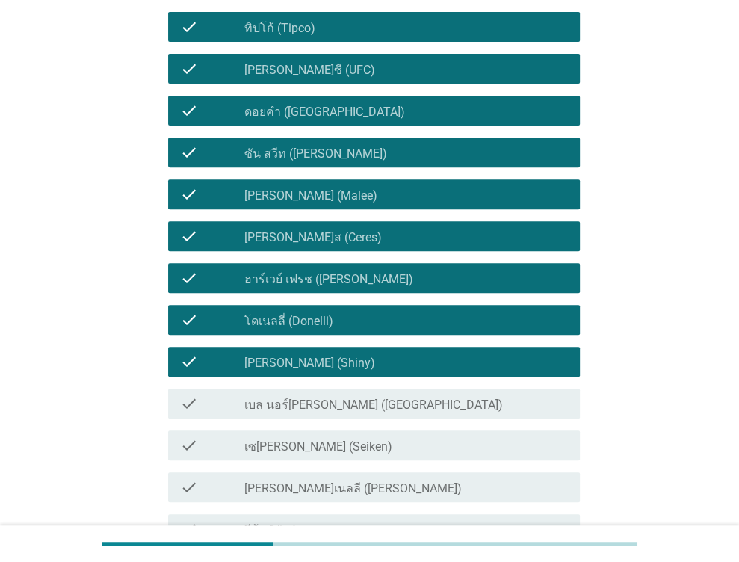
scroll to position [299, 0]
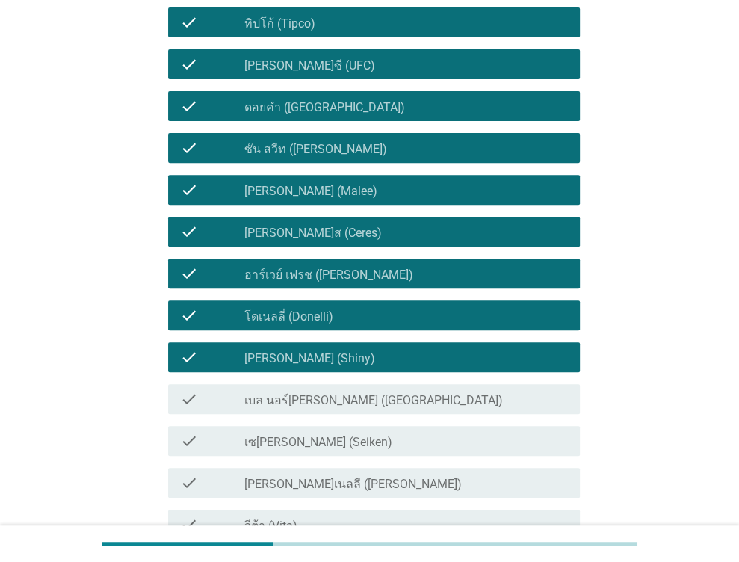
click at [300, 403] on label "เบล นอร์[PERSON_NAME] ([GEOGRAPHIC_DATA])" at bounding box center [373, 400] width 258 height 15
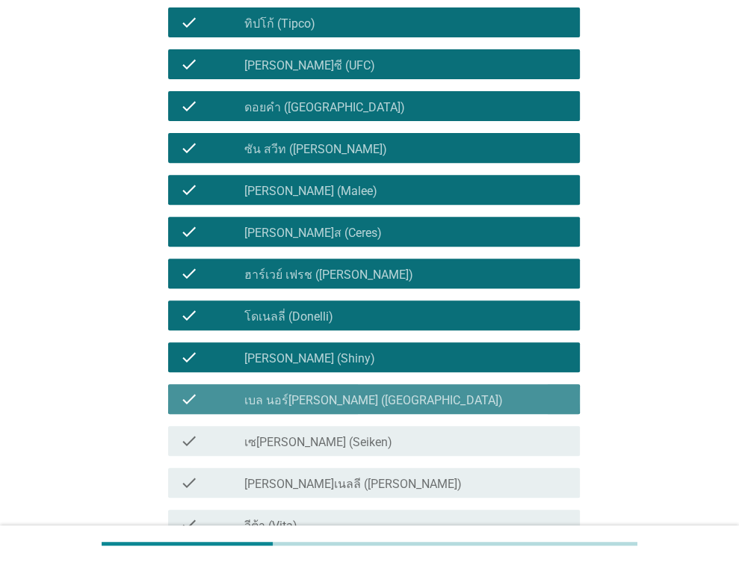
drag, startPoint x: 299, startPoint y: 438, endPoint x: 299, endPoint y: 466, distance: 27.6
click at [299, 445] on label "เซ[PERSON_NAME] (Seiken)" at bounding box center [318, 442] width 148 height 15
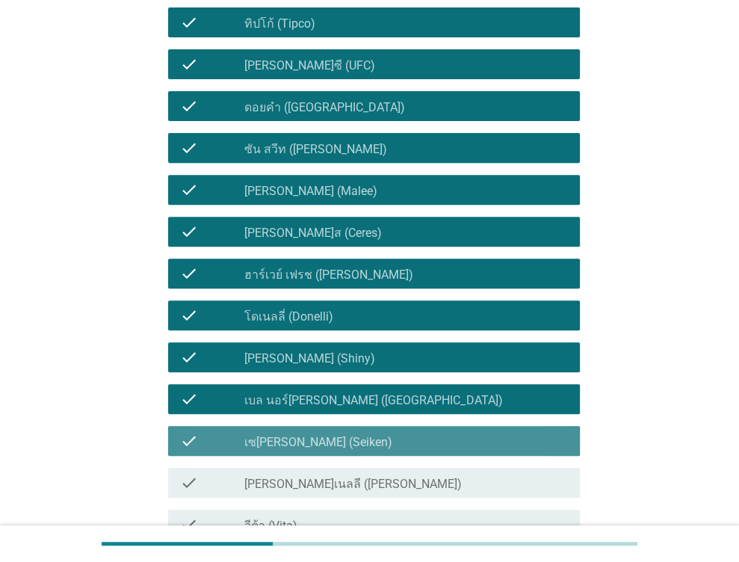
click at [297, 471] on div "check check_box_outline_blank [PERSON_NAME]เนลลี ([PERSON_NAME])" at bounding box center [374, 483] width 412 height 30
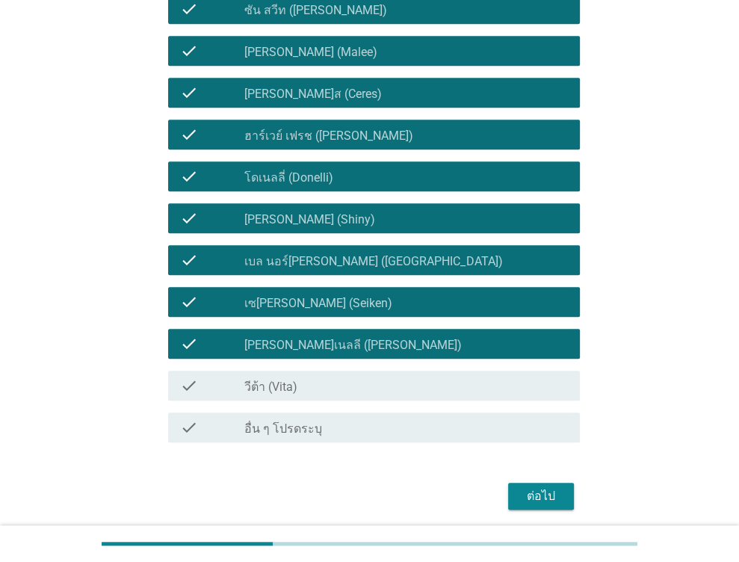
scroll to position [448, 0]
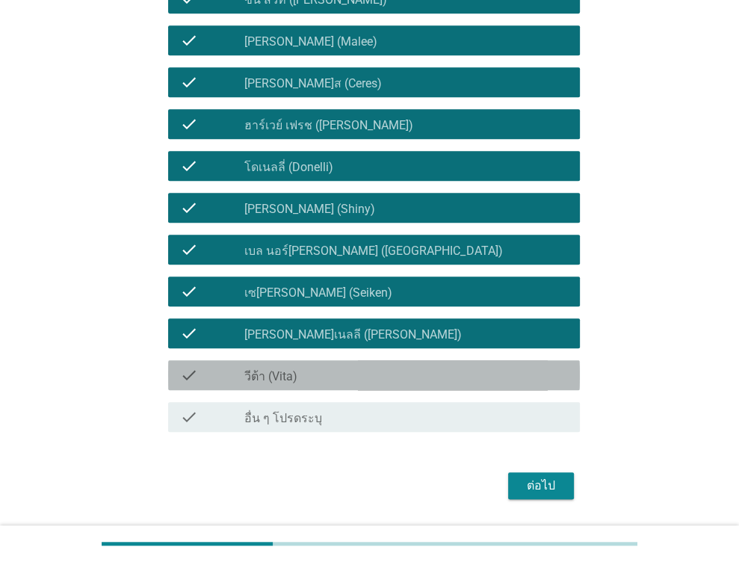
click at [285, 362] on div "check check_box_outline_blank วีต้า (Vita)" at bounding box center [374, 375] width 412 height 30
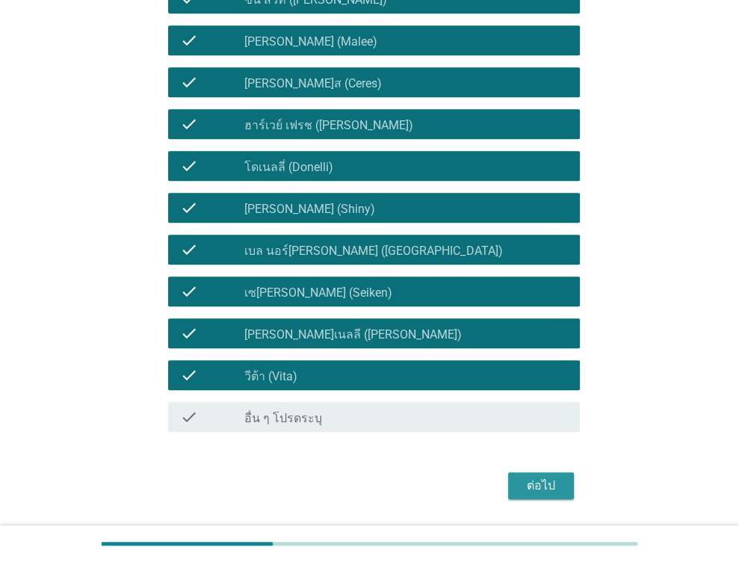
click at [520, 494] on button "ต่อไป" at bounding box center [541, 485] width 66 height 27
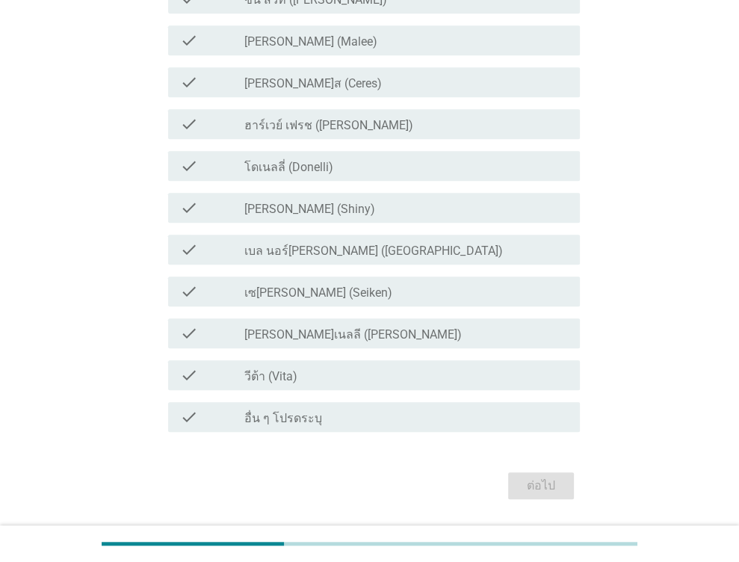
scroll to position [0, 0]
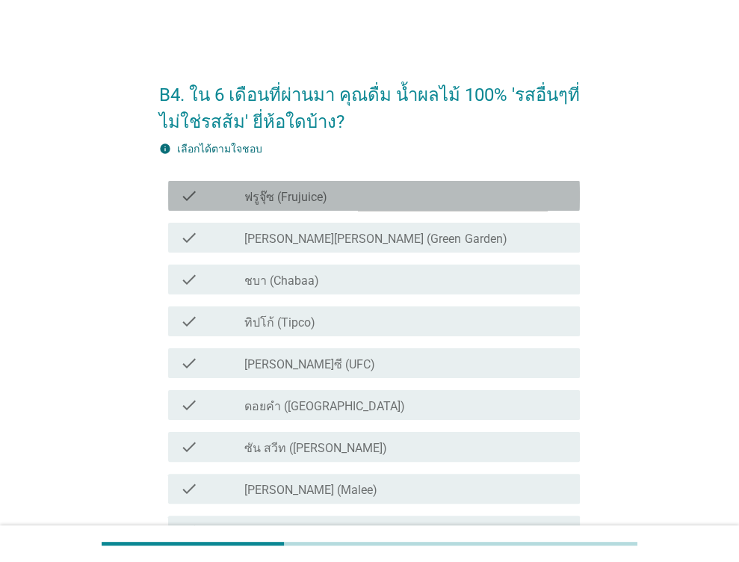
click at [347, 205] on div "check check_box_outline_blank ฟรูจุ๊ซ (Frujuice)" at bounding box center [374, 196] width 412 height 30
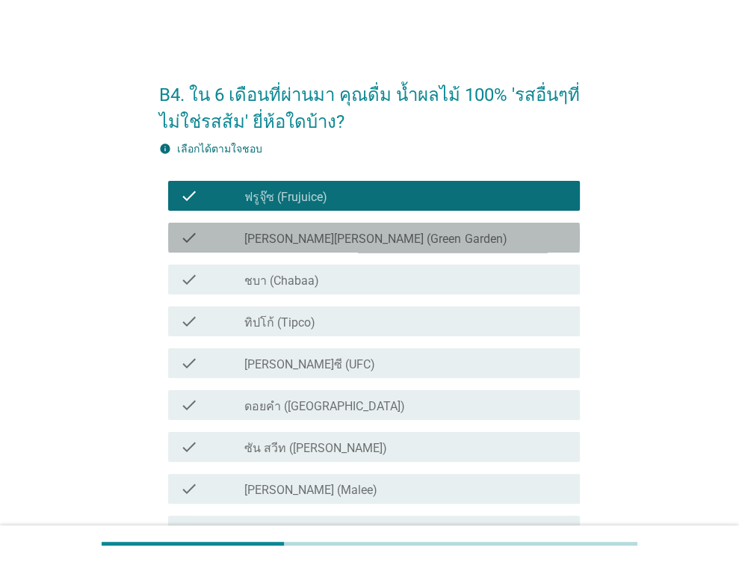
click at [331, 249] on div "check check_box [PERSON_NAME][PERSON_NAME] (Green Garden)" at bounding box center [374, 238] width 412 height 30
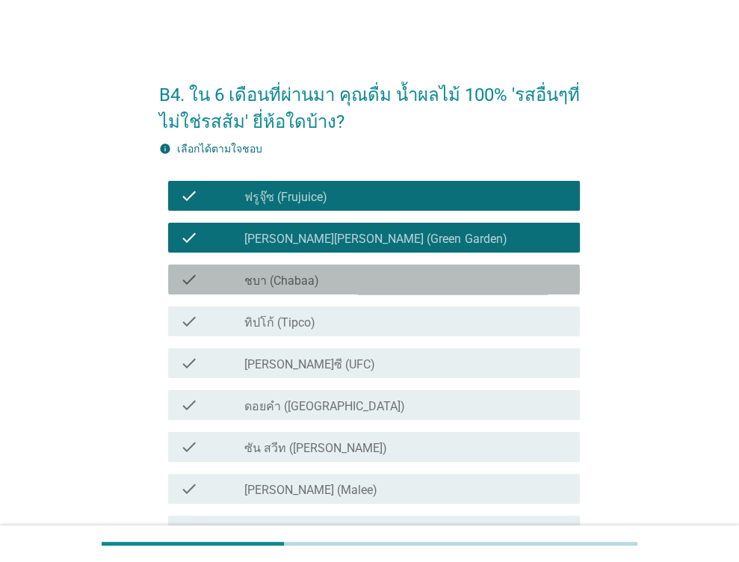
click at [318, 282] on div "check_box_outline_blank ชบา (Chabaa)" at bounding box center [405, 279] width 323 height 18
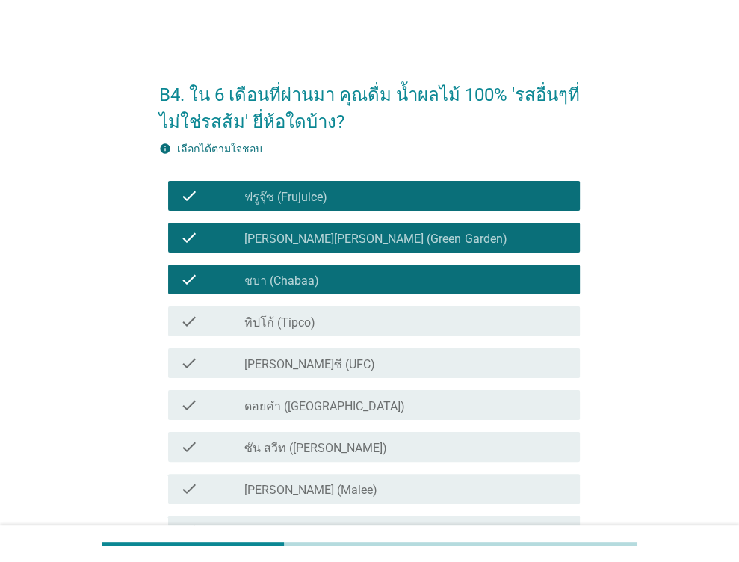
drag, startPoint x: 343, startPoint y: 336, endPoint x: 339, endPoint y: 321, distance: 15.4
click at [339, 321] on div "check check_box_outline_blank ทิปโก้ (Tipco)" at bounding box center [369, 321] width 421 height 42
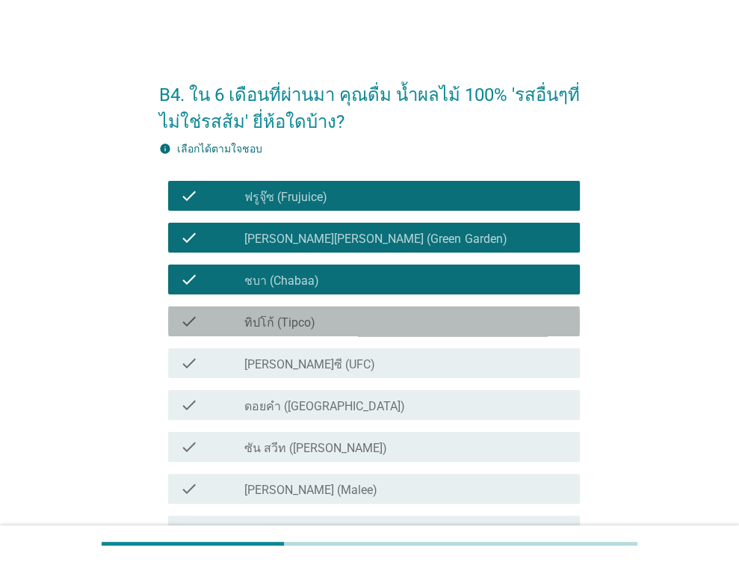
click at [333, 321] on div "check_box_outline_blank ทิปโก้ (Tipco)" at bounding box center [405, 321] width 323 height 18
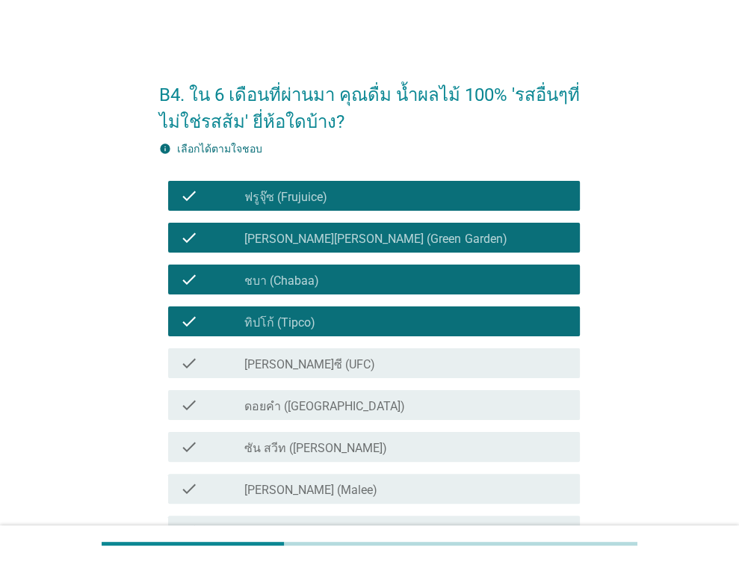
click at [353, 379] on div "check check_box_outline_blank [PERSON_NAME]ซี (UFC)" at bounding box center [369, 363] width 421 height 42
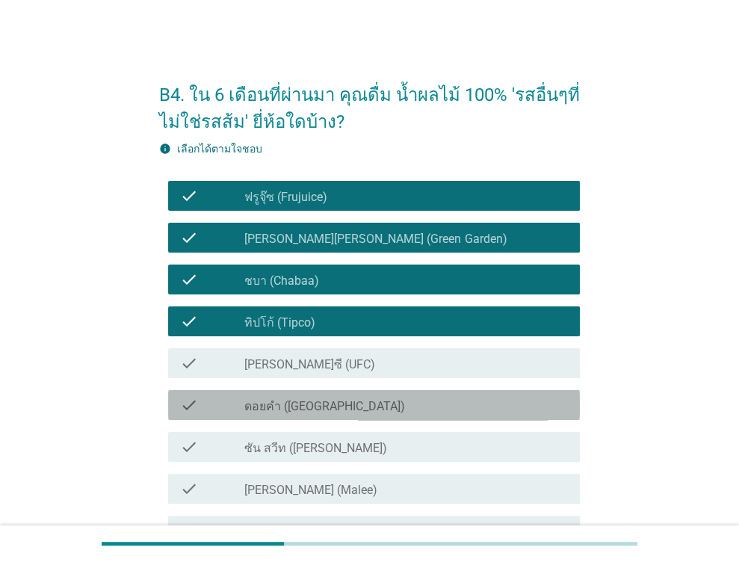
click at [318, 406] on label "ดอยคำ ([GEOGRAPHIC_DATA])" at bounding box center [324, 406] width 161 height 15
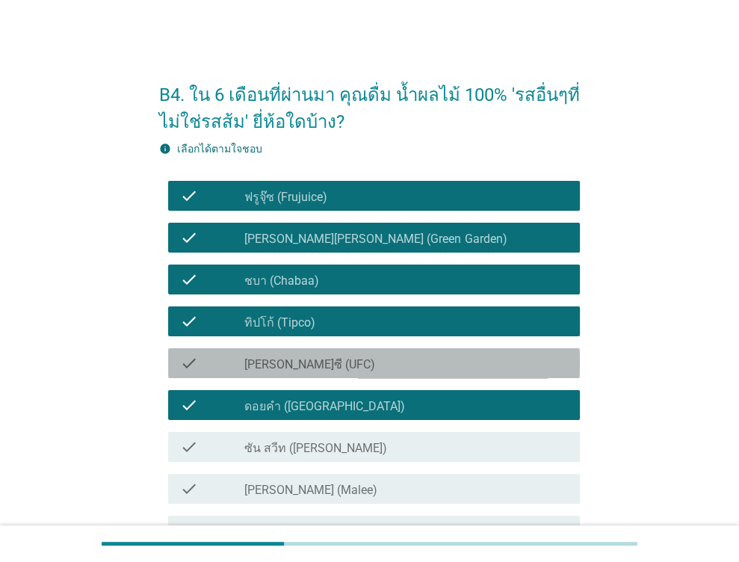
click at [332, 368] on div "check_box_outline_blank [PERSON_NAME]ซี (UFC)" at bounding box center [405, 363] width 323 height 18
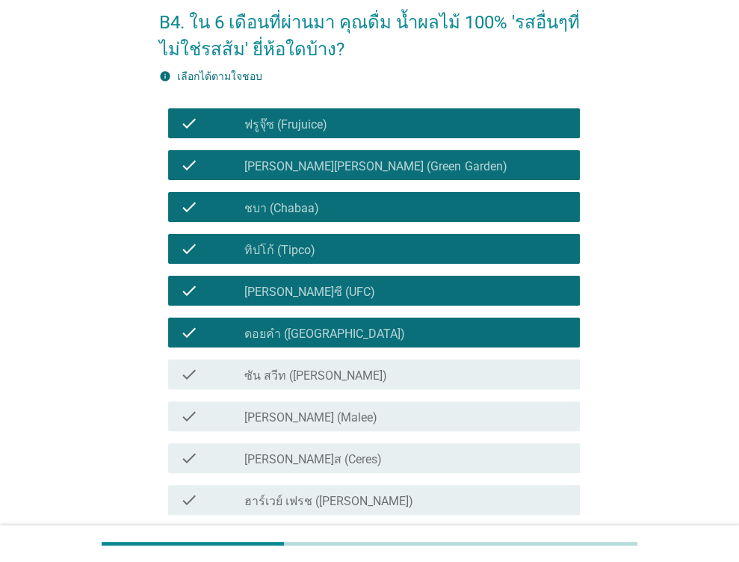
scroll to position [75, 0]
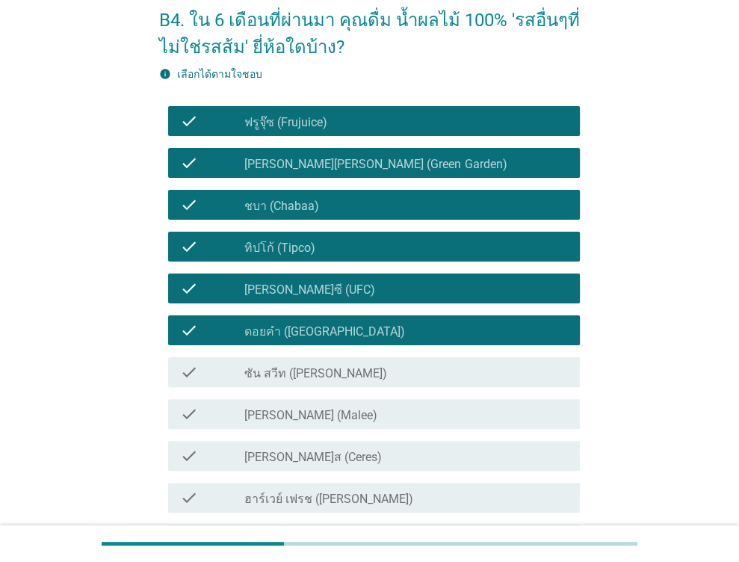
drag, startPoint x: 350, startPoint y: 388, endPoint x: 345, endPoint y: 376, distance: 12.1
click at [346, 384] on div "check check_box ซัน สวีท (Sun sweet)" at bounding box center [369, 372] width 421 height 42
click at [326, 379] on div "check check_box ซัน สวีท (Sun sweet)" at bounding box center [369, 372] width 421 height 42
click at [317, 376] on label "ซัน สวีท ([PERSON_NAME])" at bounding box center [315, 373] width 143 height 15
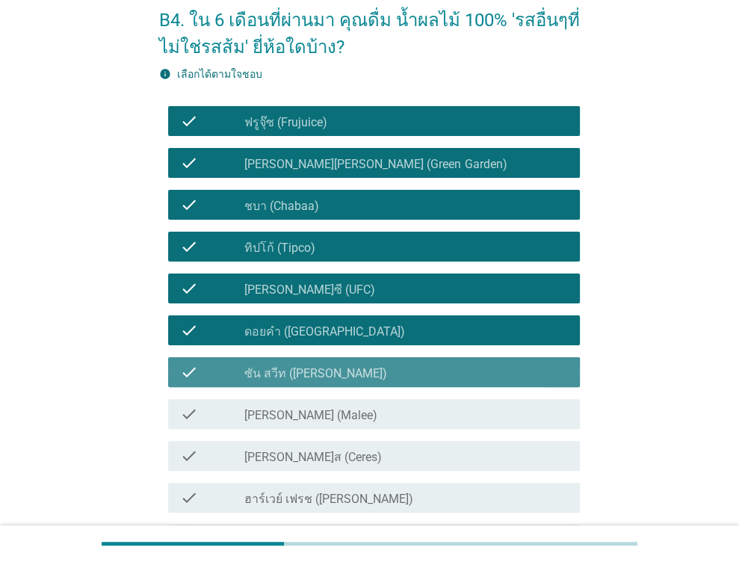
click at [308, 421] on label "[PERSON_NAME] (Malee)" at bounding box center [310, 415] width 133 height 15
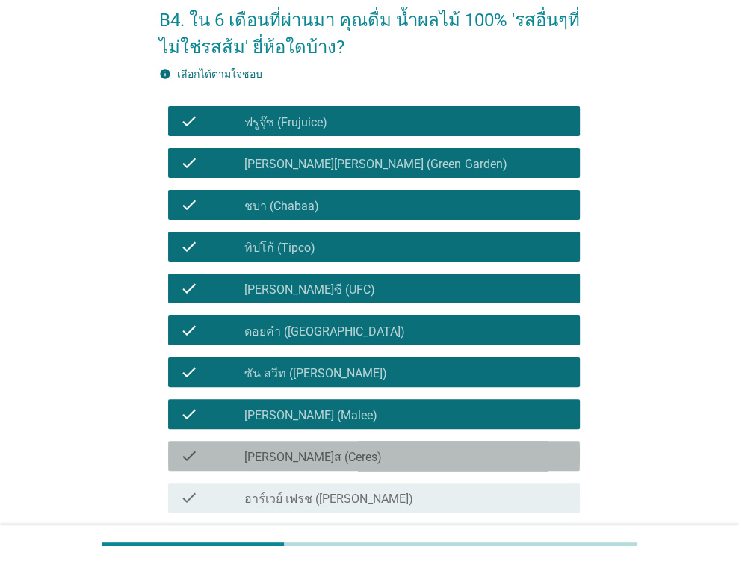
drag, startPoint x: 317, startPoint y: 452, endPoint x: 336, endPoint y: 439, distance: 22.6
click at [320, 450] on div "check_box [PERSON_NAME]ส (Ceres)" at bounding box center [405, 456] width 323 height 18
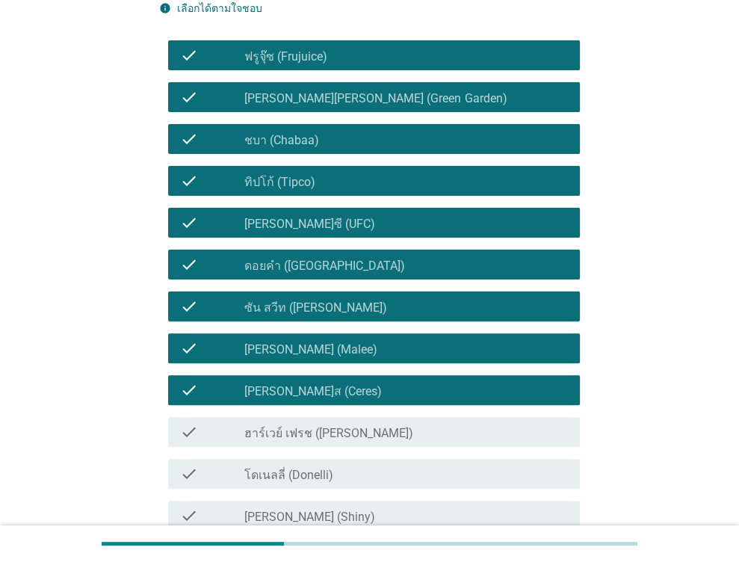
scroll to position [224, 0]
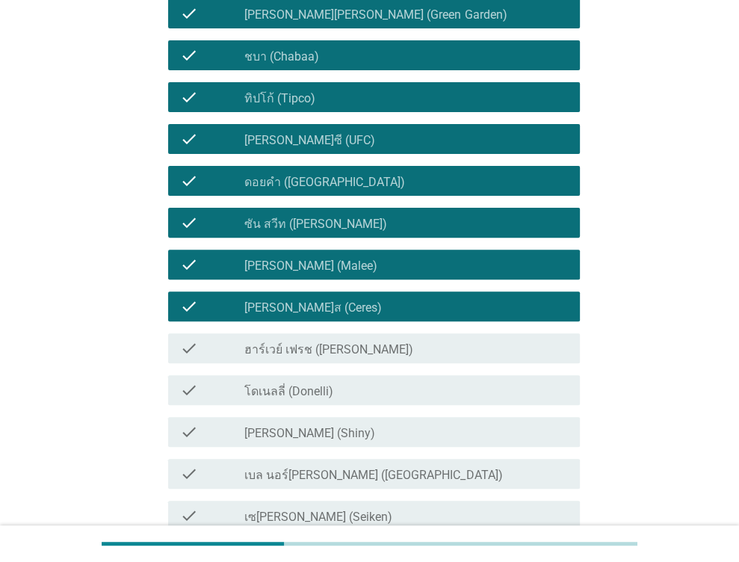
click at [376, 331] on div "check check_box ฮาร์เวย์ เฟรช ([PERSON_NAME])" at bounding box center [369, 348] width 421 height 42
drag, startPoint x: 367, startPoint y: 364, endPoint x: 370, endPoint y: 353, distance: 11.6
click at [366, 362] on div "check check_box ฮาร์เวย์ เฟรช ([PERSON_NAME])" at bounding box center [369, 348] width 421 height 42
click at [365, 359] on div "check check_box ฮาร์เวย์ เฟรช ([PERSON_NAME])" at bounding box center [374, 348] width 412 height 30
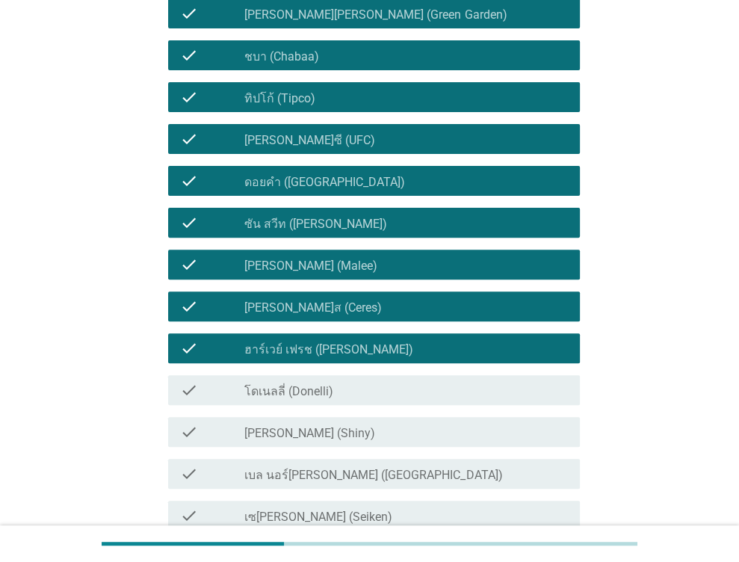
click at [349, 392] on div "check_box_outline_blank โดเนลลี่ (Donelli)" at bounding box center [405, 390] width 323 height 18
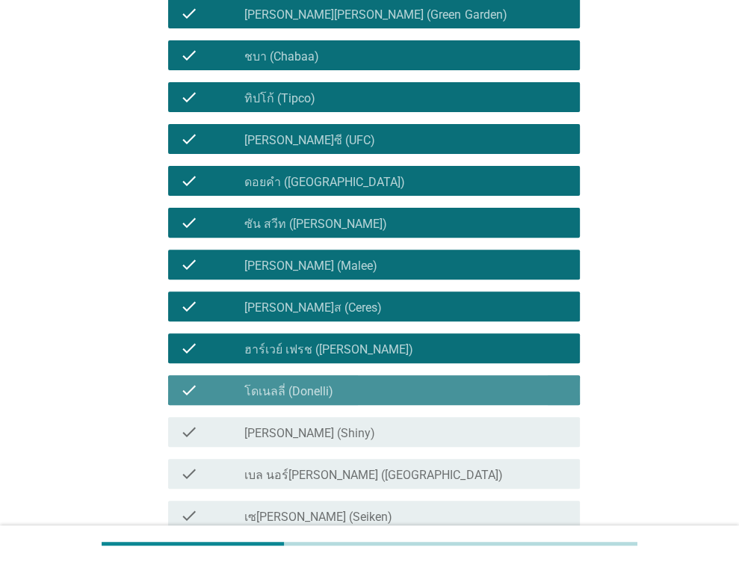
click at [349, 432] on div "check_box [PERSON_NAME] (Shiny)" at bounding box center [405, 432] width 323 height 18
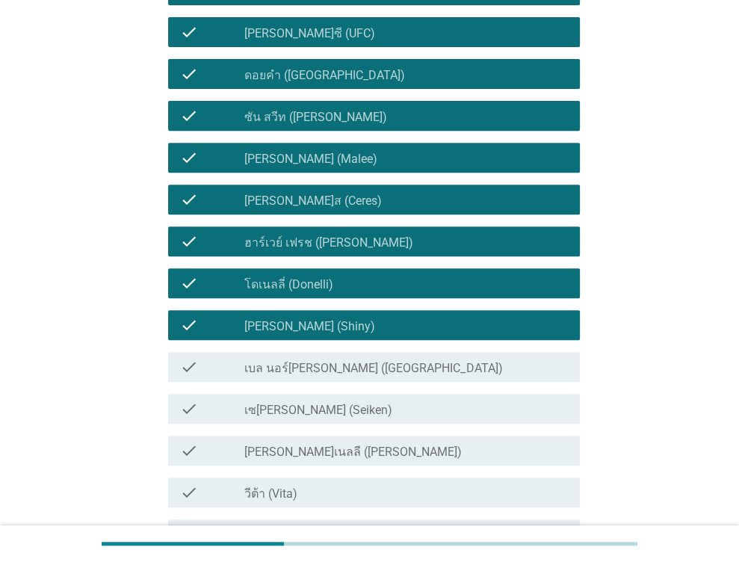
scroll to position [373, 0]
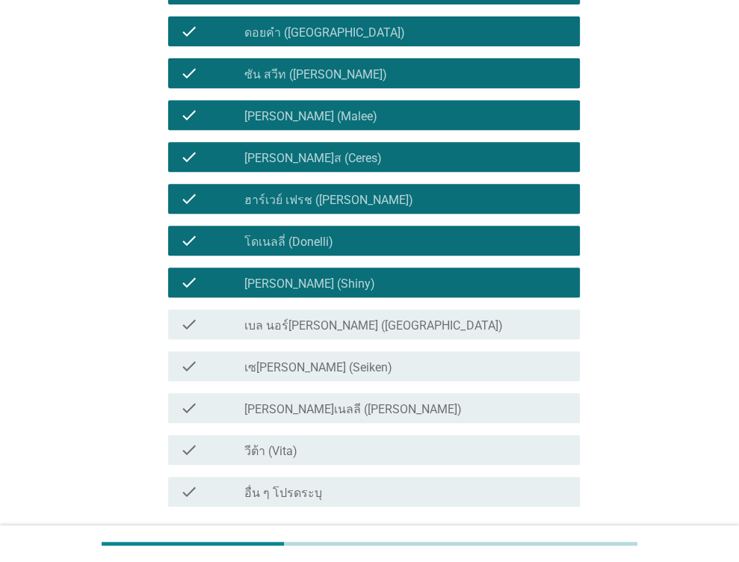
click at [340, 335] on div "check check_box เบล นอร์[PERSON_NAME] ([GEOGRAPHIC_DATA])" at bounding box center [374, 324] width 412 height 30
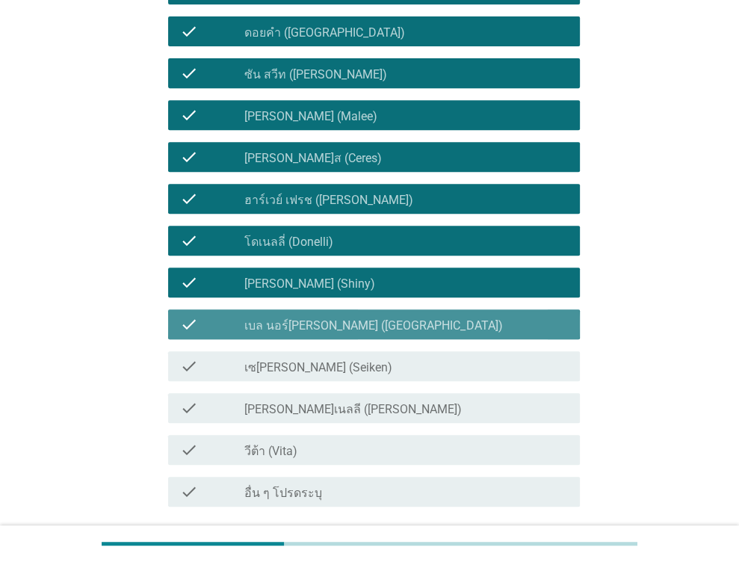
click at [332, 362] on div "check_box เซ[PERSON_NAME] (Seiken)" at bounding box center [405, 366] width 323 height 18
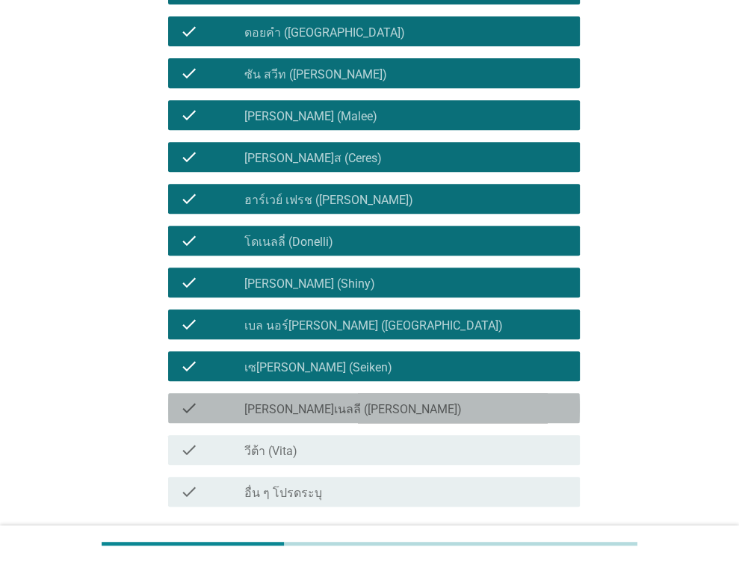
click at [336, 400] on div "check_box_outline_blank [PERSON_NAME]เนลลี ([PERSON_NAME])" at bounding box center [405, 408] width 323 height 18
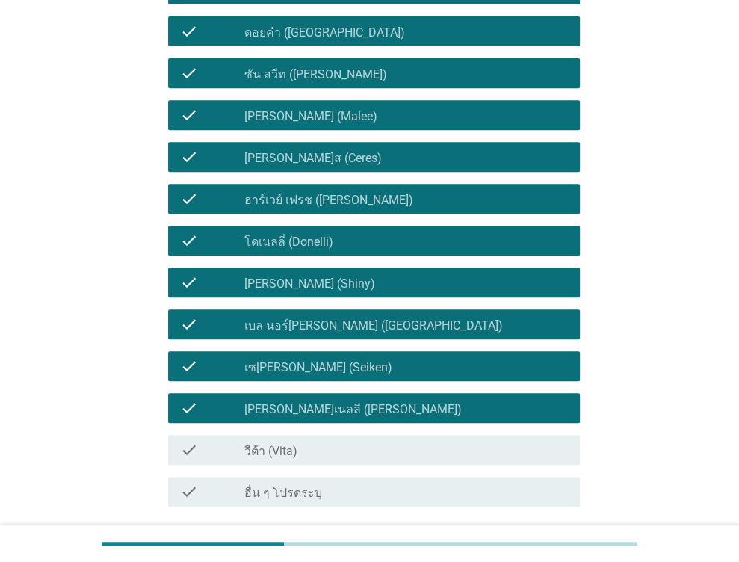
click at [338, 433] on div "check check_box_outline_blank วีต้า (Vita)" at bounding box center [369, 450] width 421 height 42
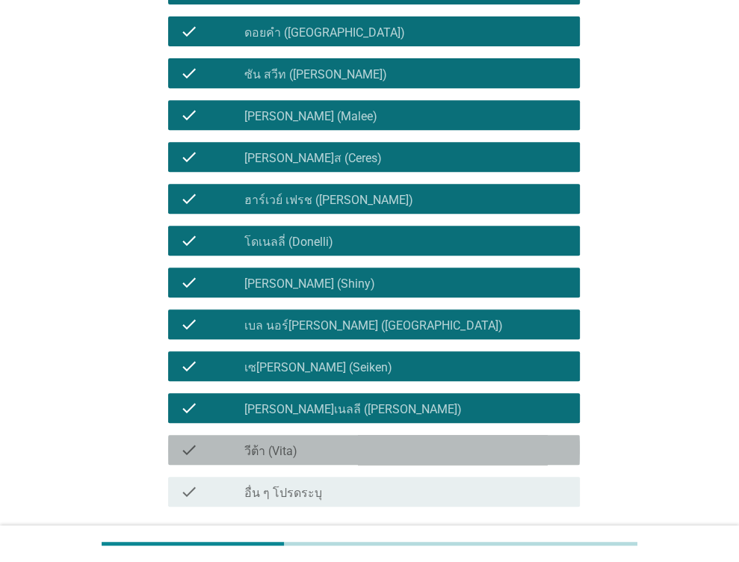
click at [338, 435] on div "check check_box_outline_blank วีต้า (Vita)" at bounding box center [374, 450] width 412 height 30
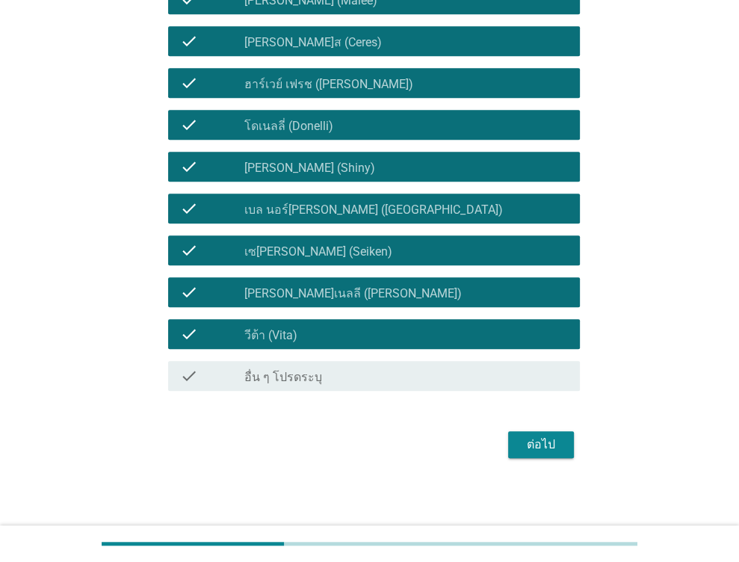
scroll to position [0, 0]
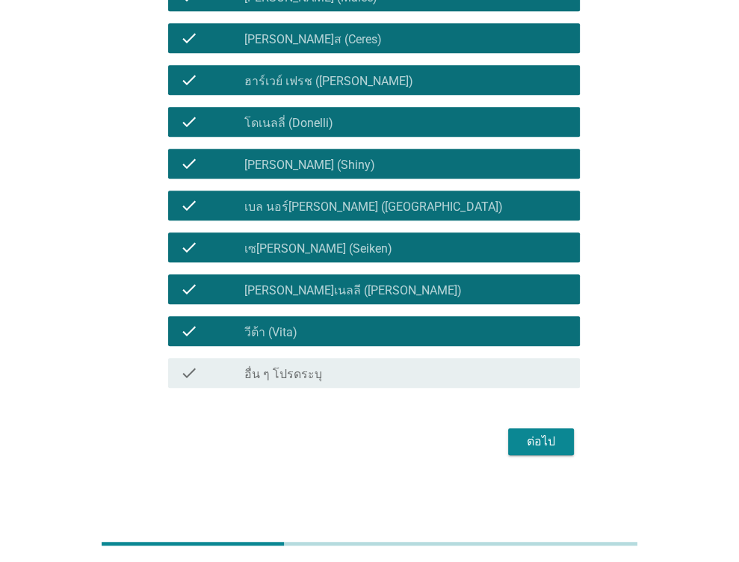
click at [565, 445] on button "ต่อไป" at bounding box center [541, 441] width 66 height 27
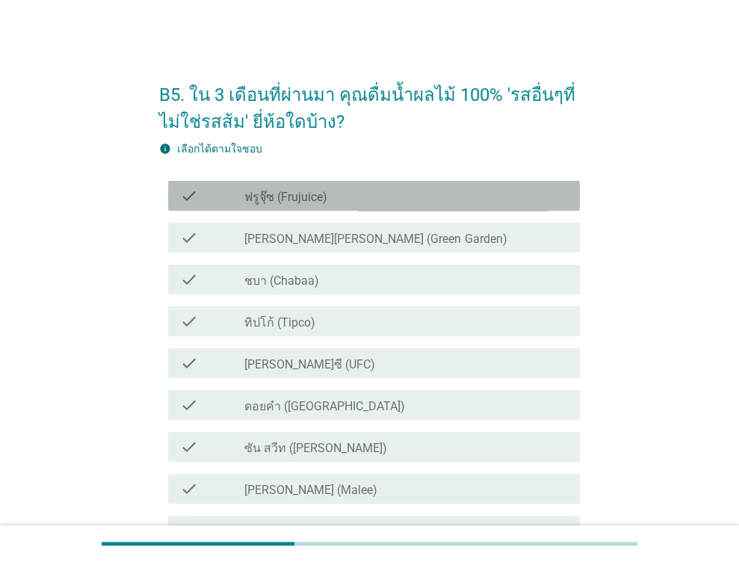
click at [367, 205] on div "check check_box_outline_blank ฟรูจุ๊ซ (Frujuice)" at bounding box center [374, 196] width 412 height 30
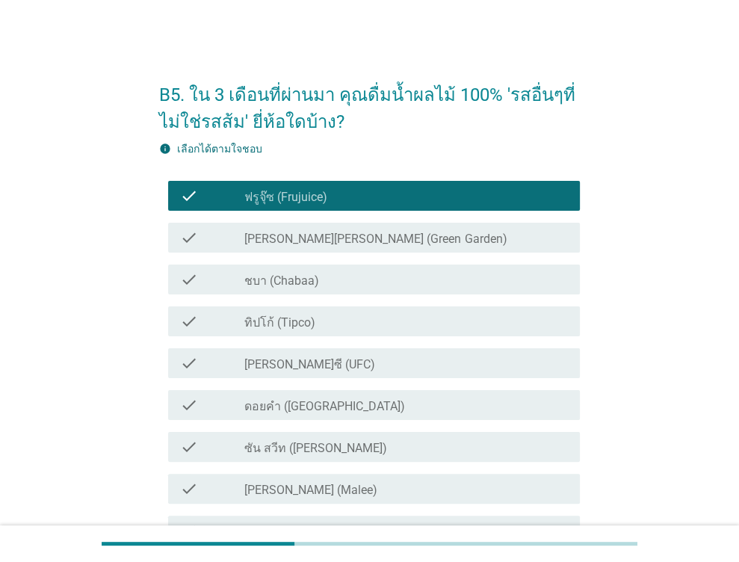
click at [371, 244] on label "[PERSON_NAME][PERSON_NAME] (Green Garden)" at bounding box center [375, 239] width 262 height 15
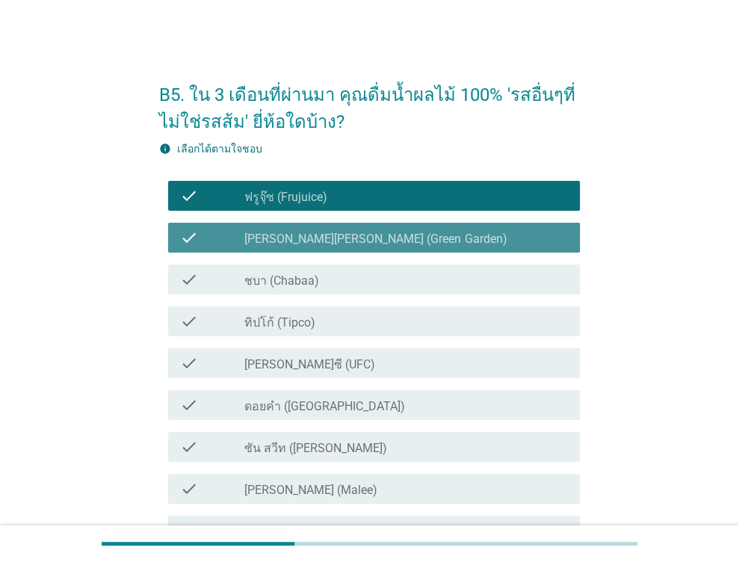
click at [369, 279] on div "check_box_outline_blank ชบา (Chabaa)" at bounding box center [405, 279] width 323 height 18
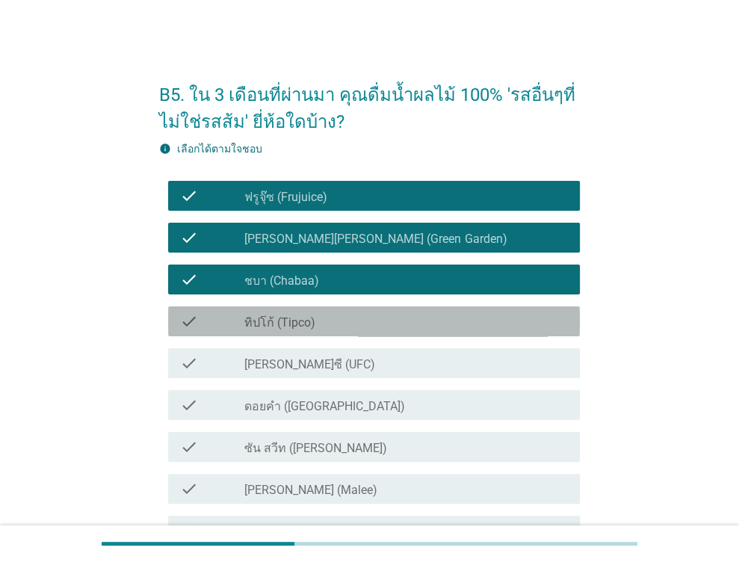
click at [363, 320] on div "check_box_outline_blank ทิปโก้ (Tipco)" at bounding box center [405, 321] width 323 height 18
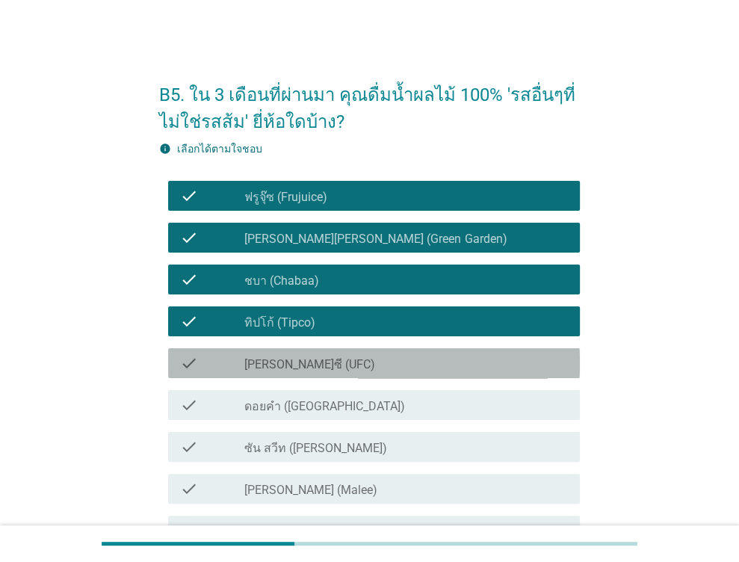
click at [347, 362] on div "check_box_outline_blank [PERSON_NAME]ซี (UFC)" at bounding box center [405, 363] width 323 height 18
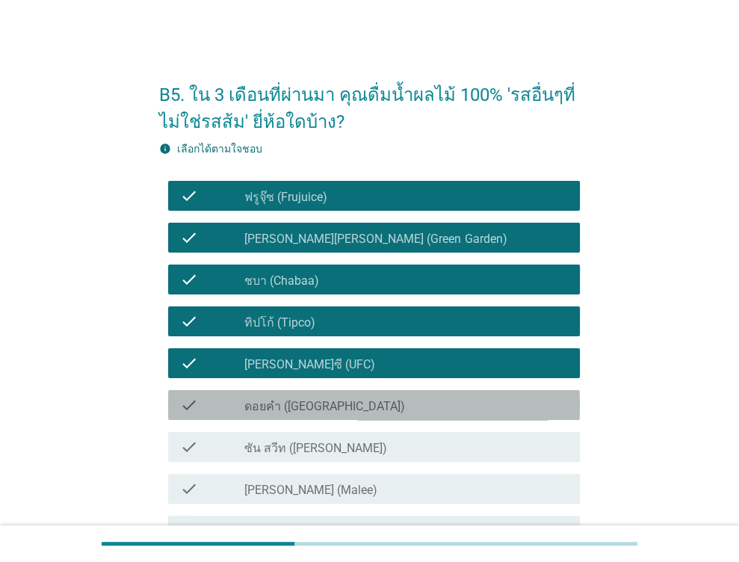
click at [353, 406] on div "check_box_outline_blank ดอยคำ (Doi-Khham)" at bounding box center [405, 405] width 323 height 18
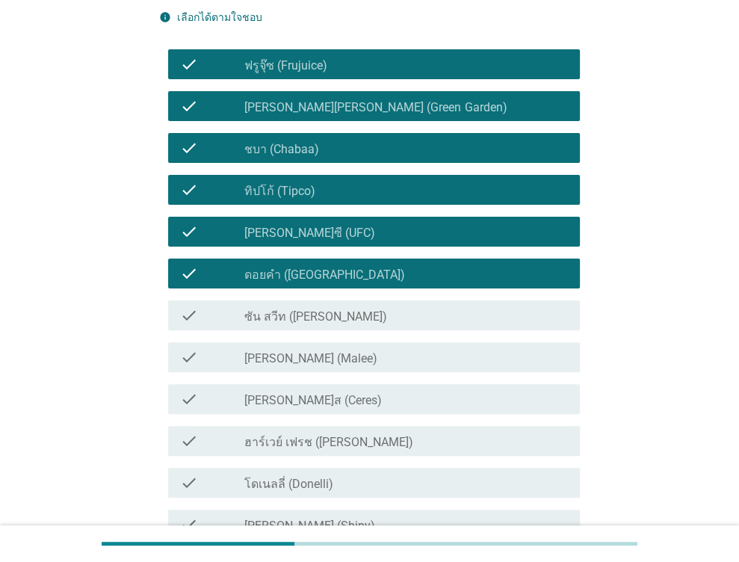
scroll to position [149, 0]
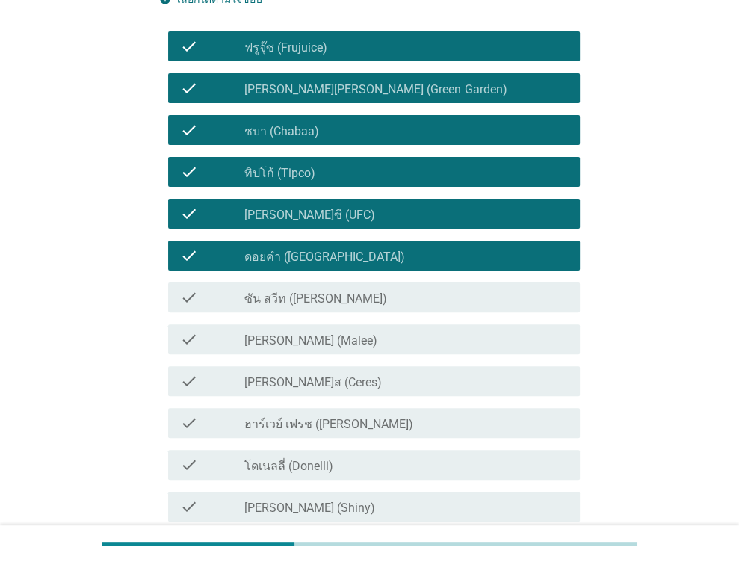
click at [336, 287] on div "check check_box_outline_blank ซัน สวีท (Sun sweet)" at bounding box center [374, 297] width 412 height 30
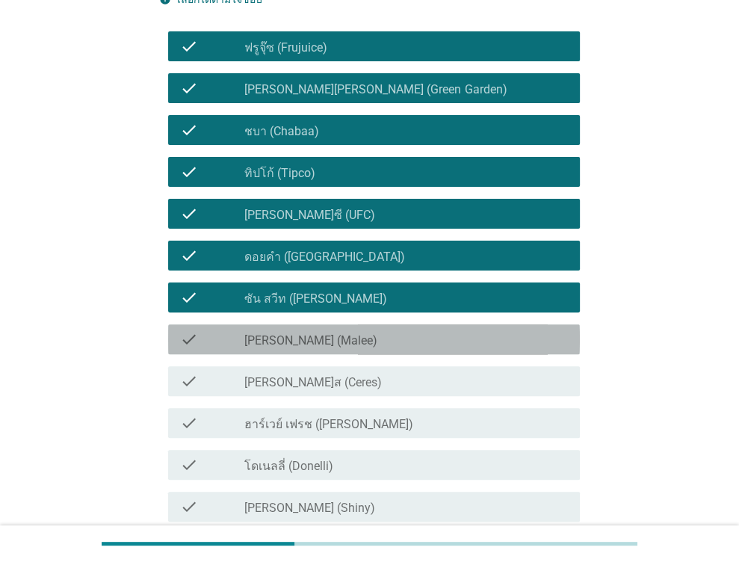
click at [335, 334] on div "check_box_outline_blank [PERSON_NAME] (Malee)" at bounding box center [405, 339] width 323 height 18
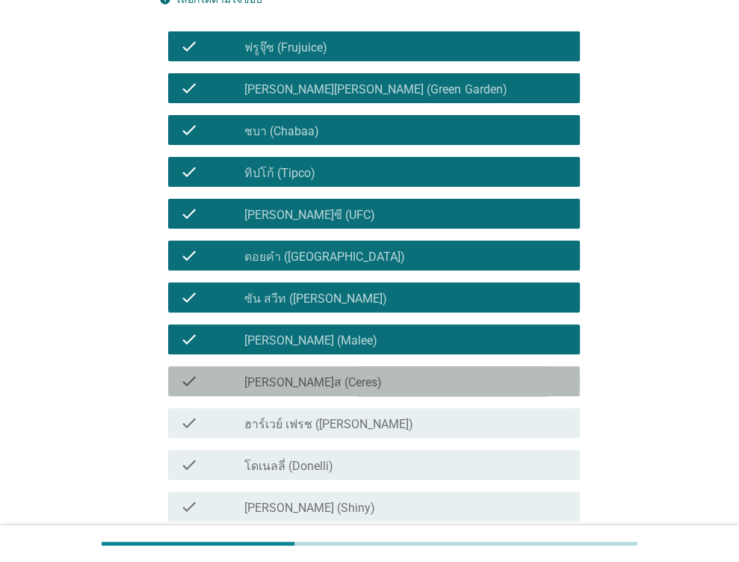
click at [326, 382] on div "check_box [PERSON_NAME]ส (Ceres)" at bounding box center [405, 381] width 323 height 18
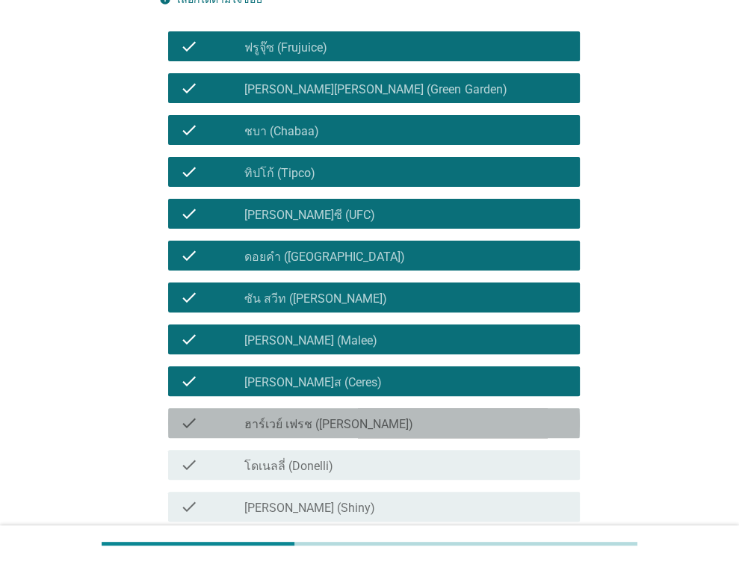
drag, startPoint x: 329, startPoint y: 412, endPoint x: 335, endPoint y: 426, distance: 15.8
click at [332, 421] on div "check check_box ฮาร์เวย์ เฟรช ([PERSON_NAME])" at bounding box center [374, 423] width 412 height 30
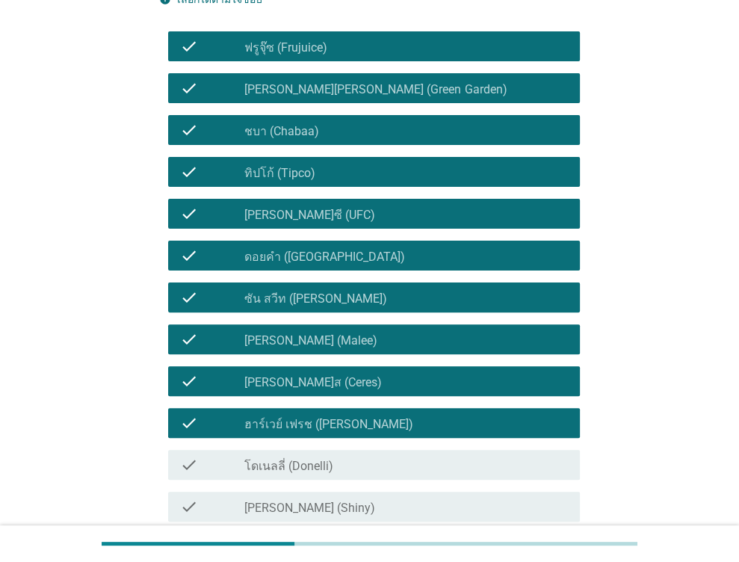
drag, startPoint x: 337, startPoint y: 450, endPoint x: 338, endPoint y: 463, distance: 12.8
click at [337, 453] on div "check check_box_outline_blank โดเนลลี่ (Donelli)" at bounding box center [369, 465] width 421 height 42
click at [332, 468] on div "check_box_outline_blank โดเนลลี่ (Donelli)" at bounding box center [405, 465] width 323 height 18
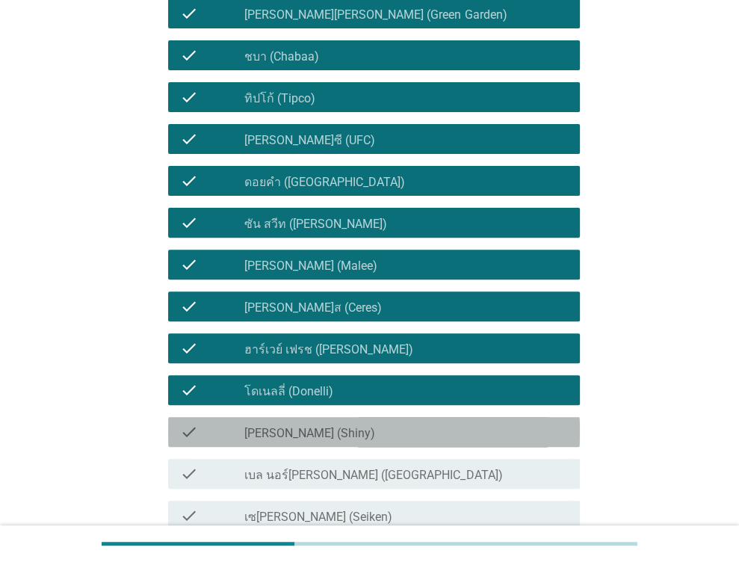
click at [332, 432] on div "check_box [PERSON_NAME] (Shiny)" at bounding box center [405, 432] width 323 height 18
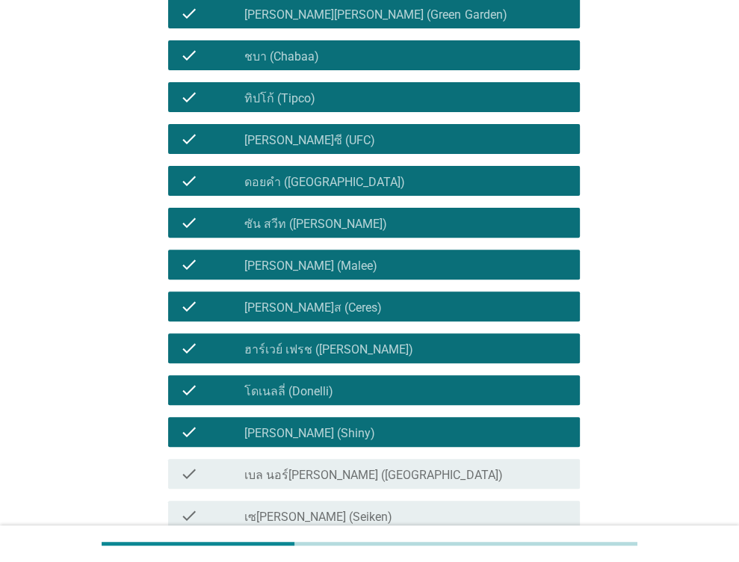
click at [347, 465] on div "check_box เบล นอร์[PERSON_NAME] ([PERSON_NAME])" at bounding box center [405, 474] width 323 height 18
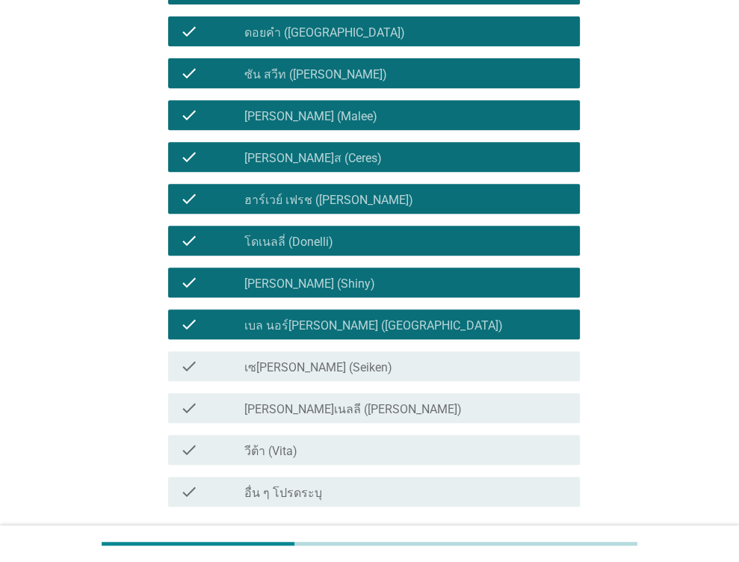
click at [357, 391] on div "check check_box_outline_blank [PERSON_NAME]เนลลี ([PERSON_NAME])" at bounding box center [369, 408] width 421 height 42
click at [355, 373] on div "check_box เซ[PERSON_NAME] (Seiken)" at bounding box center [405, 366] width 323 height 18
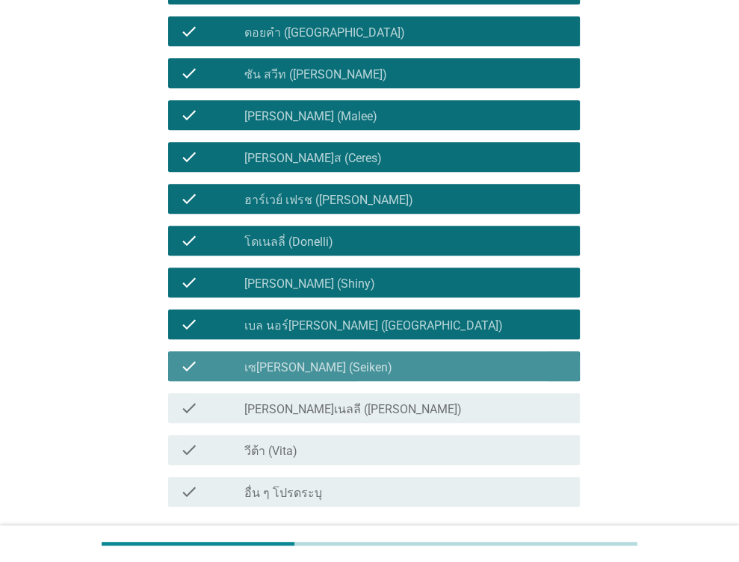
click at [341, 422] on div "check check_box_outline_blank [PERSON_NAME]เนลลี ([PERSON_NAME])" at bounding box center [374, 408] width 412 height 30
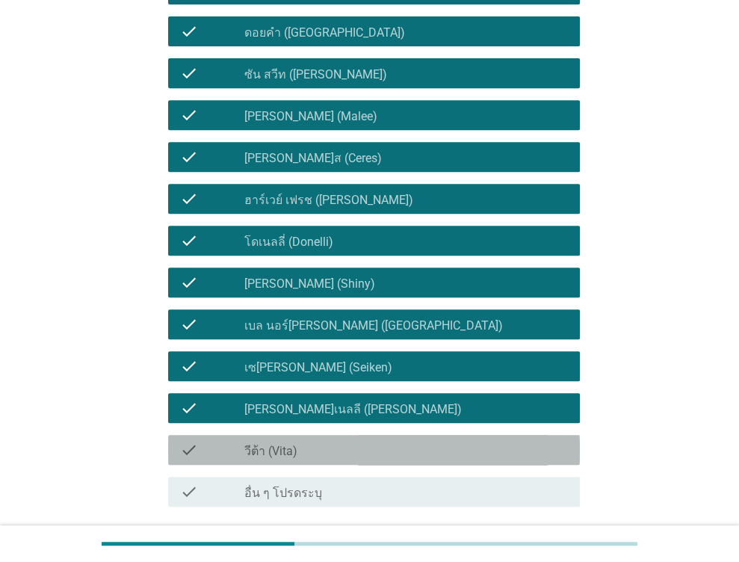
click at [330, 456] on div "check_box_outline_blank วีต้า (Vita)" at bounding box center [405, 450] width 323 height 18
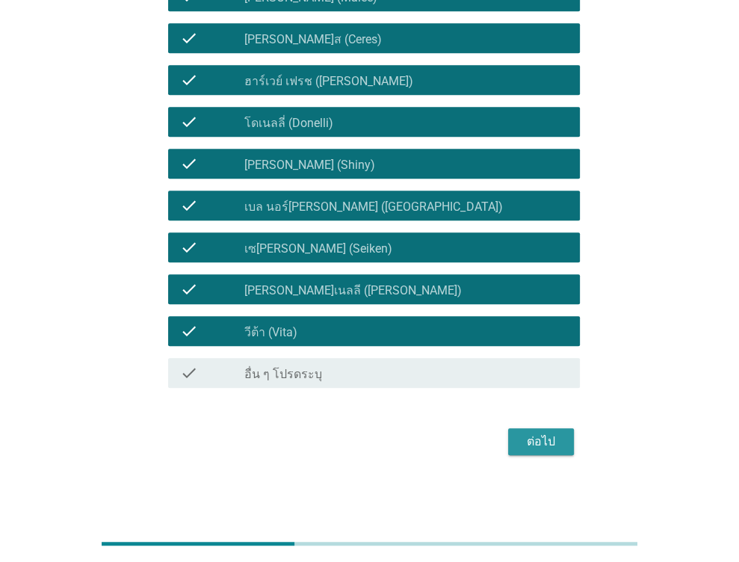
click at [540, 448] on div "ต่อไป" at bounding box center [541, 441] width 42 height 18
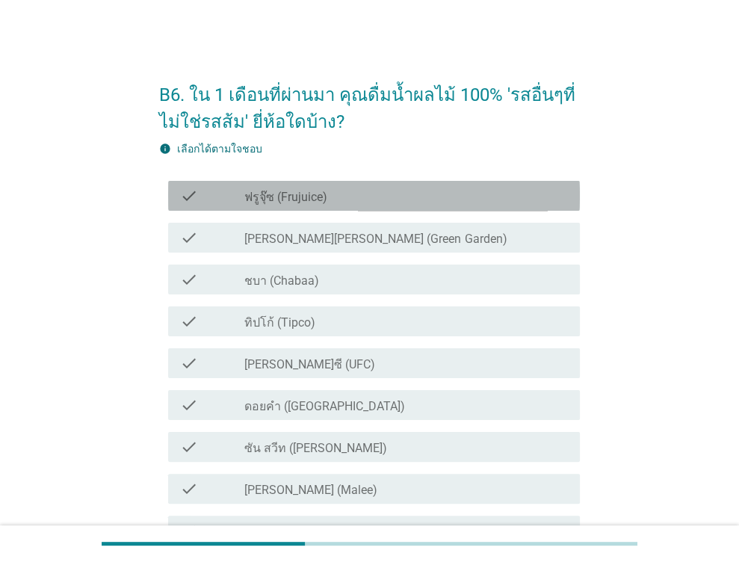
click at [335, 193] on div "check_box_outline_blank ฟรูจุ๊ซ (Frujuice)" at bounding box center [405, 196] width 323 height 18
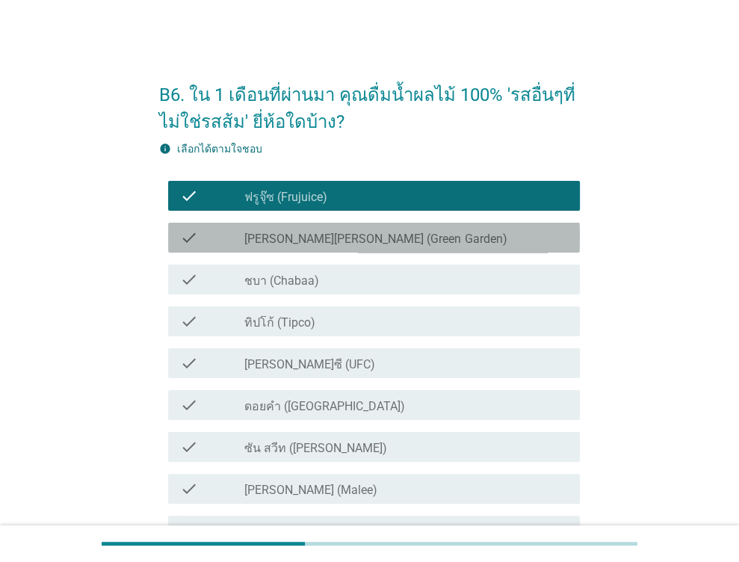
click at [344, 243] on label "[PERSON_NAME][PERSON_NAME] (Green Garden)" at bounding box center [375, 239] width 262 height 15
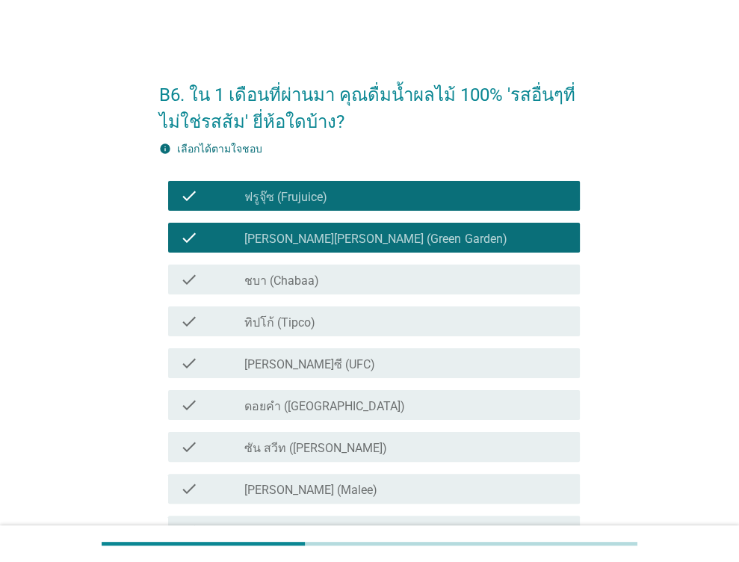
click at [333, 276] on div "check_box_outline_blank ชบา (Chabaa)" at bounding box center [405, 279] width 323 height 18
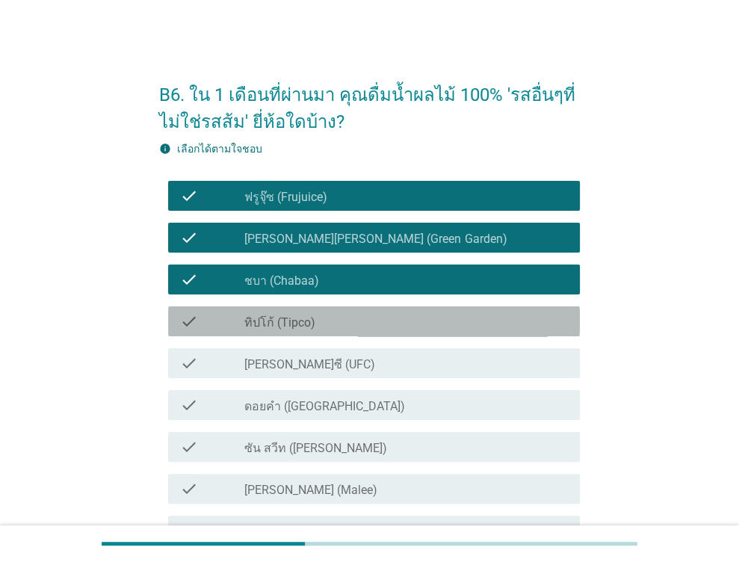
click at [322, 317] on div "check_box_outline_blank ทิปโก้ (Tipco)" at bounding box center [405, 321] width 323 height 18
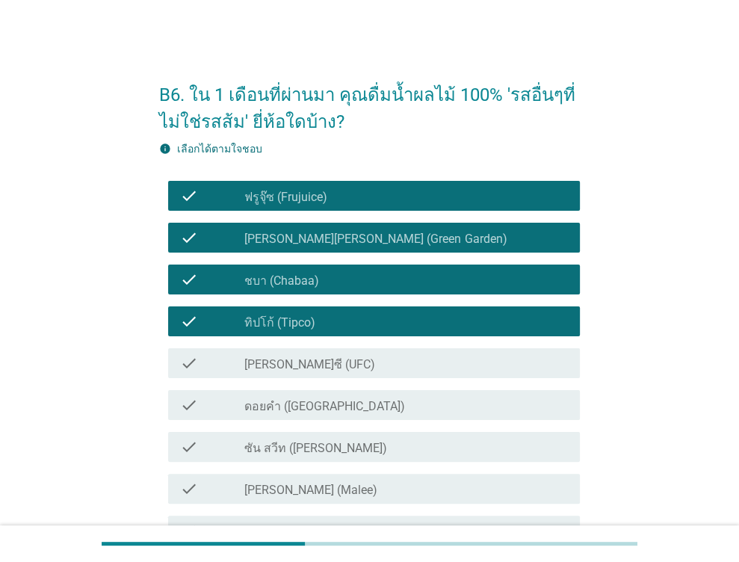
drag, startPoint x: 320, startPoint y: 395, endPoint x: 315, endPoint y: 378, distance: 18.0
click at [320, 396] on div "check_box_outline_blank ดอยคำ (Doi-Khham)" at bounding box center [405, 405] width 323 height 18
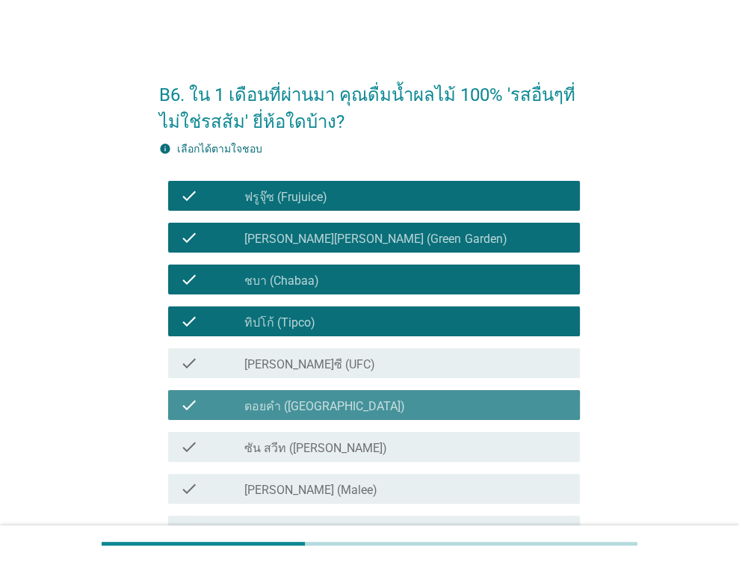
click at [318, 367] on div "check_box_outline_blank [PERSON_NAME]ซี (UFC)" at bounding box center [405, 363] width 323 height 18
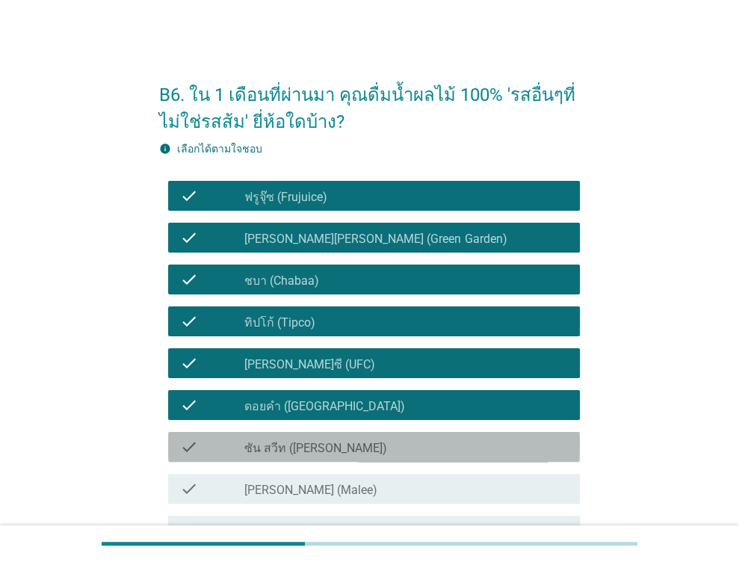
click at [323, 450] on label "ซัน สวีท ([PERSON_NAME])" at bounding box center [315, 448] width 143 height 15
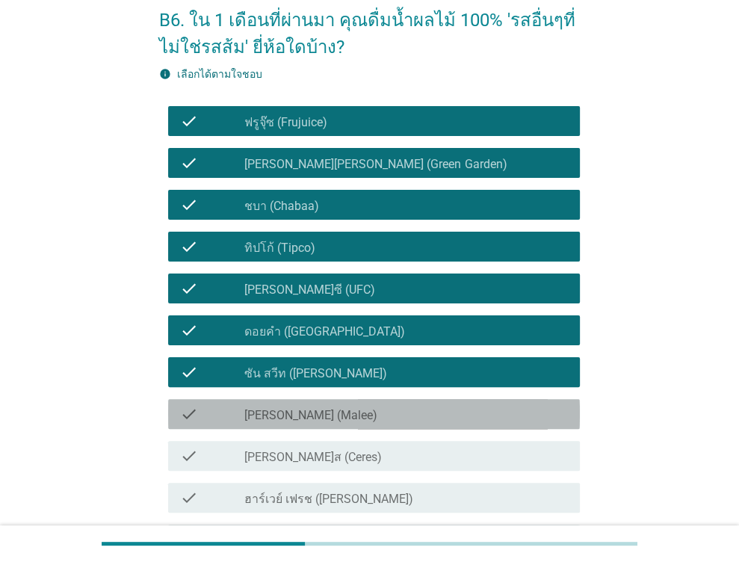
click at [317, 403] on div "check check_box_outline_blank [PERSON_NAME] (Malee)" at bounding box center [374, 414] width 412 height 30
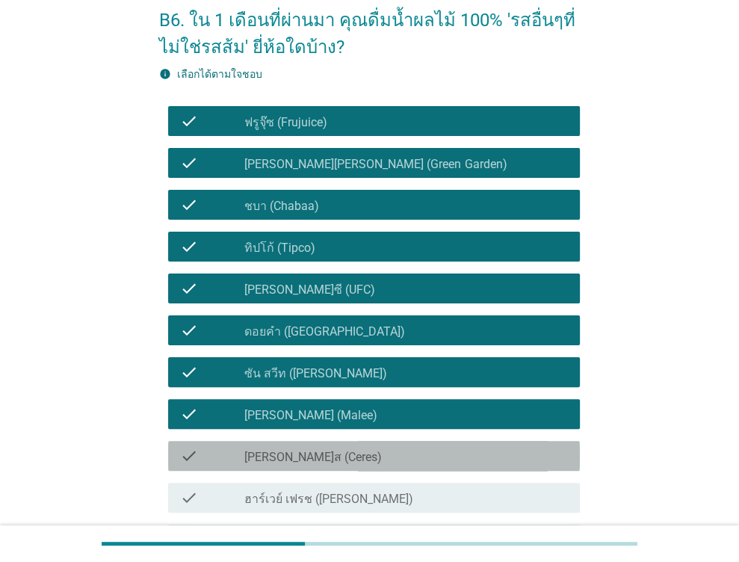
drag, startPoint x: 317, startPoint y: 452, endPoint x: 323, endPoint y: 471, distance: 20.1
click at [322, 465] on div "check check_box [PERSON_NAME]ส (Ceres)" at bounding box center [374, 456] width 412 height 30
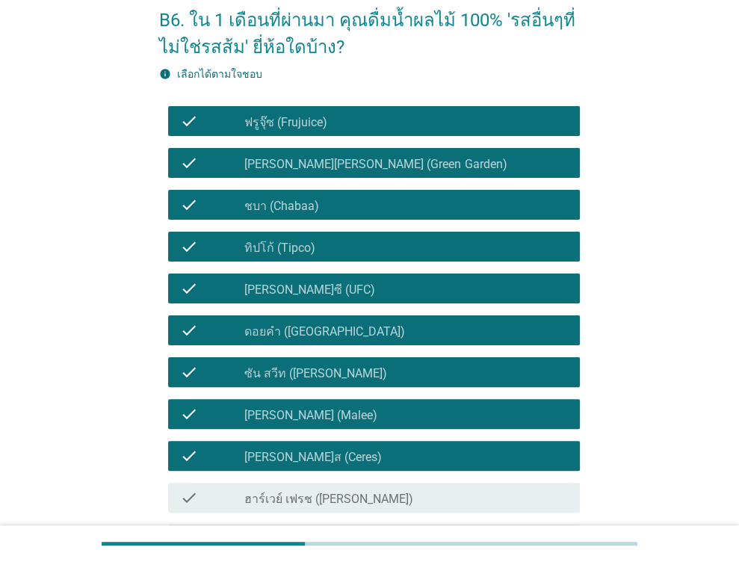
click at [324, 491] on label "ฮาร์เวย์ เฟรช ([PERSON_NAME])" at bounding box center [328, 498] width 169 height 15
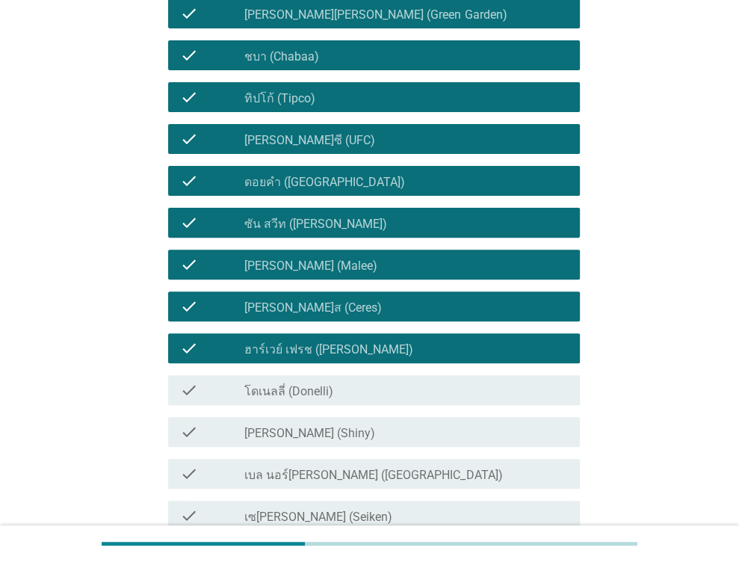
click at [346, 383] on div "check_box_outline_blank โดเนลลี่ (Donelli)" at bounding box center [405, 390] width 323 height 18
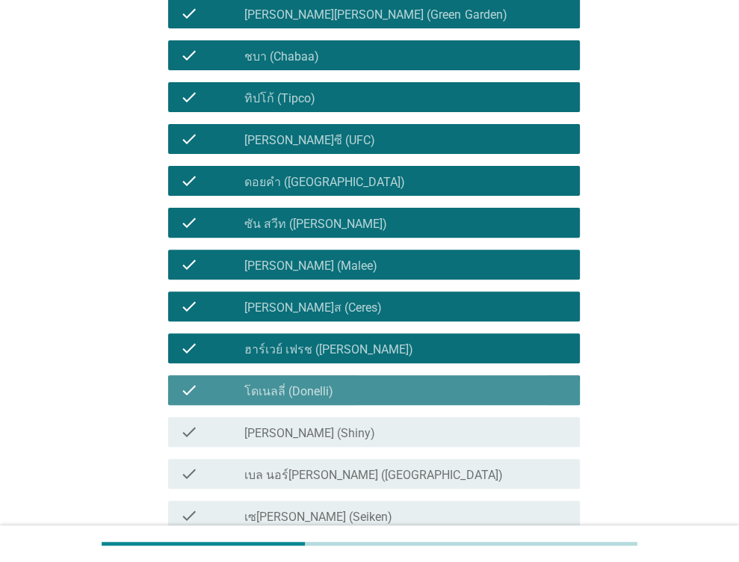
drag, startPoint x: 322, startPoint y: 424, endPoint x: 323, endPoint y: 462, distance: 38.8
click at [322, 433] on div "check_box [PERSON_NAME] (Shiny)" at bounding box center [405, 432] width 323 height 18
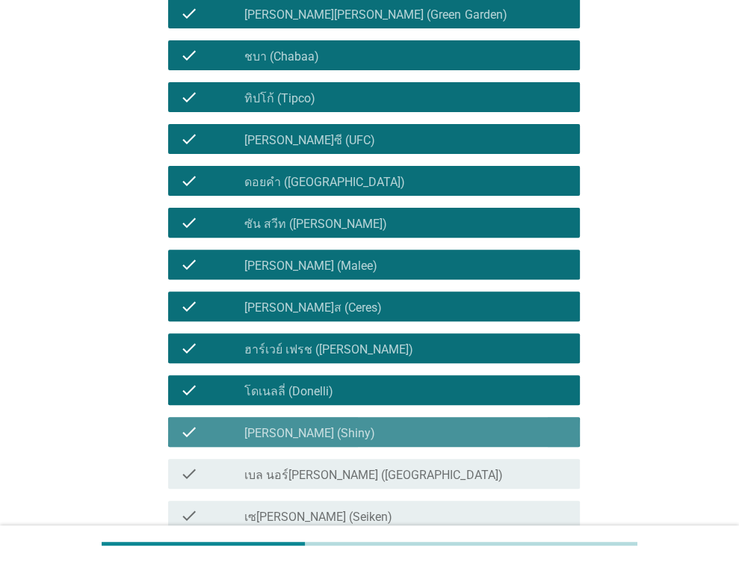
click at [322, 479] on label "เบล นอร์[PERSON_NAME] ([GEOGRAPHIC_DATA])" at bounding box center [373, 475] width 258 height 15
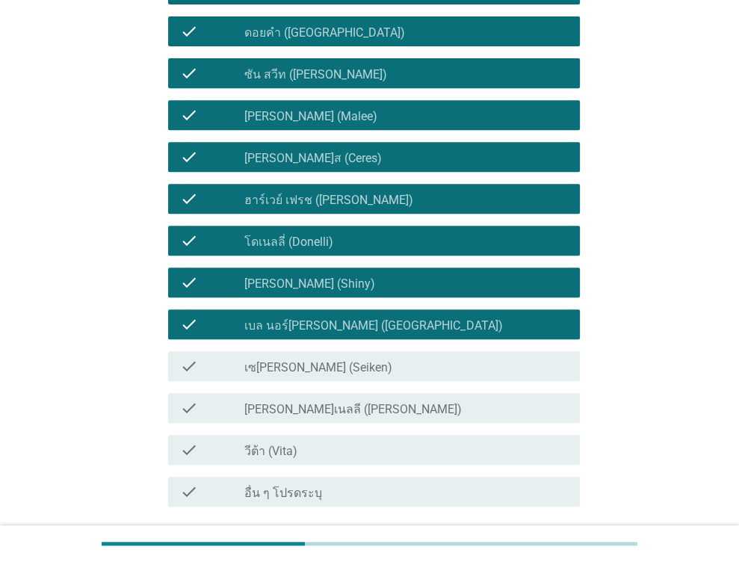
drag, startPoint x: 334, startPoint y: 376, endPoint x: 338, endPoint y: 400, distance: 24.9
click at [334, 376] on div "check check_box เซ[PERSON_NAME] (Seiken)" at bounding box center [374, 366] width 412 height 30
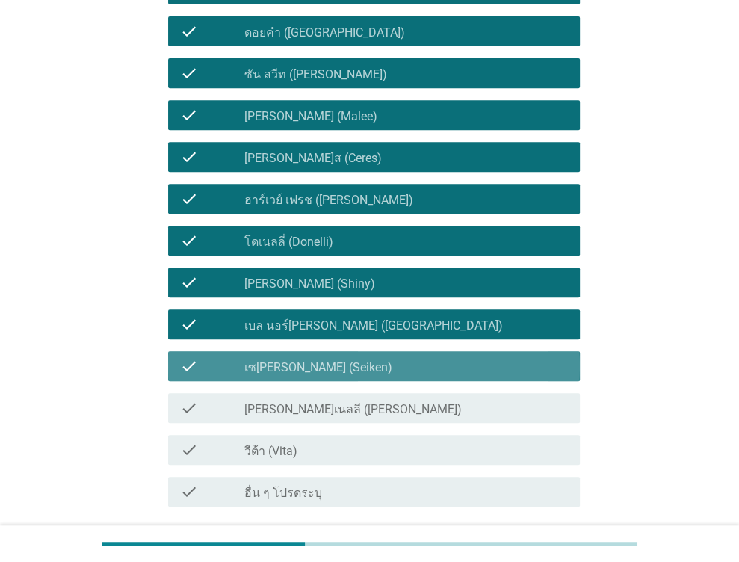
drag, startPoint x: 339, startPoint y: 407, endPoint x: 327, endPoint y: 434, distance: 29.4
click at [339, 409] on label "[PERSON_NAME]เนลลี ([PERSON_NAME])" at bounding box center [352, 409] width 217 height 15
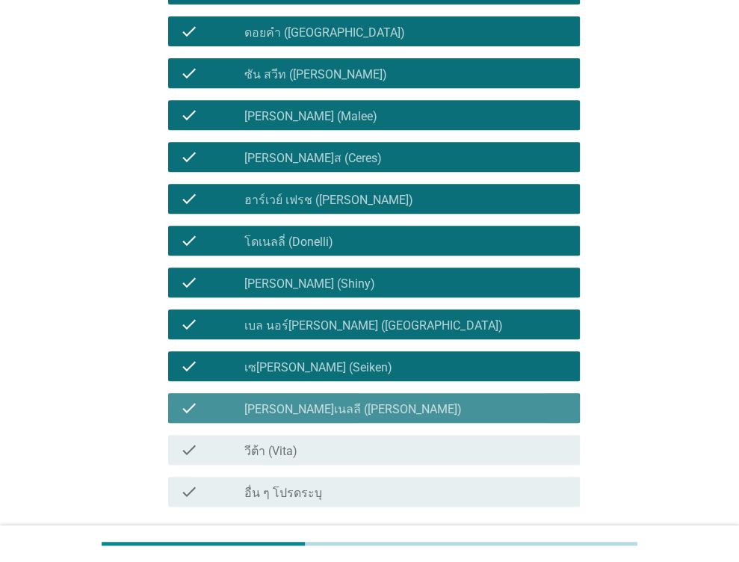
click at [321, 444] on div "check_box_outline_blank วีต้า (Vita)" at bounding box center [405, 450] width 323 height 18
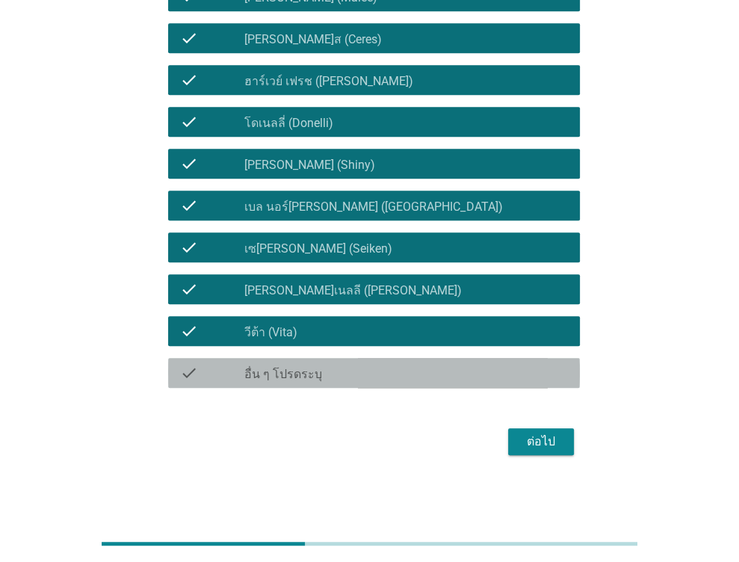
click at [329, 366] on div "check_box_outline_blank อื่น ๆ โปรดระบุ" at bounding box center [405, 373] width 323 height 18
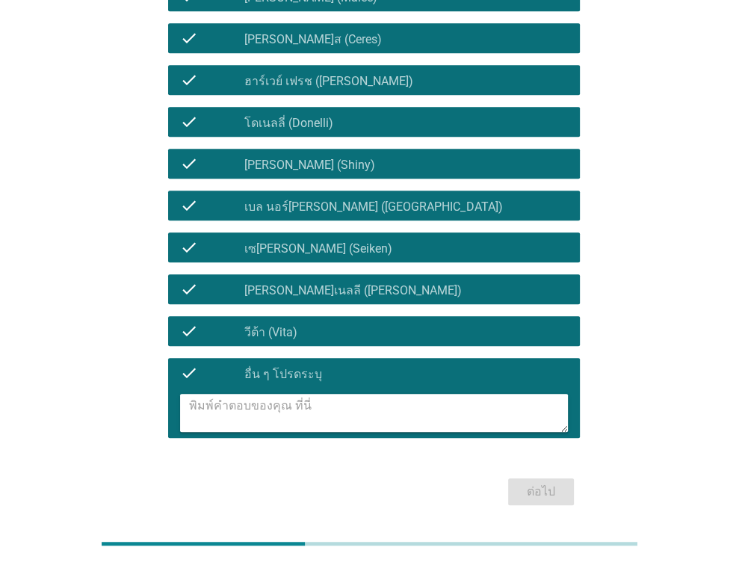
click at [325, 373] on div "check_box_outline_blank อื่น ๆ โปรดระบุ" at bounding box center [405, 373] width 323 height 18
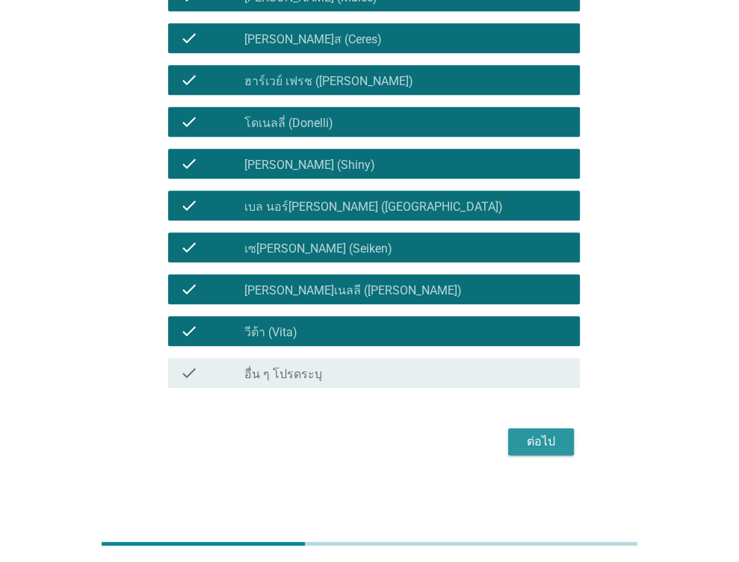
click at [533, 444] on div "ต่อไป" at bounding box center [541, 441] width 42 height 18
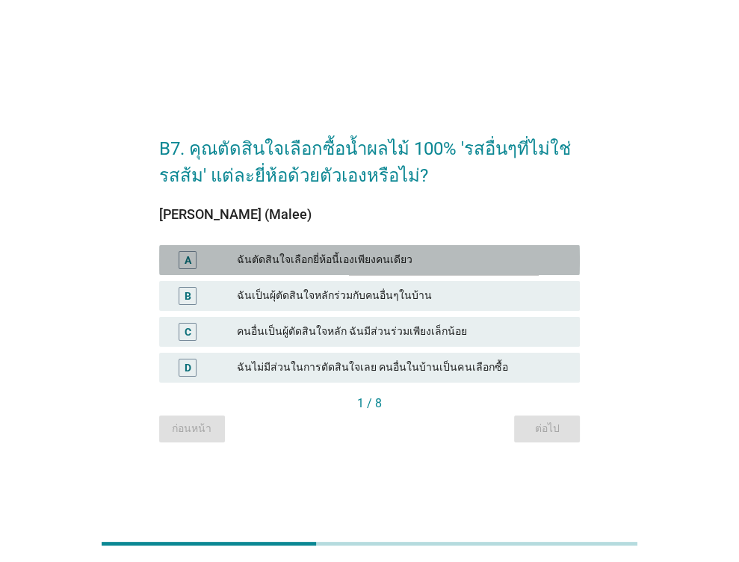
click at [362, 258] on div "ฉันตัดสินใจเลือกยี่ห้อนี้เองเพียงคนเดียว" at bounding box center [402, 260] width 331 height 18
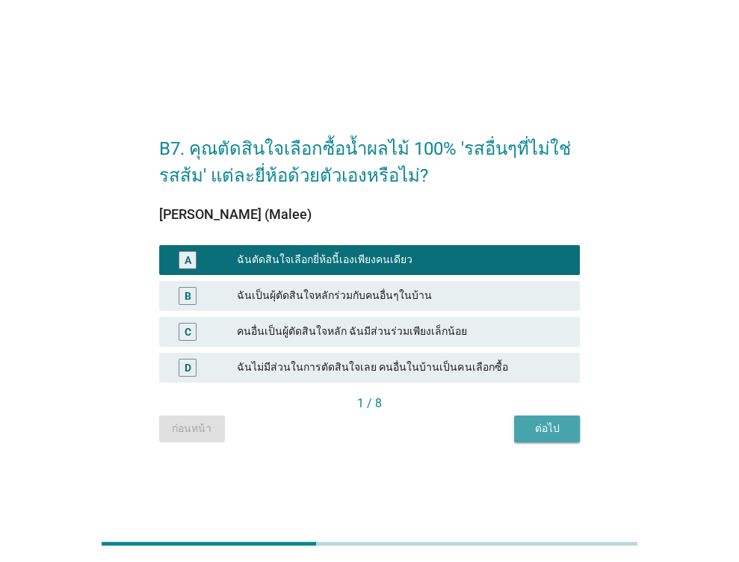
click at [556, 435] on div "ต่อไป" at bounding box center [547, 429] width 42 height 16
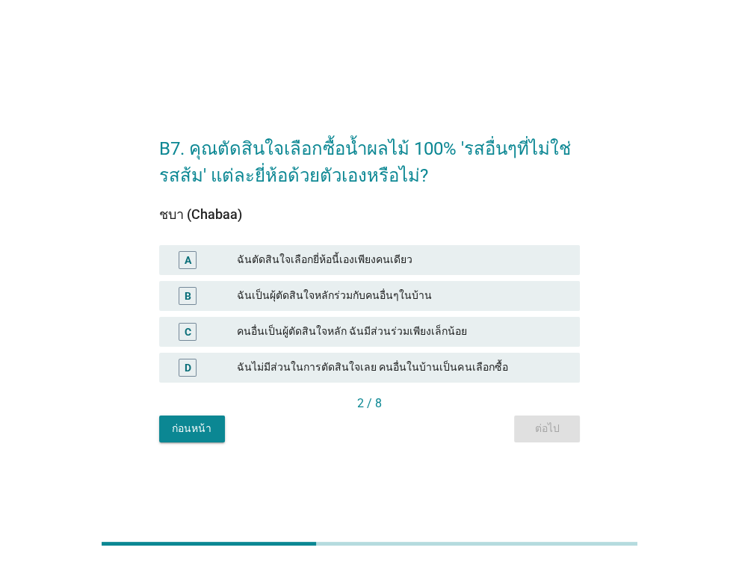
click at [375, 252] on div "ฉันตัดสินใจเลือกยี่ห้อนี้เองเพียงคนเดียว" at bounding box center [402, 260] width 331 height 18
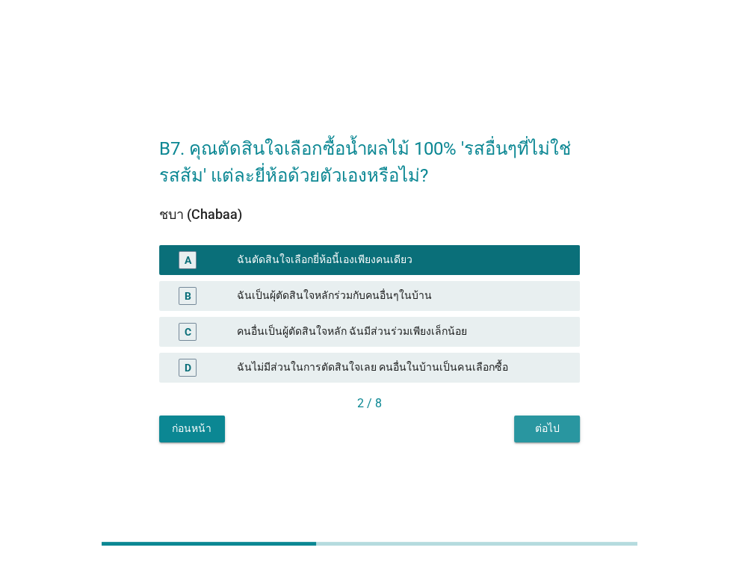
click at [577, 426] on button "ต่อไป" at bounding box center [547, 428] width 66 height 27
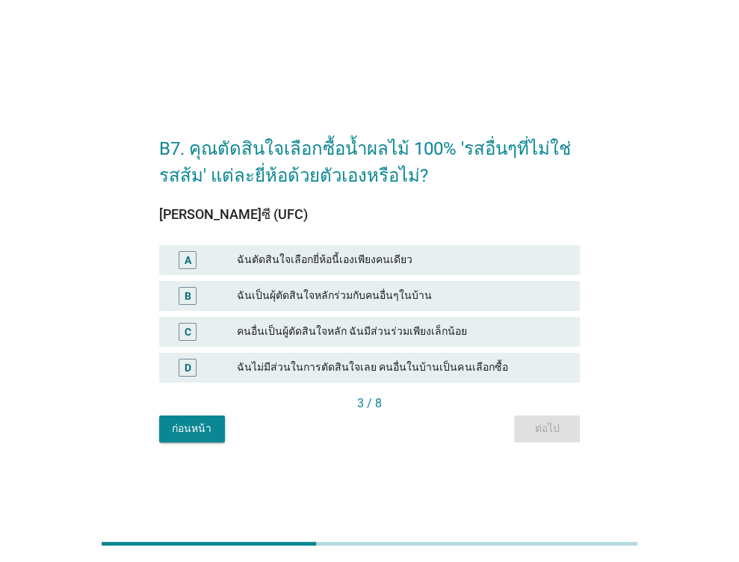
click at [434, 271] on div "A ฉันตัดสินใจเลือกยี่ห้อนี้เองเพียงคนเดียว" at bounding box center [369, 260] width 421 height 30
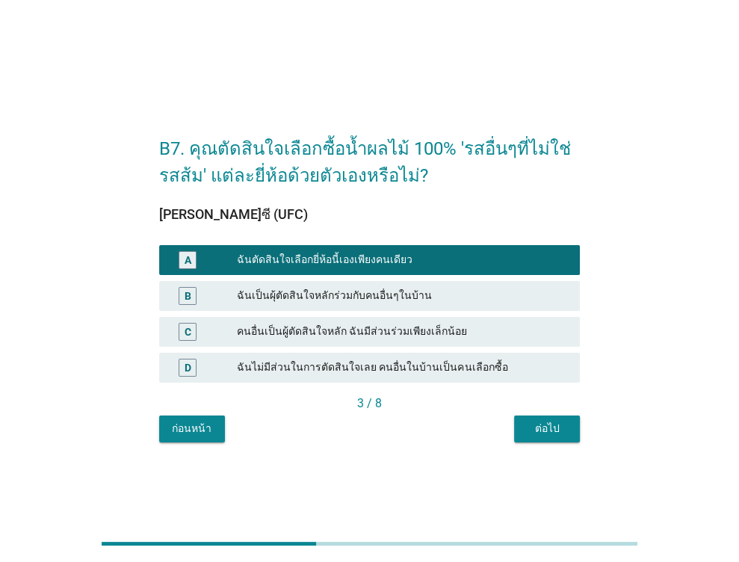
click at [539, 432] on div "ต่อไป" at bounding box center [547, 429] width 42 height 16
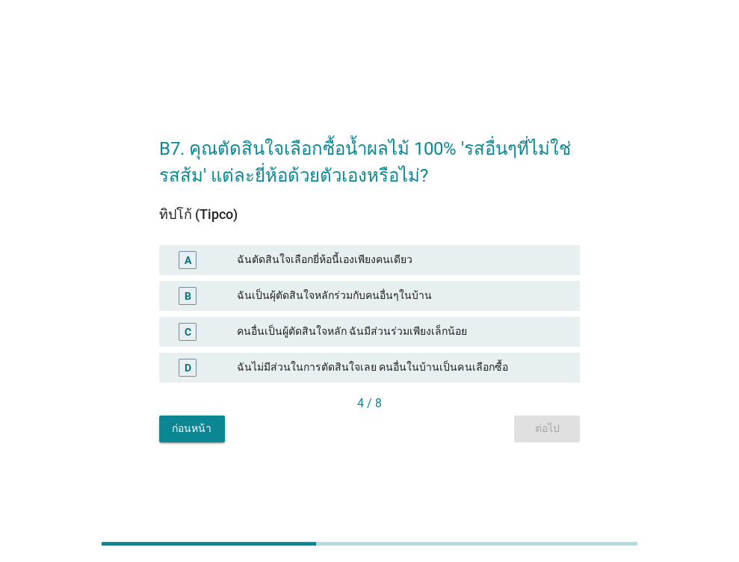
click at [448, 261] on div "ฉันตัดสินใจเลือกยี่ห้อนี้เองเพียงคนเดียว" at bounding box center [402, 260] width 331 height 18
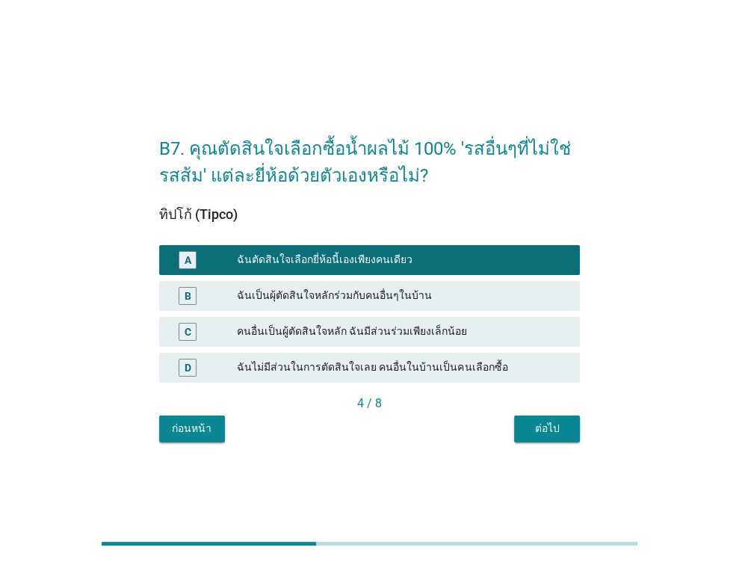
drag, startPoint x: 582, startPoint y: 421, endPoint x: 568, endPoint y: 417, distance: 14.9
click at [580, 421] on div "B7. คุณตัดสินใจเลือกซื้อน้ำผลไม้ 100% 'รสอื่นๆที่ไม่ใช่รสส้ม' แต่ละยี่ห้อด้วยตั…" at bounding box center [369, 281] width 444 height 346
click at [565, 418] on button "ต่อไป" at bounding box center [547, 428] width 66 height 27
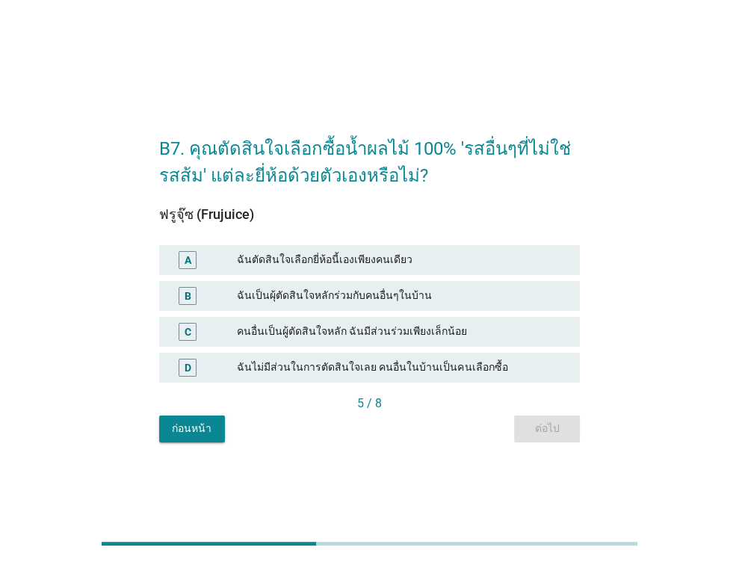
drag, startPoint x: 447, startPoint y: 266, endPoint x: 459, endPoint y: 279, distance: 18.0
click at [447, 265] on div "ฉันตัดสินใจเลือกยี่ห้อนี้เองเพียงคนเดียว" at bounding box center [402, 260] width 331 height 18
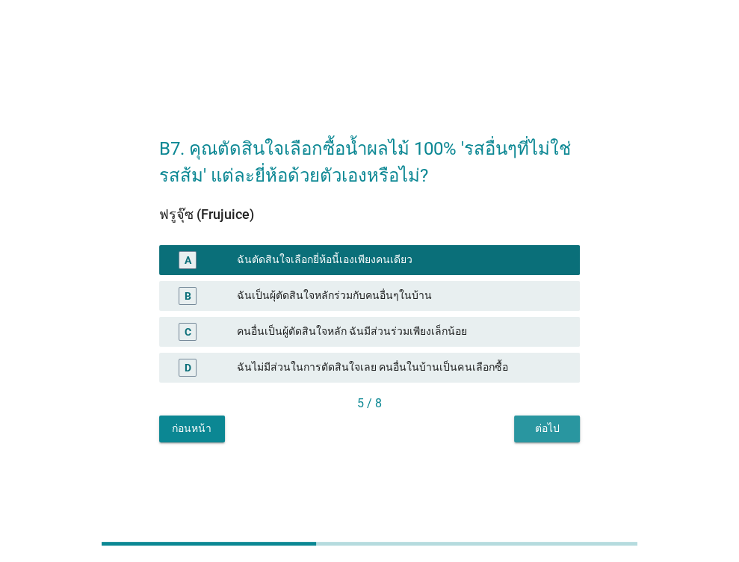
click at [537, 426] on div "ต่อไป" at bounding box center [547, 429] width 42 height 16
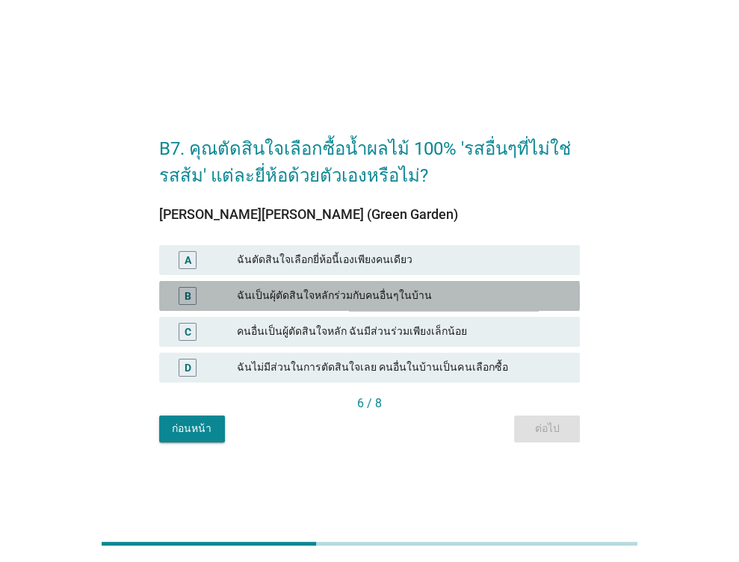
click at [468, 282] on div "B ฉันเป็นผุ้ตัดสินใจหลักร่วมกับคนอื่นๆในบ้าน" at bounding box center [369, 296] width 421 height 30
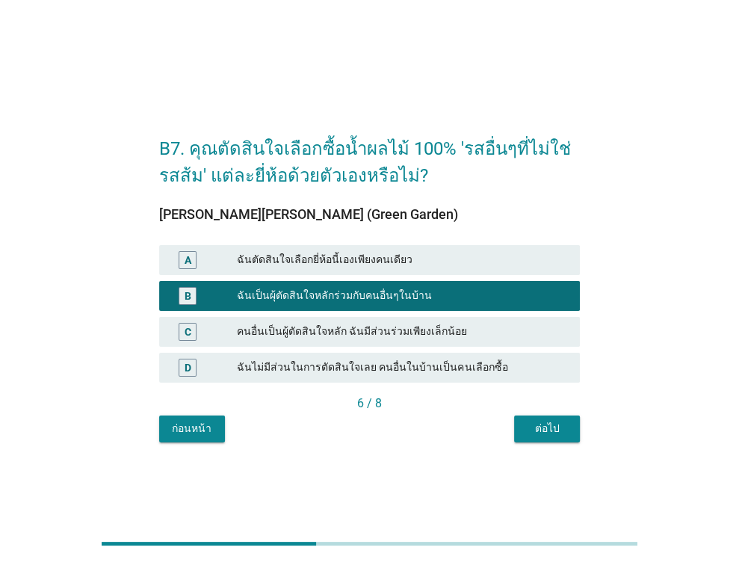
click at [491, 266] on div "ฉันตัดสินใจเลือกยี่ห้อนี้เองเพียงคนเดียว" at bounding box center [402, 260] width 331 height 18
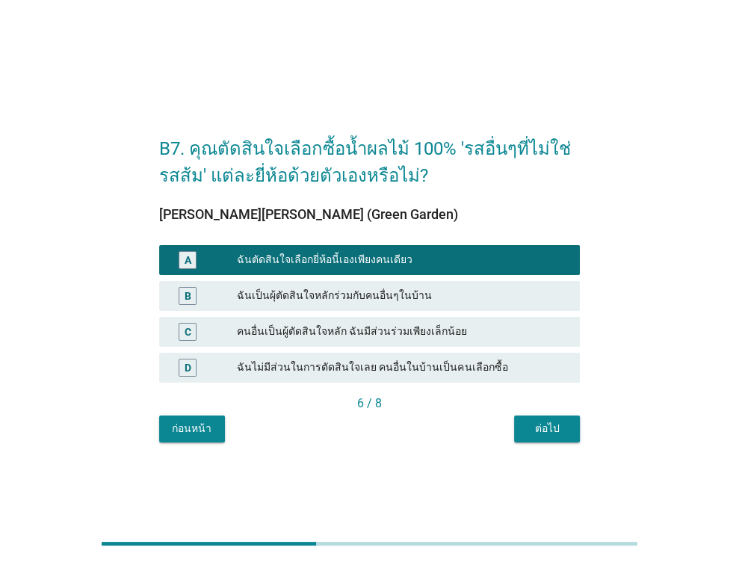
click at [567, 456] on div "B7. คุณตัดสินใจเลือกซื้อน้ำผลไม้ 100% 'รสอื่นๆที่ไม่ใช่รสส้ม' แต่ละยี่ห้อด้วยตั…" at bounding box center [369, 281] width 703 height 382
click at [550, 430] on div "ต่อไป" at bounding box center [547, 429] width 42 height 16
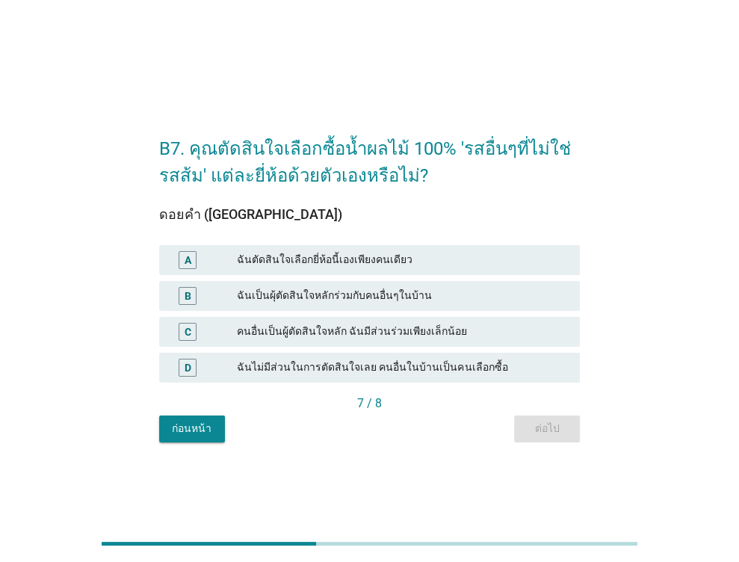
click at [396, 252] on div "ฉันตัดสินใจเลือกยี่ห้อนี้เองเพียงคนเดียว" at bounding box center [402, 260] width 331 height 18
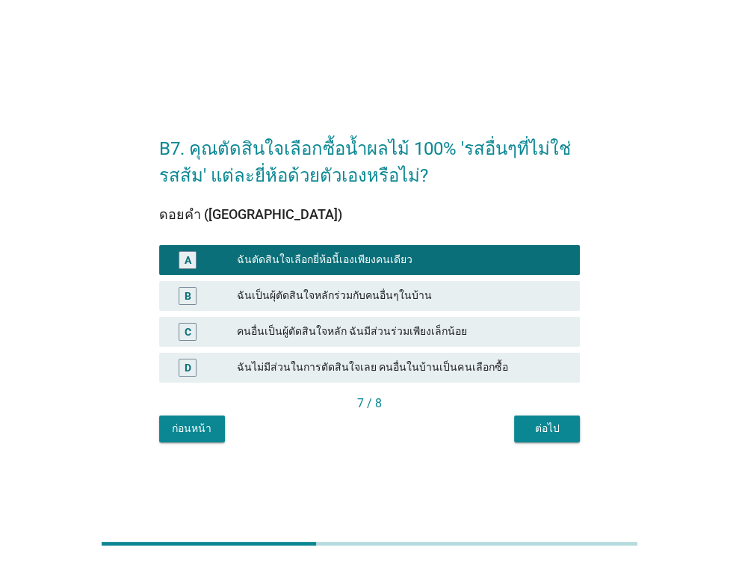
click at [556, 426] on div "ต่อไป" at bounding box center [547, 429] width 42 height 16
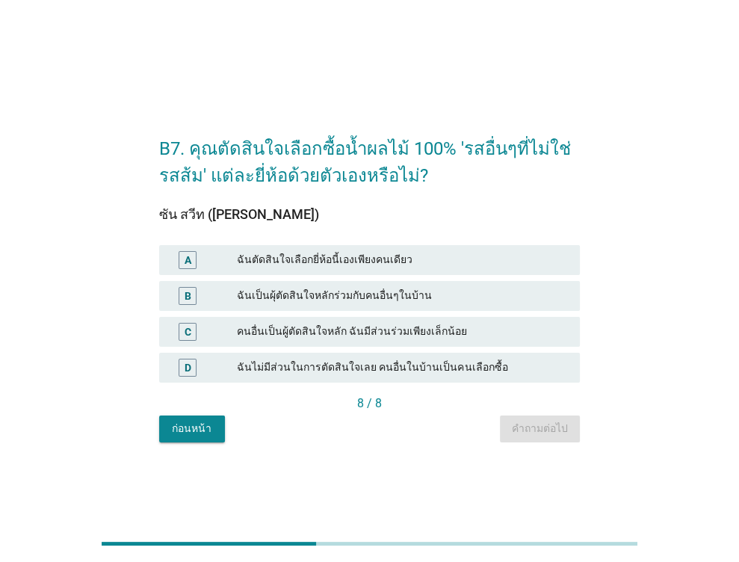
click at [474, 268] on div "ฉันตัดสินใจเลือกยี่ห้อนี้เองเพียงคนเดียว" at bounding box center [402, 260] width 331 height 18
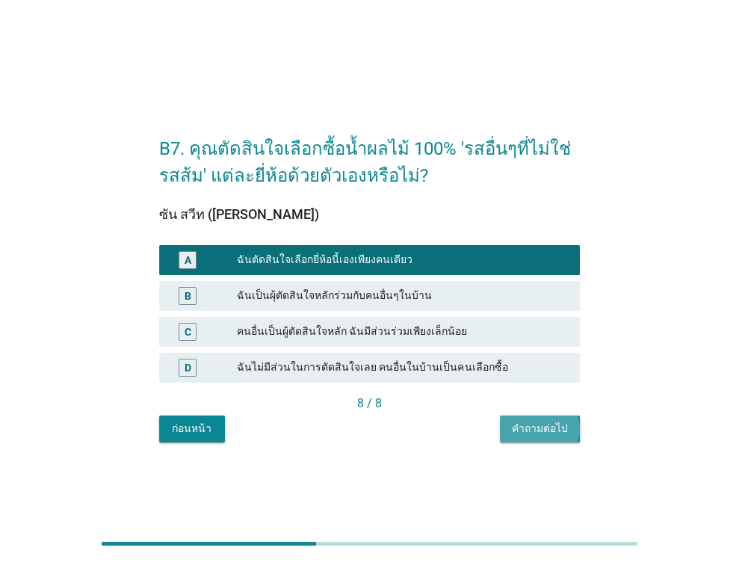
click at [556, 421] on div "คำถามต่อไป" at bounding box center [540, 429] width 56 height 16
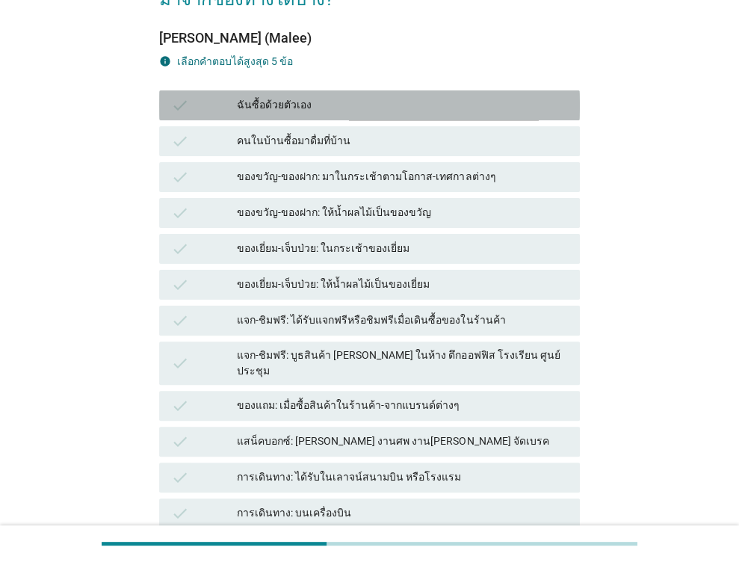
click at [320, 99] on div "ฉันซื้อด้วยตัวเอง" at bounding box center [402, 105] width 331 height 18
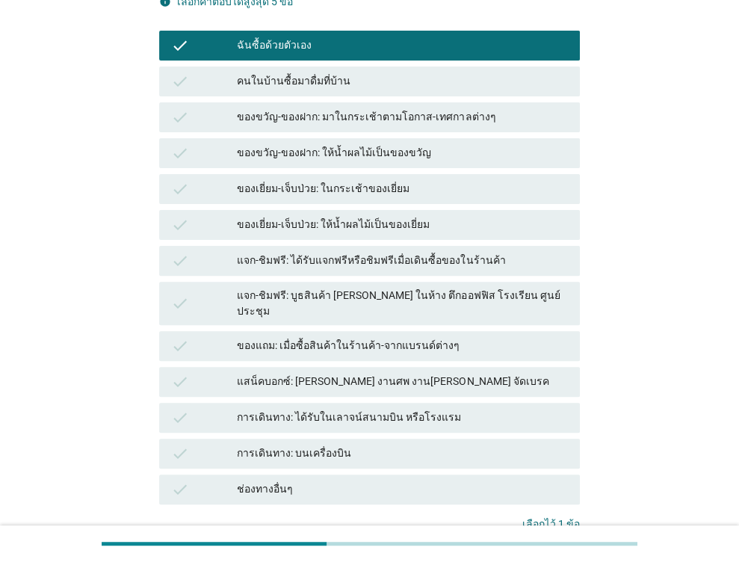
scroll to position [299, 0]
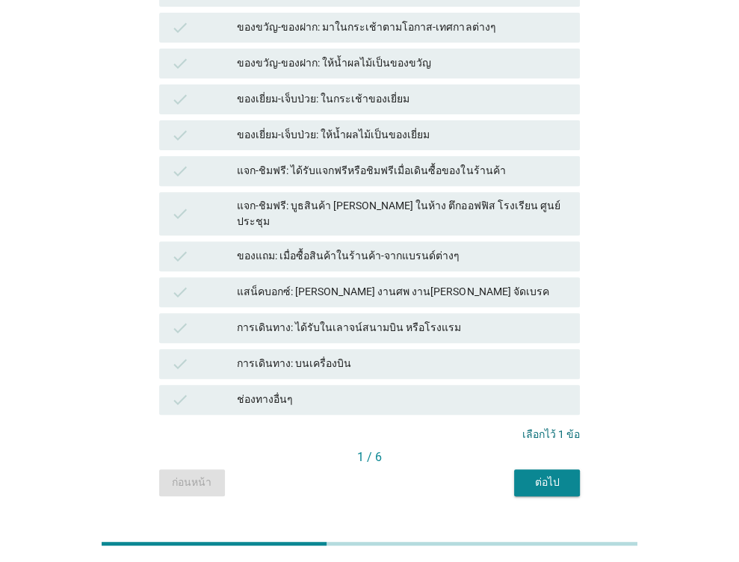
click at [550, 474] on div "ต่อไป" at bounding box center [547, 482] width 42 height 16
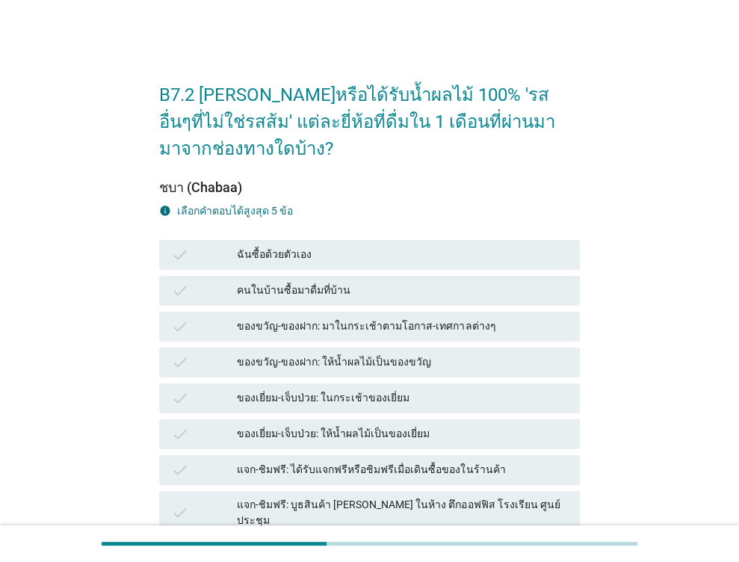
click at [354, 259] on div "ฉันซื้อด้วยตัวเอง" at bounding box center [402, 255] width 331 height 18
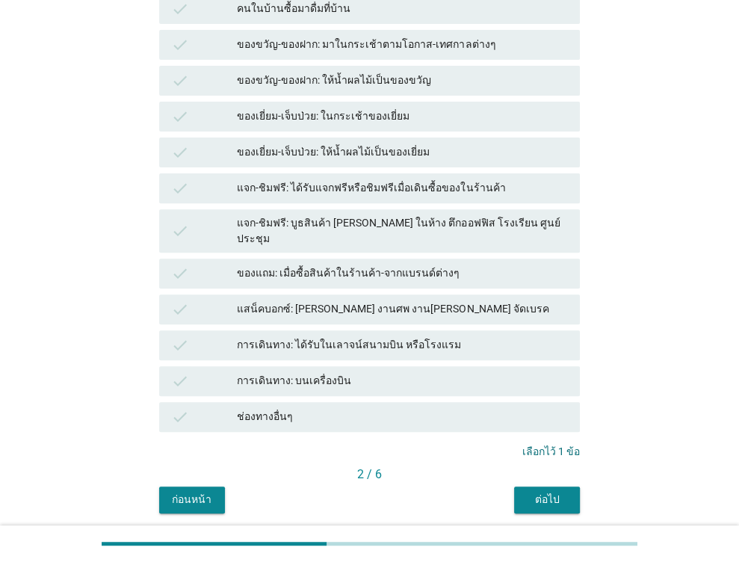
scroll to position [299, 0]
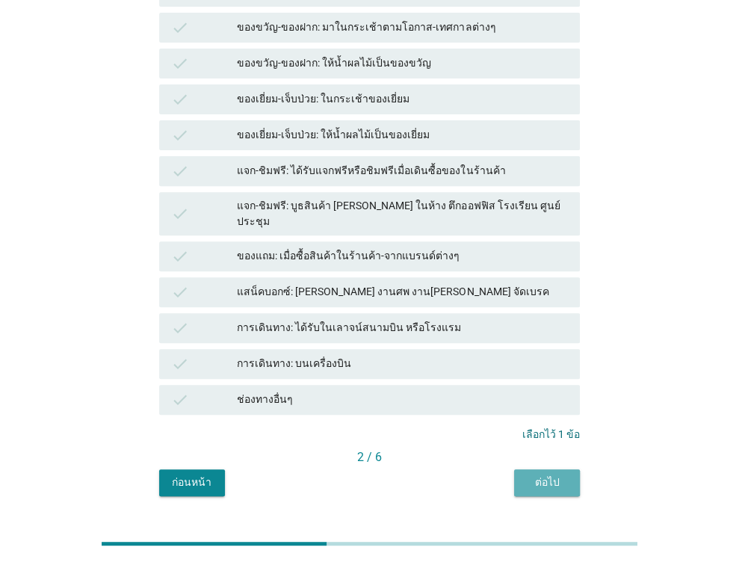
click at [542, 474] on div "ต่อไป" at bounding box center [547, 482] width 42 height 16
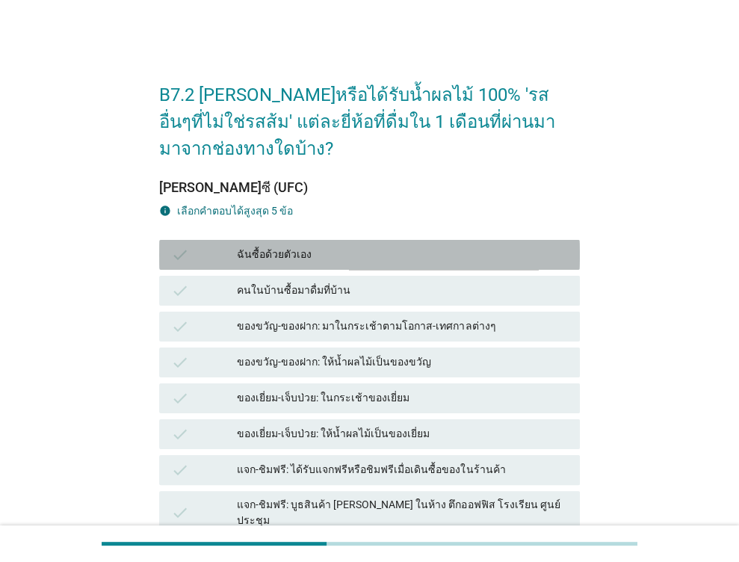
click at [389, 253] on div "ฉันซื้อด้วยตัวเอง" at bounding box center [402, 255] width 331 height 18
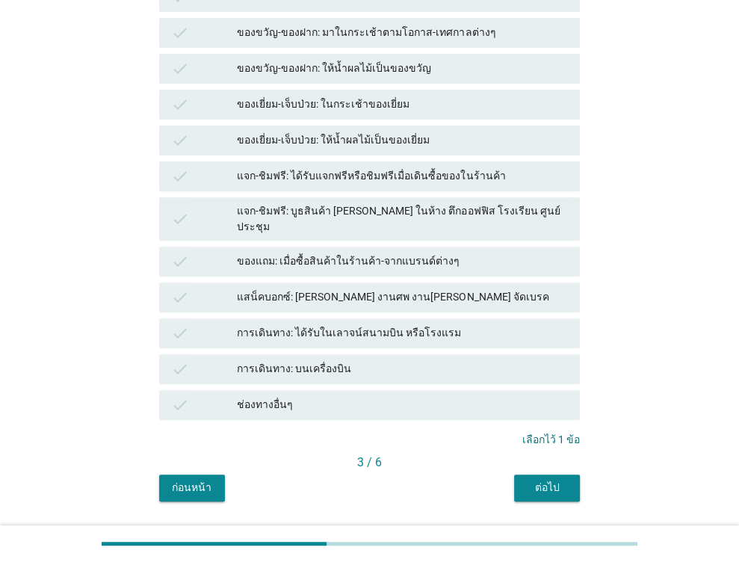
scroll to position [299, 0]
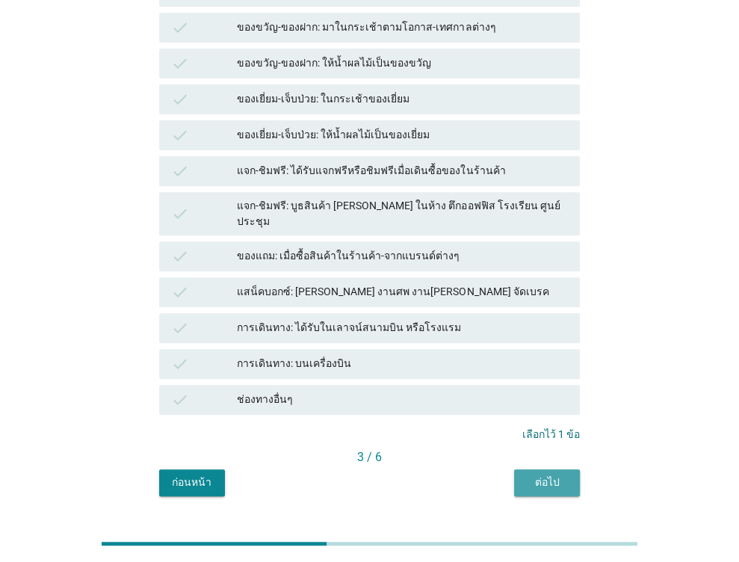
click at [527, 474] on div "ต่อไป" at bounding box center [547, 482] width 42 height 16
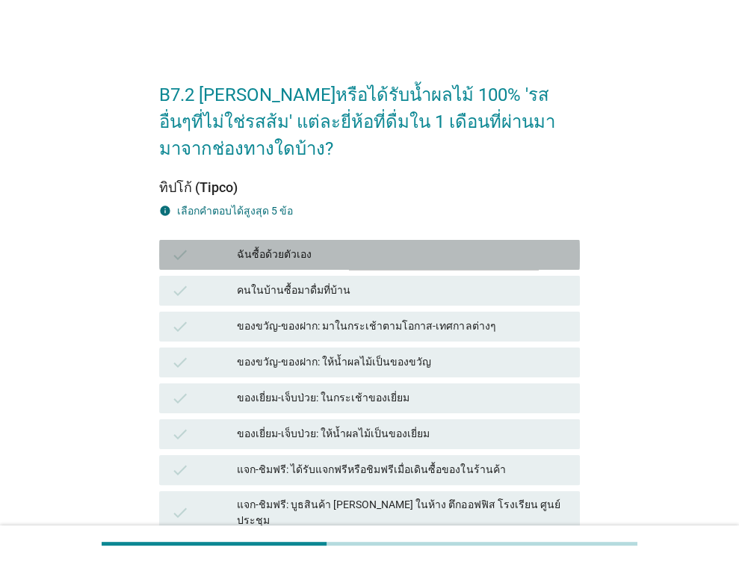
drag, startPoint x: 362, startPoint y: 256, endPoint x: 406, endPoint y: 314, distance: 73.1
click at [362, 256] on div "ฉันซื้อด้วยตัวเอง" at bounding box center [402, 255] width 331 height 18
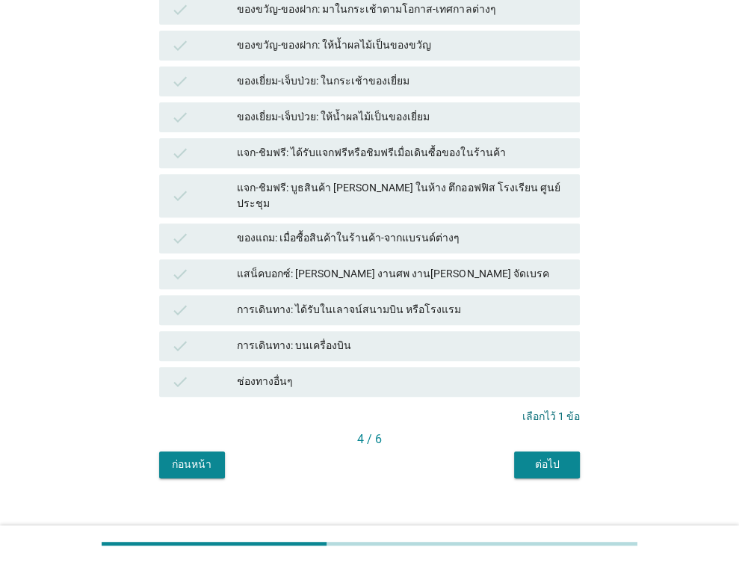
scroll to position [322, 0]
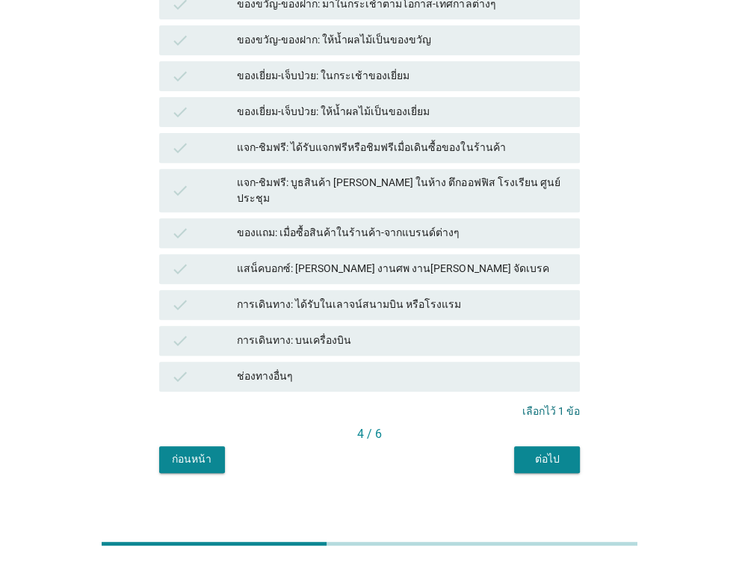
click at [547, 451] on div "ต่อไป" at bounding box center [547, 459] width 42 height 16
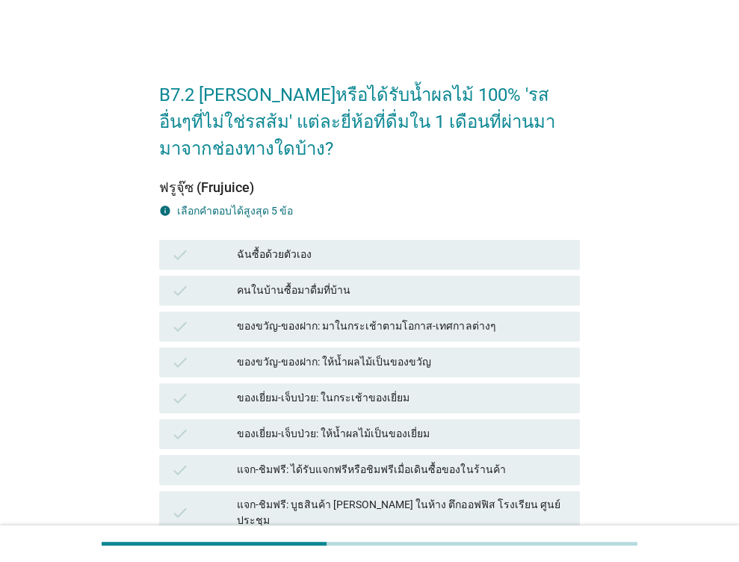
click at [370, 240] on div "check ฉันซื้อด้วยตัวเอง" at bounding box center [369, 255] width 426 height 36
click at [378, 268] on div "check ฉันซื้อด้วยตัวเอง" at bounding box center [369, 255] width 421 height 30
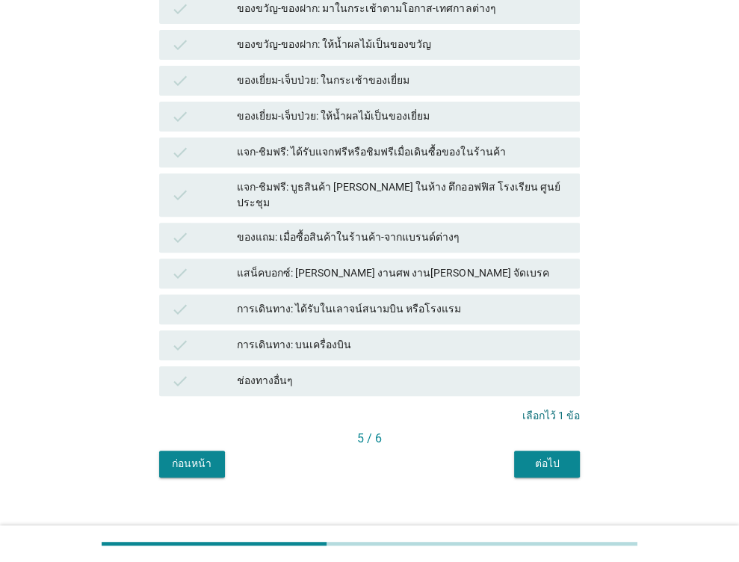
scroll to position [322, 0]
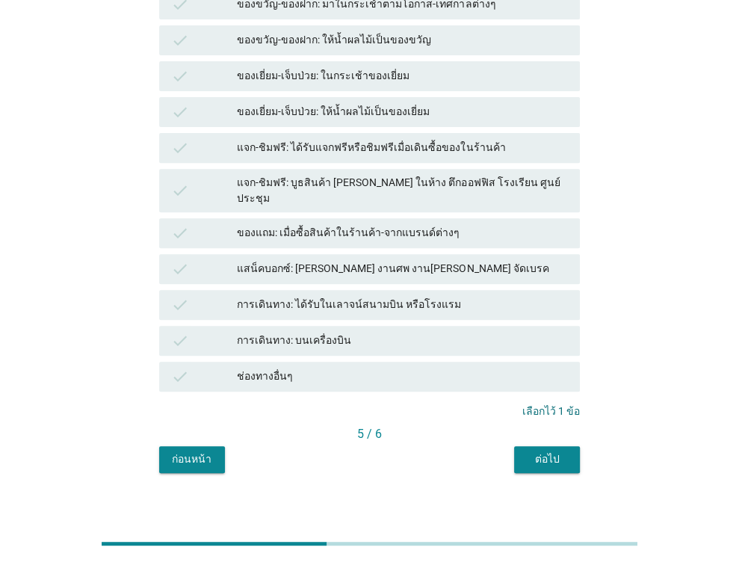
click at [542, 451] on div "ต่อไป" at bounding box center [547, 459] width 42 height 16
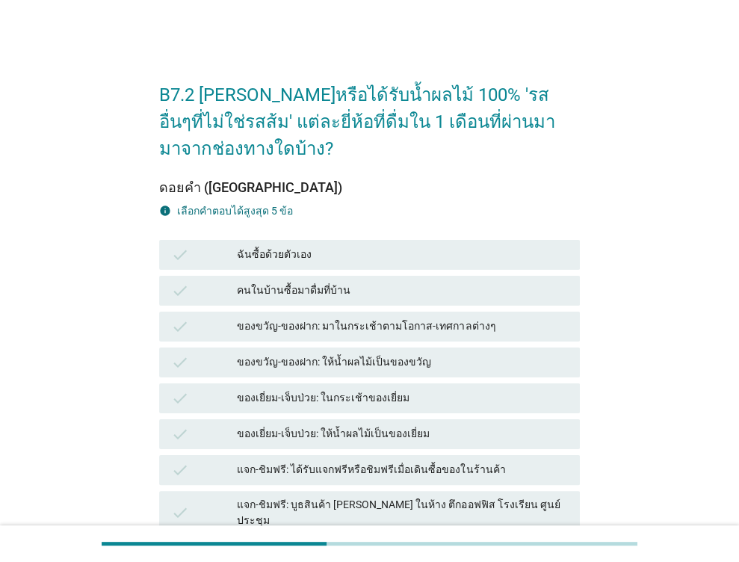
click at [401, 271] on div "check ฉันซื้อด้วยตัวเอง check คนในบ้านซื้อมาดื่มที่บ้าน check ของขวัญ-ของฝาก: ม…" at bounding box center [369, 477] width 426 height 480
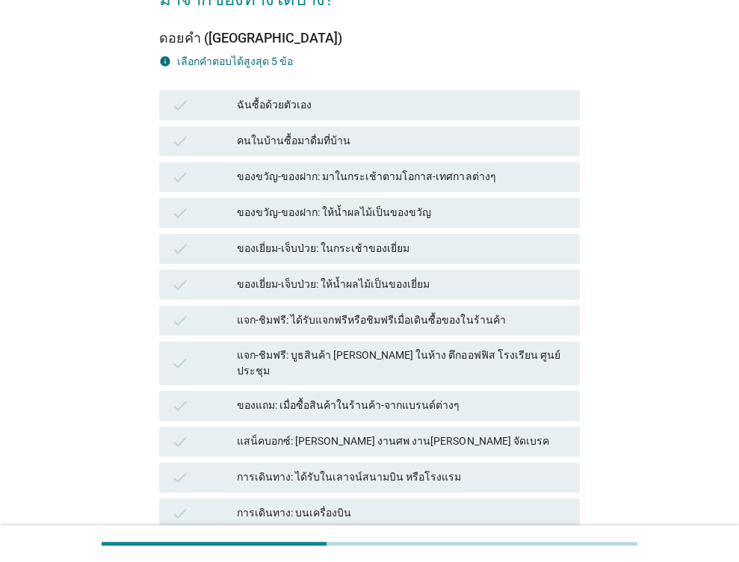
click at [357, 118] on div "check ฉันซื้อด้วยตัวเอง" at bounding box center [369, 105] width 421 height 30
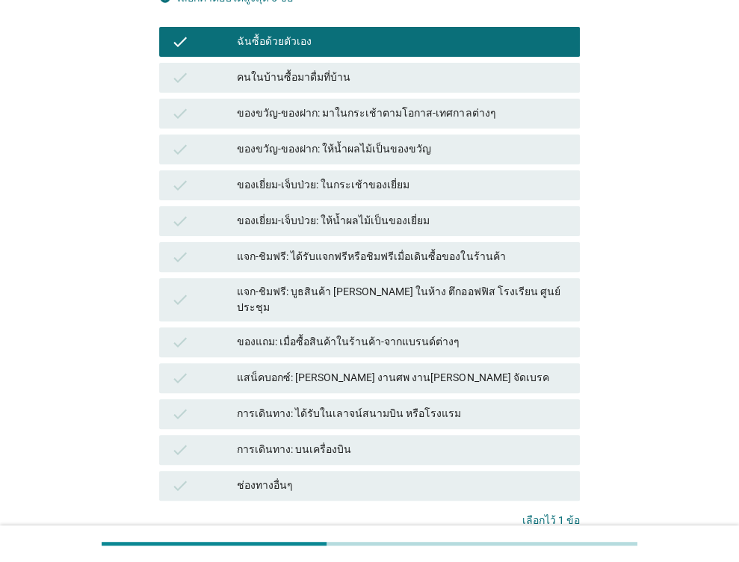
scroll to position [299, 0]
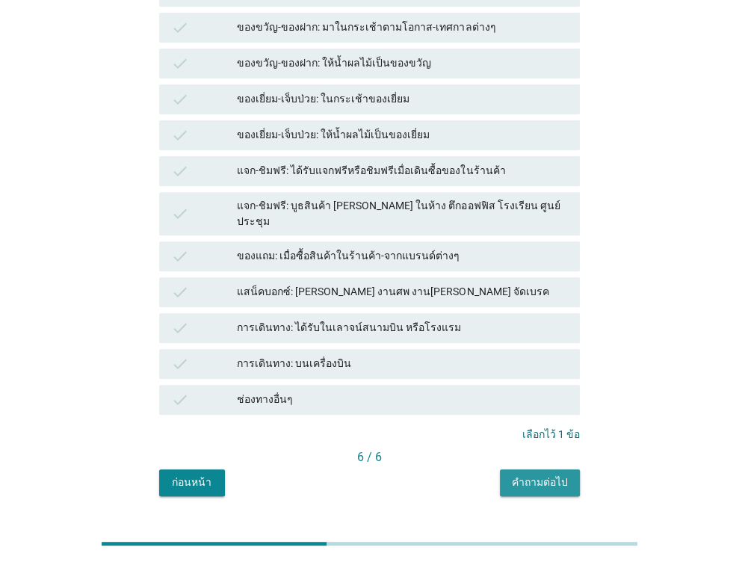
drag, startPoint x: 538, startPoint y: 463, endPoint x: 701, endPoint y: 512, distance: 170.1
click at [541, 474] on div "คำถามต่อไป" at bounding box center [540, 482] width 56 height 16
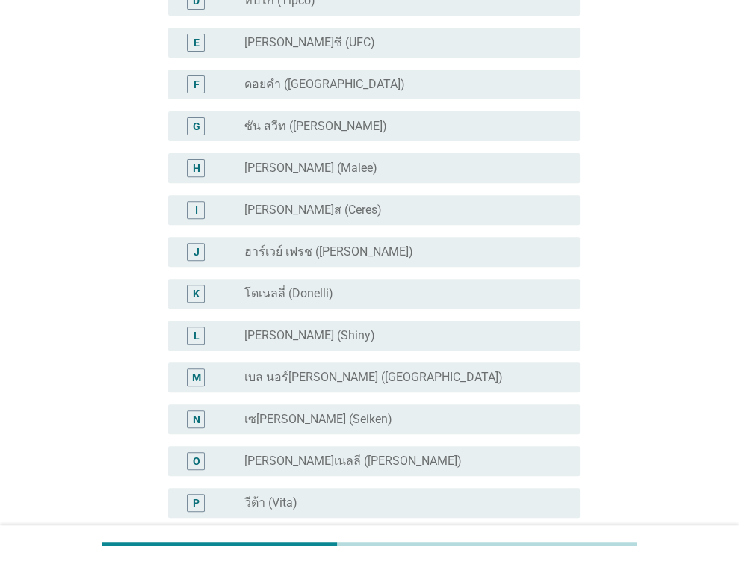
scroll to position [0, 0]
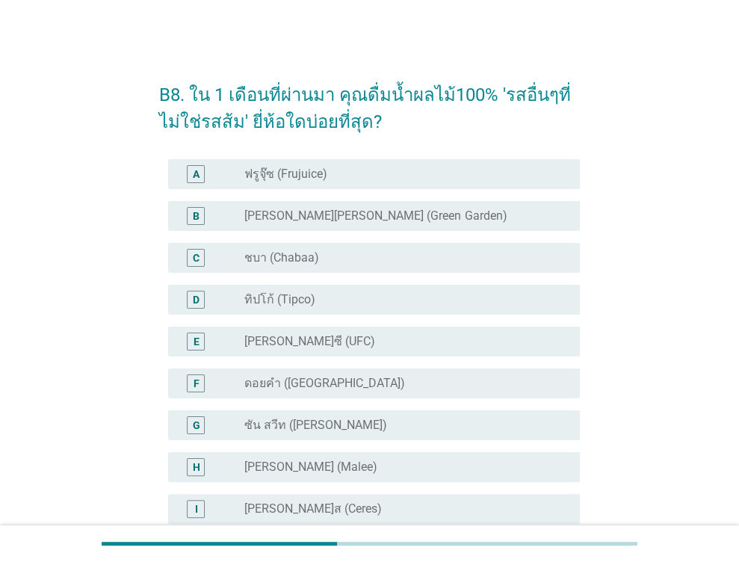
click at [322, 182] on div "radio_button_unchecked ฟรูจุ๊ซ (Frujuice)" at bounding box center [405, 174] width 323 height 18
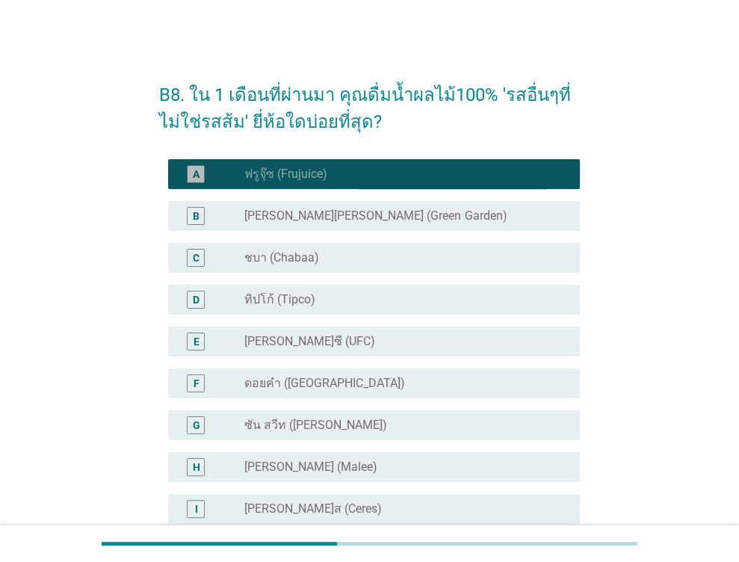
click at [335, 218] on label "[PERSON_NAME][PERSON_NAME] (Green Garden)" at bounding box center [375, 215] width 262 height 15
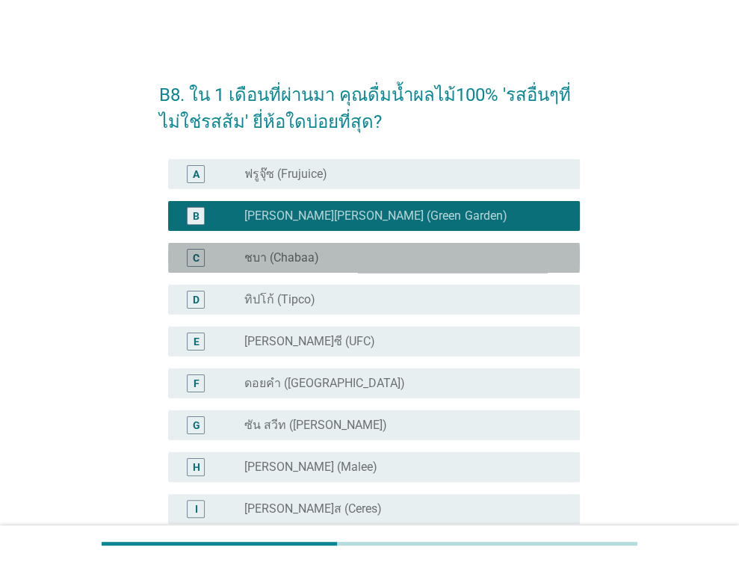
click at [347, 255] on div "radio_button_unchecked ชบา (Chabaa)" at bounding box center [399, 257] width 311 height 15
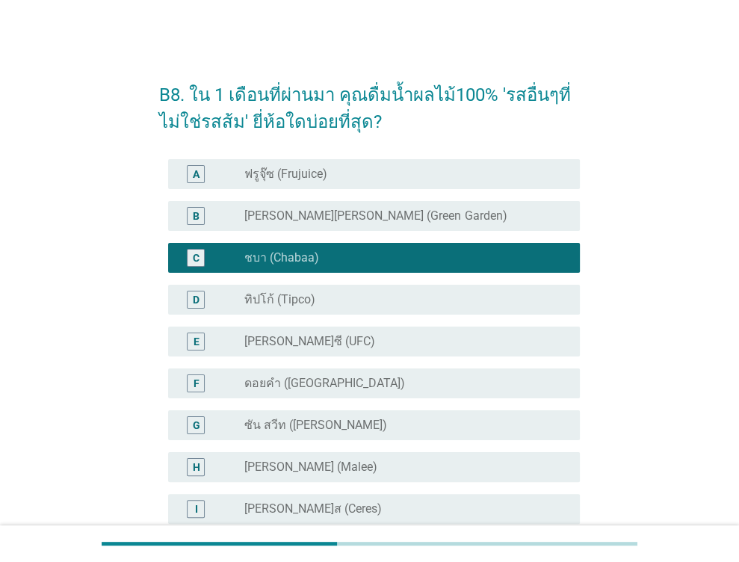
click at [317, 313] on div "D radio_button_unchecked ทิปโก้ (Tipco)" at bounding box center [374, 300] width 412 height 30
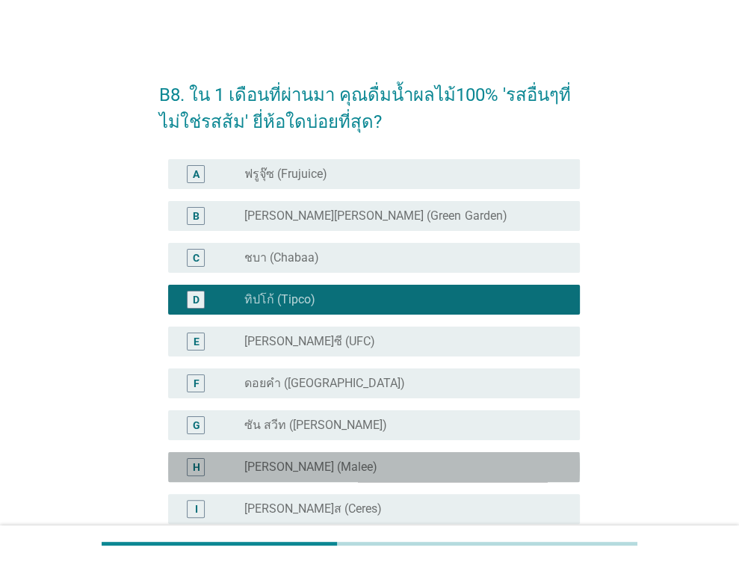
click at [307, 454] on div "H radio_button_unchecked [PERSON_NAME] (Malee)" at bounding box center [374, 467] width 412 height 30
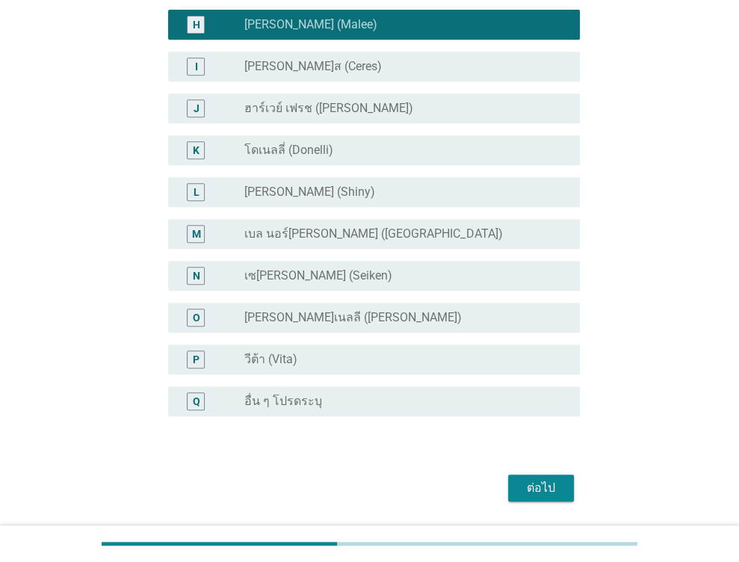
scroll to position [448, 0]
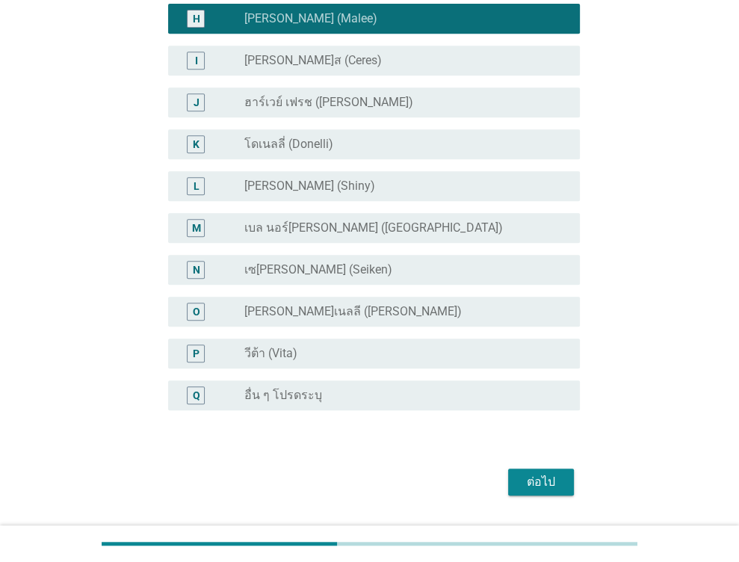
click at [541, 485] on div "ต่อไป" at bounding box center [541, 482] width 42 height 18
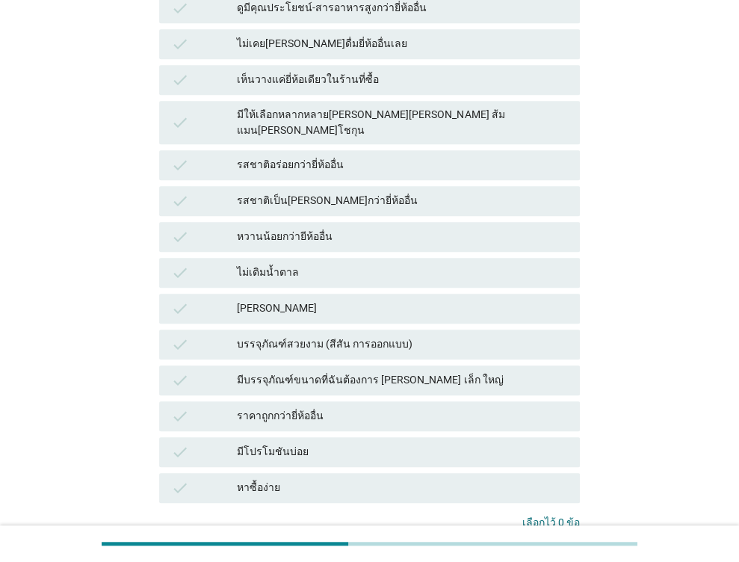
scroll to position [523, 0]
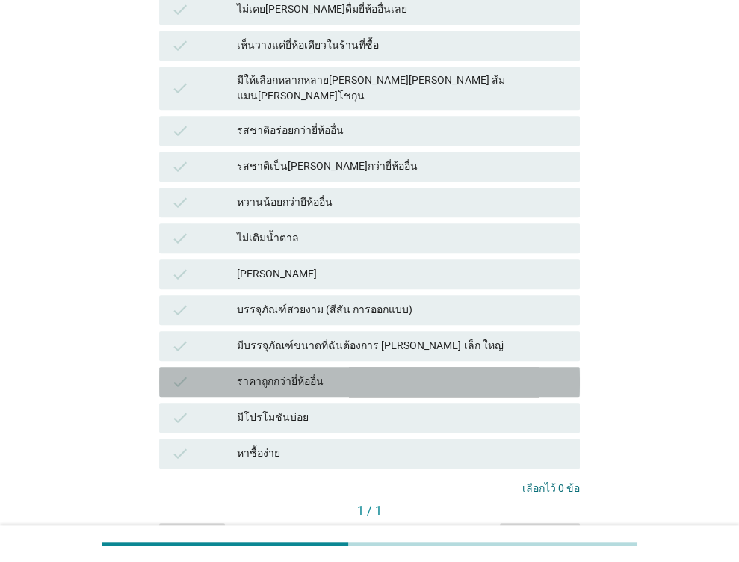
click at [323, 373] on div "ราคาถูกกว่ายี่ห้ออื่น" at bounding box center [402, 382] width 331 height 18
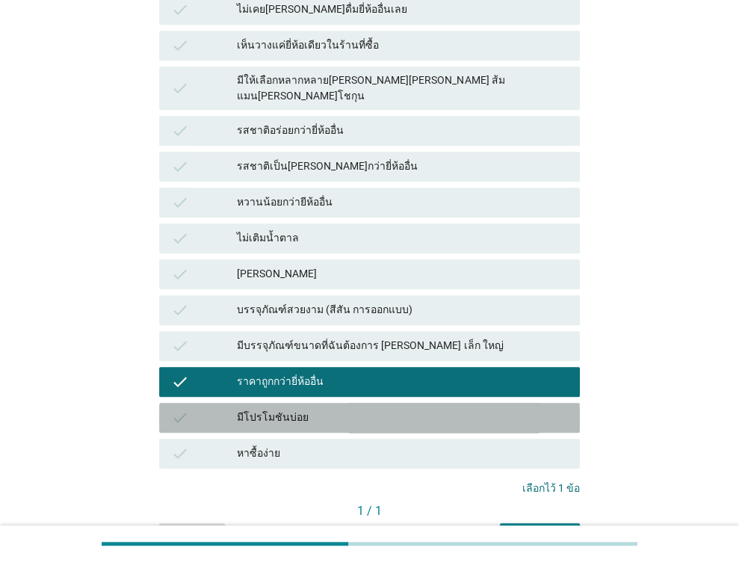
click at [373, 409] on div "มีโปรโมชันบ่อย" at bounding box center [402, 418] width 331 height 18
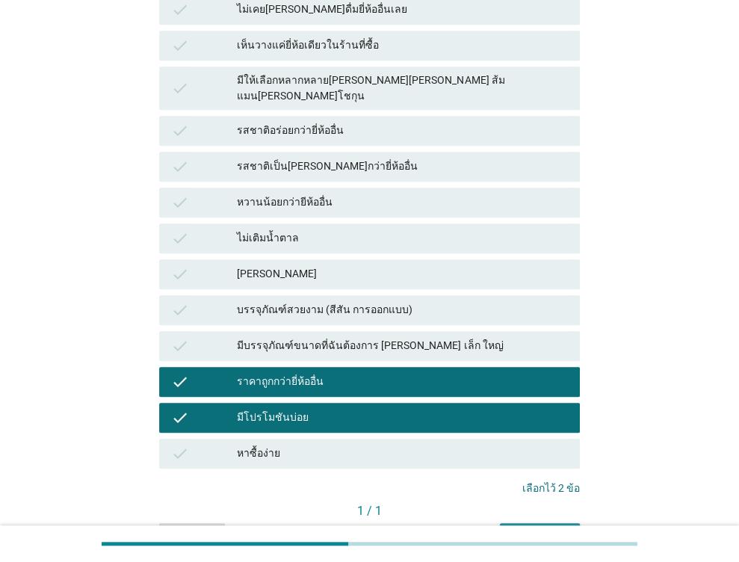
click at [556, 523] on button "คำถามต่อไป" at bounding box center [540, 536] width 80 height 27
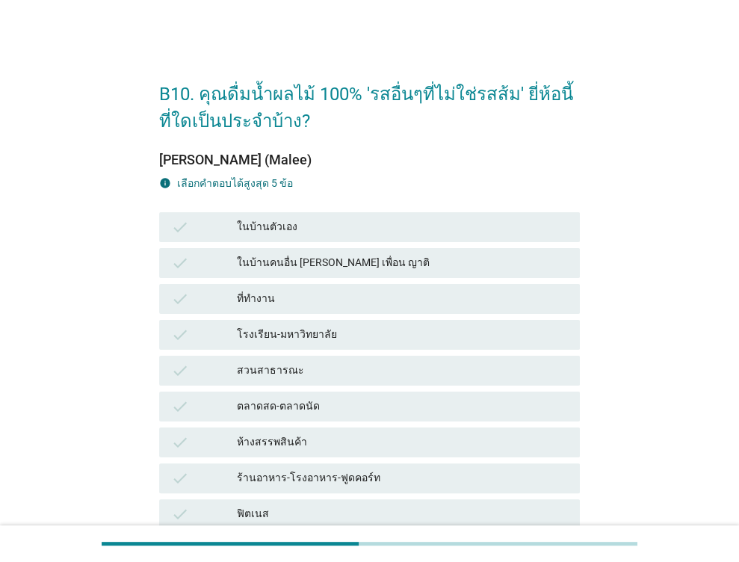
scroll to position [0, 0]
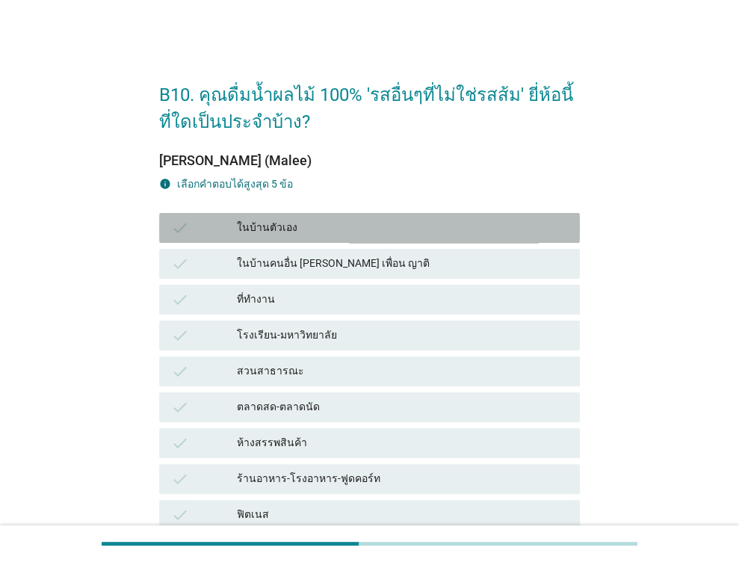
click at [359, 235] on div "ในบ้านตัวเอง" at bounding box center [402, 228] width 331 height 18
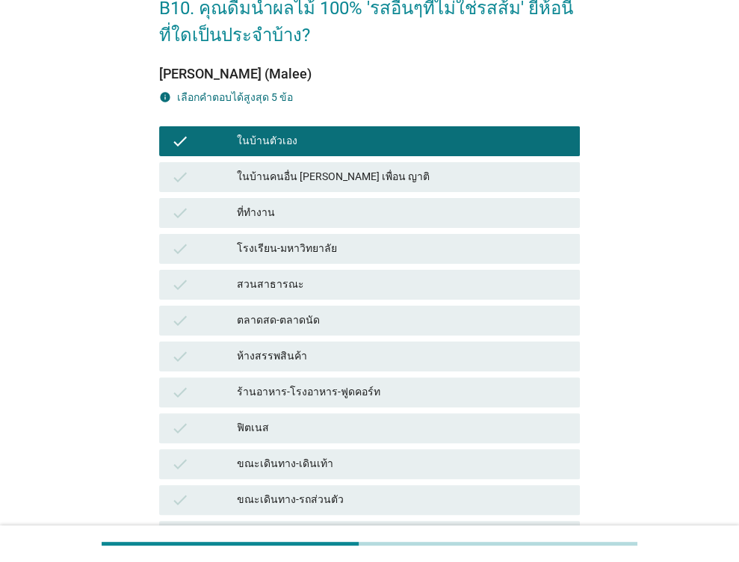
scroll to position [224, 0]
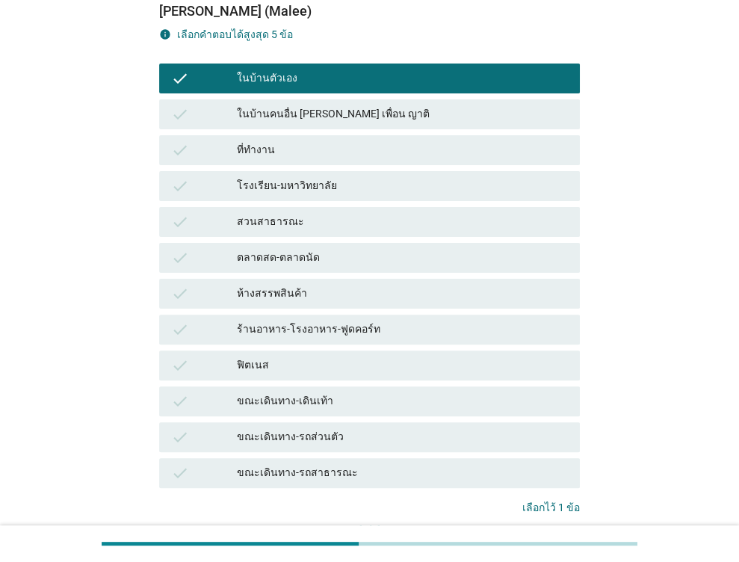
click at [296, 158] on div "ที่ทำงาน" at bounding box center [402, 150] width 331 height 18
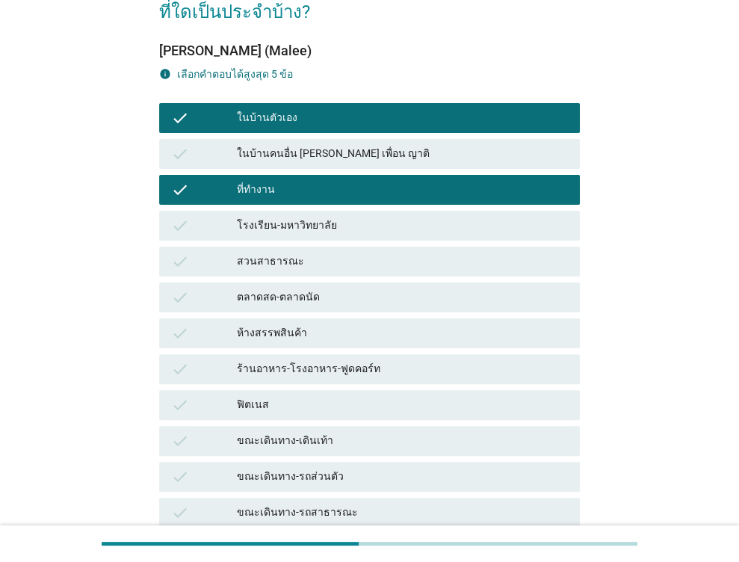
click at [294, 103] on div "check ในบ้านตัวเอง" at bounding box center [369, 118] width 421 height 30
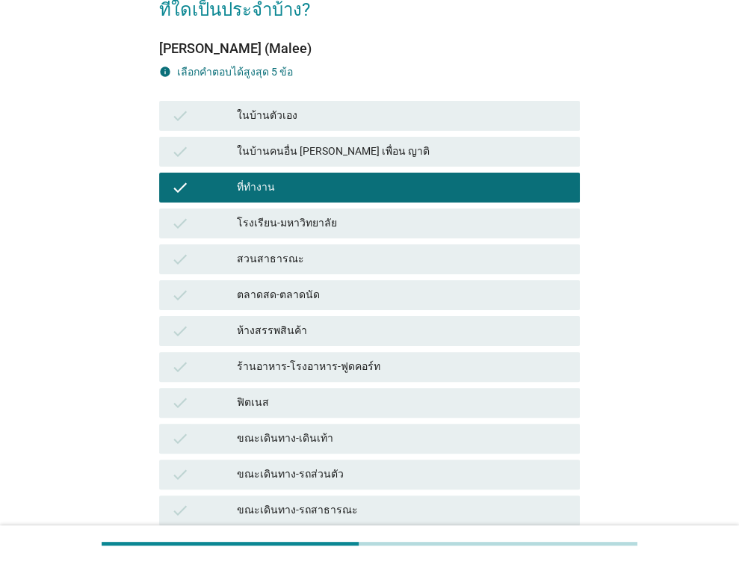
scroll to position [259, 0]
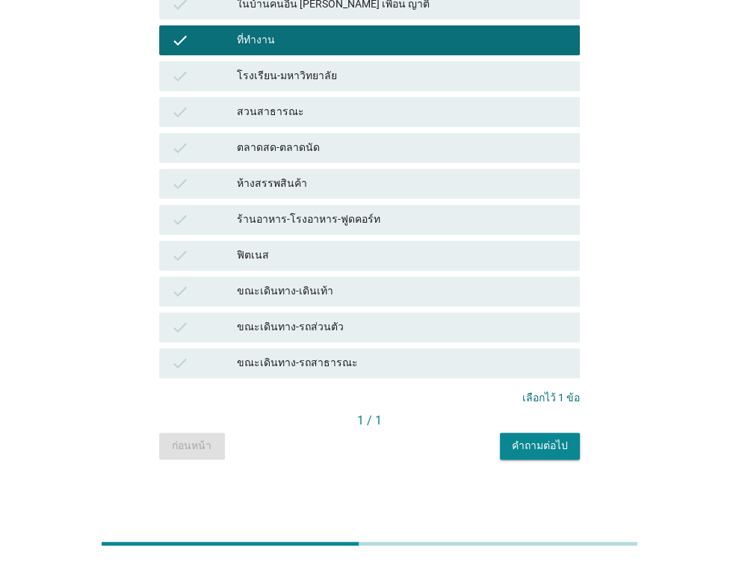
click at [517, 456] on button "คำถามต่อไป" at bounding box center [540, 445] width 80 height 27
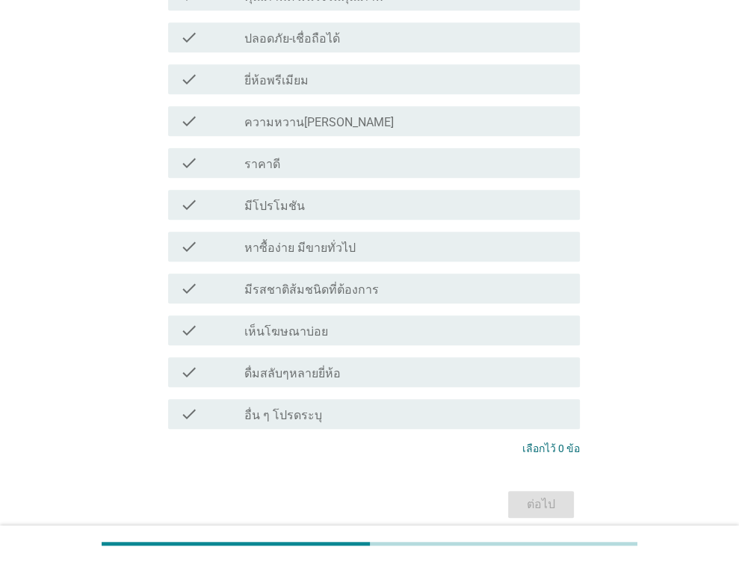
scroll to position [523, 0]
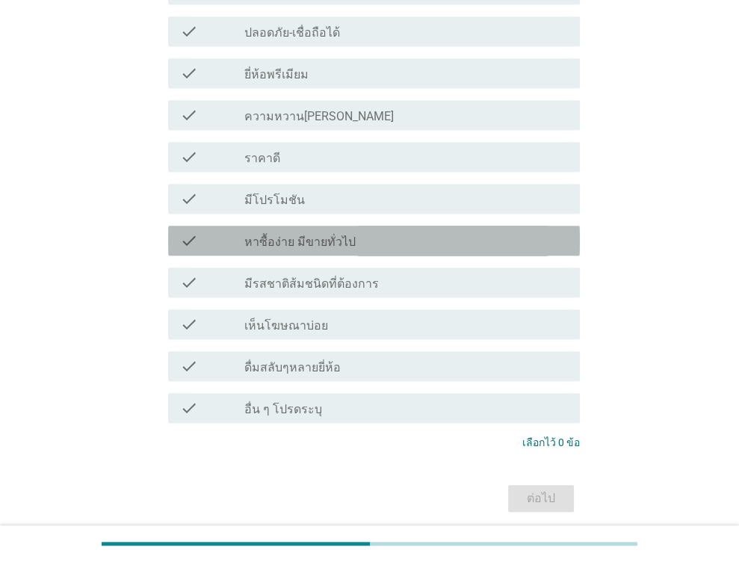
click at [344, 233] on div "check_box_outline_blank หาซื้อง่าย มีขายทั่วไป" at bounding box center [405, 241] width 323 height 18
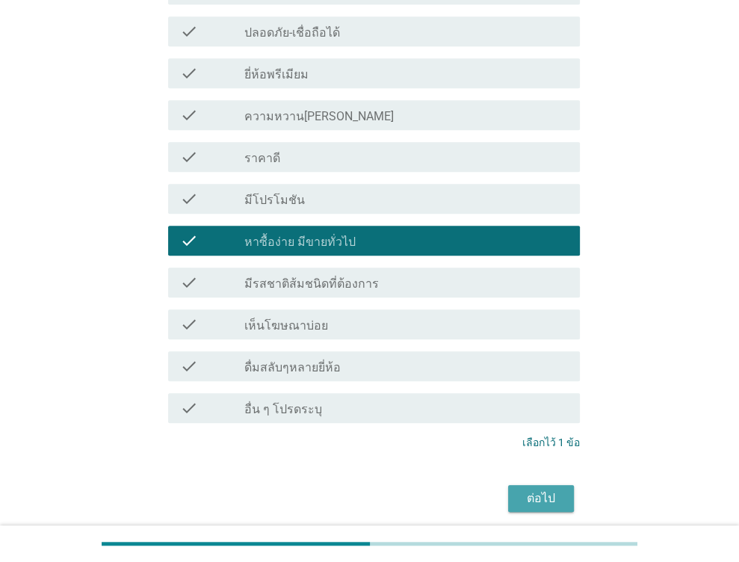
click at [539, 500] on div "ต่อไป" at bounding box center [541, 498] width 42 height 18
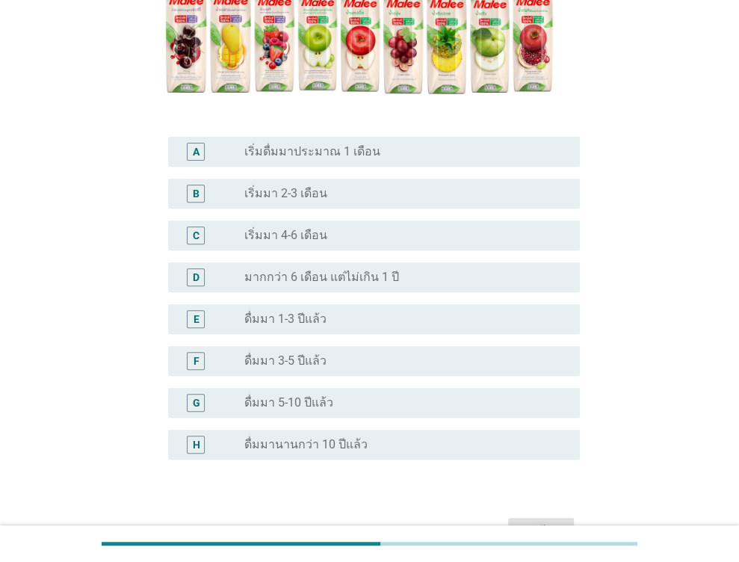
scroll to position [299, 0]
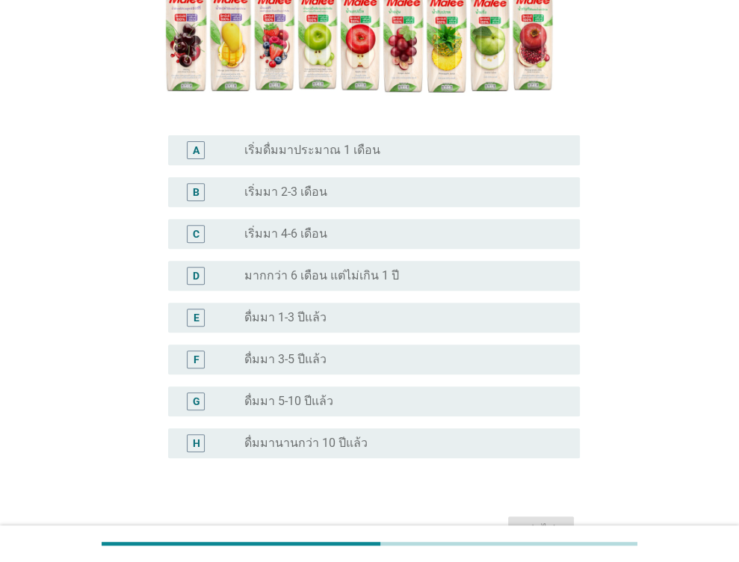
click at [305, 184] on label "เริ่มมา 2-3 เดือน" at bounding box center [285, 191] width 83 height 15
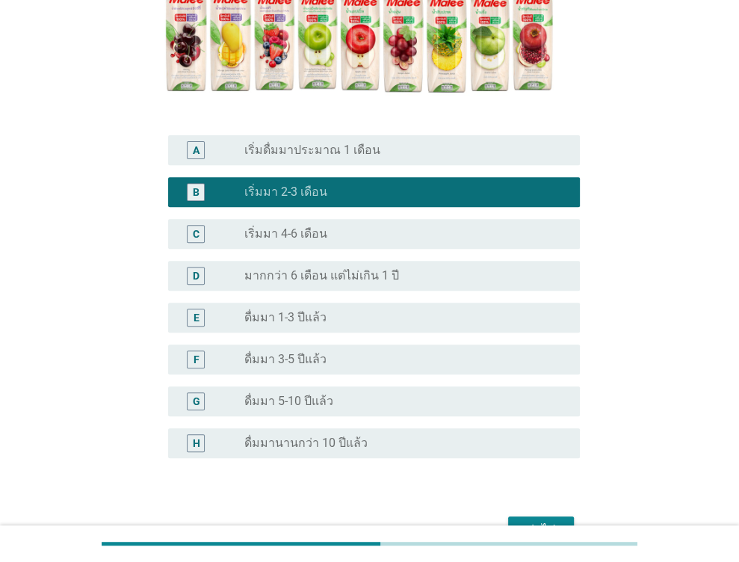
click at [305, 268] on label "มากกว่า 6 เดือน แต่ไม่เกิน 1 ปี" at bounding box center [321, 275] width 155 height 15
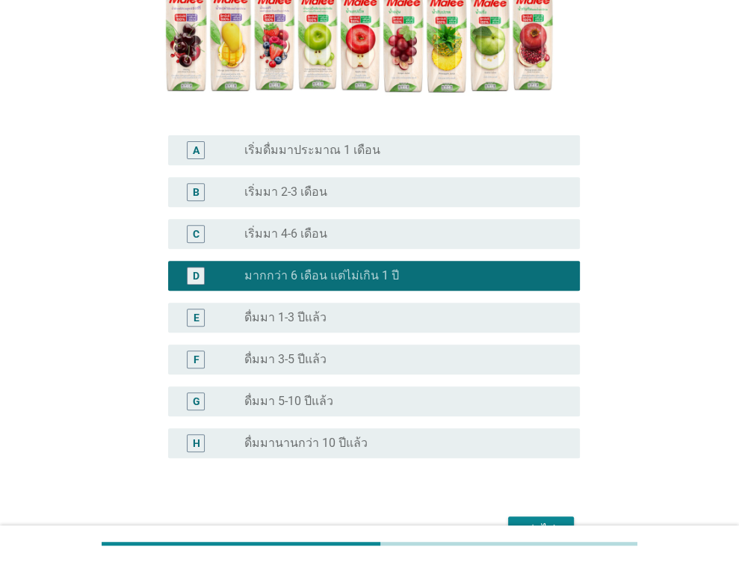
click at [548, 521] on div "ต่อไป" at bounding box center [541, 530] width 42 height 18
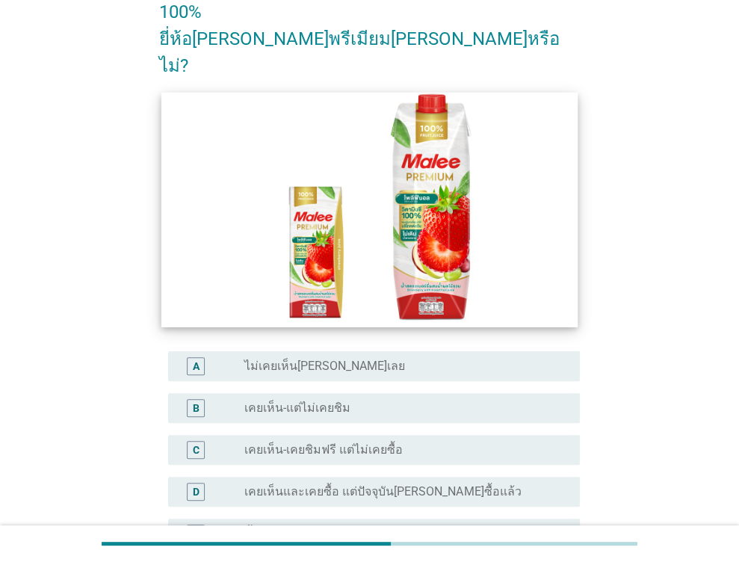
scroll to position [149, 0]
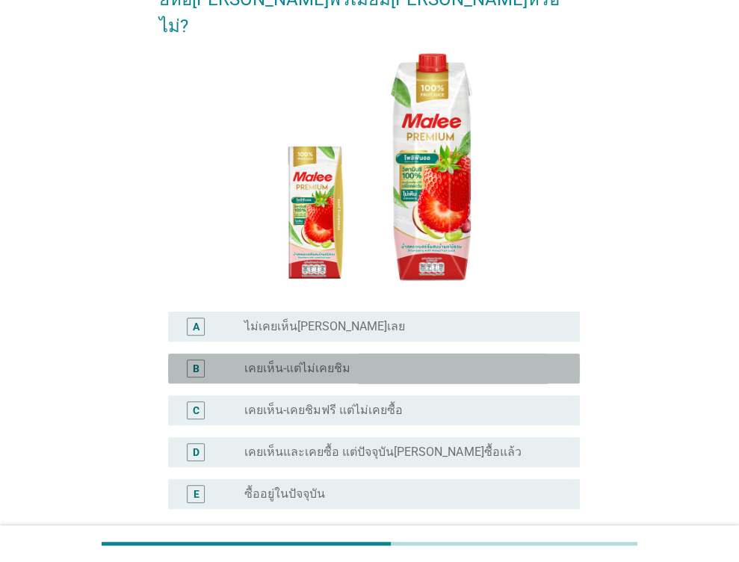
click at [320, 361] on label "เคยเห็น-แต่ไม่เคยชิม" at bounding box center [297, 368] width 106 height 15
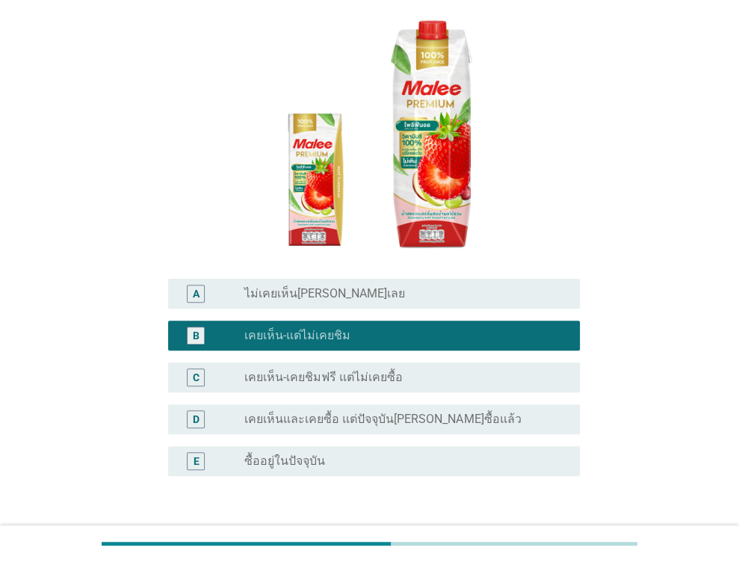
scroll to position [224, 0]
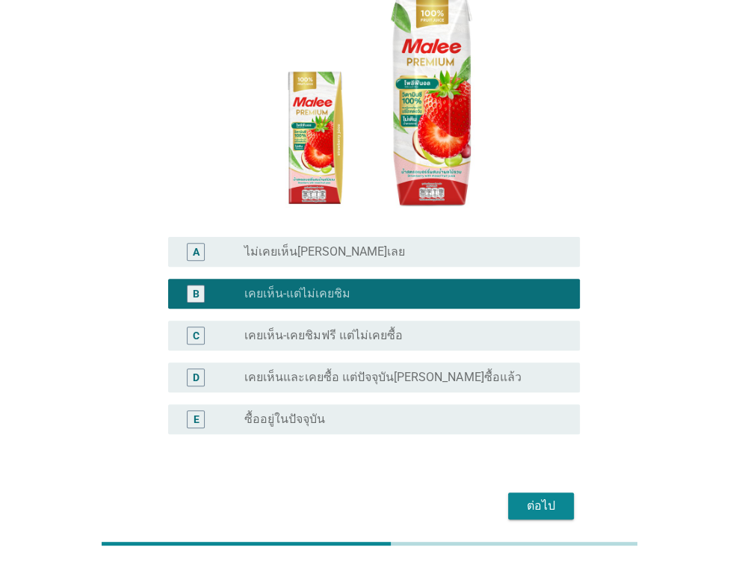
click at [538, 488] on div "ต่อไป" at bounding box center [369, 506] width 421 height 36
click at [527, 497] on div "ต่อไป" at bounding box center [541, 506] width 42 height 18
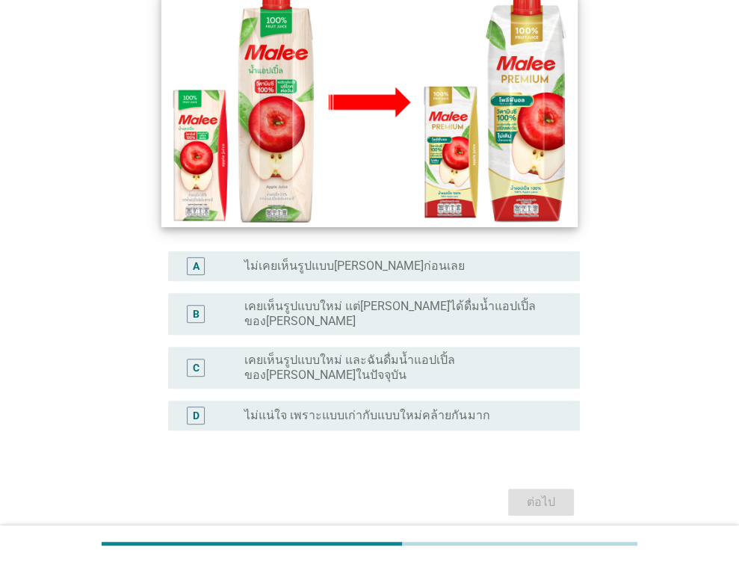
scroll to position [274, 0]
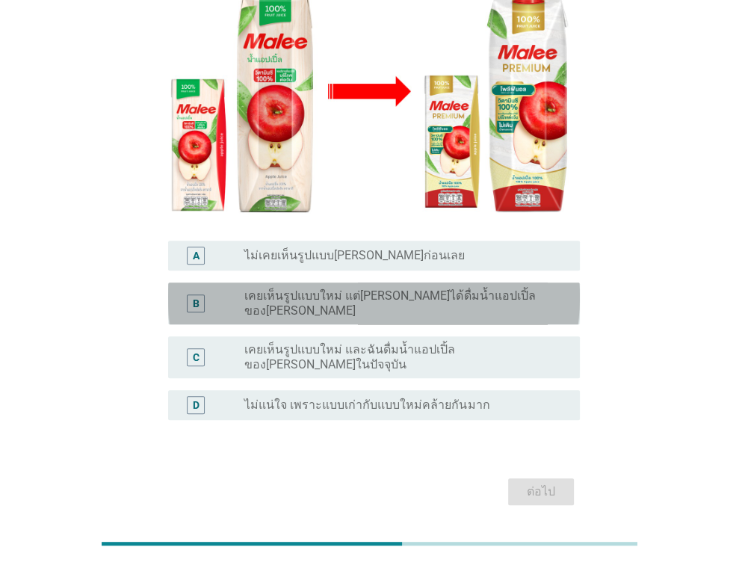
click at [352, 288] on label "เคยเห็นรูปแบบใหม่ แต่[PERSON_NAME]ได้ดื่มน้ำแอปเปิ้ลของ[PERSON_NAME]" at bounding box center [399, 303] width 311 height 30
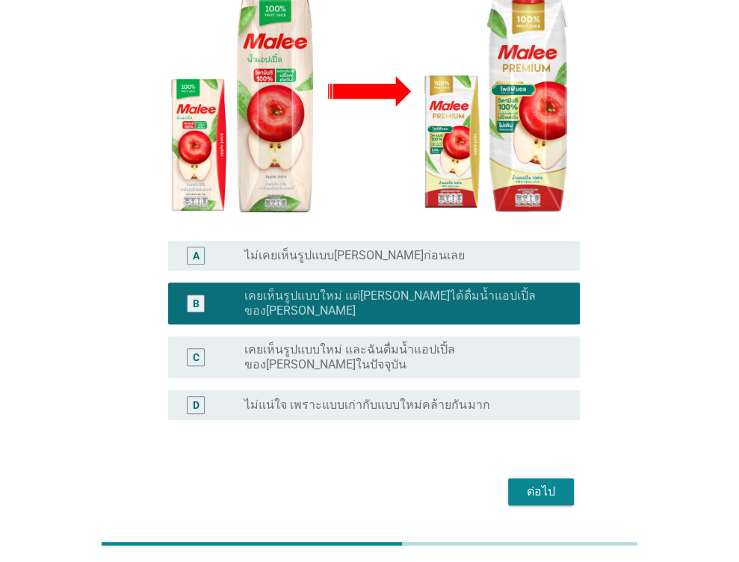
click at [498, 342] on label "เคยเห็นรูปแบบใหม่ และฉันดื่มน้ำแอปเปิ้ลของ[PERSON_NAME]ในปัจจุบัน" at bounding box center [399, 357] width 311 height 30
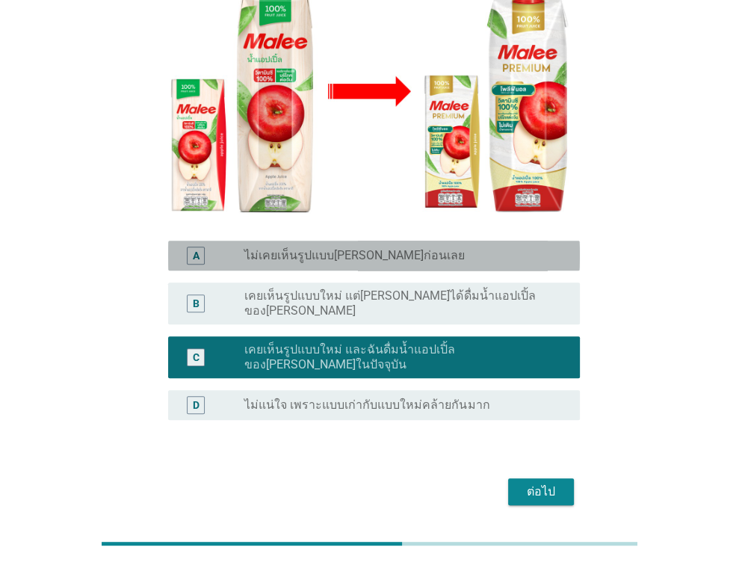
click at [418, 248] on div "radio_button_unchecked ไม่เคยเห็นรูปแบบ[PERSON_NAME]ก่อนเลย" at bounding box center [399, 255] width 311 height 15
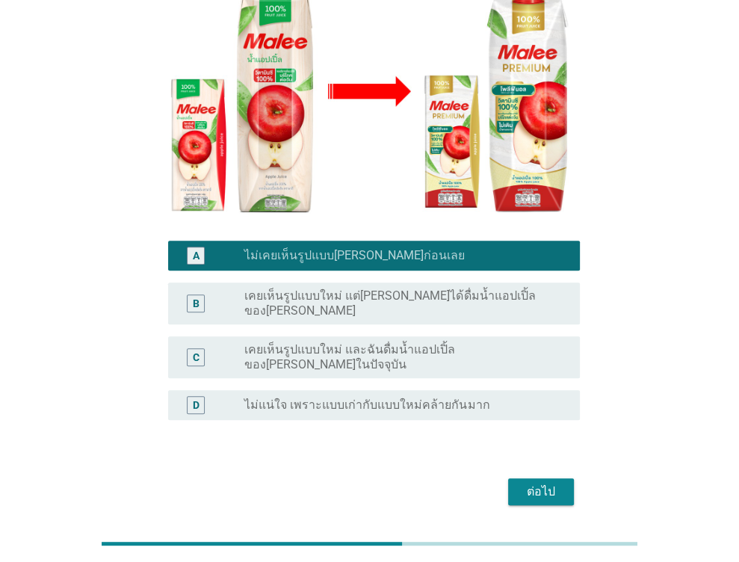
click at [438, 342] on label "เคยเห็นรูปแบบใหม่ และฉันดื่มน้ำแอปเปิ้ลของ[PERSON_NAME]ในปัจจุบัน" at bounding box center [399, 357] width 311 height 30
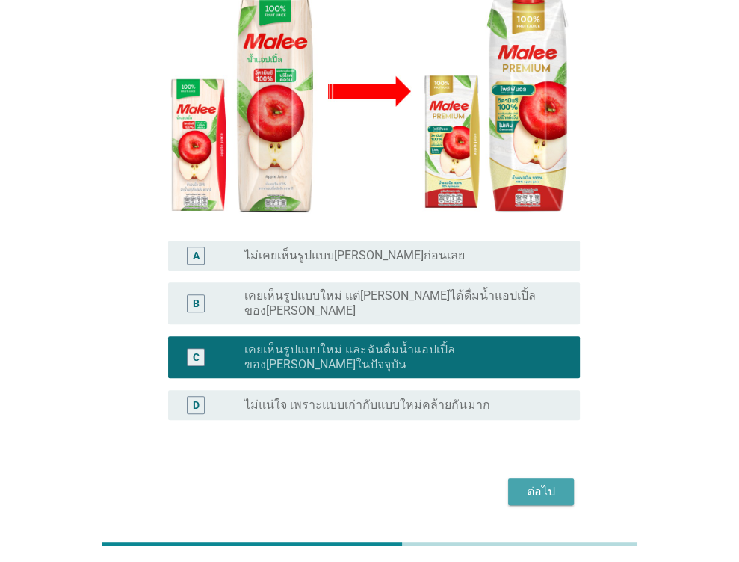
click at [550, 483] on div "ต่อไป" at bounding box center [541, 492] width 42 height 18
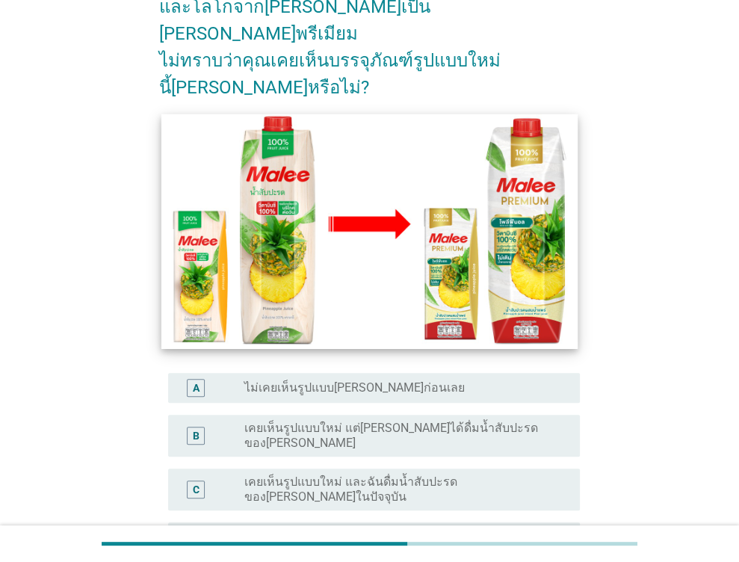
scroll to position [149, 0]
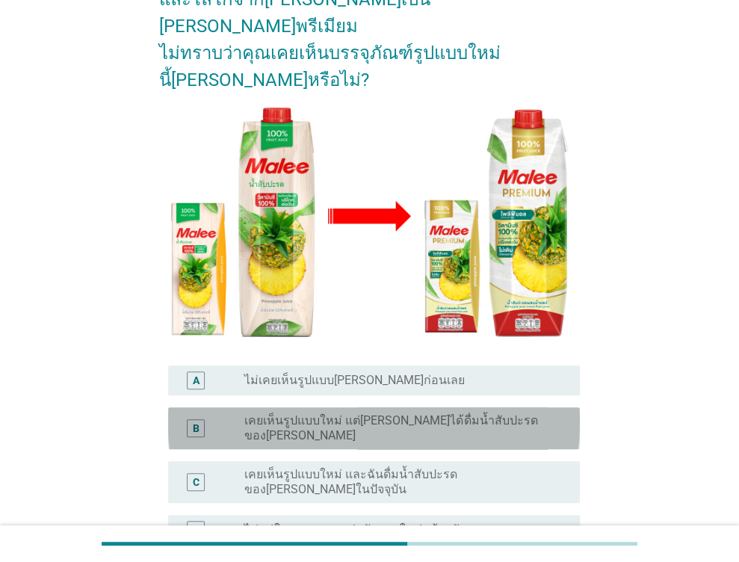
click at [436, 413] on label "เคยเห็นรูปแบบใหม่ แต่[PERSON_NAME]ได้ดื่มน้ำสับปะรดของ[PERSON_NAME]" at bounding box center [399, 428] width 311 height 30
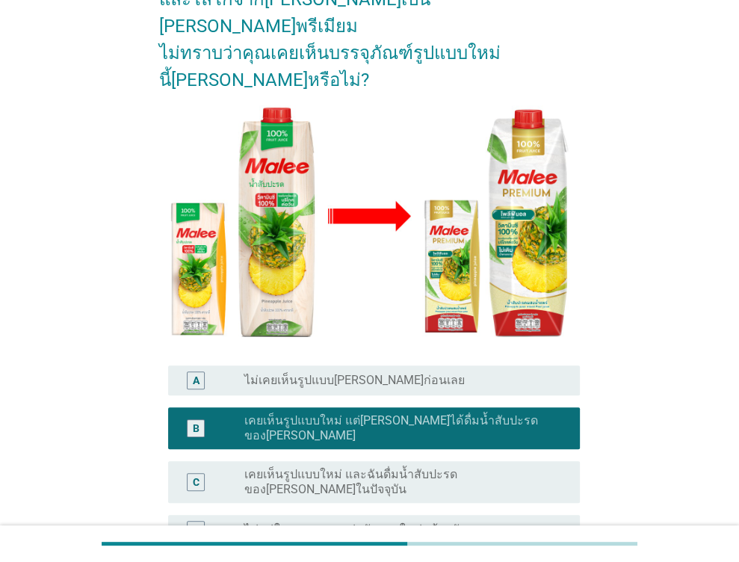
click at [468, 467] on label "เคยเห็นรูปแบบใหม่ และฉันดื่มน้ำสับปะรดของ[PERSON_NAME]ในปัจจุบัน" at bounding box center [399, 482] width 311 height 30
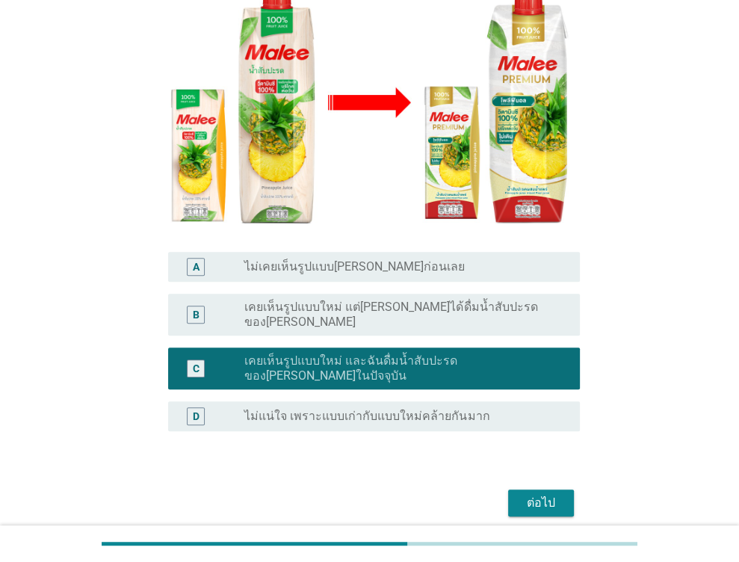
scroll to position [274, 0]
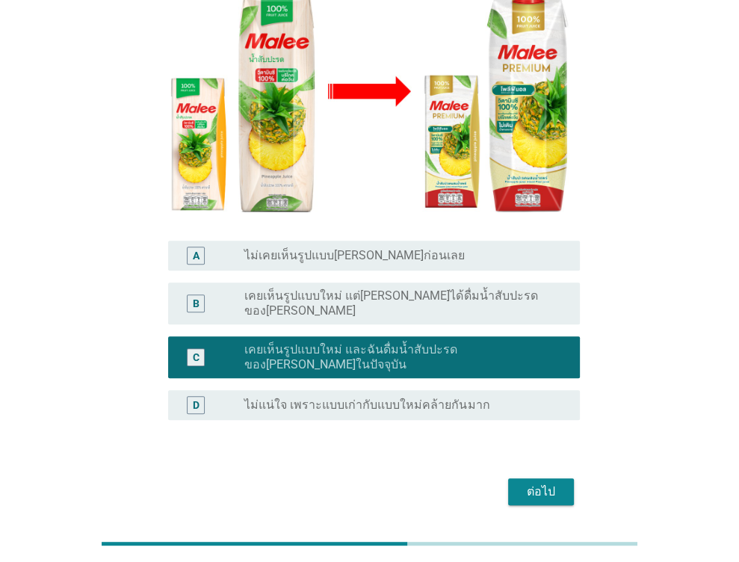
click at [556, 478] on button "ต่อไป" at bounding box center [541, 491] width 66 height 27
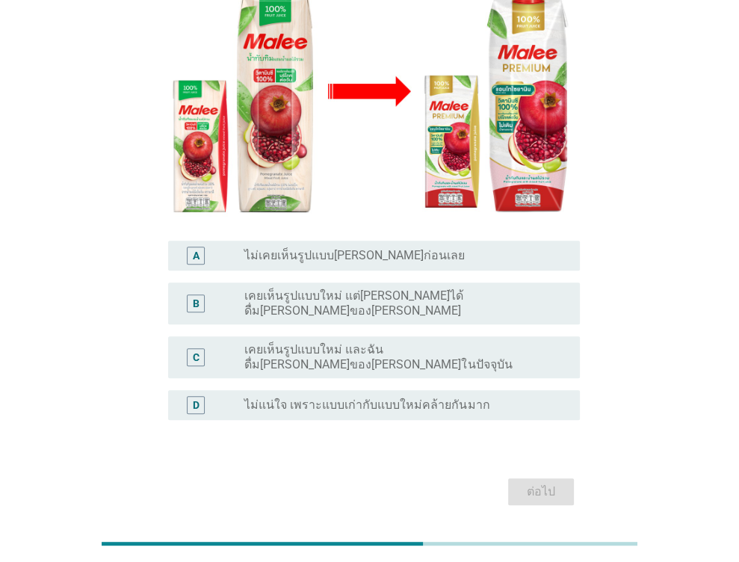
click at [490, 342] on label "เคยเห็นรูปแบบใหม่ และฉันดื่ม[PERSON_NAME]ของ[PERSON_NAME]ในปัจจุบัน" at bounding box center [399, 357] width 311 height 30
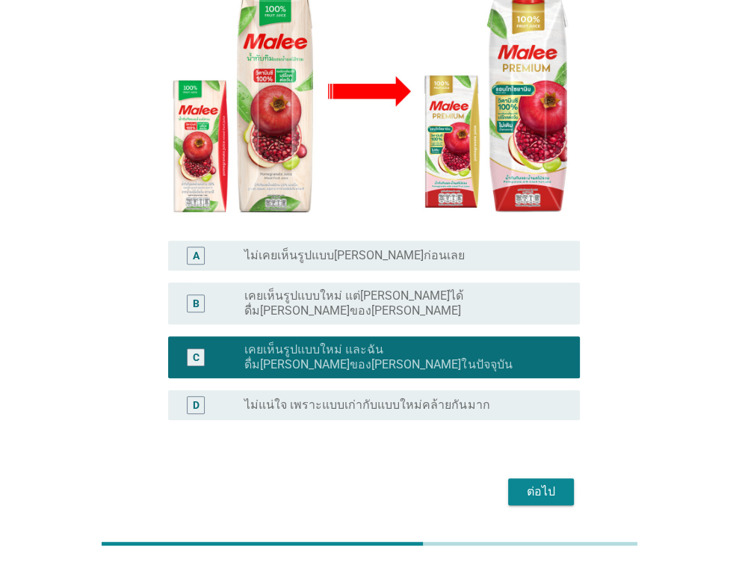
click at [538, 483] on div "ต่อไป" at bounding box center [541, 492] width 42 height 18
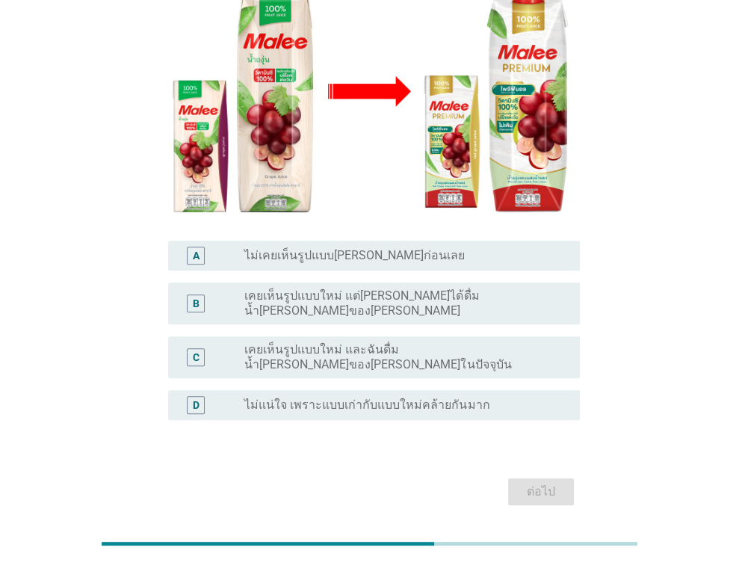
click at [512, 342] on div "radio_button_unchecked เคยเห็นรูปแบบใหม่ และฉันดื่มน้ำ[PERSON_NAME]ของ[PERSON_N…" at bounding box center [399, 357] width 311 height 30
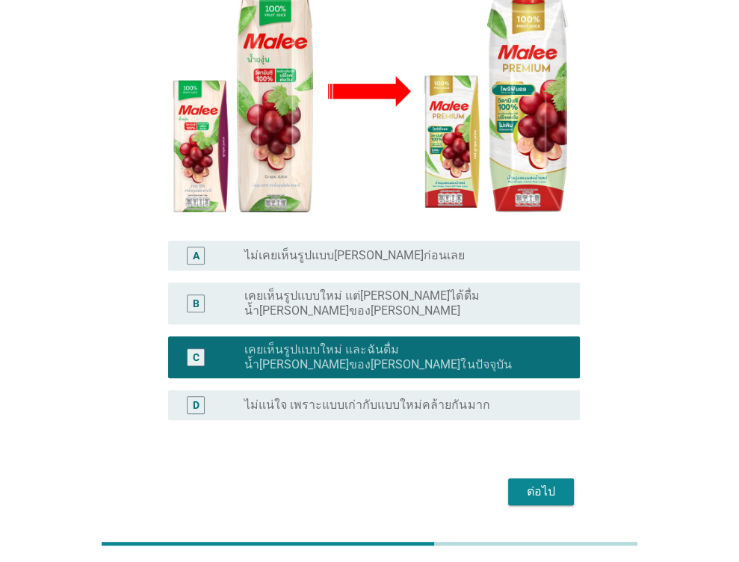
click at [540, 483] on div "ต่อไป" at bounding box center [541, 492] width 42 height 18
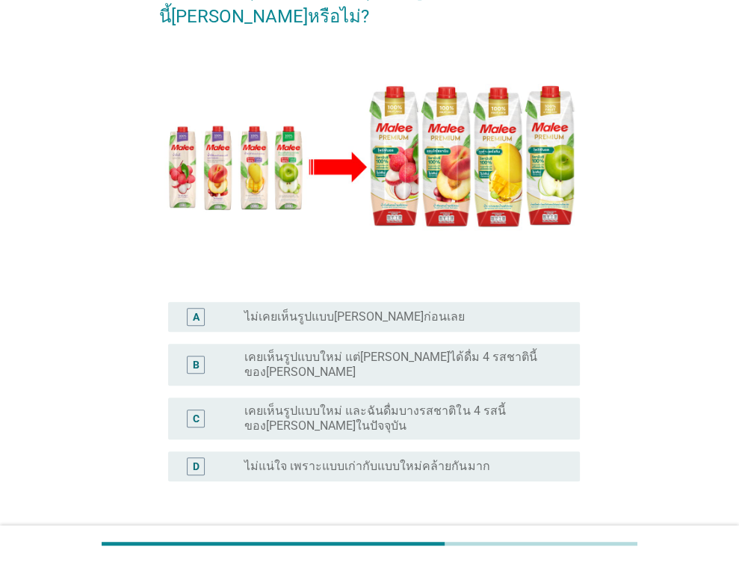
scroll to position [224, 0]
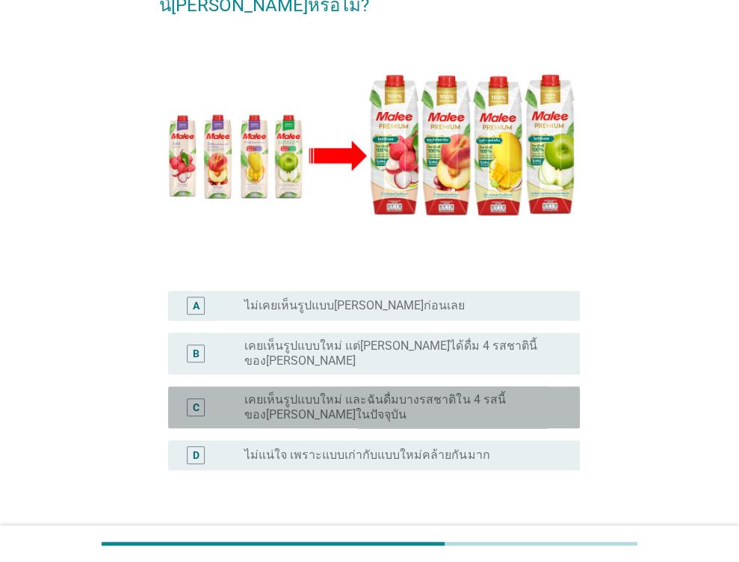
click at [513, 392] on label "เคยเห็นรูปแบบใหม่ และฉันดื่มบางรสชาติใน 4 รสนี้ของ[PERSON_NAME]ในปัจจุบัน" at bounding box center [399, 407] width 311 height 30
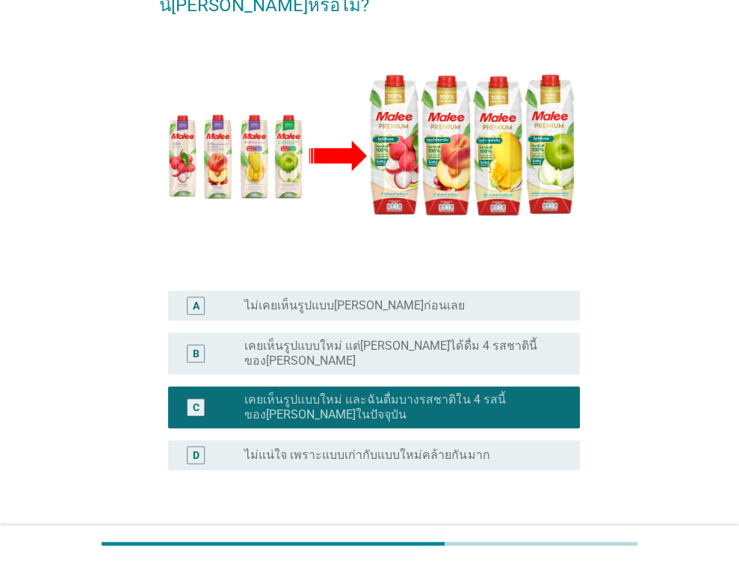
click at [555, 528] on button "ต่อไป" at bounding box center [541, 541] width 66 height 27
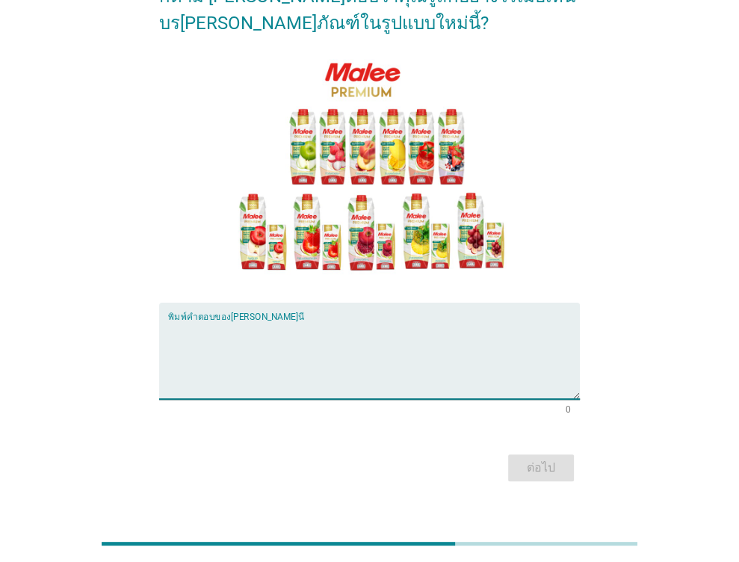
click at [265, 323] on textarea "พิมพ์คำตอบของคุณ ที่นี่" at bounding box center [374, 359] width 412 height 78
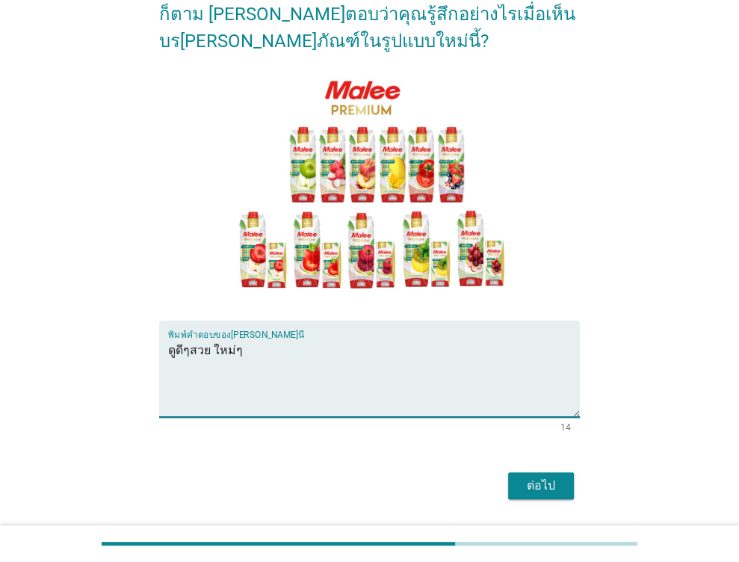
scroll to position [152, 0]
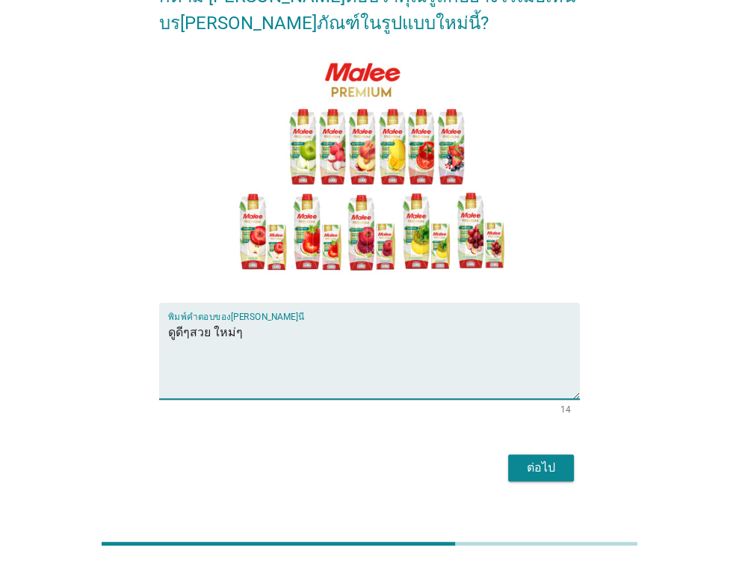
type textarea "ดูดีๆสวย ใหม่ๆ"
click at [559, 459] on div "ต่อไป" at bounding box center [541, 468] width 42 height 18
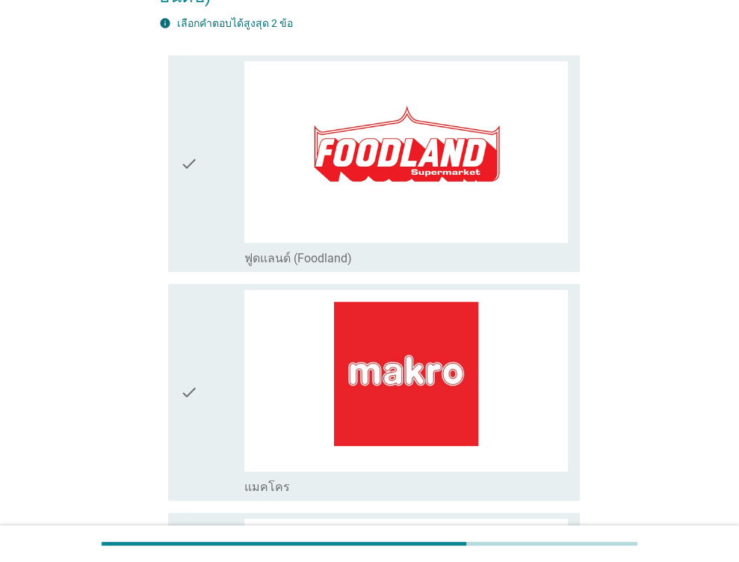
scroll to position [0, 0]
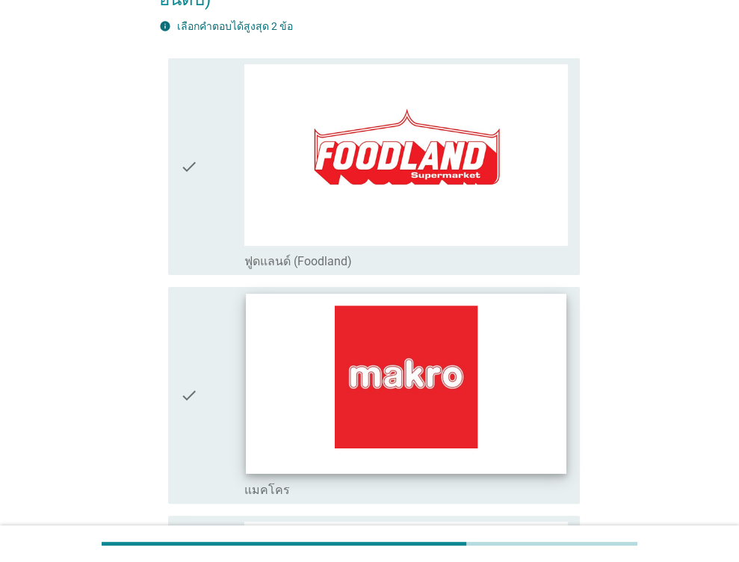
click at [413, 318] on img at bounding box center [406, 384] width 320 height 180
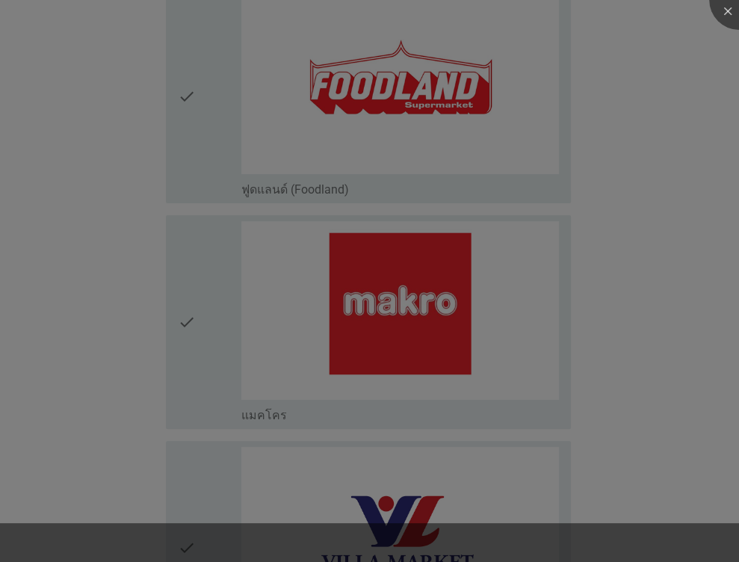
scroll to position [373, 0]
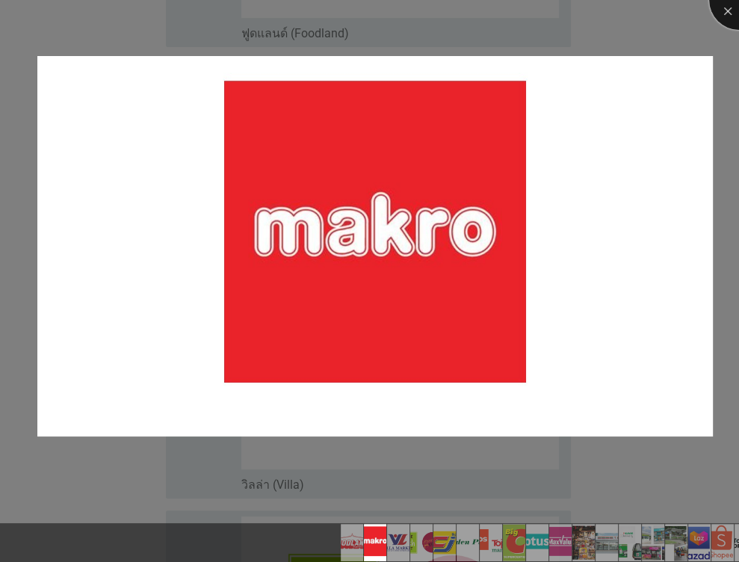
click at [730, 7] on div at bounding box center [739, 0] width 60 height 60
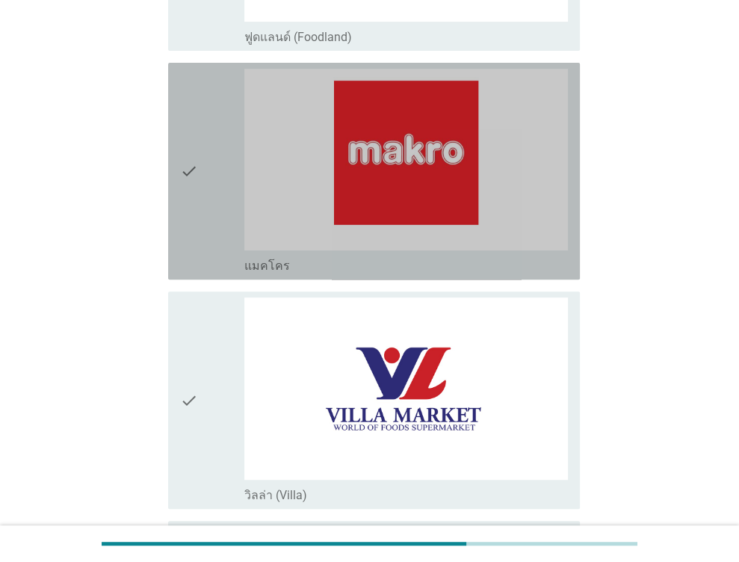
click at [174, 180] on div "check check_box_outline_blank แมคโคร" at bounding box center [374, 171] width 412 height 217
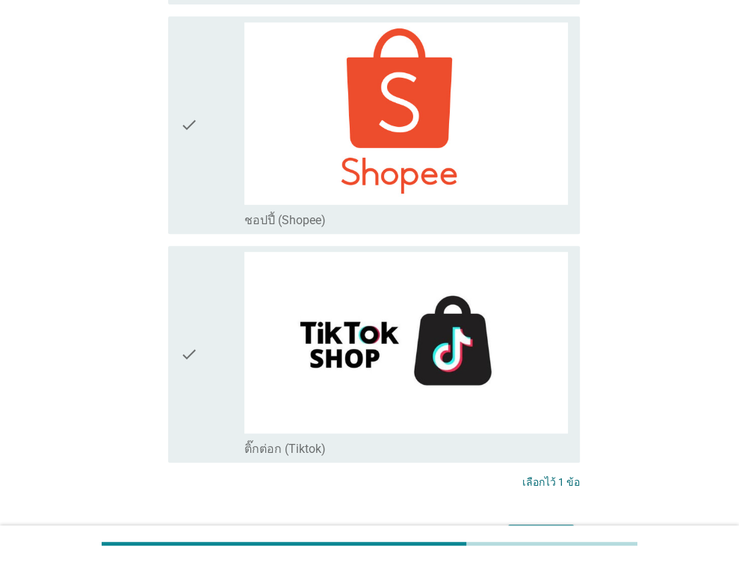
scroll to position [4001, 0]
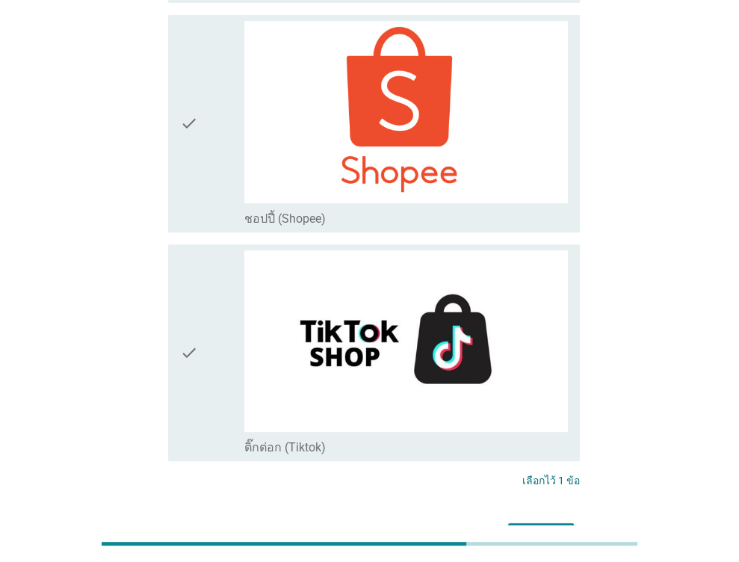
click at [539, 527] on div "ต่อไป" at bounding box center [541, 536] width 42 height 18
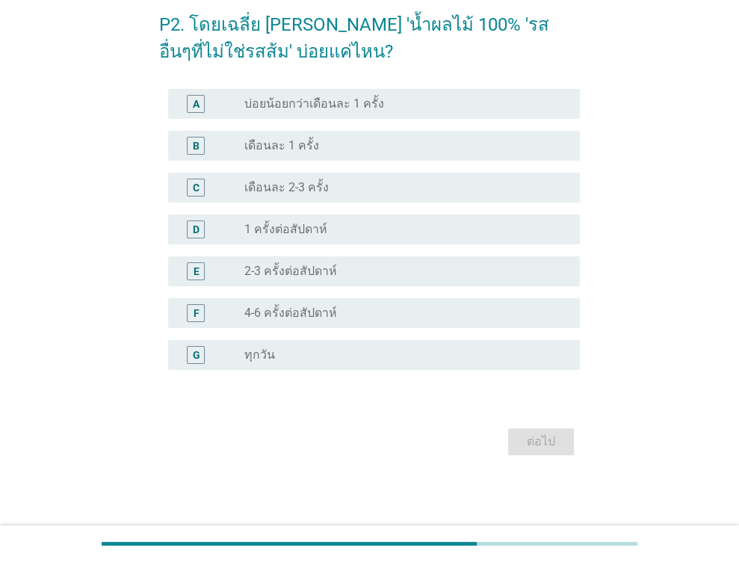
scroll to position [0, 0]
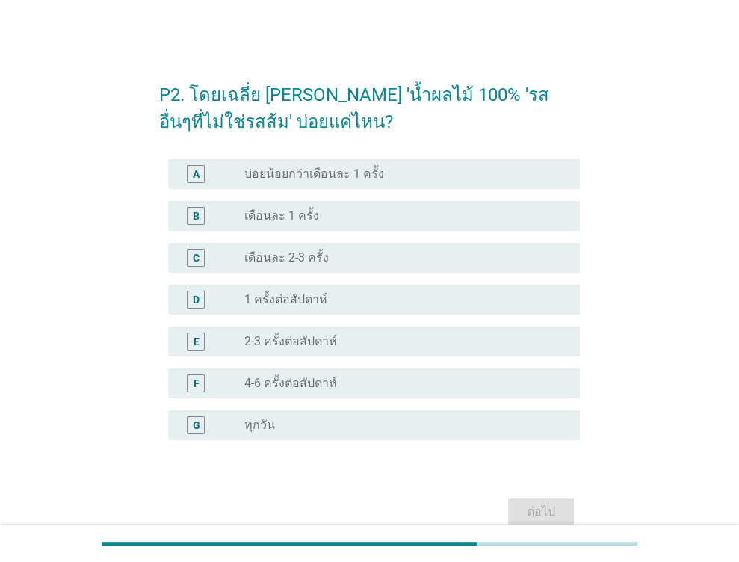
click at [318, 218] on div "radio_button_unchecked เดือนละ 1 ครั้ง" at bounding box center [399, 215] width 311 height 15
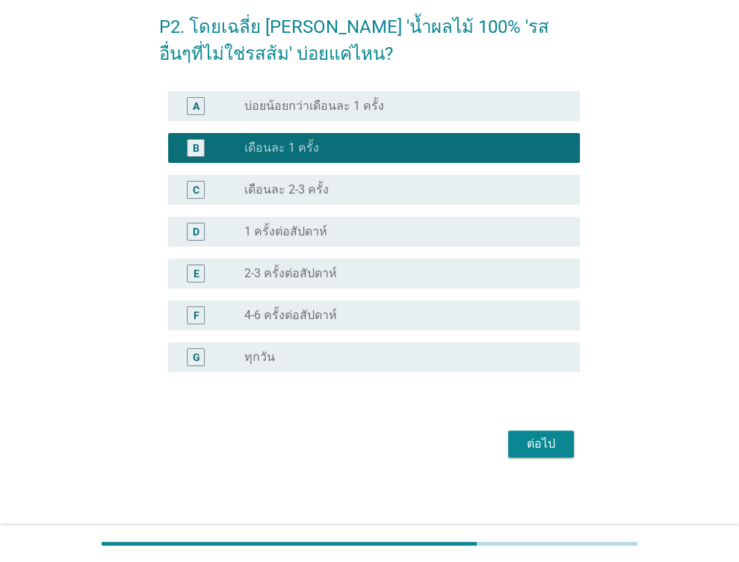
scroll to position [70, 0]
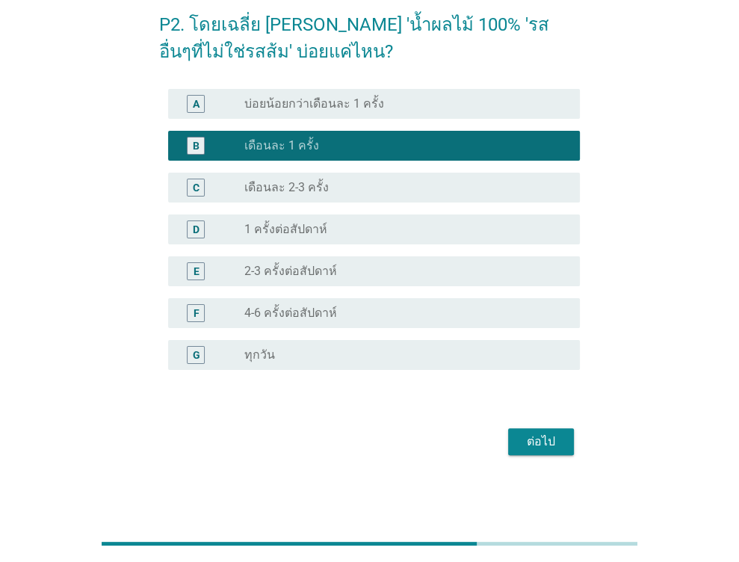
click at [527, 432] on div "ต่อไป" at bounding box center [541, 441] width 42 height 18
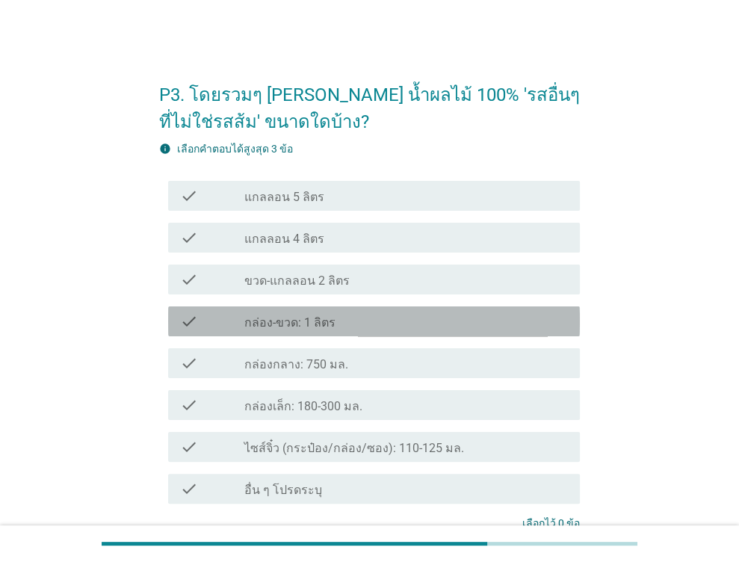
click at [327, 308] on div "check check_box_outline_blank กล่อง-ขวด: 1 ลิตร" at bounding box center [374, 321] width 412 height 30
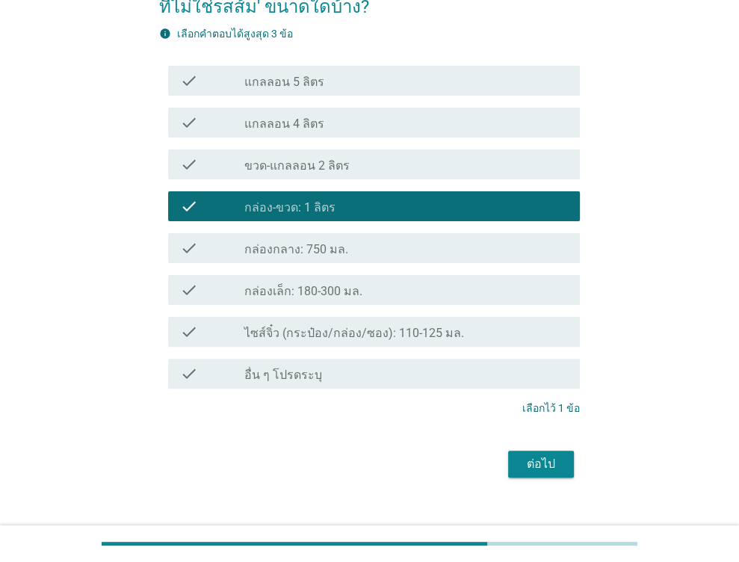
scroll to position [137, 0]
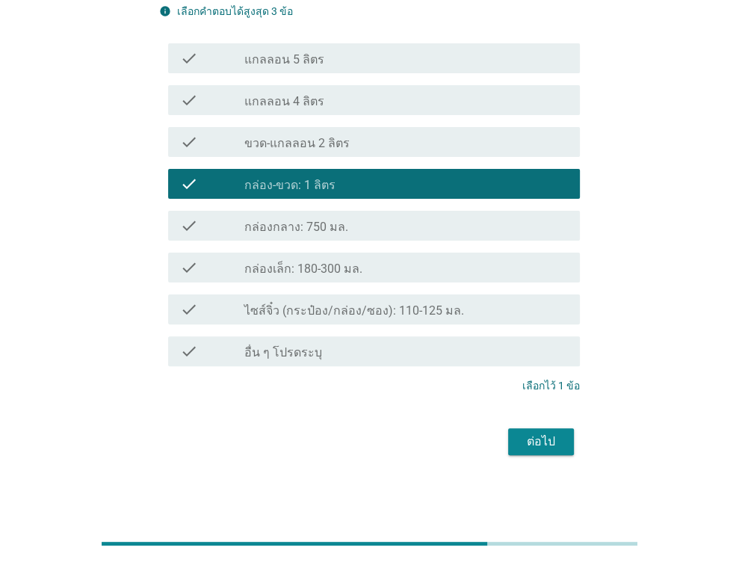
click at [538, 432] on div "ต่อไป" at bounding box center [541, 441] width 42 height 18
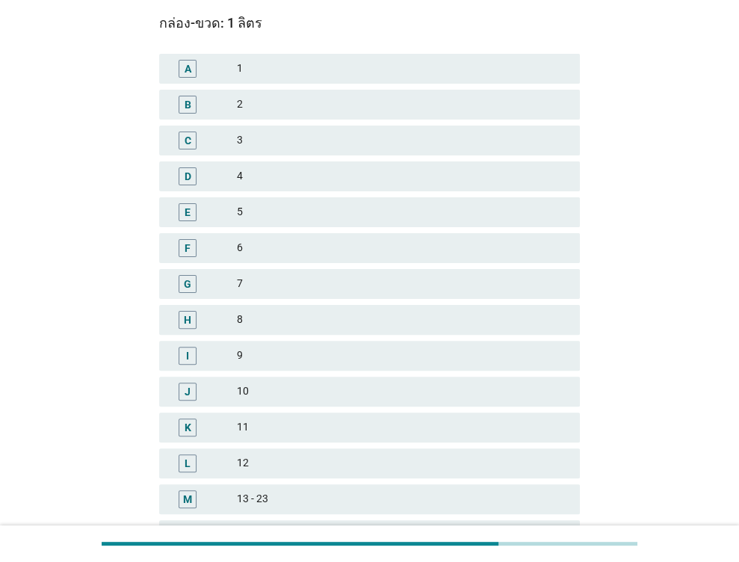
scroll to position [0, 0]
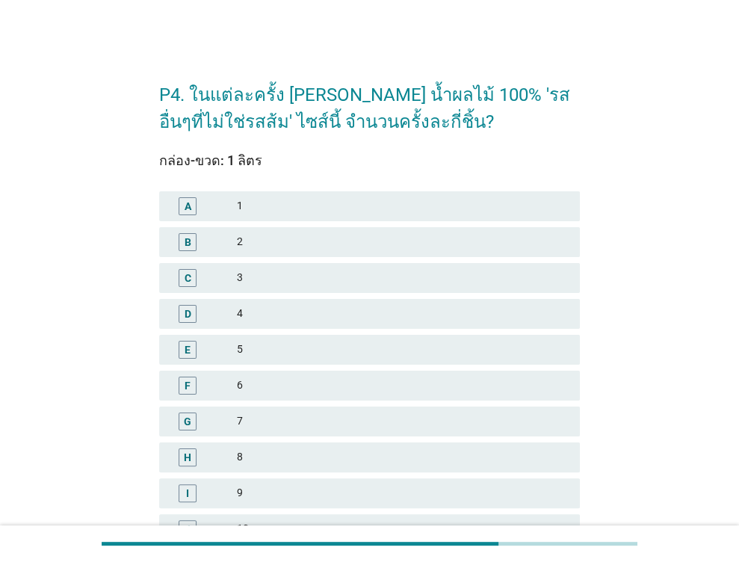
click at [269, 233] on div "2" at bounding box center [402, 242] width 331 height 18
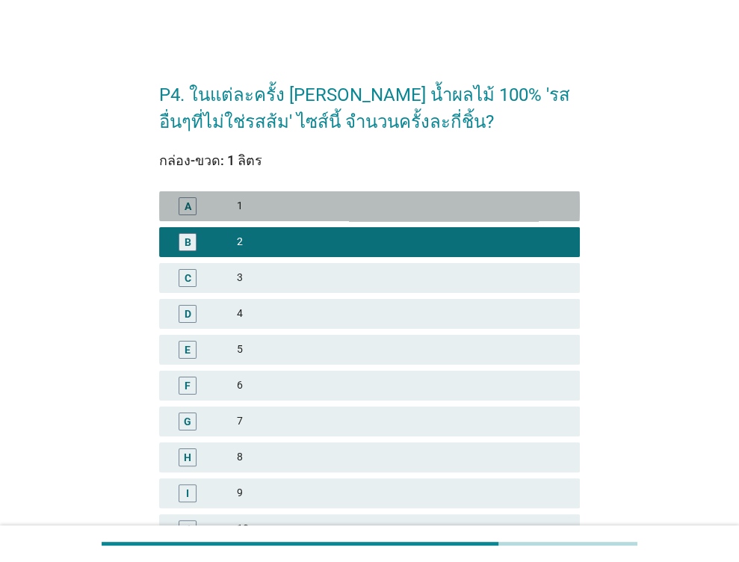
click at [277, 202] on div "1" at bounding box center [402, 206] width 331 height 18
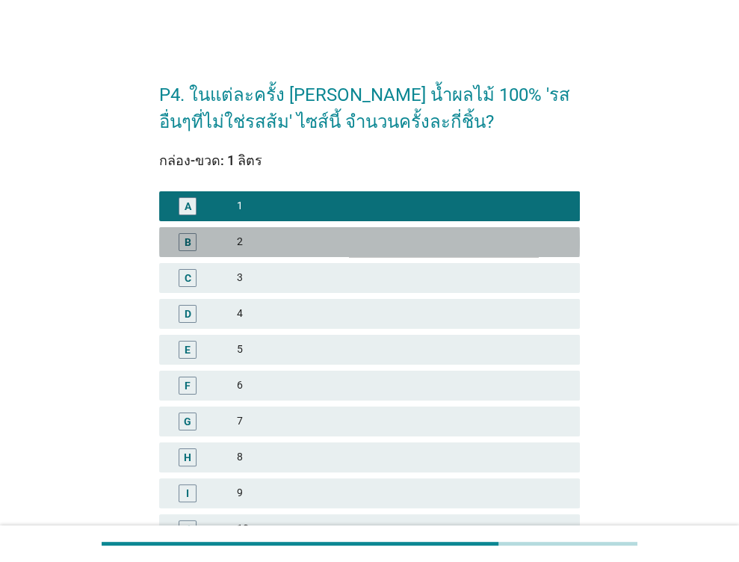
click at [285, 253] on div "B 2" at bounding box center [369, 242] width 421 height 30
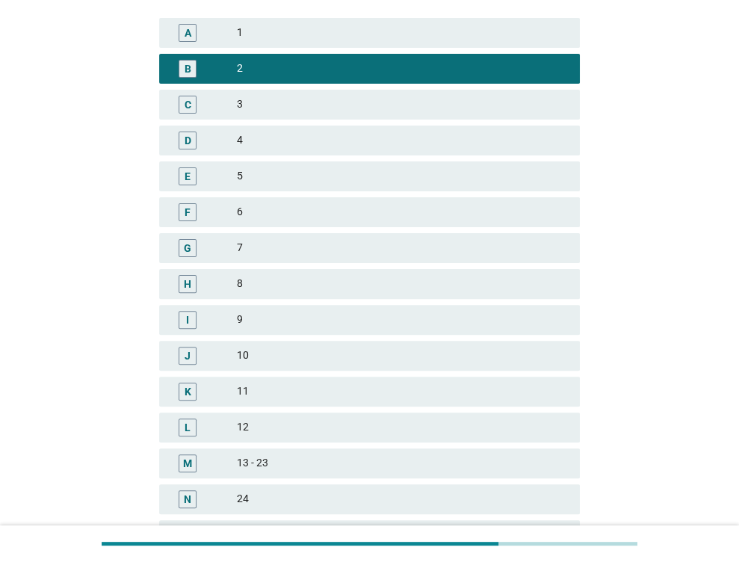
click at [261, 107] on div "3" at bounding box center [402, 105] width 331 height 18
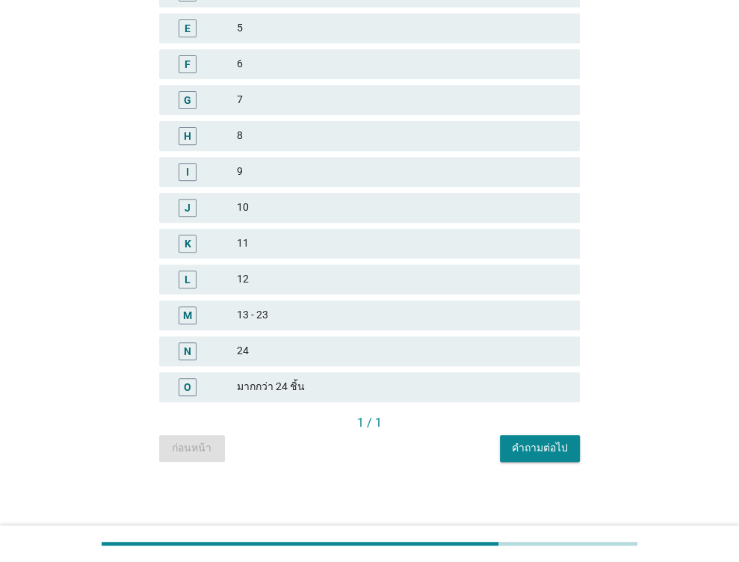
scroll to position [323, 0]
click at [545, 454] on button "คำถามต่อไป" at bounding box center [540, 446] width 80 height 27
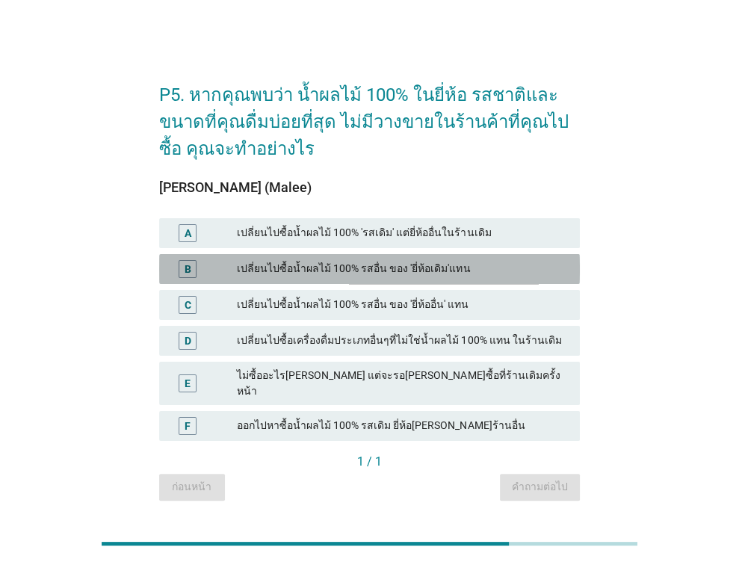
click at [332, 278] on div "เปลี่ยนไปซื้อน้ำผลไม้ 100% รสอื่น ของ 'ยี่ห้อเดิม'แทน" at bounding box center [402, 269] width 331 height 18
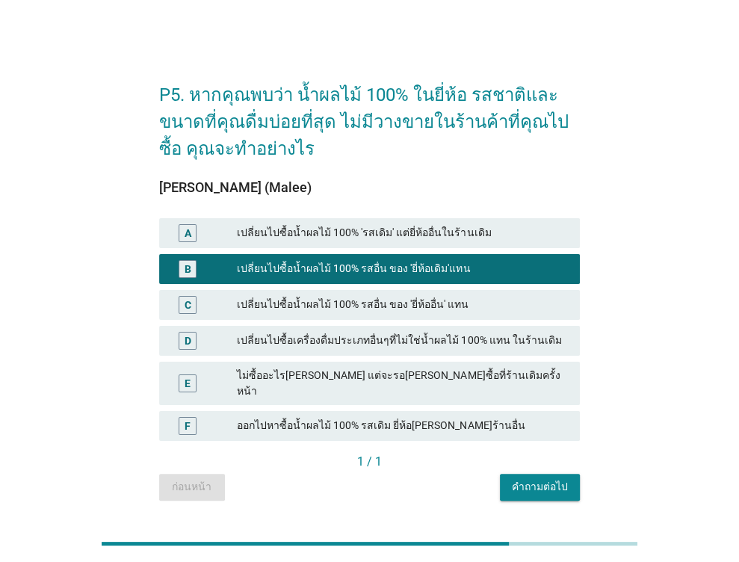
click at [538, 479] on div "คำถามต่อไป" at bounding box center [540, 487] width 56 height 16
